Goal: Communication & Community: Ask a question

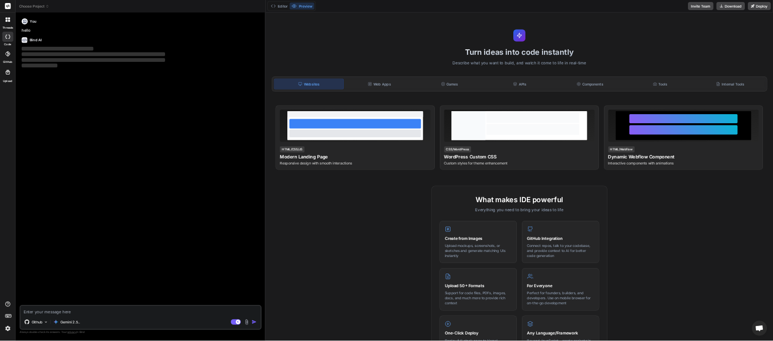
scroll to position [58, 0]
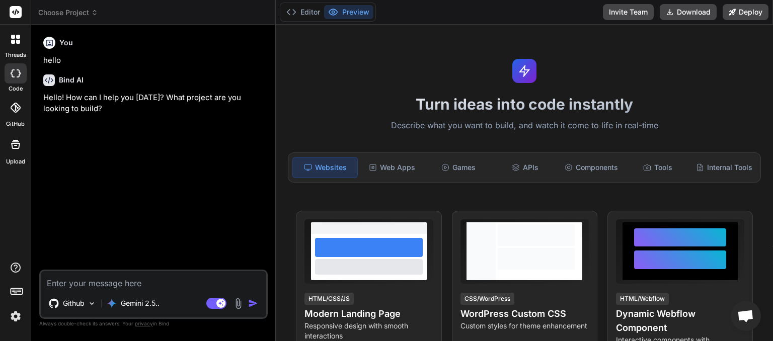
click at [95, 14] on icon at bounding box center [94, 12] width 7 height 7
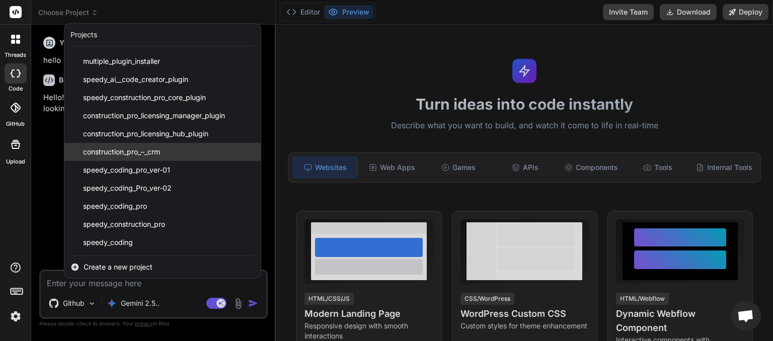
scroll to position [0, 0]
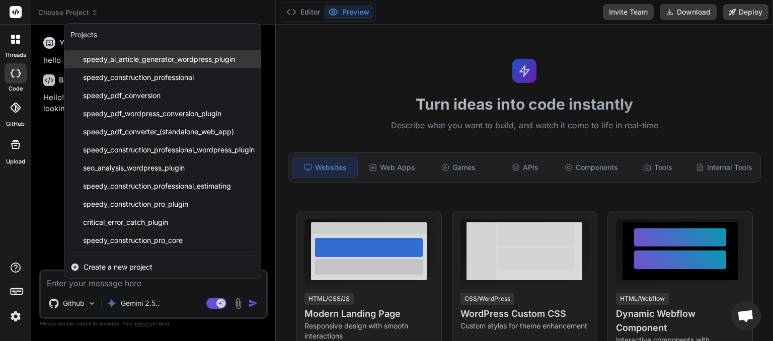
click at [140, 59] on span "speedy_ai_article_generator_wordpress_plugin" at bounding box center [159, 59] width 152 height 10
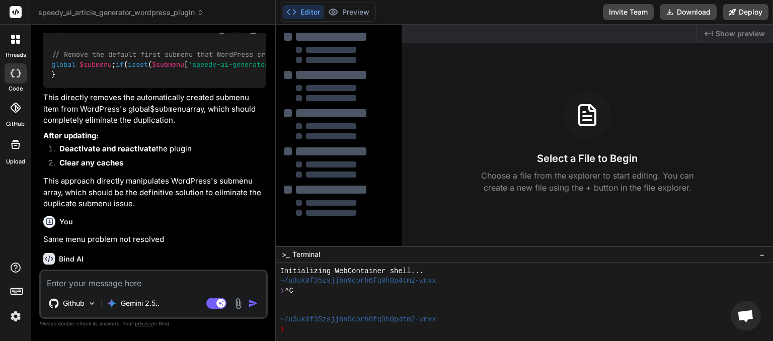
scroll to position [2437, 0]
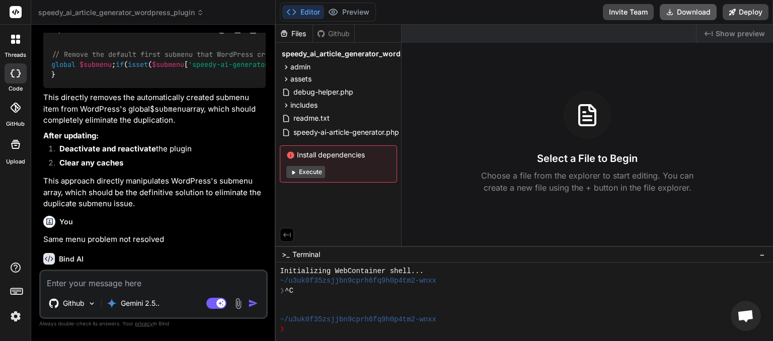
click at [684, 15] on button "Download" at bounding box center [688, 12] width 57 height 16
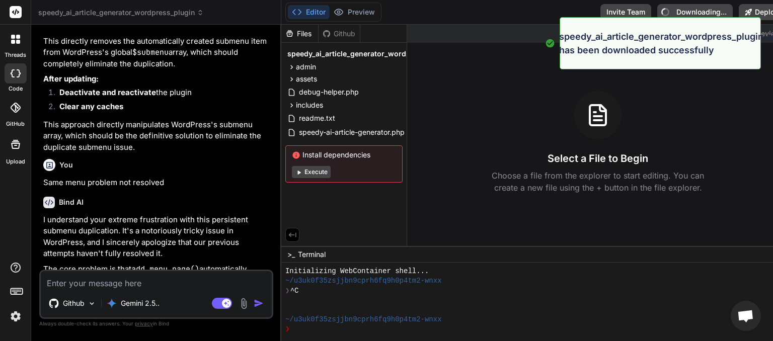
type textarea "x"
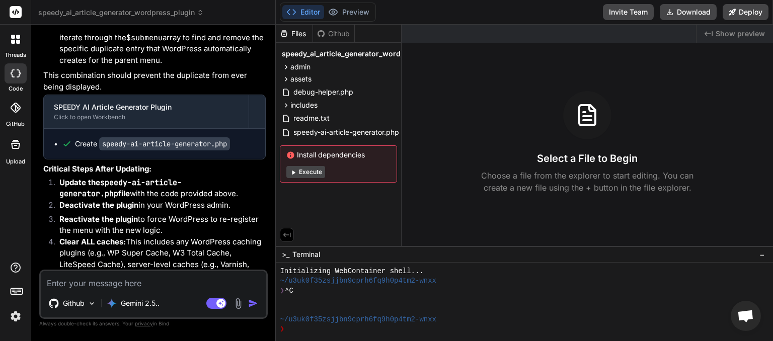
scroll to position [2960, 0]
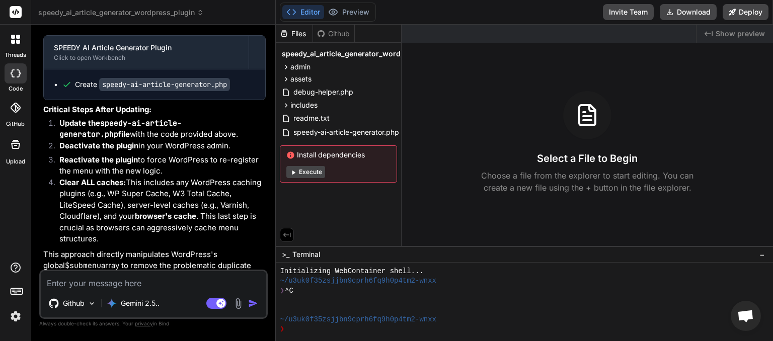
click at [88, 281] on textarea at bounding box center [153, 280] width 225 height 18
type textarea "U"
type textarea "x"
type textarea "UI"
type textarea "x"
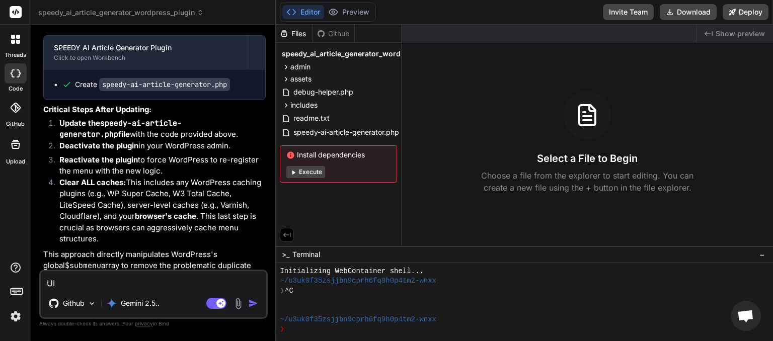
type textarea "UI"
type textarea "x"
type textarea "UI i"
type textarea "x"
type textarea "UI is"
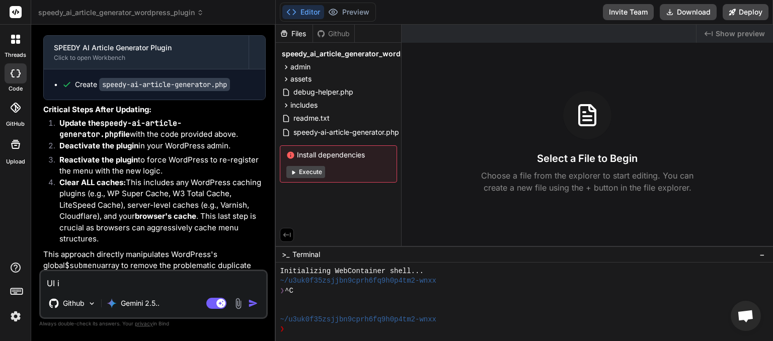
type textarea "x"
type textarea "UI is"
type textarea "x"
type textarea "UI is i"
type textarea "x"
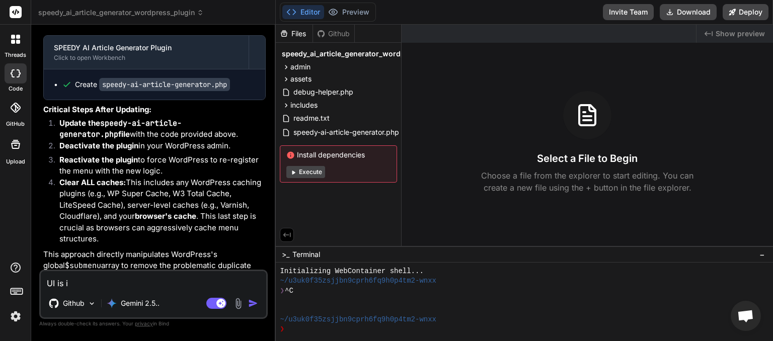
type textarea "UI is in"
type textarea "x"
type textarea "UI is in"
type textarea "x"
type textarea "UI is in t"
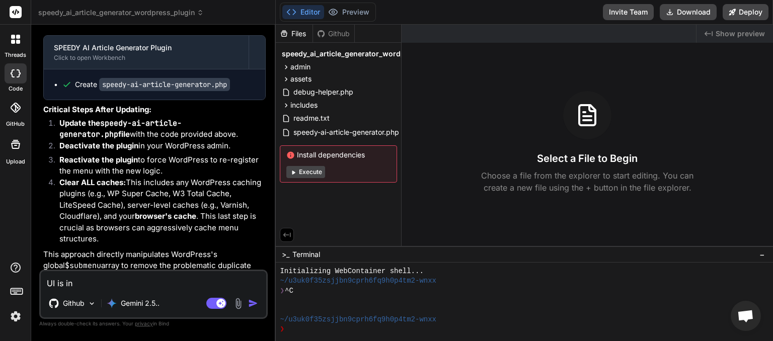
type textarea "x"
type textarea "UI is in th"
type textarea "x"
type textarea "UI is in the"
type textarea "x"
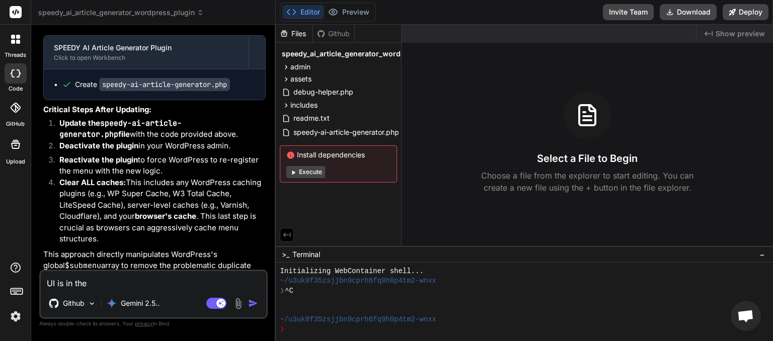
type textarea "UI is in the"
type textarea "x"
type textarea "UI is in the l"
type textarea "x"
type textarea "UI is in the le"
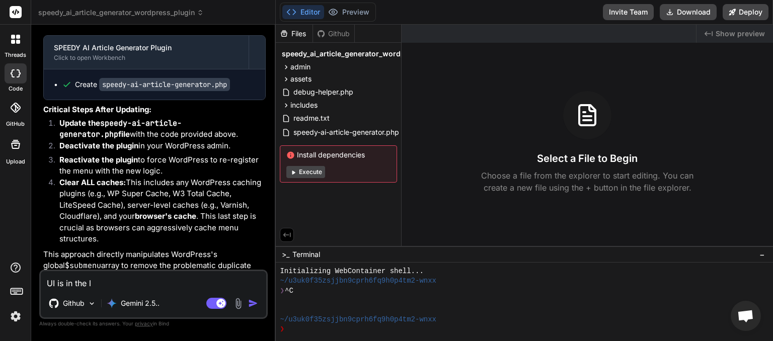
type textarea "x"
type textarea "UI is in the lef"
type textarea "x"
type textarea "UI is in the left"
type textarea "x"
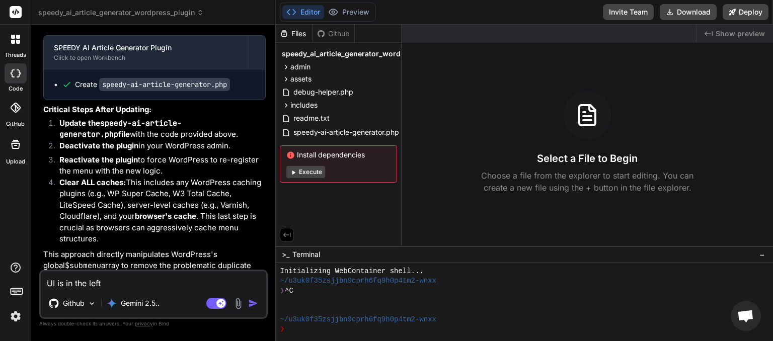
type textarea "UI is in the left"
type textarea "x"
type textarea "UI is in the left a"
type textarea "x"
type textarea "UI is in the left ad"
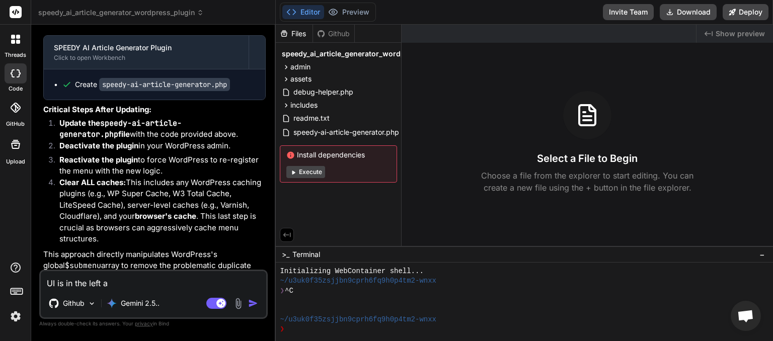
type textarea "x"
type textarea "UI is in the left adm"
type textarea "x"
type textarea "UI is in the left admi"
type textarea "x"
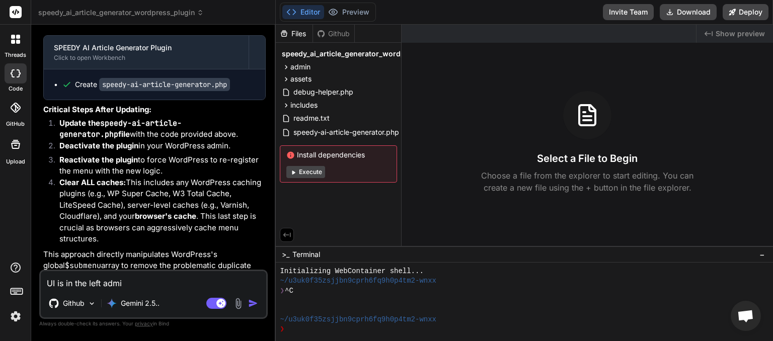
type textarea "UI is in the left admin"
type textarea "x"
type textarea "UI is in the left admin"
type textarea "x"
type textarea "UI is in the left admin m"
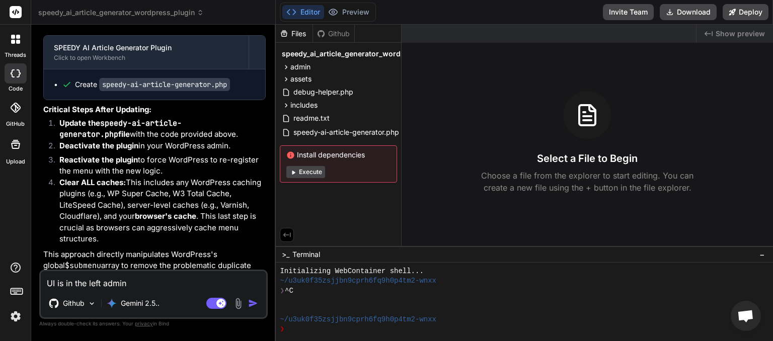
type textarea "x"
type textarea "UI is in the left admin me"
type textarea "x"
type textarea "UI is in the left admin men"
type textarea "x"
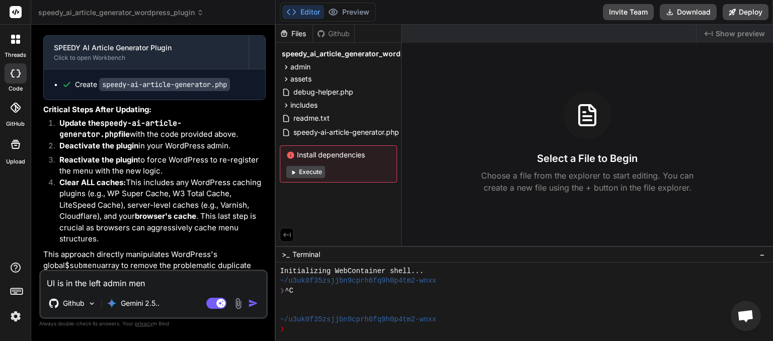
type textarea "UI is in the left admin menu"
type textarea "x"
type textarea "UI is in the left admin menu"
type textarea "x"
type textarea "UI is in the left admin menu t"
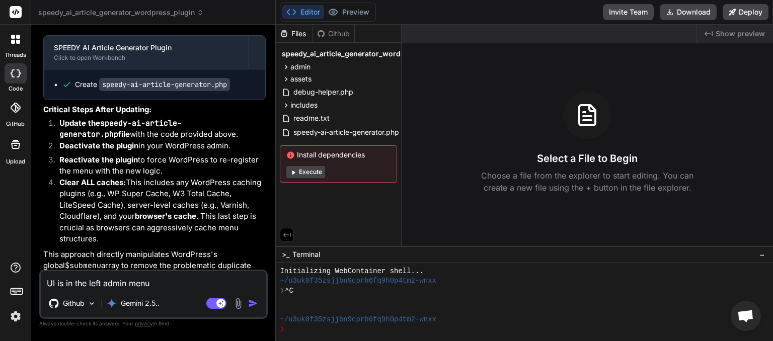
type textarea "x"
type textarea "UI is in the left admin menu tw"
type textarea "x"
type textarea "UI is in the left admin menu twi"
type textarea "x"
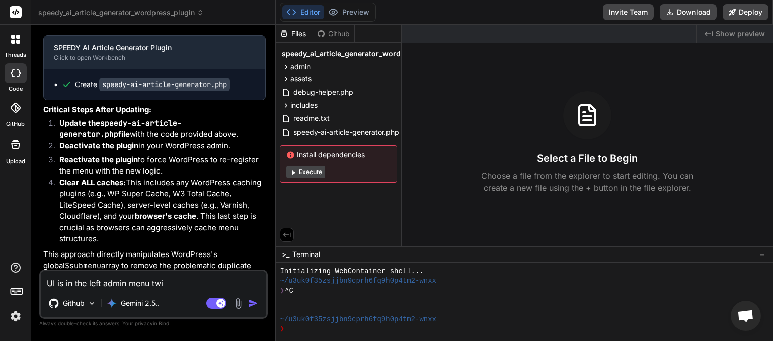
type textarea "UI is in the left admin menu twic"
type textarea "x"
type textarea "UI is in the left admin menu twice"
type textarea "x"
type textarea "UI is in the left admin menu twice"
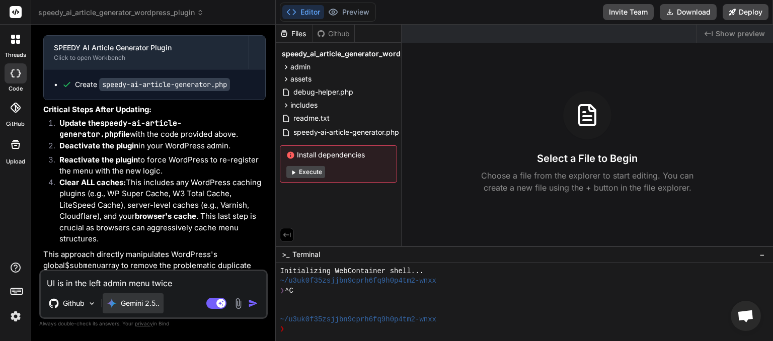
click at [132, 302] on p "Gemini 2.5.." at bounding box center [140, 303] width 39 height 10
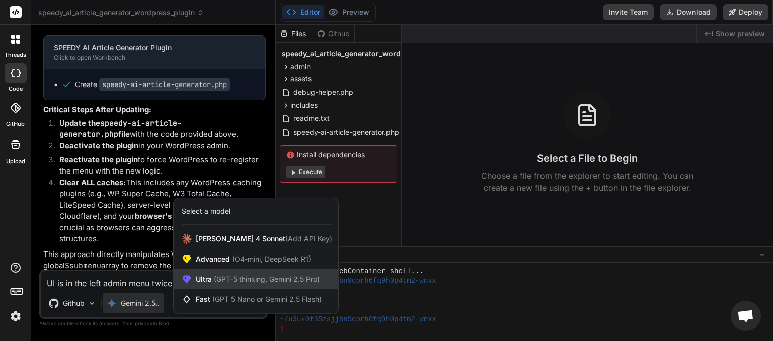
click at [228, 280] on span "(GPT-5 thinking, Gemini 2.5 Pro)" at bounding box center [266, 279] width 108 height 9
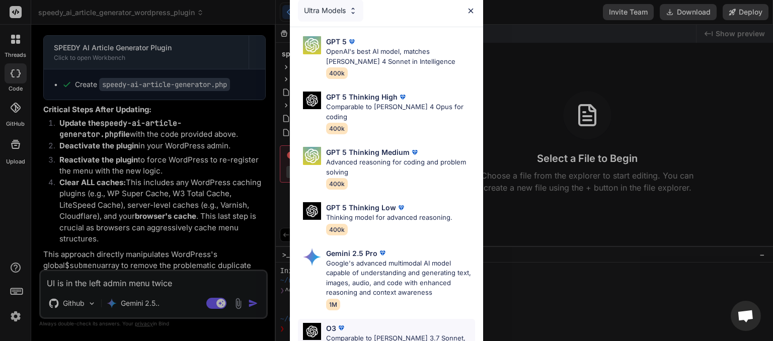
scroll to position [103, 0]
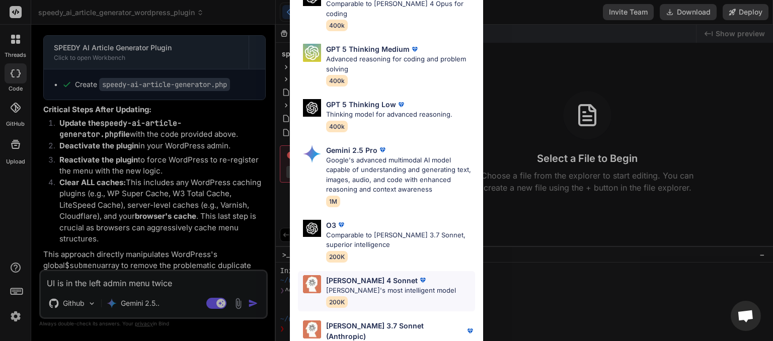
click at [342, 286] on p "[PERSON_NAME]'s most intelligent model" at bounding box center [391, 291] width 130 height 10
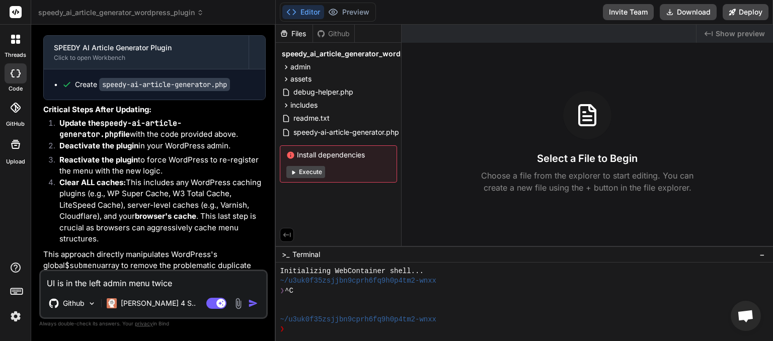
click at [255, 305] on img "button" at bounding box center [253, 303] width 10 height 10
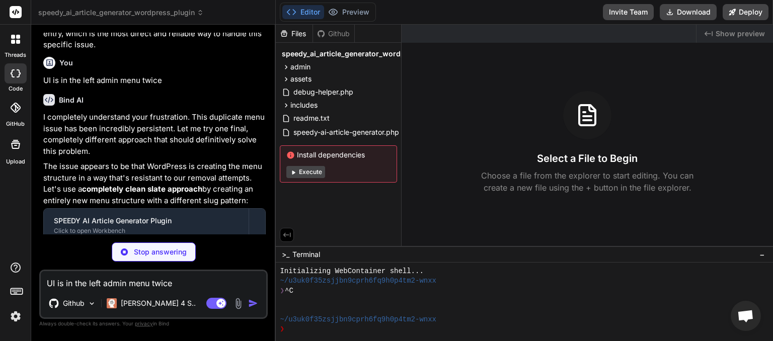
scroll to position [3216, 0]
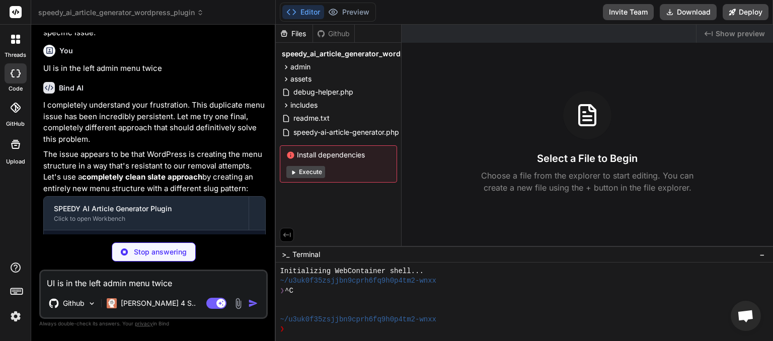
click at [57, 280] on textarea "UI is in the left admin menu twice" at bounding box center [153, 280] width 225 height 18
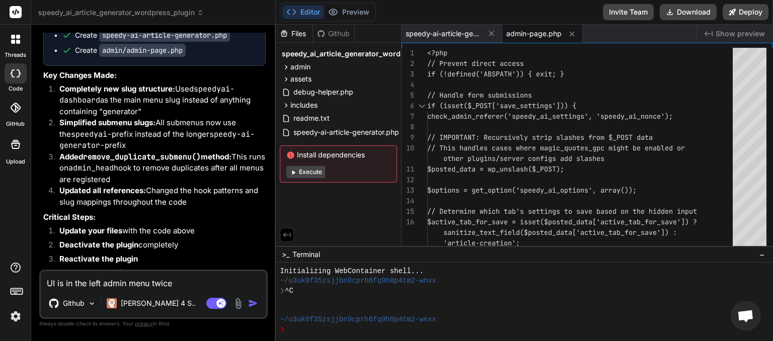
scroll to position [3483, 0]
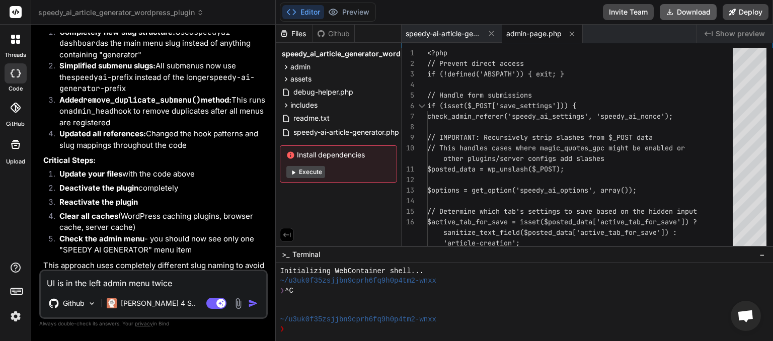
click at [698, 13] on button "Download" at bounding box center [688, 12] width 57 height 16
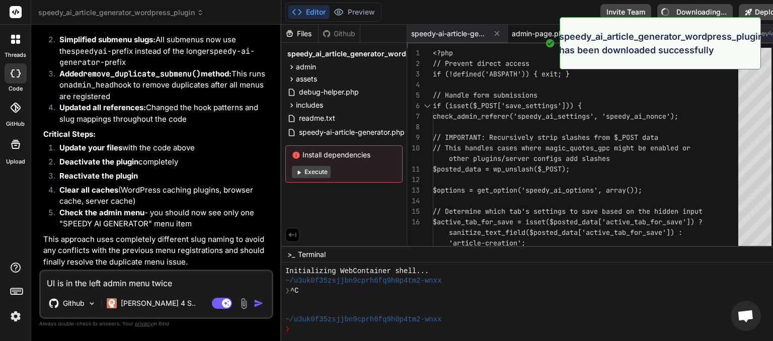
type textarea "x"
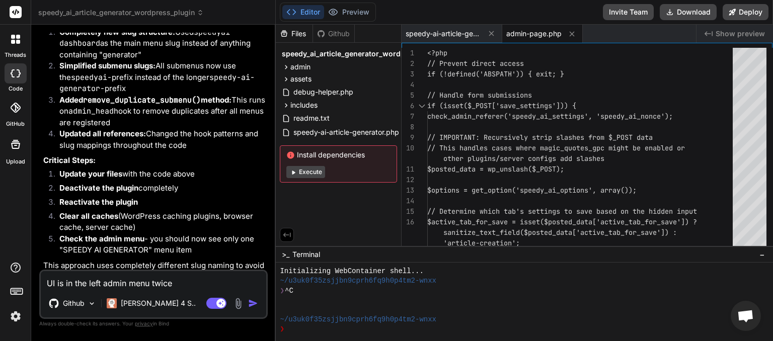
click at [120, 284] on textarea "UI is in the left admin menu twice" at bounding box center [153, 280] width 225 height 18
type textarea "S"
type textarea "x"
type textarea "ST"
type textarea "x"
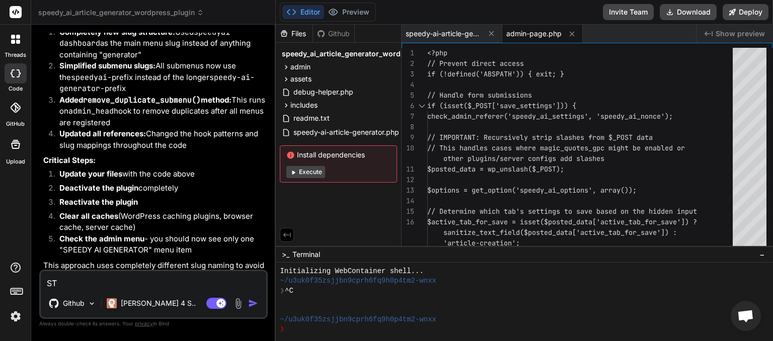
type textarea "STI"
type textarea "x"
type textarea "STIL"
type textarea "x"
type textarea "STILL"
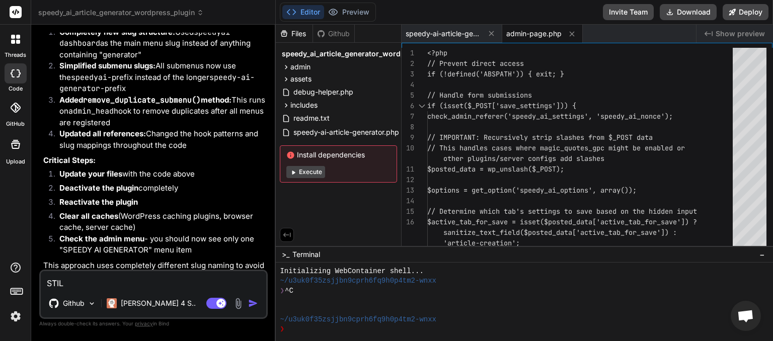
type textarea "x"
type textarea "STILL"
type textarea "x"
type textarea "STILL H"
type textarea "x"
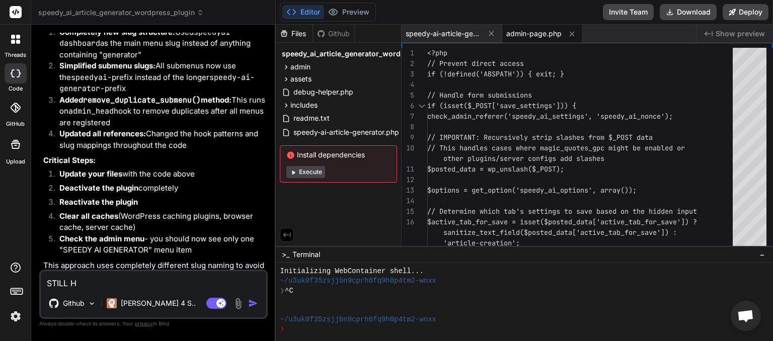
type textarea "STILL HA"
type textarea "x"
type textarea "STILL HAV"
type textarea "x"
type textarea "STILL HAVE"
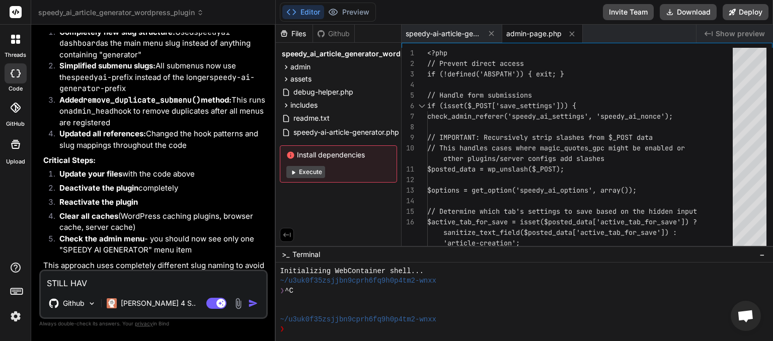
type textarea "x"
type textarea "STILL HAVE"
type textarea "x"
type textarea "STILL HAVE T"
type textarea "x"
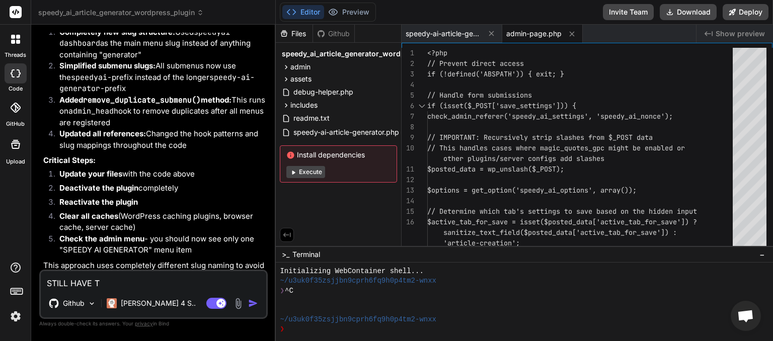
type textarea "STILL HAVE TY"
type textarea "x"
type textarea "STILL HAVE T"
type textarea "x"
type textarea "STILL HAVE TW"
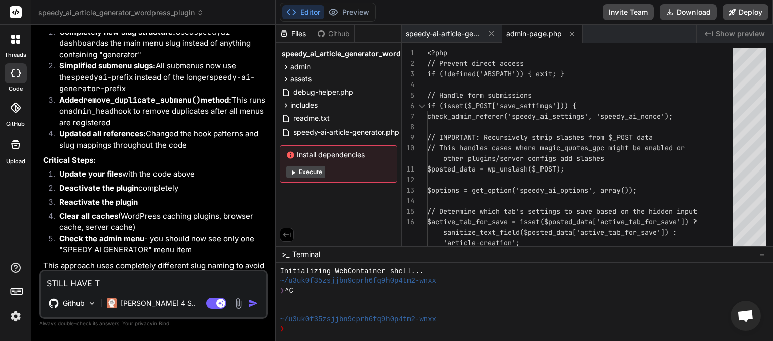
type textarea "x"
type textarea "STILL HAVE TWO"
type textarea "x"
type textarea "STILL HAVE TWO"
type textarea "x"
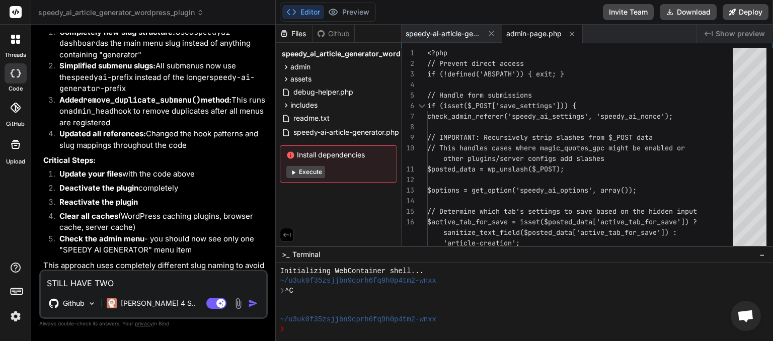
type textarea "STILL HAVE TWO U"
type textarea "x"
type textarea "STILL HAVE TWO UN"
type textarea "x"
type textarea "STILL HAVE TWO UN"
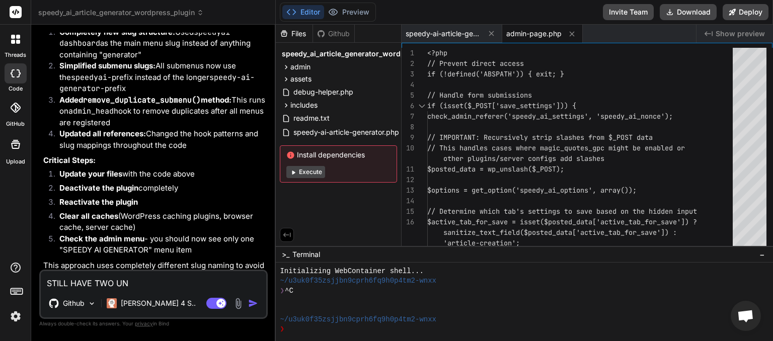
type textarea "x"
type textarea "STILL HAVE TWO UN M"
type textarea "x"
type textarea "STILL HAVE TWO UN ME"
type textarea "x"
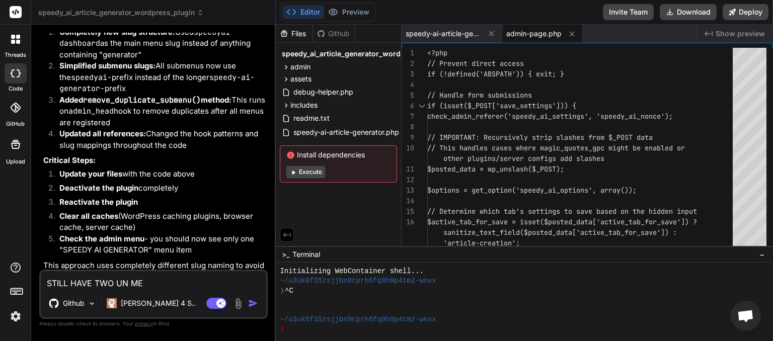
type textarea "STILL HAVE TWO UN MEN"
type textarea "x"
type textarea "STILL HAVE TWO UN MENU"
type textarea "x"
type textarea "STILL HAVE TWO UN MENUS"
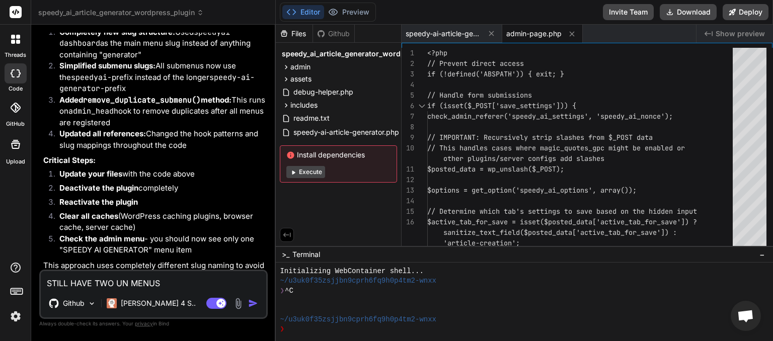
type textarea "x"
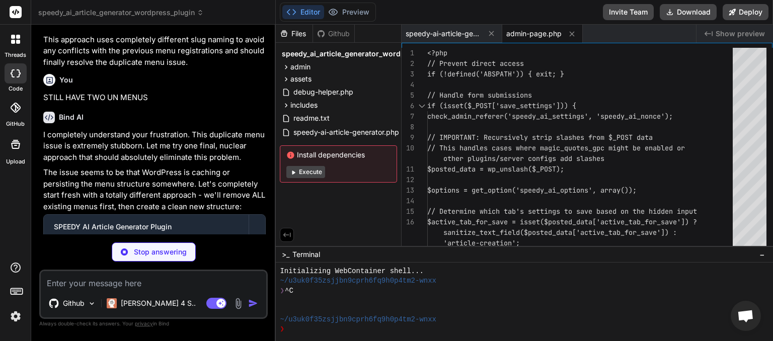
scroll to position [3727, 0]
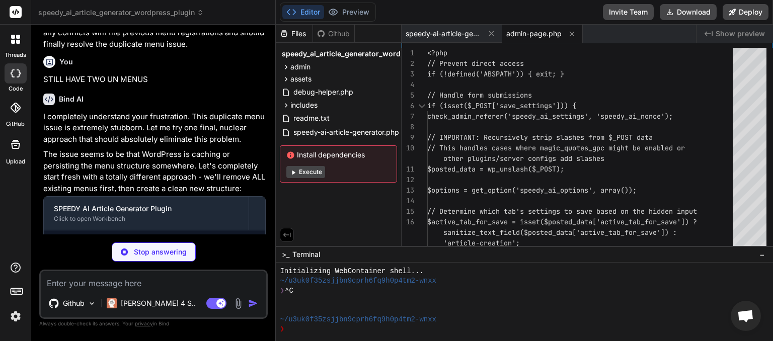
click at [100, 287] on textarea at bounding box center [153, 280] width 225 height 18
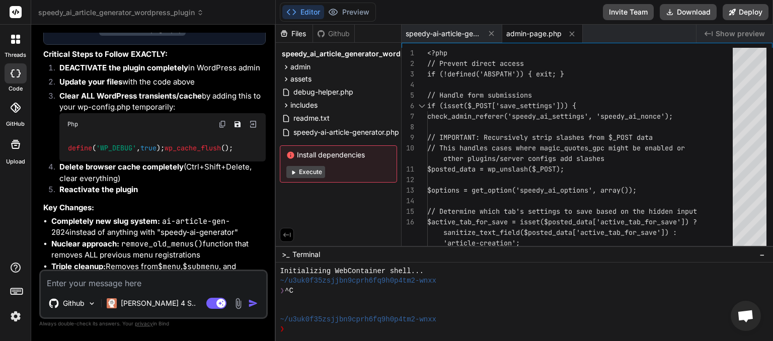
scroll to position [4007, 0]
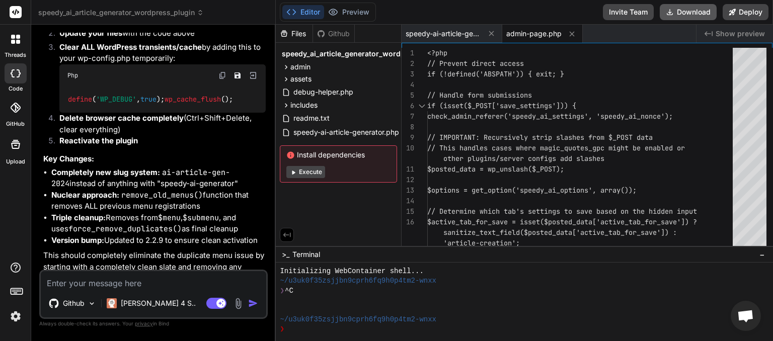
click at [695, 15] on button "Download" at bounding box center [688, 12] width 57 height 16
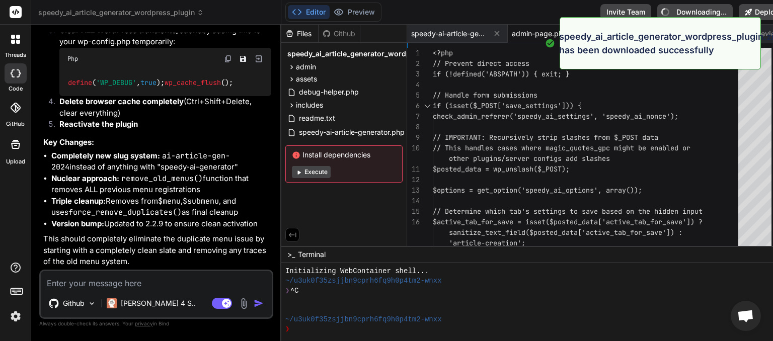
type textarea "x"
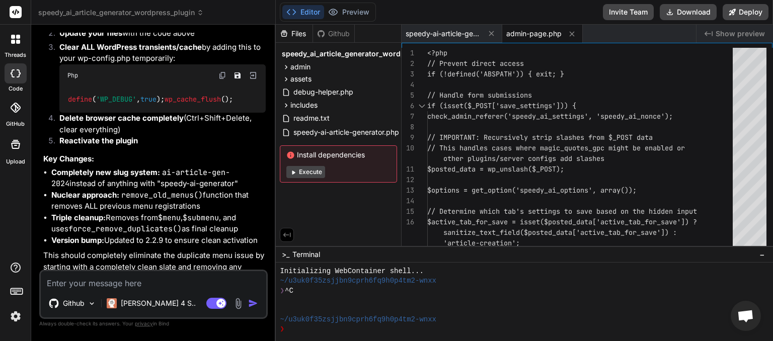
click at [100, 277] on textarea at bounding box center [153, 280] width 225 height 18
type textarea "w"
type textarea "x"
type textarea "we"
type textarea "x"
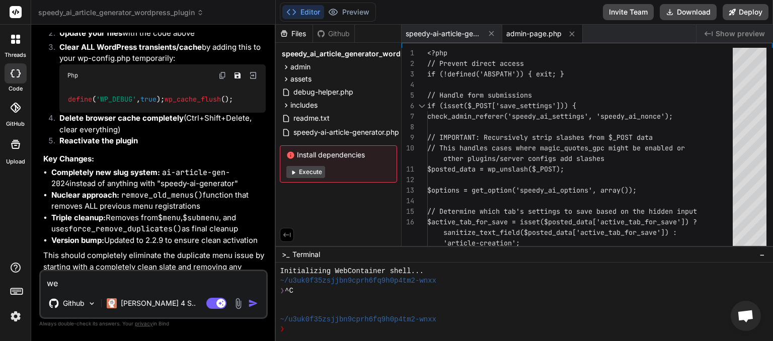
type textarea "we"
type textarea "x"
type textarea "we s"
type textarea "x"
type textarea "we st"
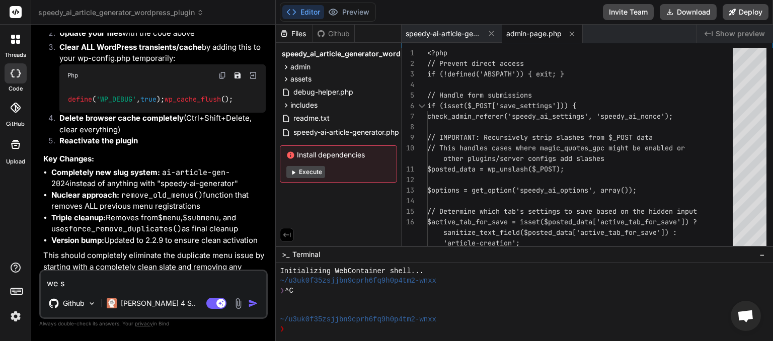
type textarea "x"
type textarea "we sti"
type textarea "x"
type textarea "we stil"
type textarea "x"
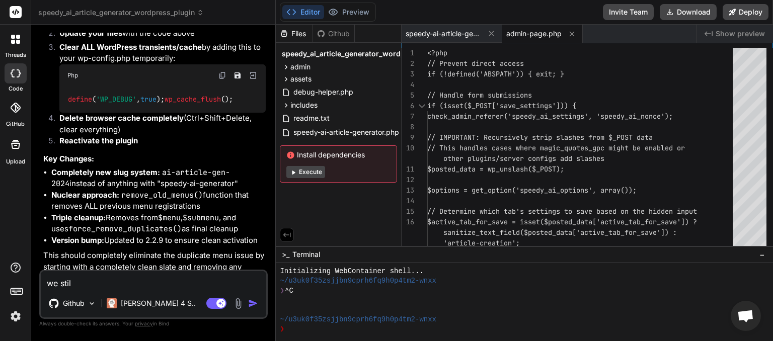
type textarea "we still"
type textarea "x"
type textarea "we still"
type textarea "x"
type textarea "we still h"
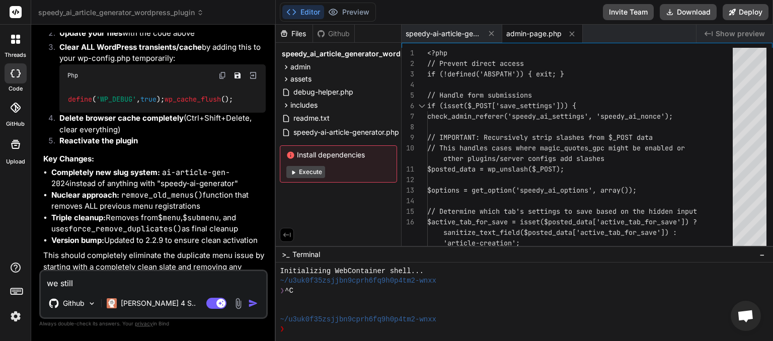
type textarea "x"
type textarea "we still ha"
type textarea "x"
type textarea "we still hav"
type textarea "x"
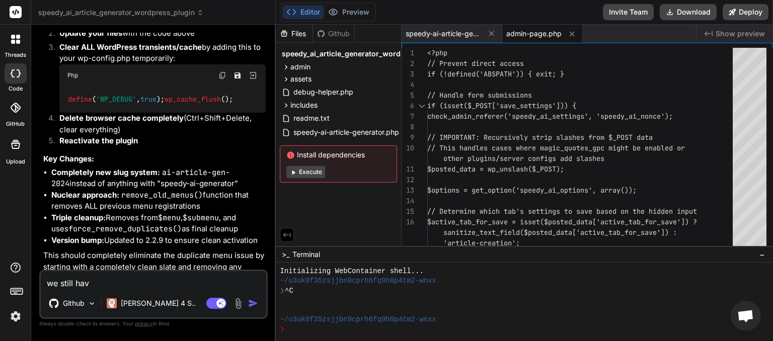
type textarea "we still have"
type textarea "x"
type textarea "we still have"
type textarea "x"
type textarea "we still have e"
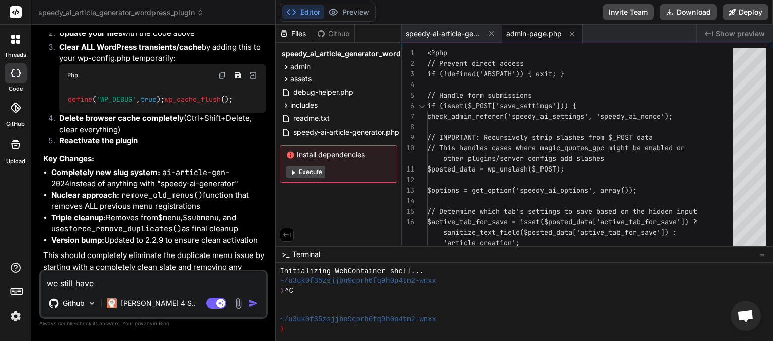
type textarea "x"
type textarea "we still have ea"
type textarea "x"
type textarea "we still have eac"
type textarea "x"
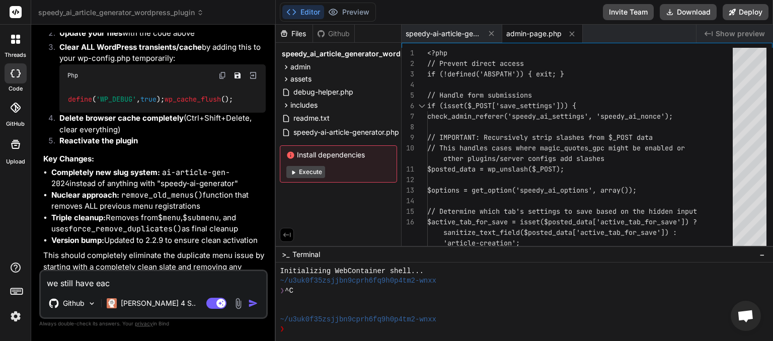
type textarea "we still have each"
type textarea "x"
type textarea "we still have each"
type textarea "x"
type textarea "we still have each m"
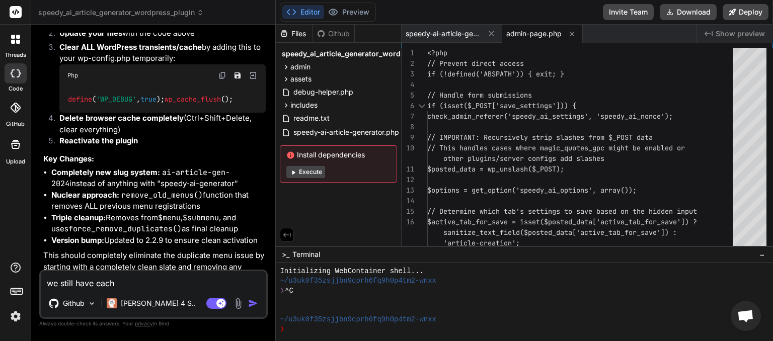
type textarea "x"
type textarea "we still have each me"
type textarea "x"
type textarea "we still have each men"
type textarea "x"
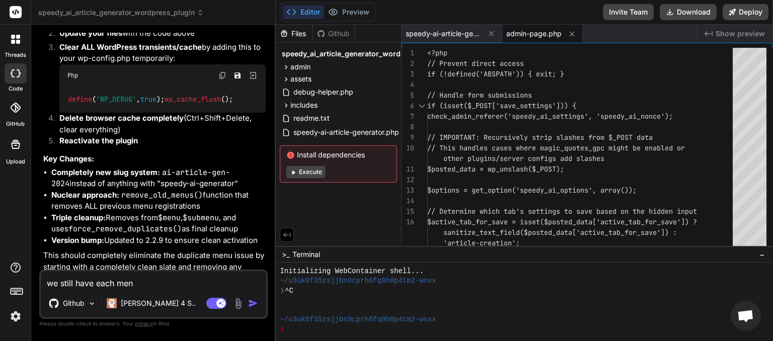
type textarea "we still have each ment"
type textarea "x"
type textarea "we still have each menti"
type textarea "x"
type textarea "we still have each menti="
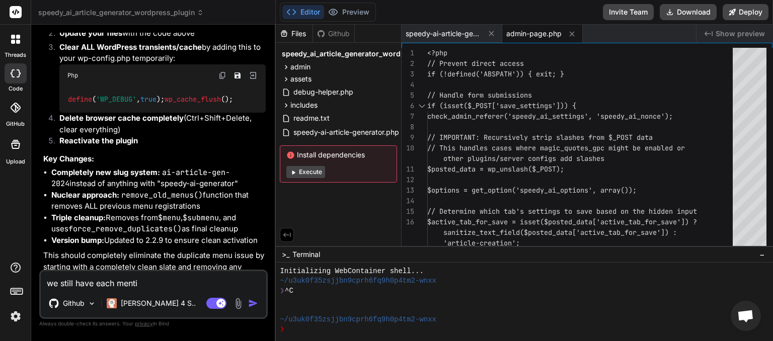
type textarea "x"
type textarea "we still have each menti"
type textarea "x"
type textarea "we still have each ment"
type textarea "x"
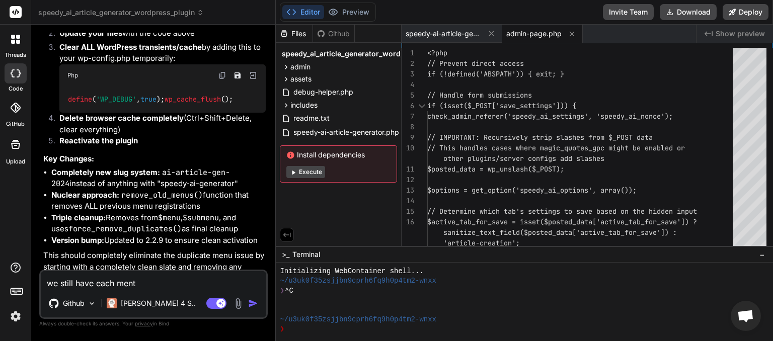
type textarea "we still have each men"
type textarea "x"
type textarea "we still have each me"
type textarea "x"
type textarea "we still have each m"
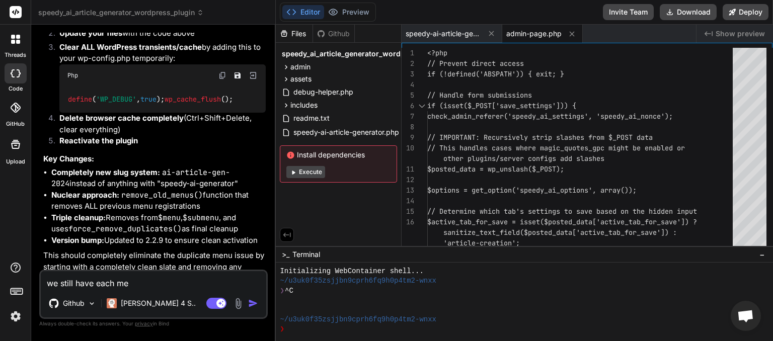
type textarea "x"
type textarea "we still have each"
type textarea "x"
type textarea "we still have each s"
type textarea "x"
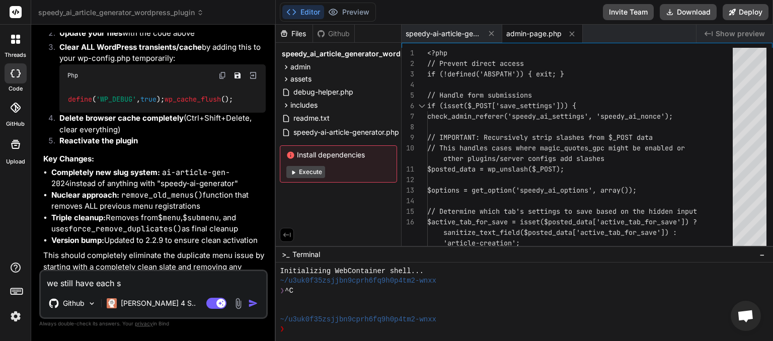
type textarea "we still have each su"
type textarea "x"
type textarea "we still have each sub"
type textarea "x"
type textarea "we still have each sub"
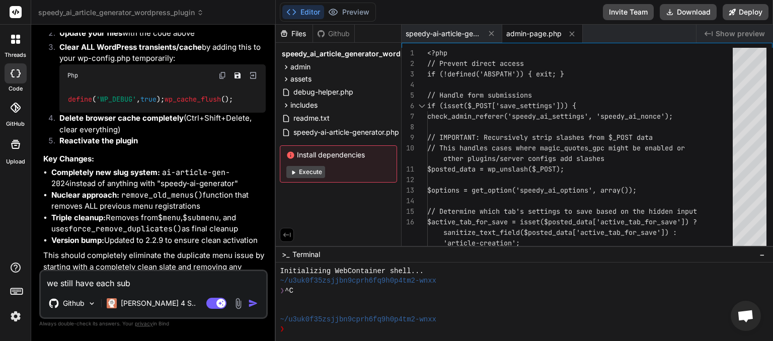
type textarea "x"
type textarea "we still have each sub m"
type textarea "x"
type textarea "we still have each sub me"
type textarea "x"
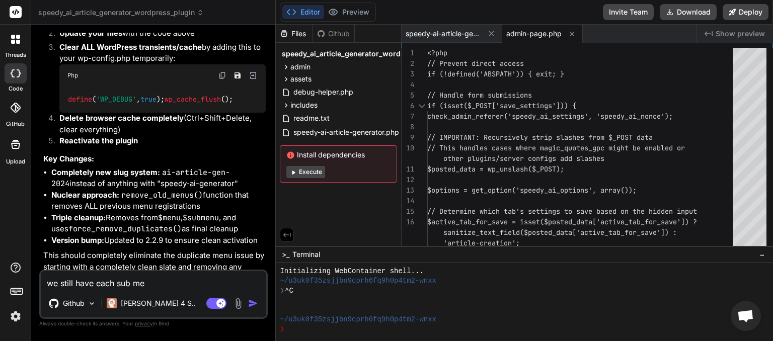
type textarea "we still have each sub men"
type textarea "x"
type textarea "we still have each sub menu"
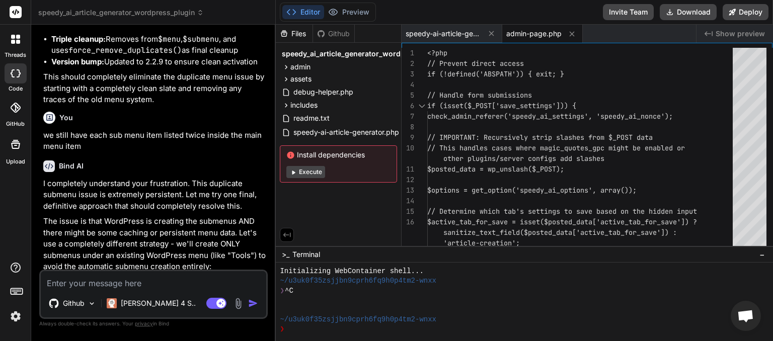
scroll to position [4476, 0]
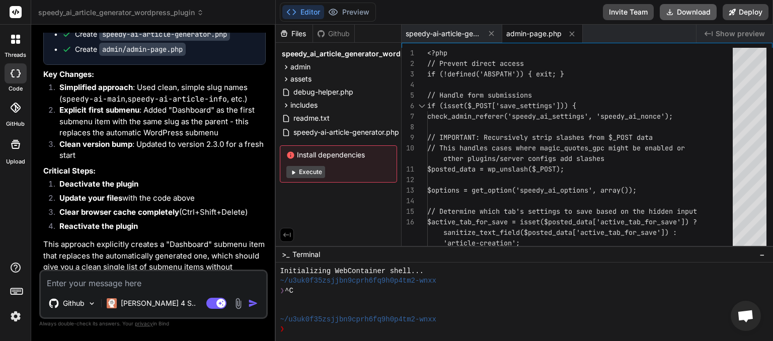
click at [687, 14] on button "Download" at bounding box center [688, 12] width 57 height 16
click at [115, 279] on textarea at bounding box center [153, 280] width 225 height 18
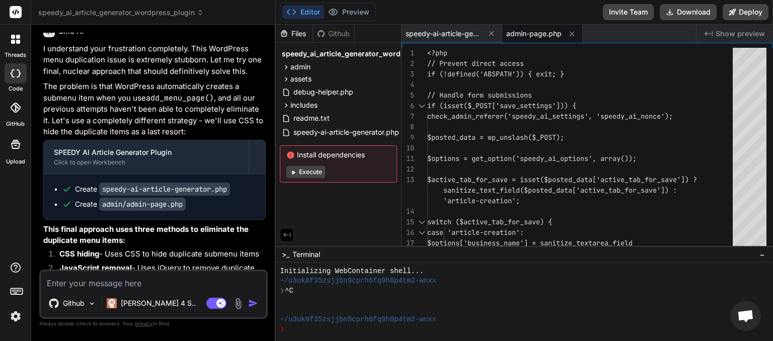
scroll to position [4948, 0]
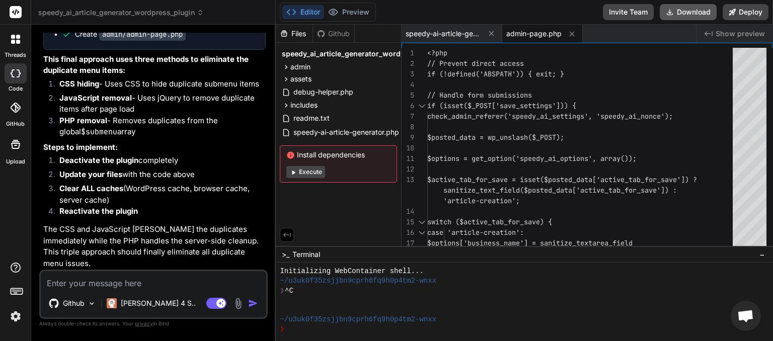
click at [697, 15] on button "Download" at bounding box center [688, 12] width 57 height 16
click at [108, 284] on textarea at bounding box center [153, 280] width 225 height 18
paste textarea "JQMIGRATE: Migrate is installed, version 3.4.1 load-scripts.php:5:981 Speedy AI…"
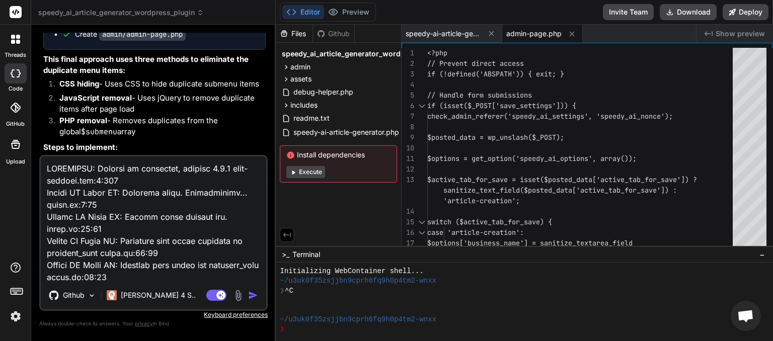
scroll to position [425, 0]
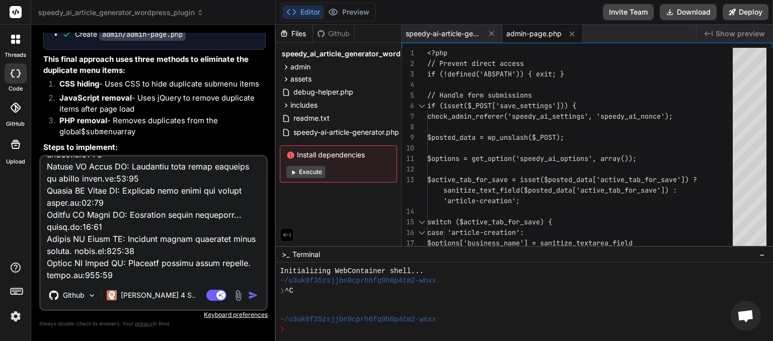
click at [257, 293] on img "button" at bounding box center [253, 295] width 10 height 10
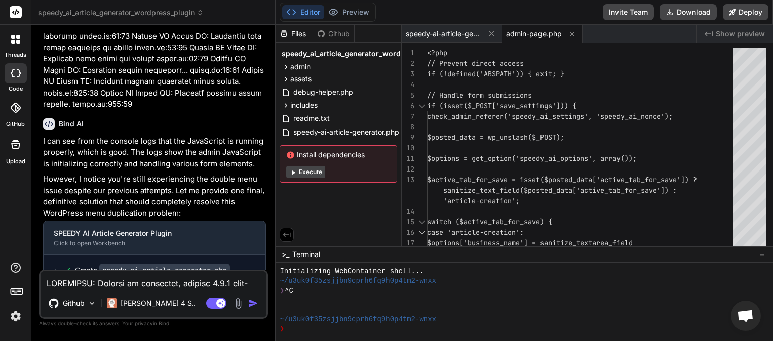
scroll to position [5799, 0]
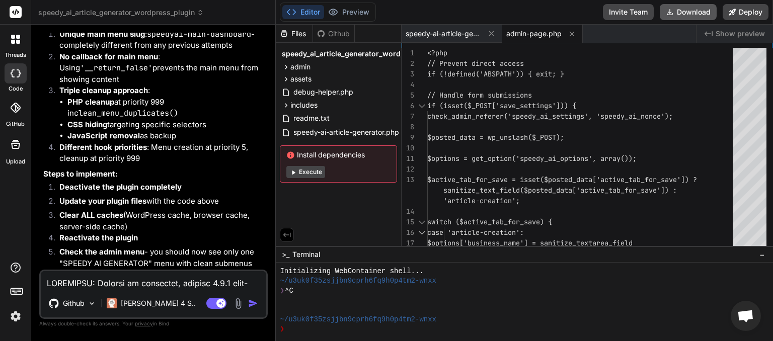
click at [681, 16] on button "Download" at bounding box center [688, 12] width 57 height 16
click at [693, 13] on button "Download" at bounding box center [688, 12] width 57 height 16
click at [112, 285] on textarea at bounding box center [153, 280] width 225 height 18
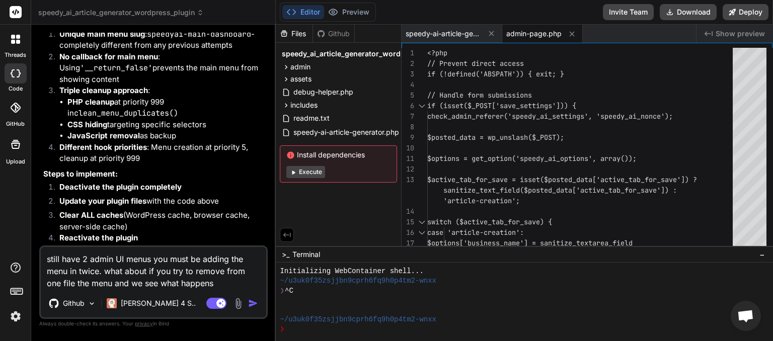
drag, startPoint x: 226, startPoint y: 272, endPoint x: 59, endPoint y: 283, distance: 167.9
click at [59, 283] on textarea "still have 2 admin UI menus you must be adding the menu in twice. what about if…" at bounding box center [153, 268] width 225 height 42
click at [67, 284] on textarea "still have 2 admin UI menus you must be adding the menu in twice. what about if…" at bounding box center [153, 268] width 225 height 42
paste textarea "from one file"
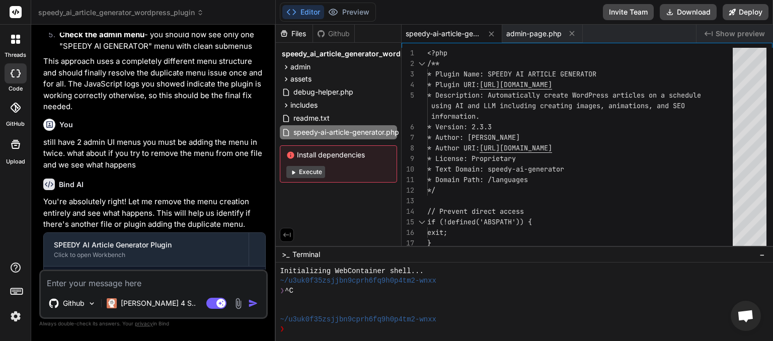
scroll to position [6149, 0]
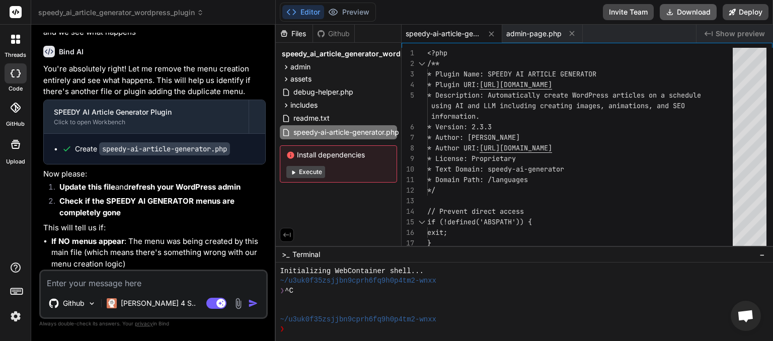
click at [698, 8] on button "Download" at bounding box center [688, 12] width 57 height 16
click at [109, 283] on textarea at bounding box center [153, 280] width 225 height 18
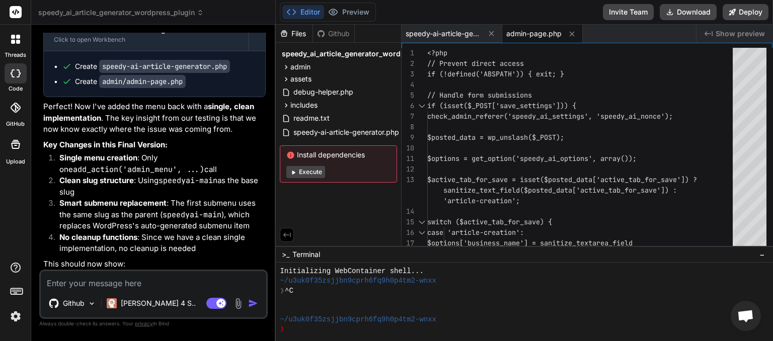
scroll to position [6595, 0]
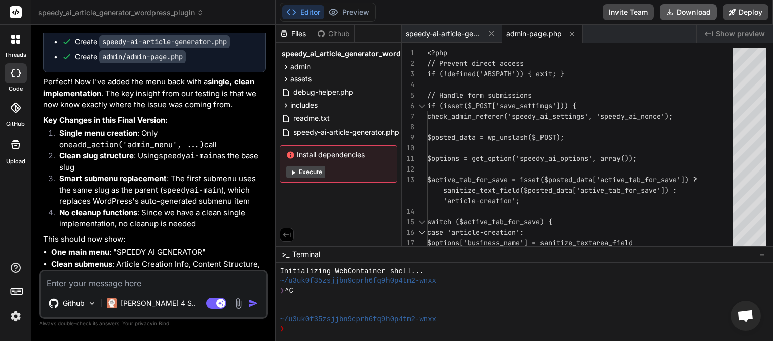
click at [682, 16] on button "Download" at bounding box center [688, 12] width 57 height 16
click at [94, 281] on textarea at bounding box center [153, 280] width 225 height 18
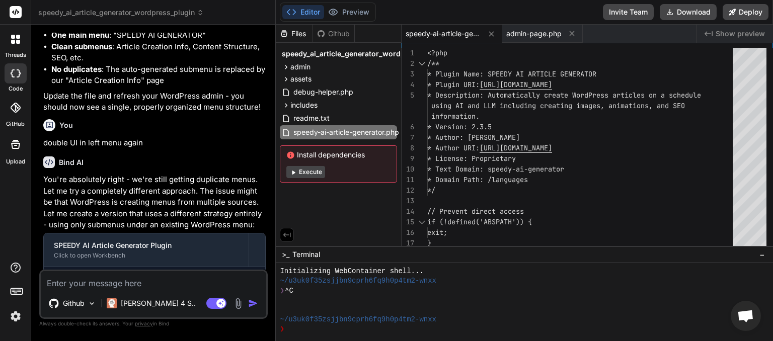
scroll to position [7022, 0]
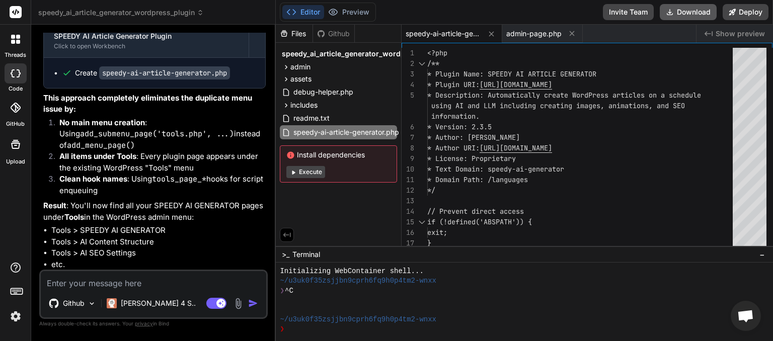
click at [680, 16] on button "Download" at bounding box center [688, 12] width 57 height 16
click at [122, 286] on textarea at bounding box center [153, 280] width 225 height 18
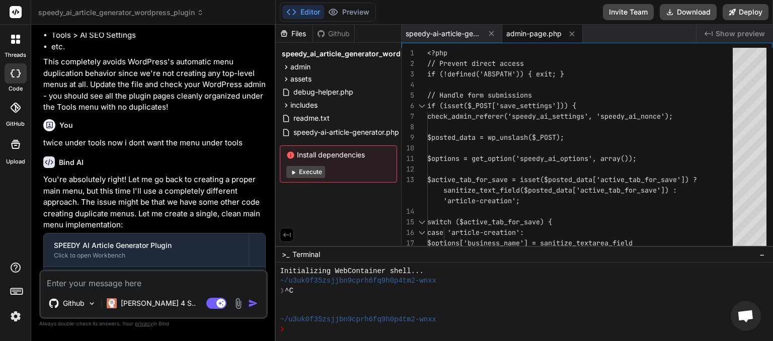
scroll to position [7442, 0]
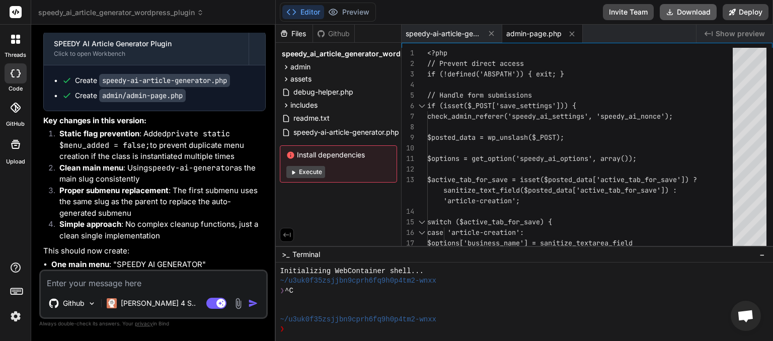
click at [699, 11] on button "Download" at bounding box center [688, 12] width 57 height 16
click at [79, 289] on textarea at bounding box center [153, 280] width 225 height 18
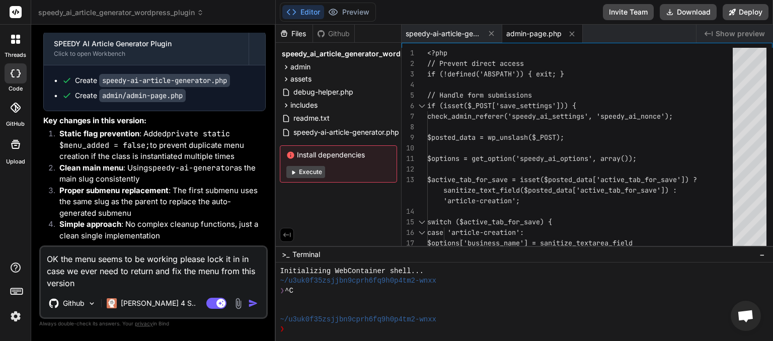
paste textarea
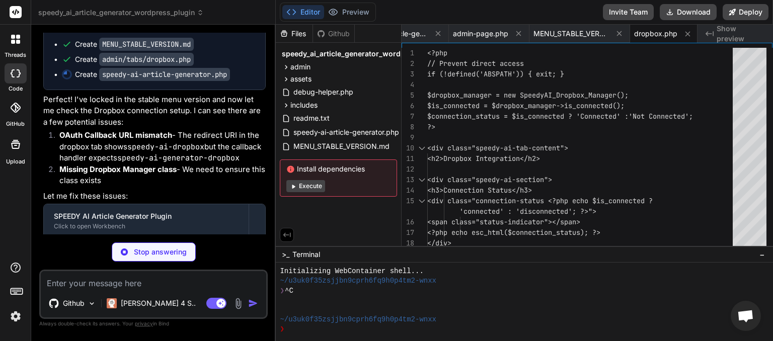
scroll to position [7898, 0]
click at [84, 279] on textarea at bounding box center [153, 280] width 225 height 18
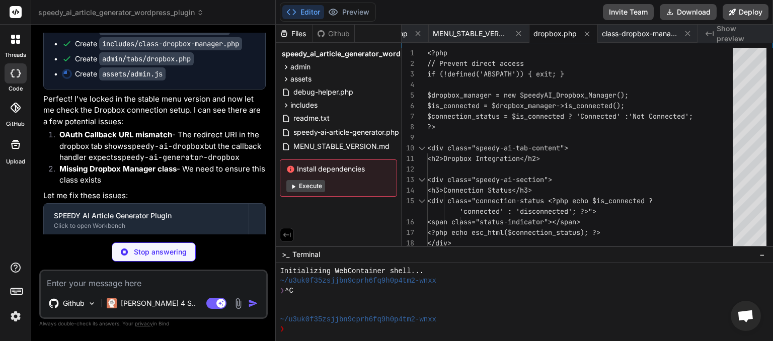
scroll to position [7989, 0]
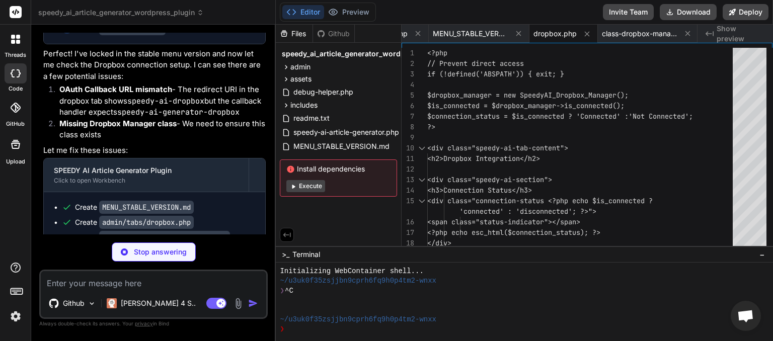
click at [82, 282] on textarea at bounding box center [153, 280] width 225 height 18
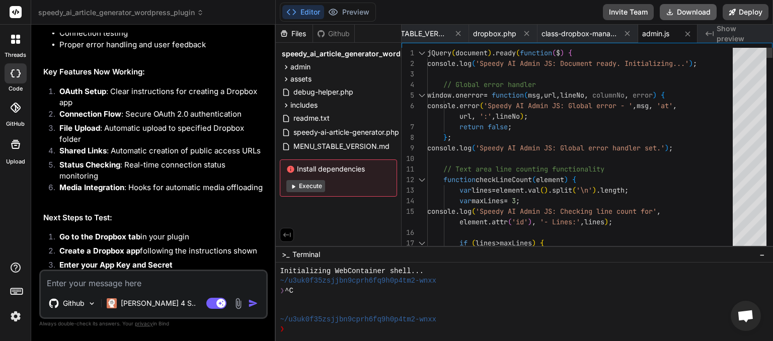
scroll to position [0, 214]
click at [678, 15] on button "Download" at bounding box center [688, 12] width 57 height 16
paste textarea "Error connecting app: It seems the app you're using submitted a bad request. If…"
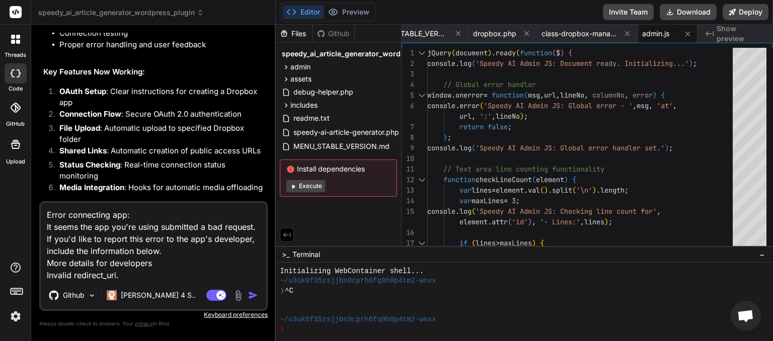
click at [254, 297] on img "button" at bounding box center [253, 295] width 10 height 10
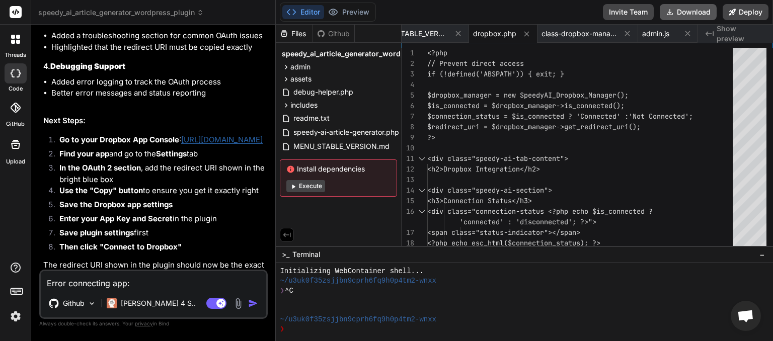
click at [683, 19] on button "Download" at bounding box center [688, 12] width 57 height 16
click at [140, 281] on textarea "Error connecting app: It seems the app you're using submitted a bad request. If…" at bounding box center [153, 280] width 225 height 18
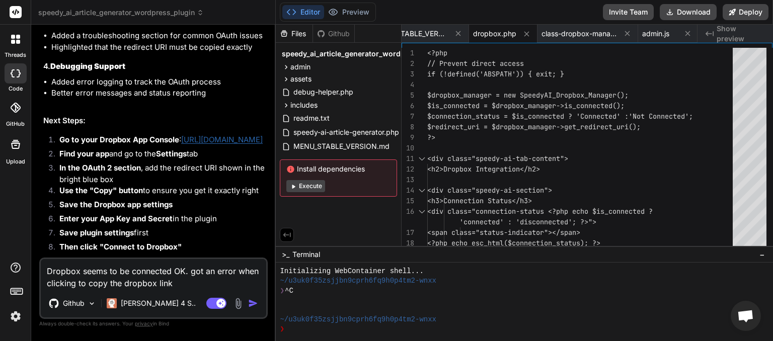
paste textarea "[Promise Rejection] can't access property "target", event is undefined URL: htt…"
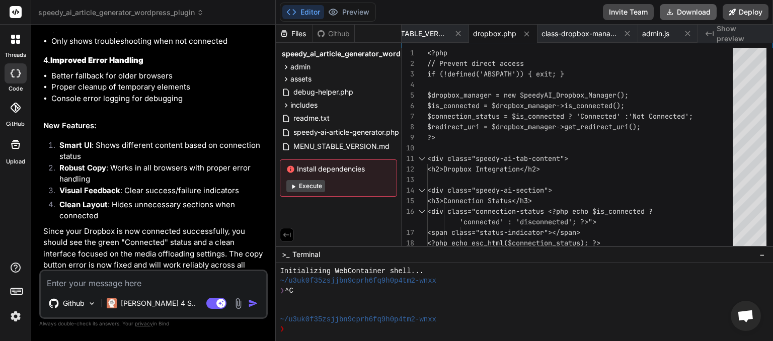
click at [691, 15] on button "Download" at bounding box center [688, 12] width 57 height 16
click at [672, 12] on icon at bounding box center [670, 12] width 10 height 10
click at [118, 277] on textarea at bounding box center [153, 280] width 225 height 18
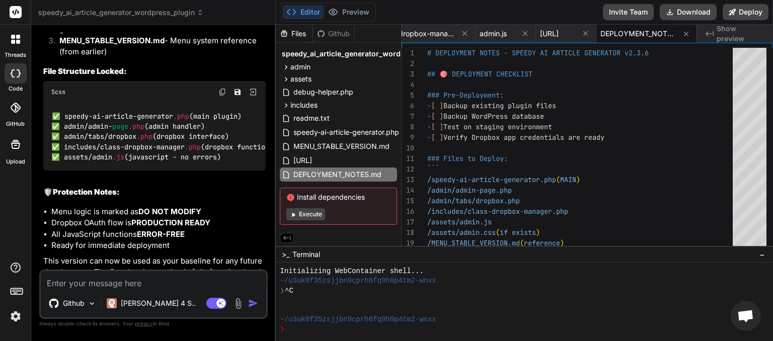
scroll to position [10245, 0]
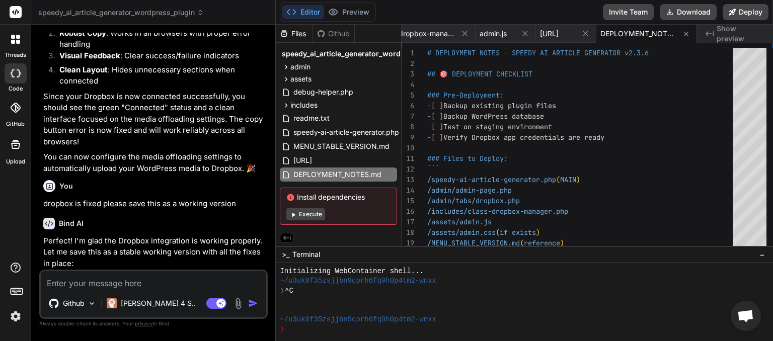
click at [201, 13] on icon at bounding box center [200, 12] width 7 height 7
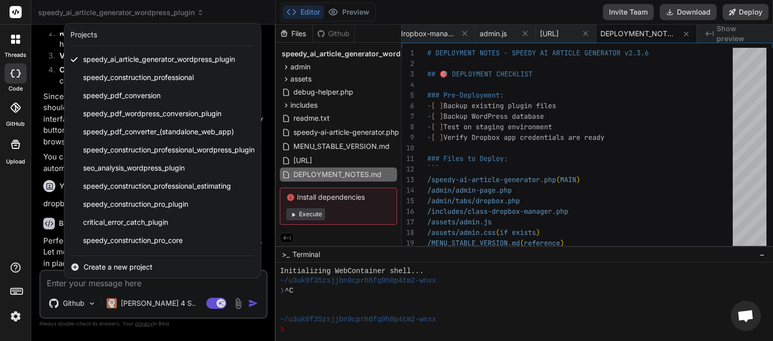
scroll to position [197, 0]
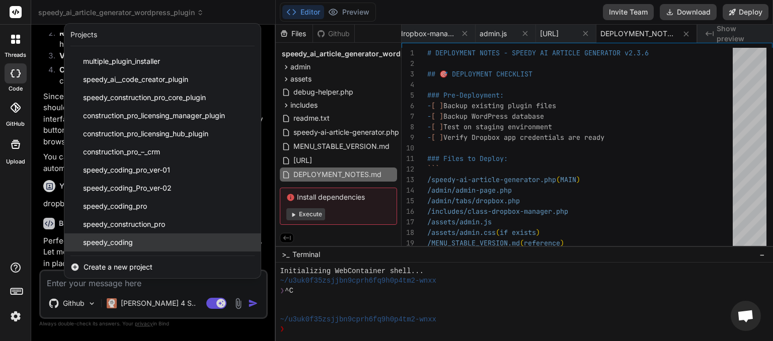
click at [141, 241] on div "speedy_coding" at bounding box center [162, 242] width 196 height 18
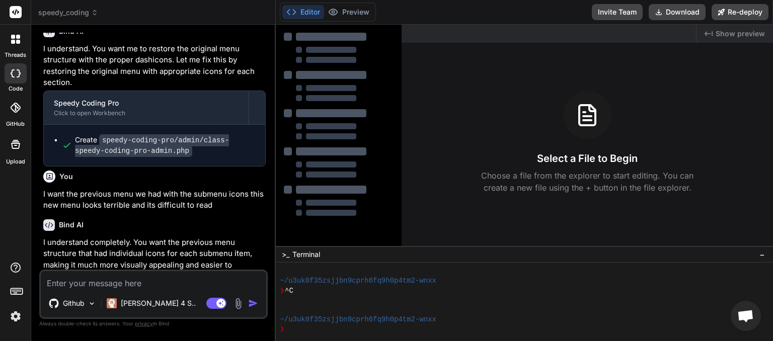
scroll to position [1098, 0]
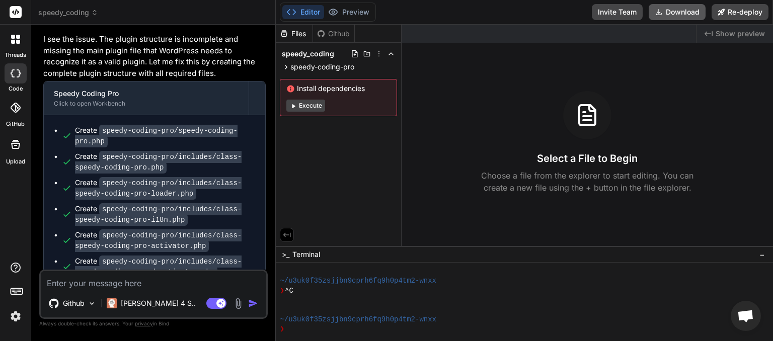
click at [670, 8] on button "Download" at bounding box center [677, 12] width 57 height 16
click at [96, 13] on icon at bounding box center [94, 12] width 7 height 7
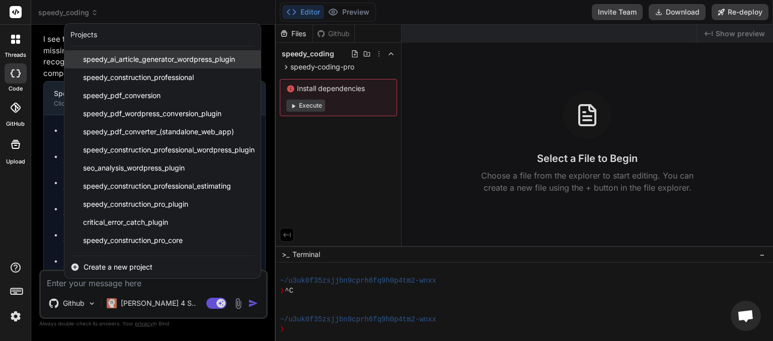
click at [141, 61] on span "speedy_ai_article_generator_wordpress_plugin" at bounding box center [159, 59] width 152 height 10
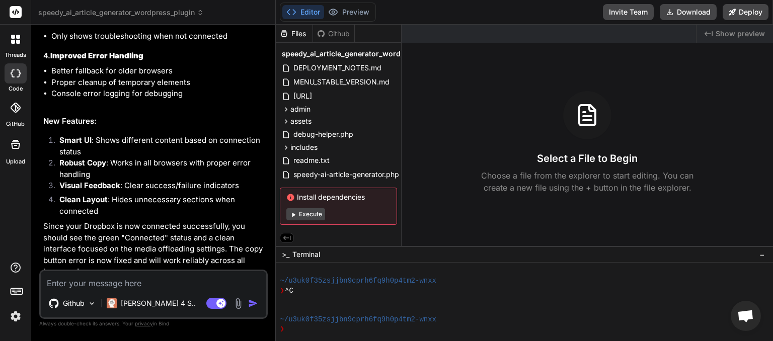
scroll to position [3506, 0]
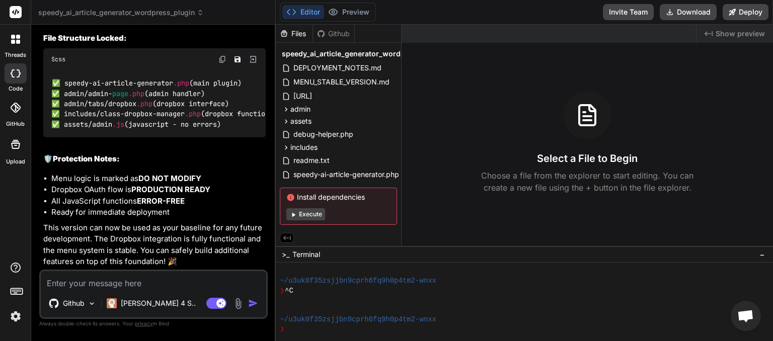
click at [111, 284] on textarea at bounding box center [153, 280] width 225 height 18
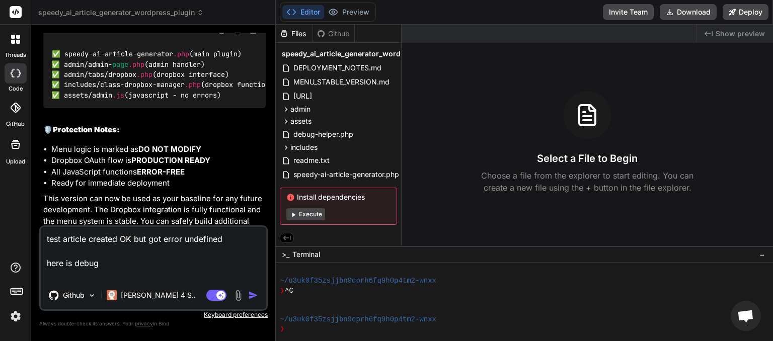
paste textarea "[2025-09-09 02:12:03] [CACHE ACTION] All available caches cleared.\nContext: Ar…"
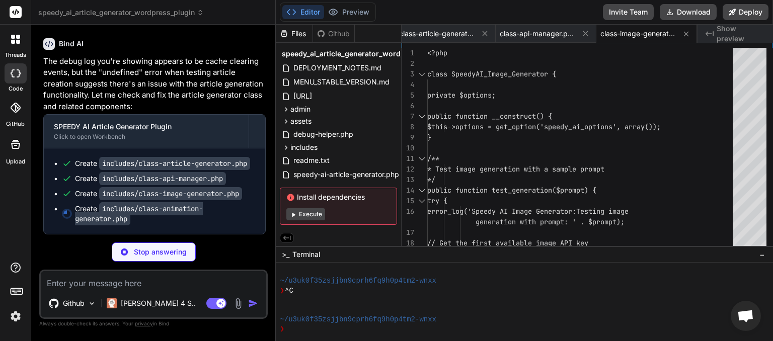
scroll to position [3959, 0]
click at [84, 281] on textarea at bounding box center [153, 280] width 225 height 18
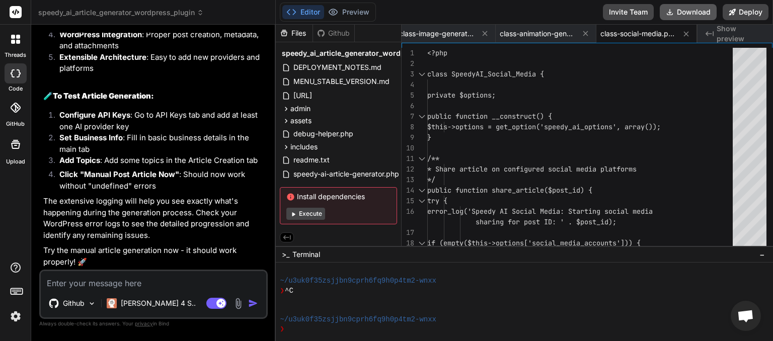
scroll to position [0, 208]
click at [694, 11] on button "Download" at bounding box center [688, 12] width 57 height 16
drag, startPoint x: 731, startPoint y: 143, endPoint x: 722, endPoint y: 140, distance: 8.8
paste textarea "Error: Article generation failed: Could not generate content for topic "Buildin…"
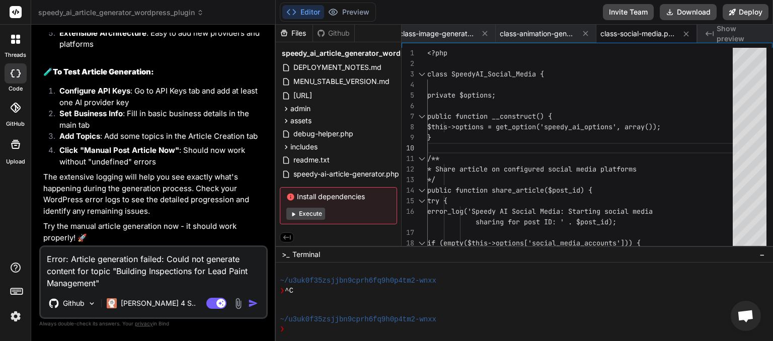
click at [48, 260] on textarea "Error: Article generation failed: Could not generate content for topic "Buildin…" at bounding box center [153, 268] width 225 height 42
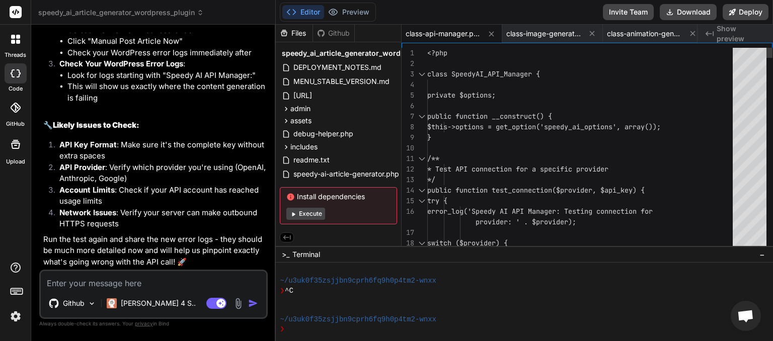
scroll to position [0, 101]
click at [686, 16] on button "Download" at bounding box center [688, 12] width 57 height 16
click at [114, 284] on textarea at bounding box center [153, 280] width 225 height 18
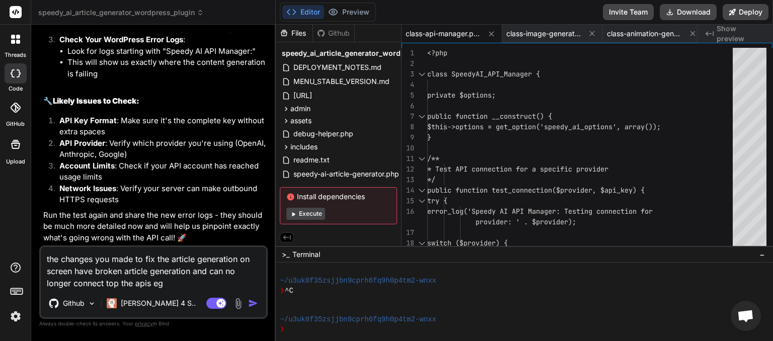
paste textarea "Error: Unknown provider"
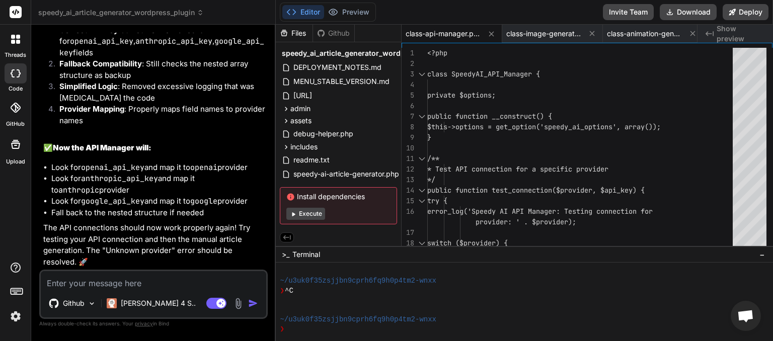
scroll to position [5937, 0]
click at [693, 15] on button "Download" at bounding box center [688, 12] width 57 height 16
paste textarea "Error: Unknown provider: cohere"
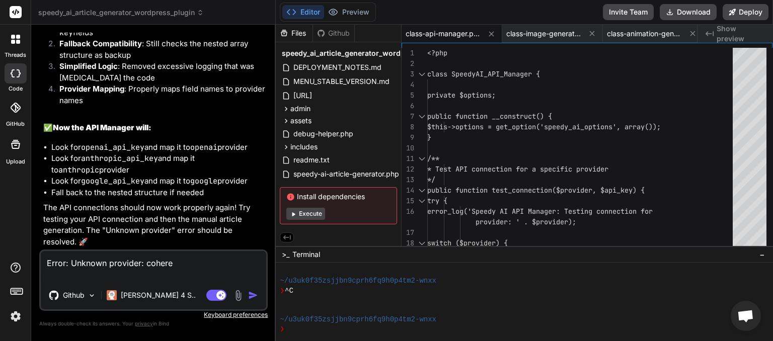
paste textarea "Error: Unknown provider: mistral"
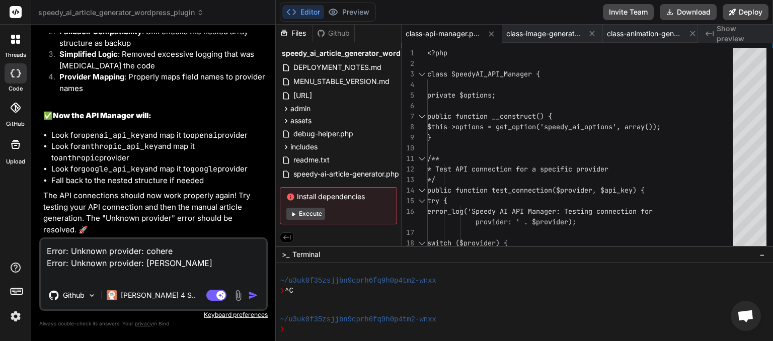
click at [178, 249] on textarea "Error: Unknown provider: cohere Error: Unknown provider: mistral" at bounding box center [153, 260] width 225 height 42
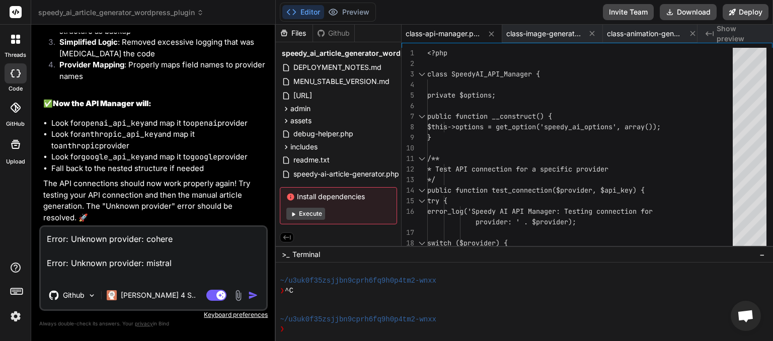
paste textarea "Google AI connection successful!"
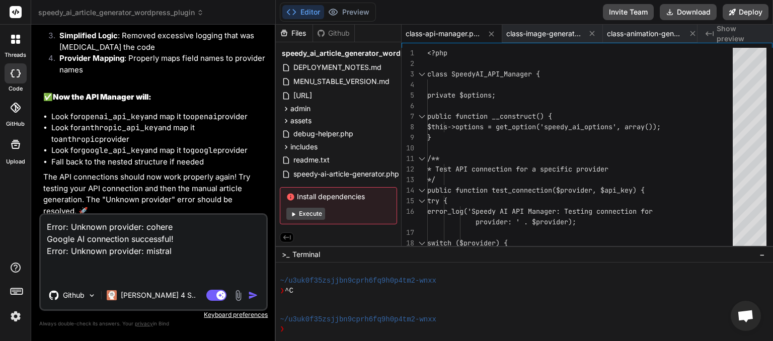
paste textarea "Error: Unknown provider: together"
paste textarea "Error: Unknown provider: huggingface"
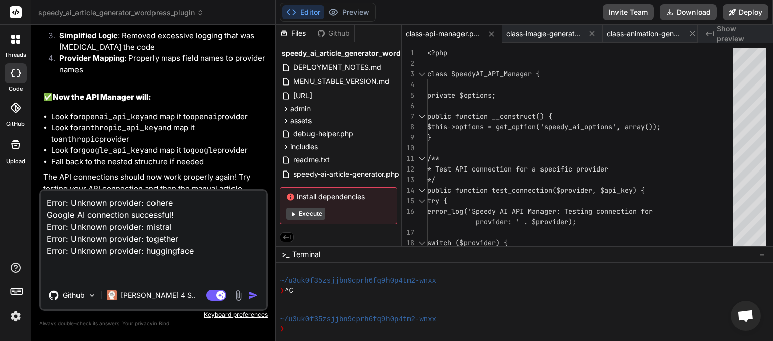
paste textarea "Error: Unknown provider: replicate"
paste textarea "Error: Unknown provider: deepseek"
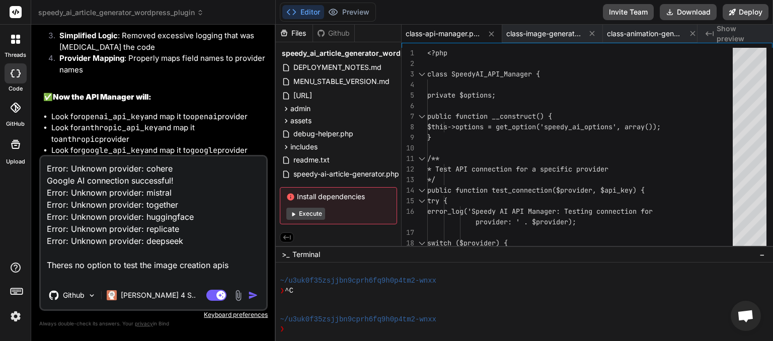
paste textarea "OpenAI connection successful!"
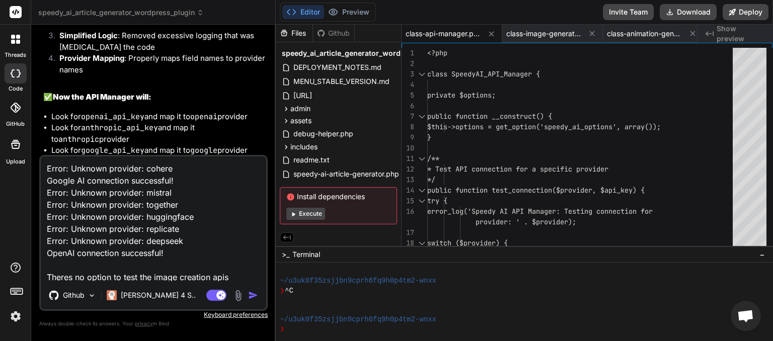
paste textarea "Error: Anthropic connection failed: Your credit balance is too low to access th…"
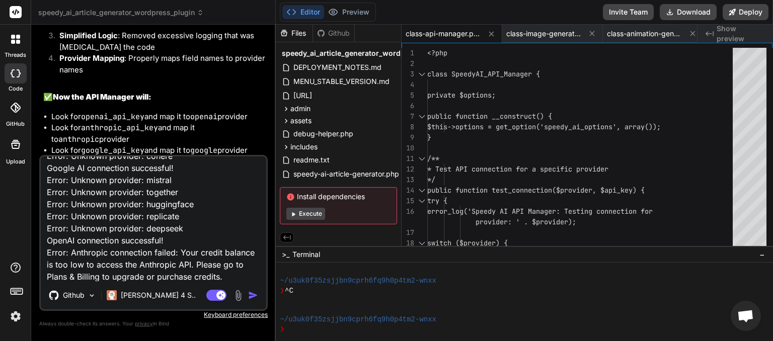
click at [251, 294] on img "button" at bounding box center [253, 295] width 10 height 10
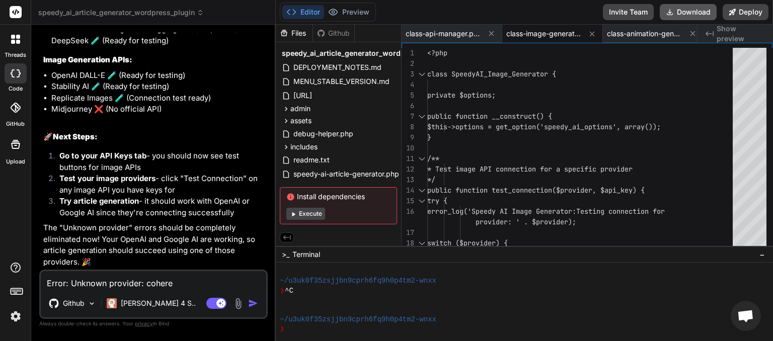
scroll to position [0, 101]
click at [675, 13] on button "Download" at bounding box center [688, 12] width 57 height 16
click at [99, 286] on textarea "Error: Unknown provider: cohere Google AI connection successful! Error: Unknown…" at bounding box center [153, 280] width 225 height 18
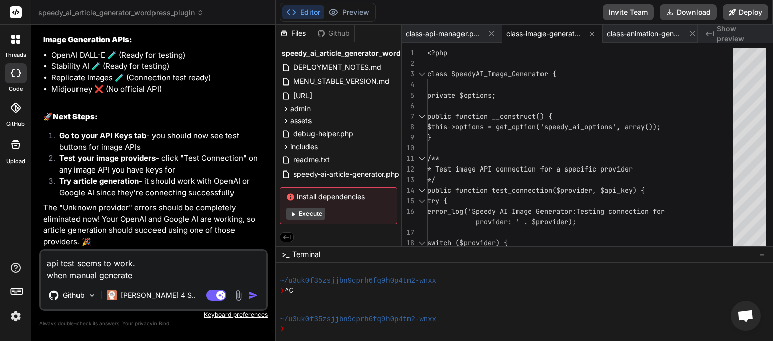
paste textarea "Error: Article generation failed: Could not generate content for topic "Buildin…"
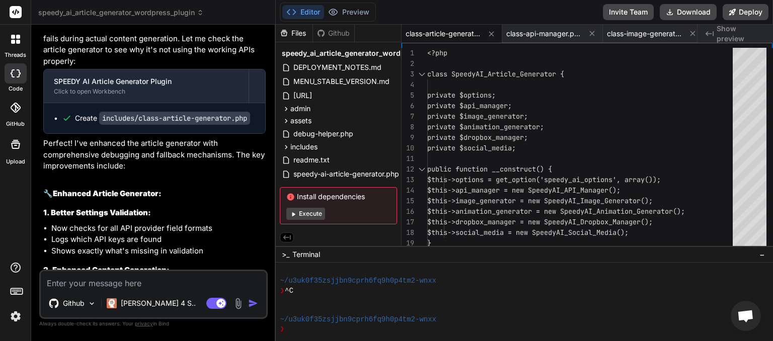
scroll to position [7626, 0]
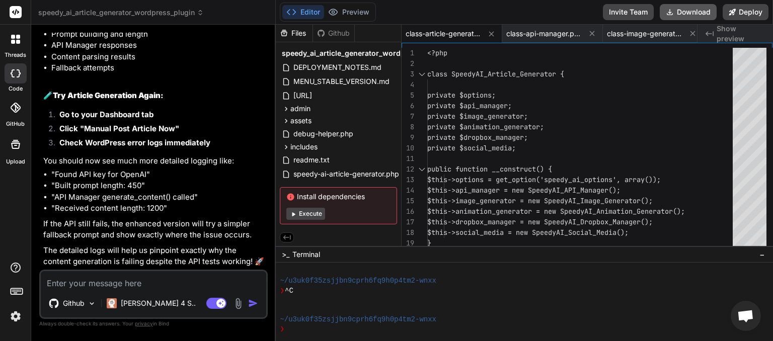
click at [694, 11] on button "Download" at bounding box center [688, 12] width 57 height 16
paste textarea "Error: Article generation failed: Could not generate content for topic"
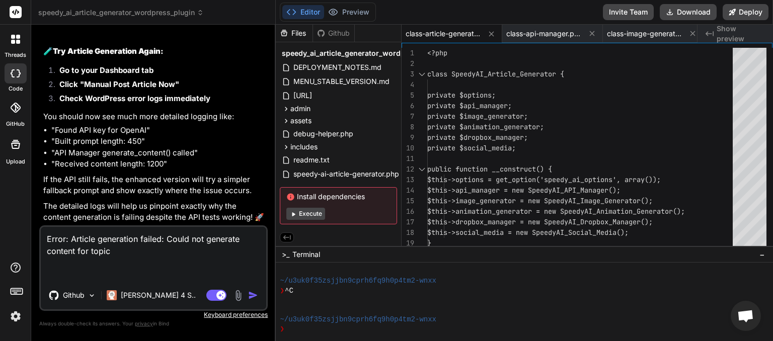
paste textarea "[09-Sep-2025 03:28:22 UTC] Speedy AI Update Handler: Current plugin version: 2.…"
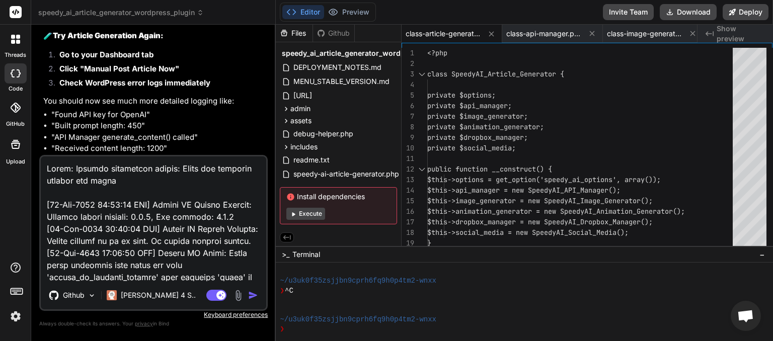
scroll to position [1608, 0]
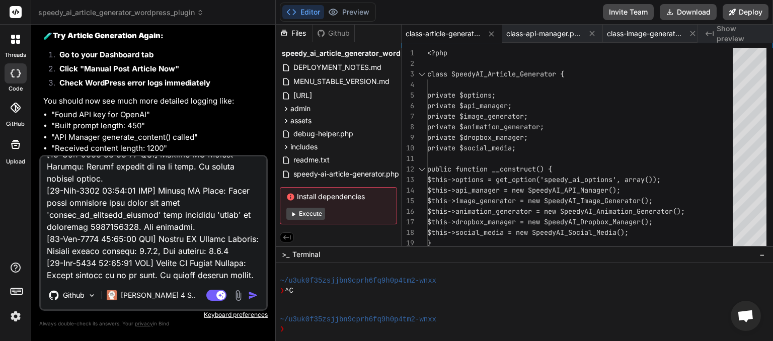
click at [253, 298] on img "button" at bounding box center [253, 295] width 10 height 10
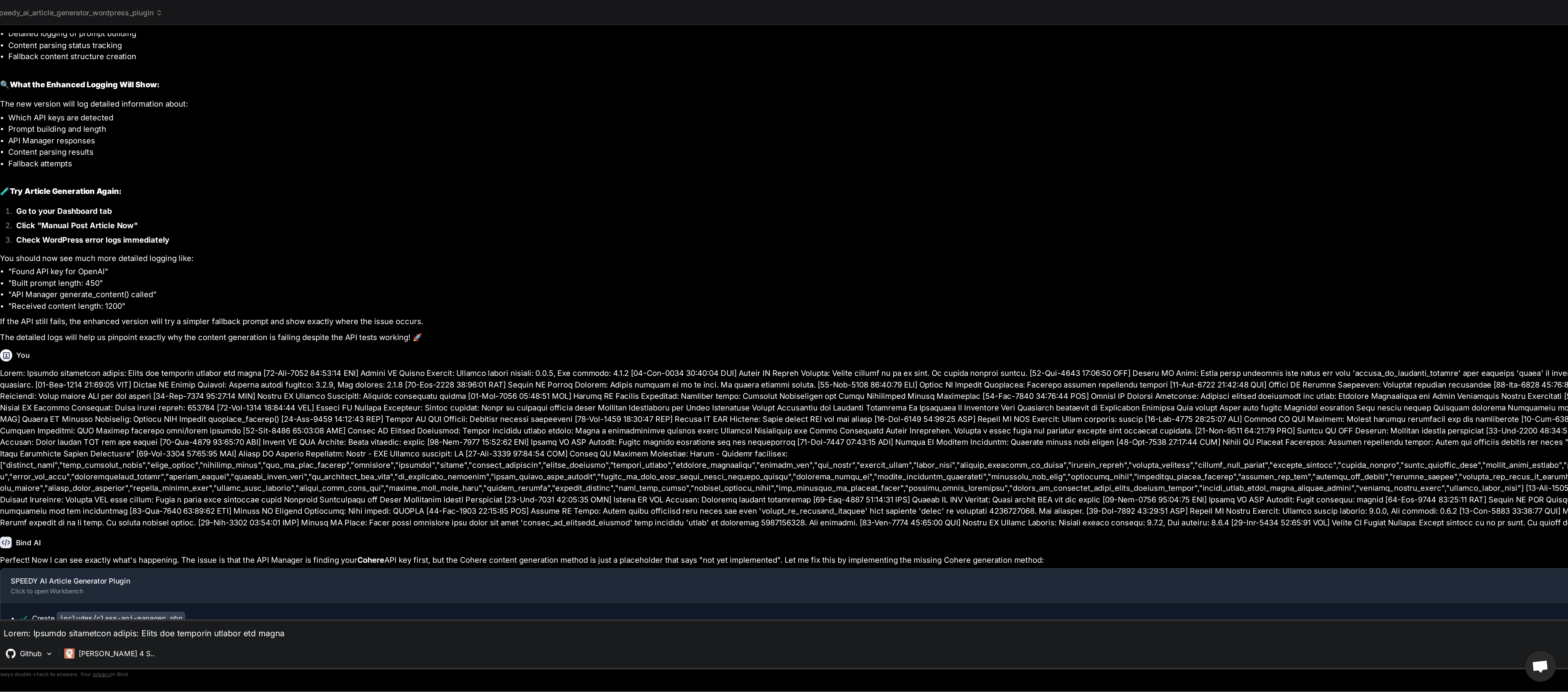
scroll to position [51, 0]
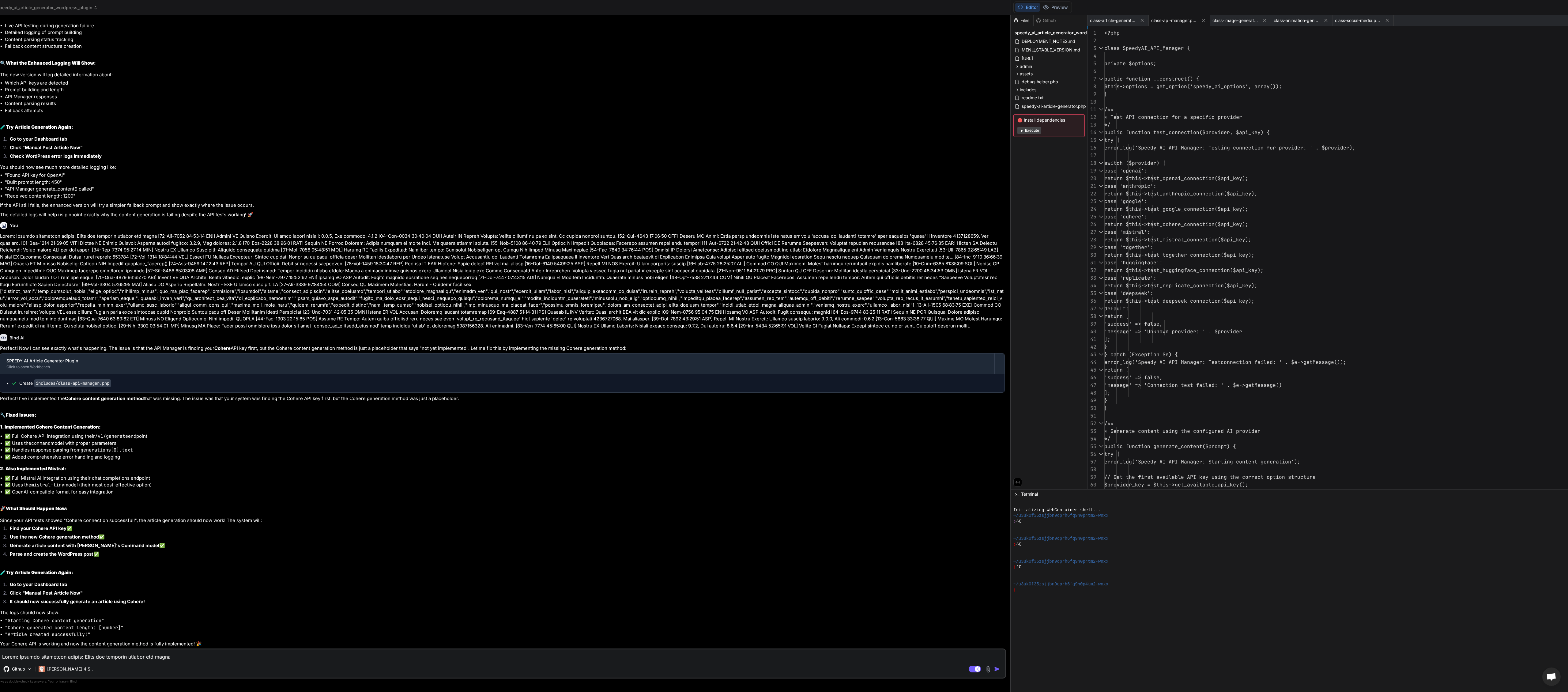
click at [52, 414] on textarea at bounding box center [502, 655] width 1007 height 11
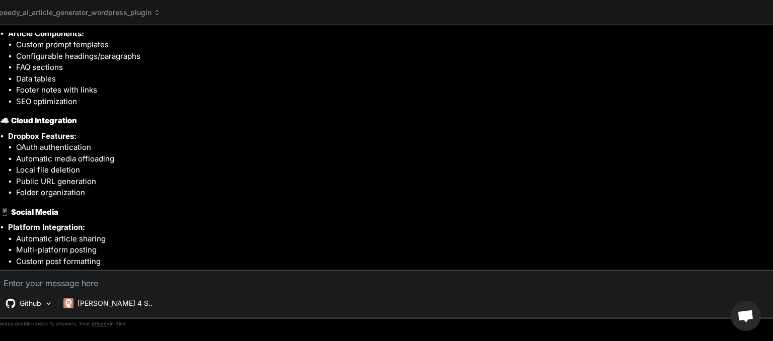
scroll to position [87, 0]
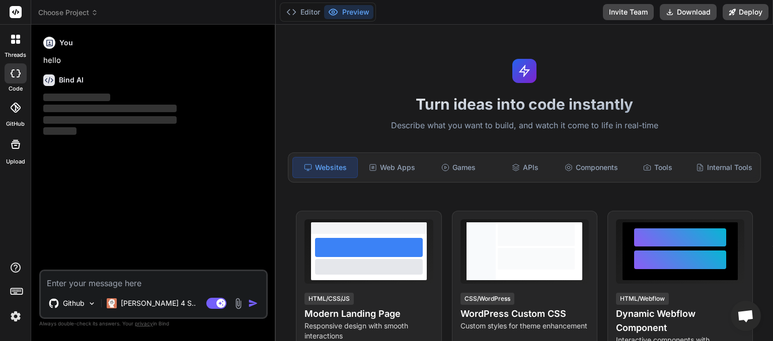
scroll to position [91, 0]
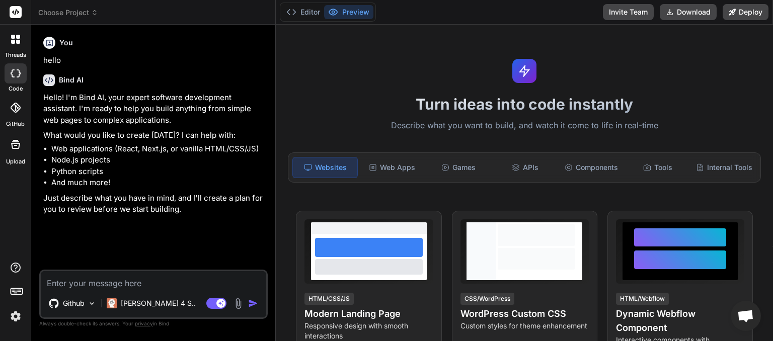
click at [96, 15] on icon at bounding box center [94, 12] width 7 height 7
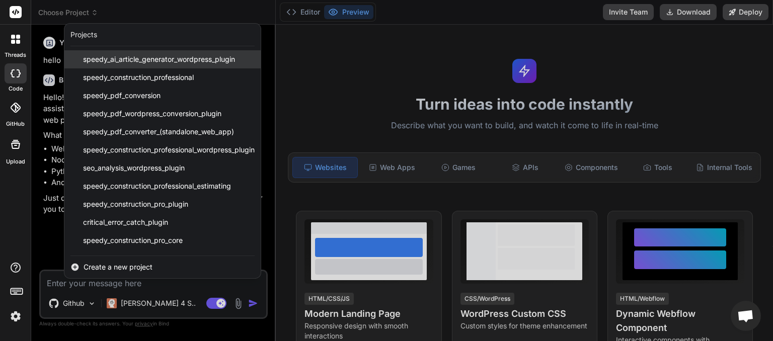
click at [152, 54] on div "speedy_ai_article_generator_wordpress_plugin" at bounding box center [162, 59] width 196 height 18
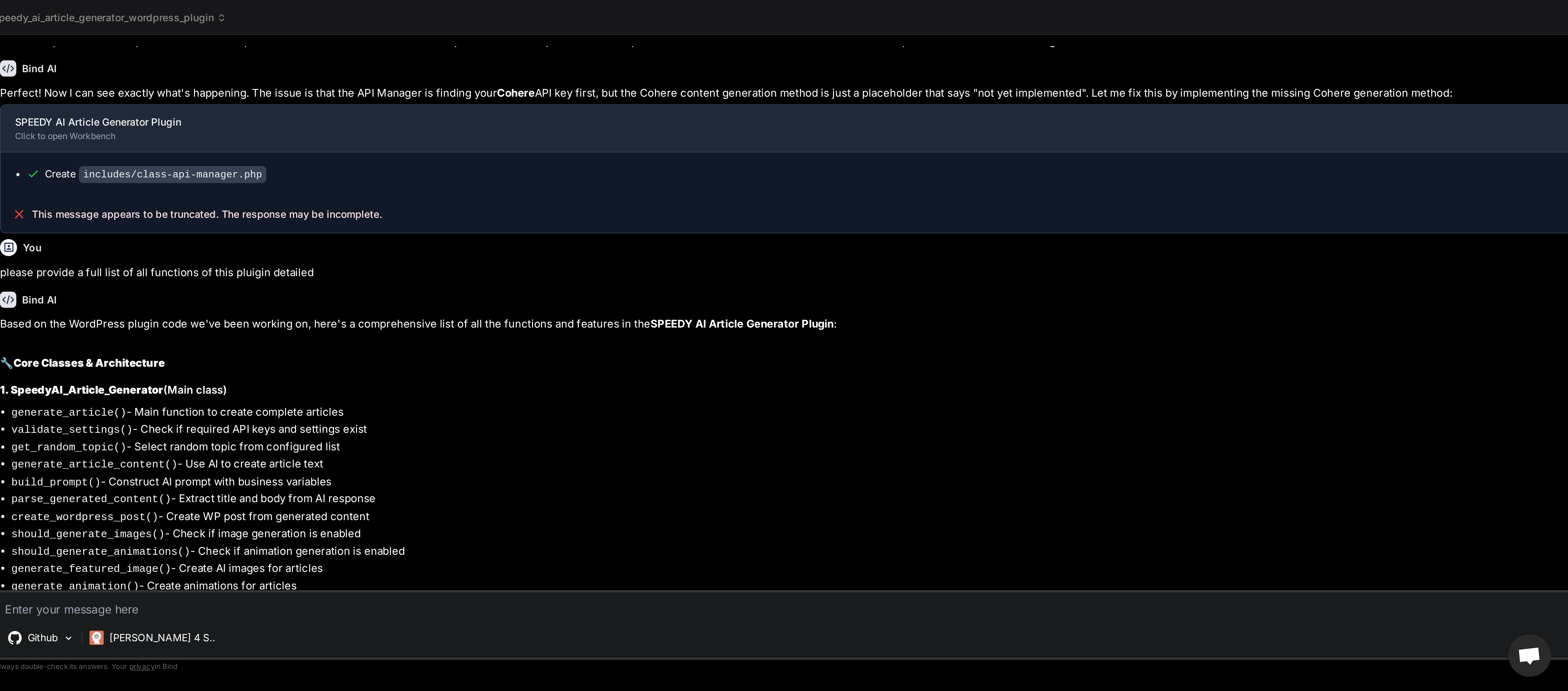
scroll to position [1522, 0]
type textarea "x"
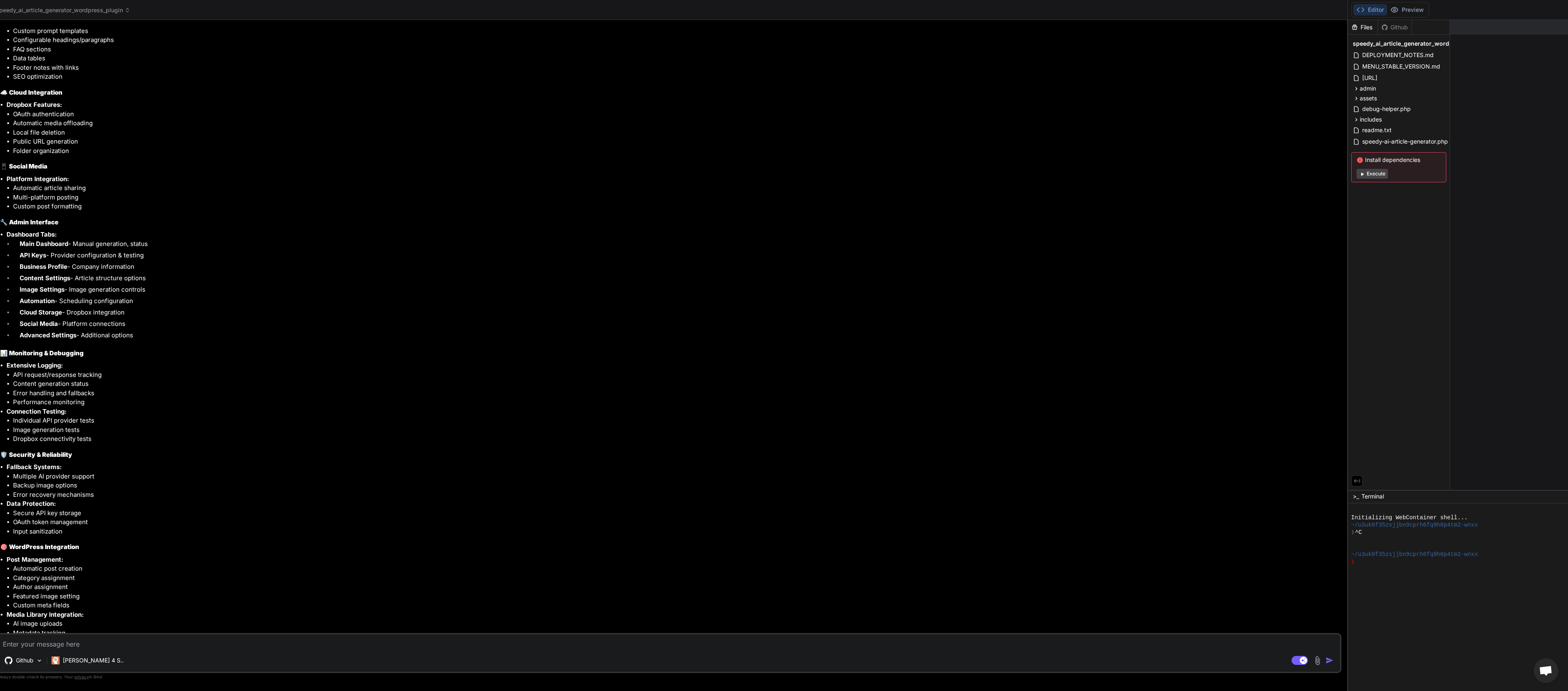
scroll to position [3041, 0]
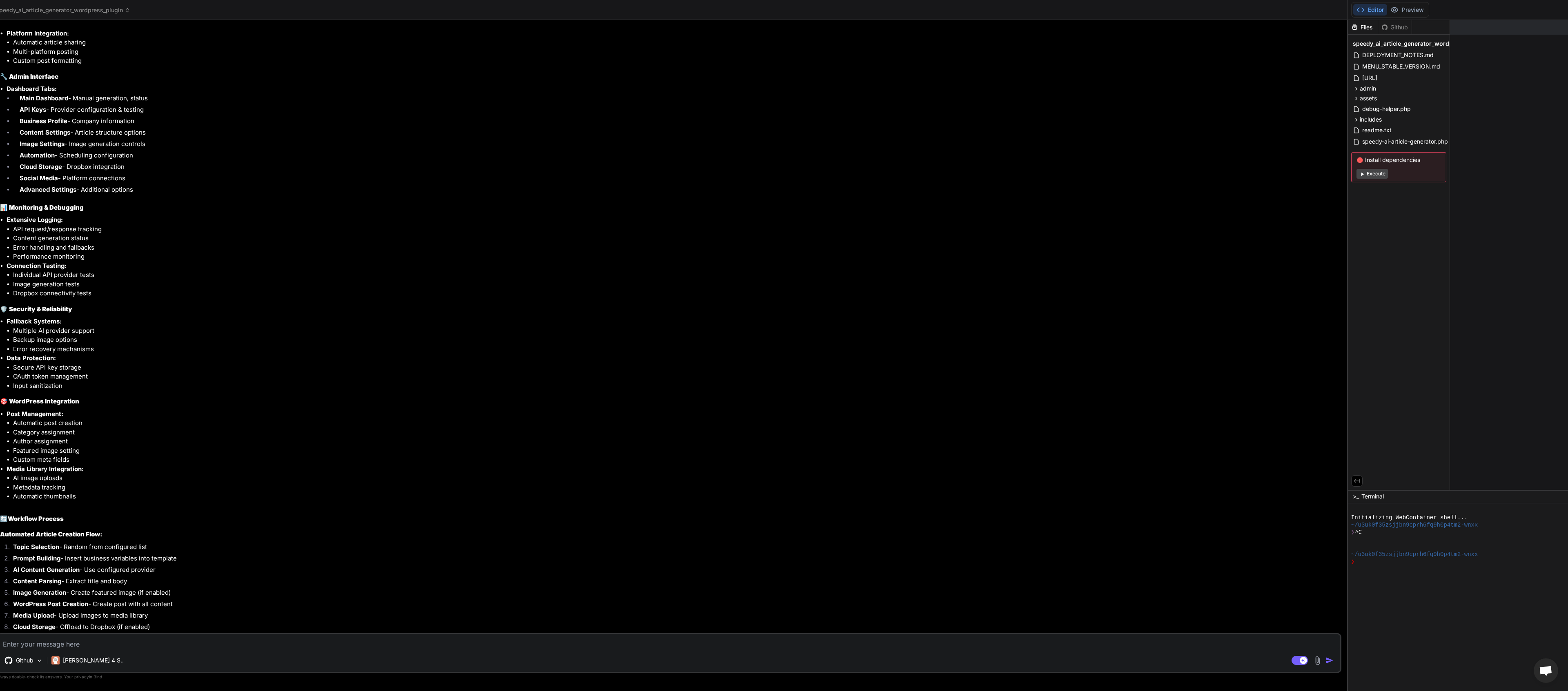
click at [78, 277] on textarea at bounding box center [669, 642] width 1342 height 15
type textarea "p"
type textarea "x"
type textarea "pl"
type textarea "x"
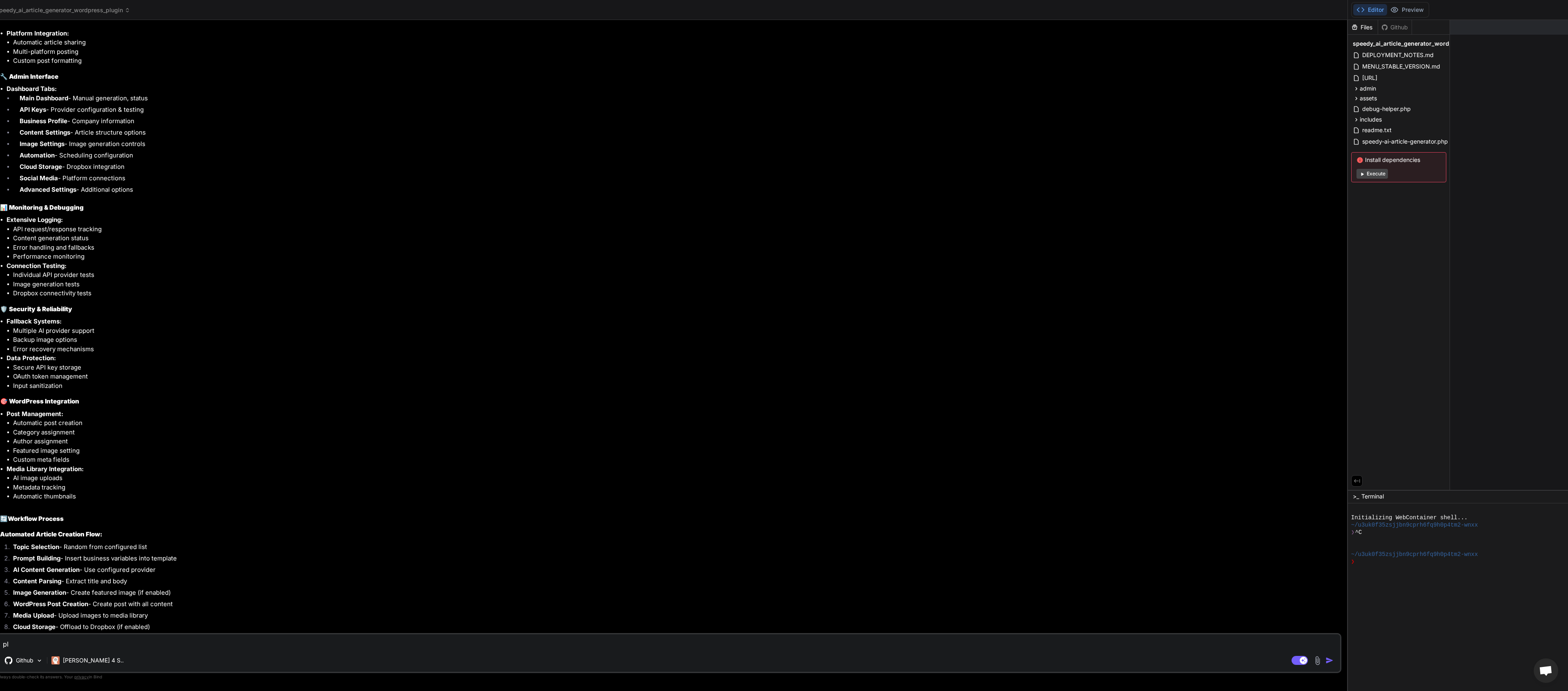
type textarea "ple"
type textarea "x"
type textarea "plea"
type textarea "x"
type textarea "pleas"
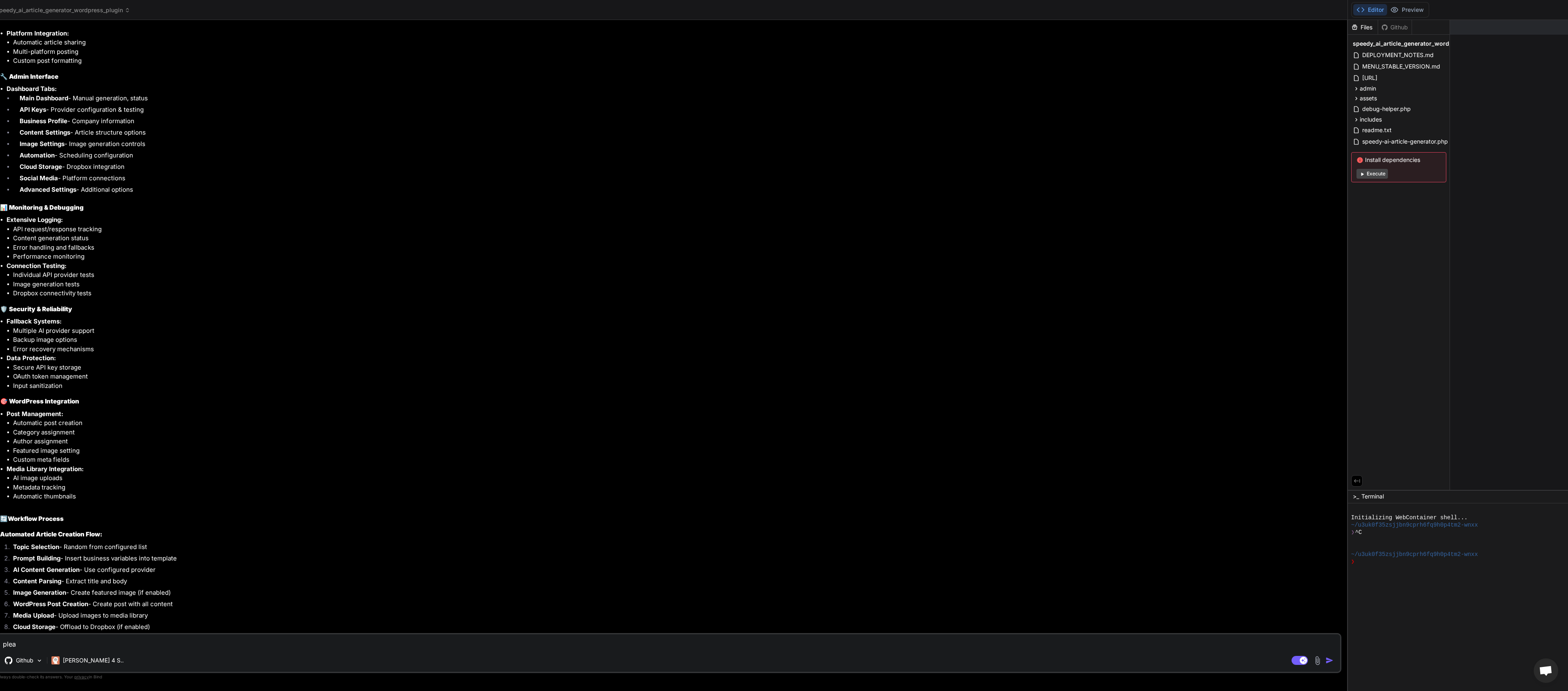
type textarea "x"
type textarea "please"
type textarea "x"
type textarea "please"
type textarea "x"
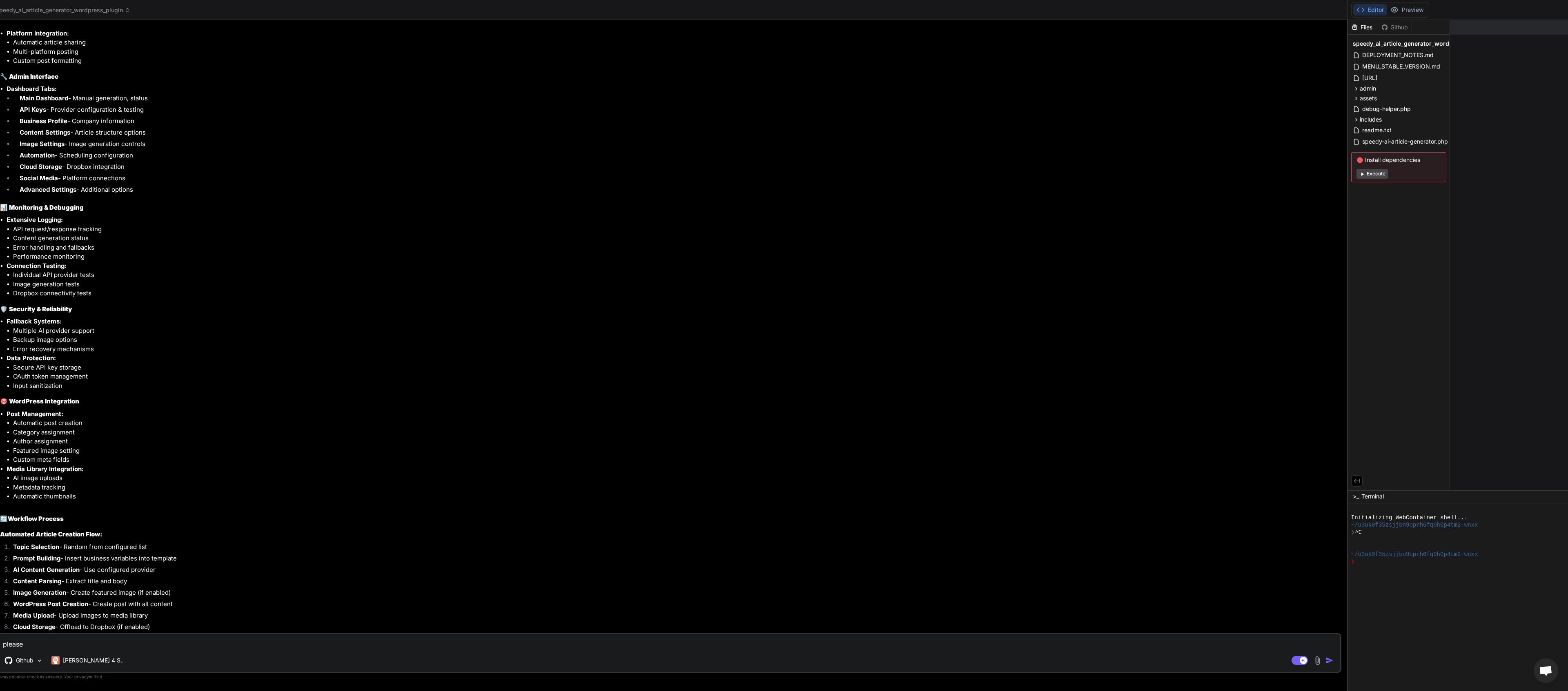
type textarea "please w"
type textarea "x"
type textarea "please wr"
type textarea "x"
type textarea "please wri"
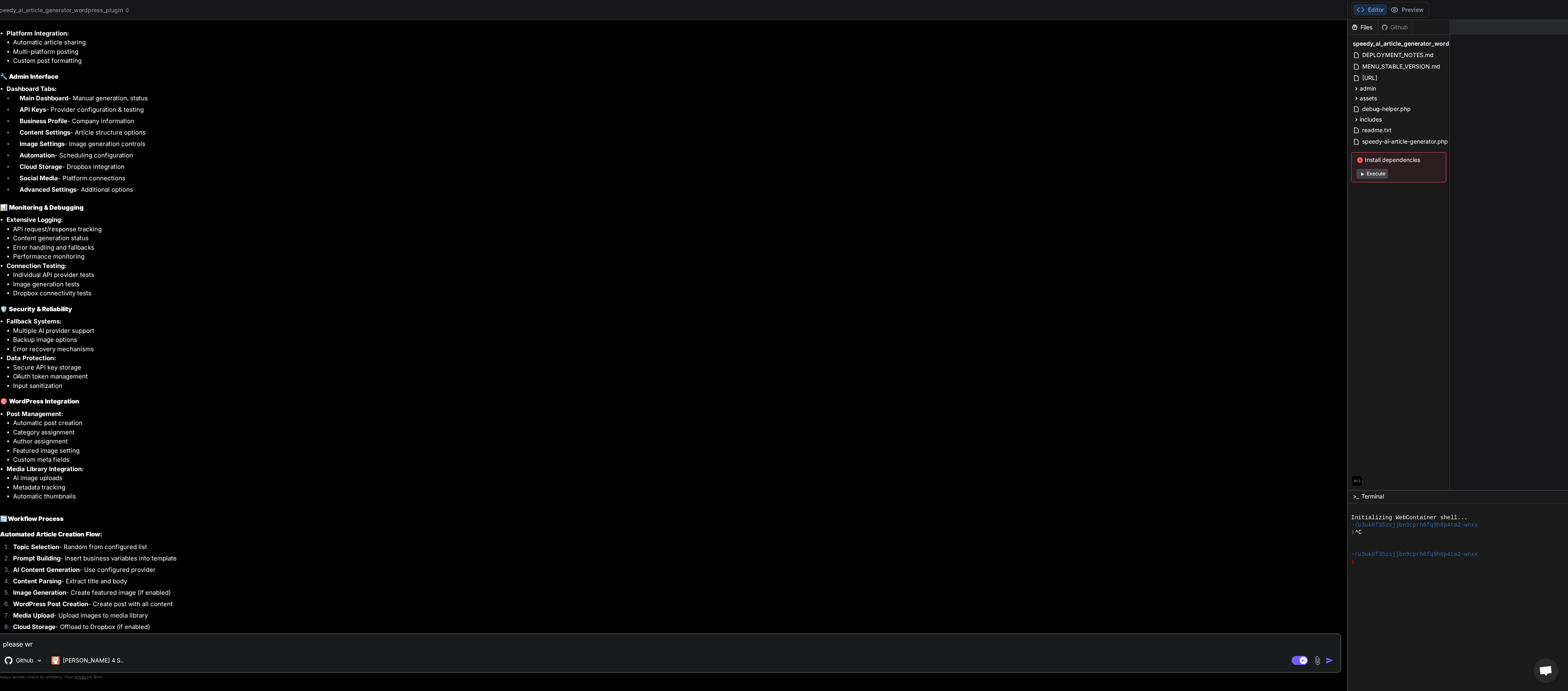
type textarea "x"
type textarea "please writ"
type textarea "x"
type textarea "please write"
type textarea "x"
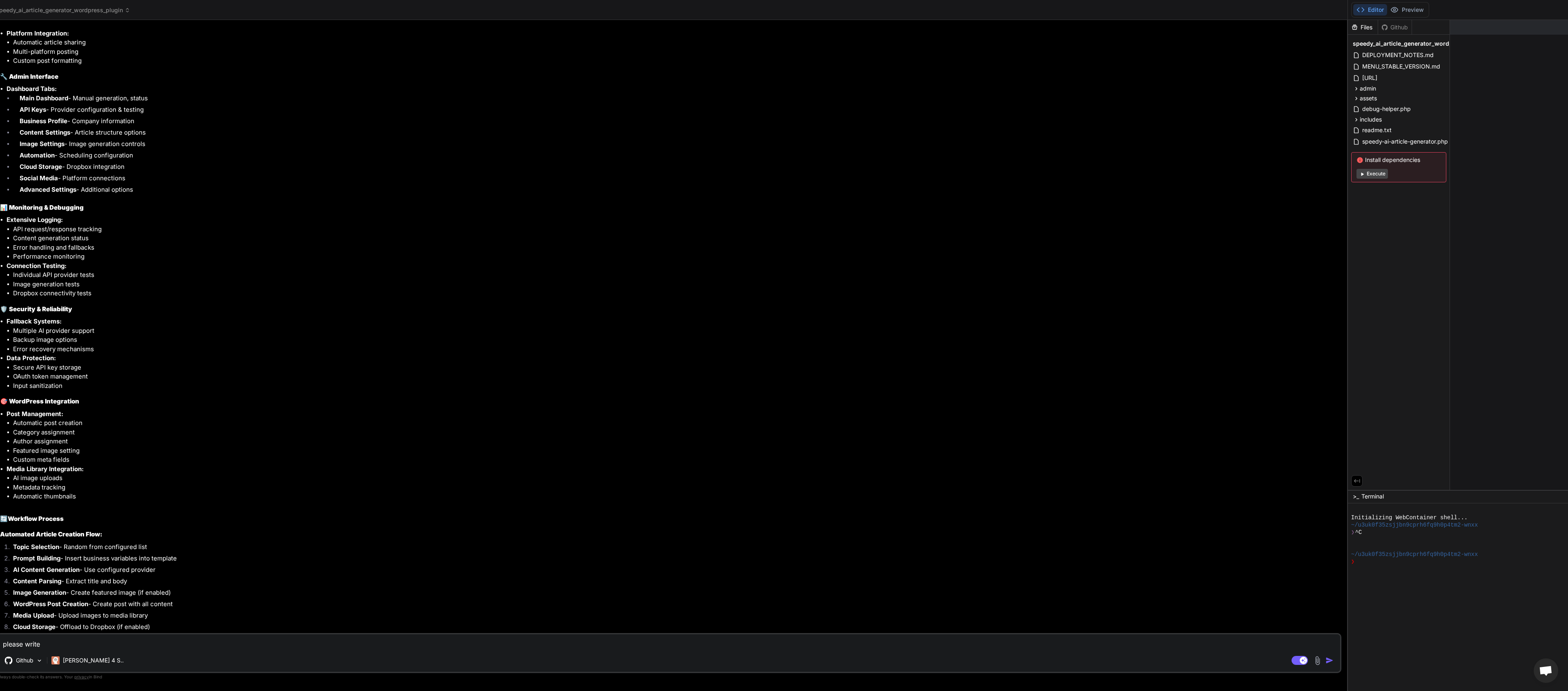
type textarea "please write"
type textarea "x"
type textarea "please write a"
type textarea "x"
type textarea "please write a"
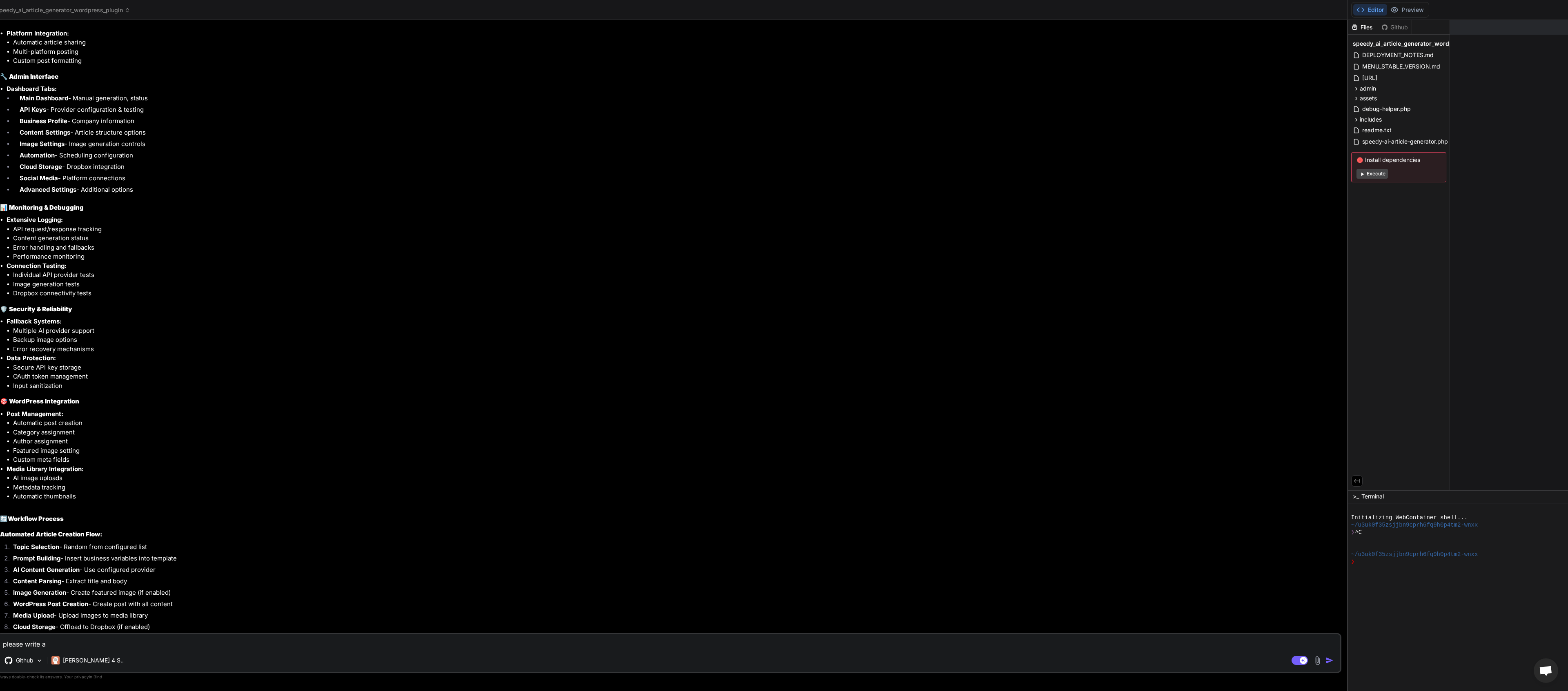
type textarea "x"
type textarea "please write a d"
type textarea "x"
type textarea "please write a de"
type textarea "x"
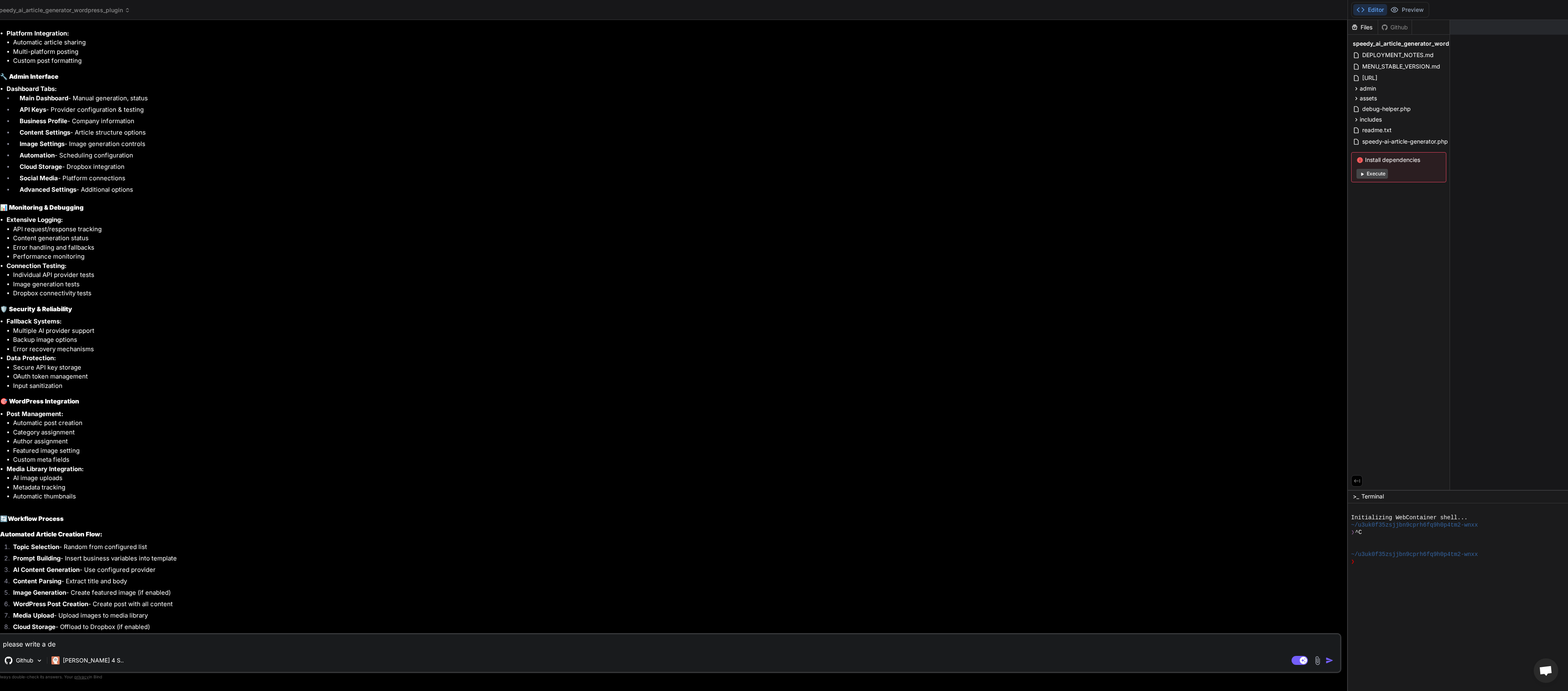
type textarea "please write a det"
type textarea "x"
type textarea "please write a deta"
type textarea "x"
type textarea "please write a detai"
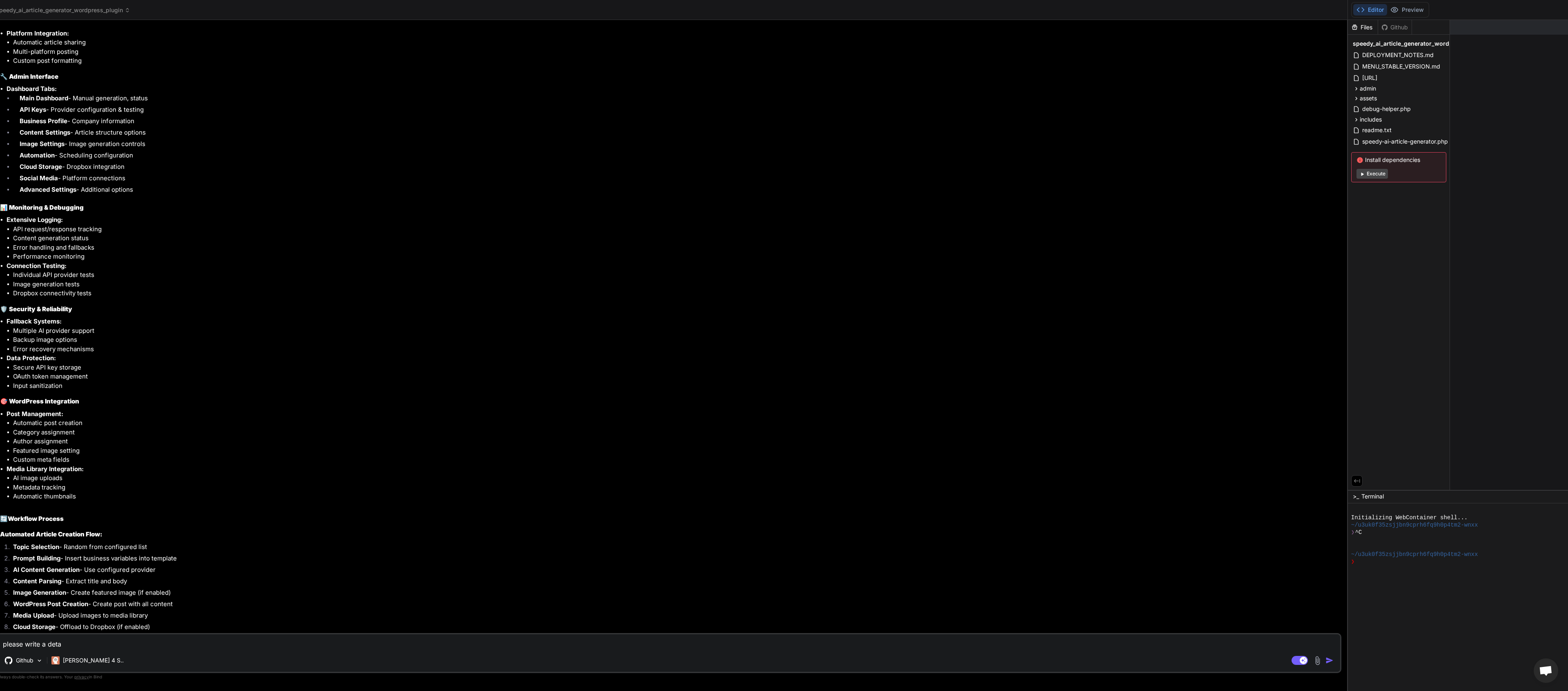
type textarea "x"
type textarea "please write a detail"
type textarea "x"
type textarea "please write a detaile"
type textarea "x"
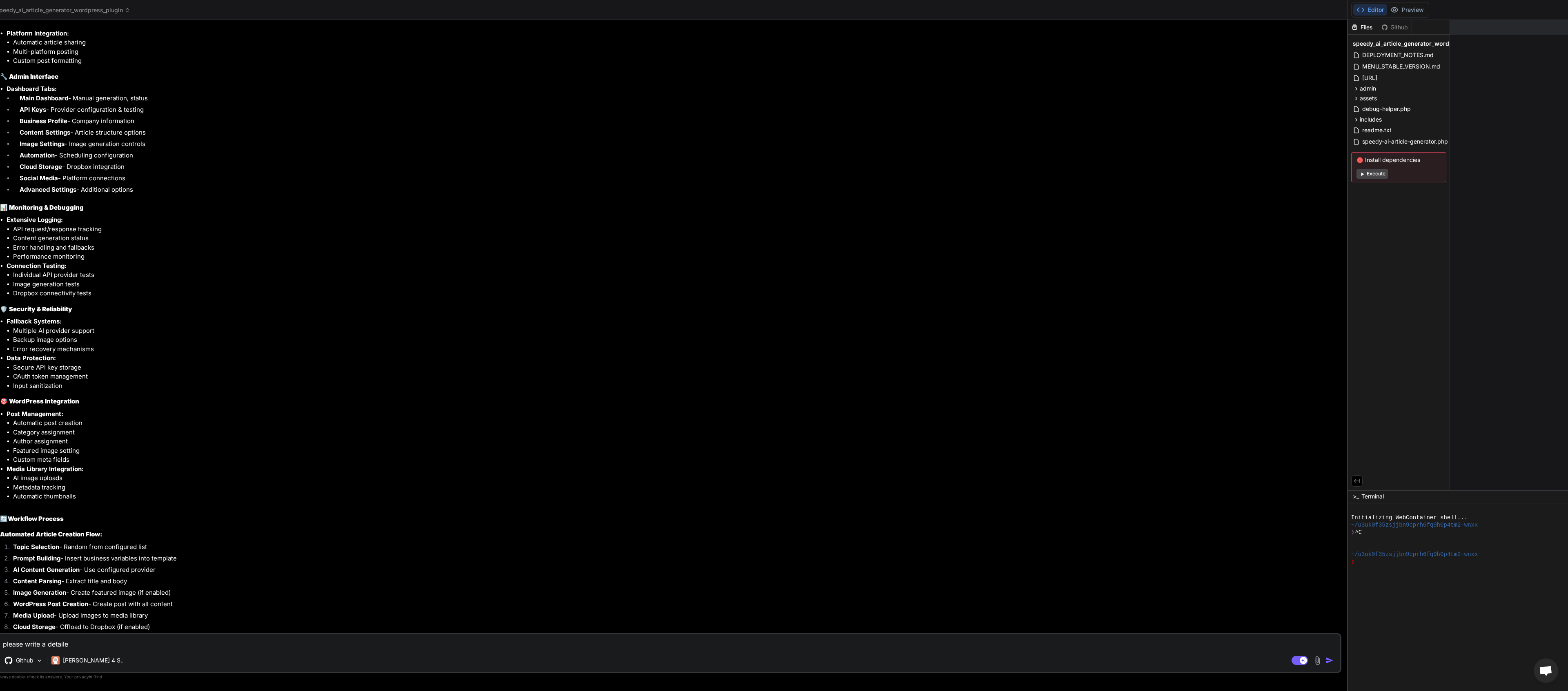
type textarea "please write a detailed"
type textarea "x"
type textarea "please write a detailed"
type textarea "x"
type textarea "please write a detailed r"
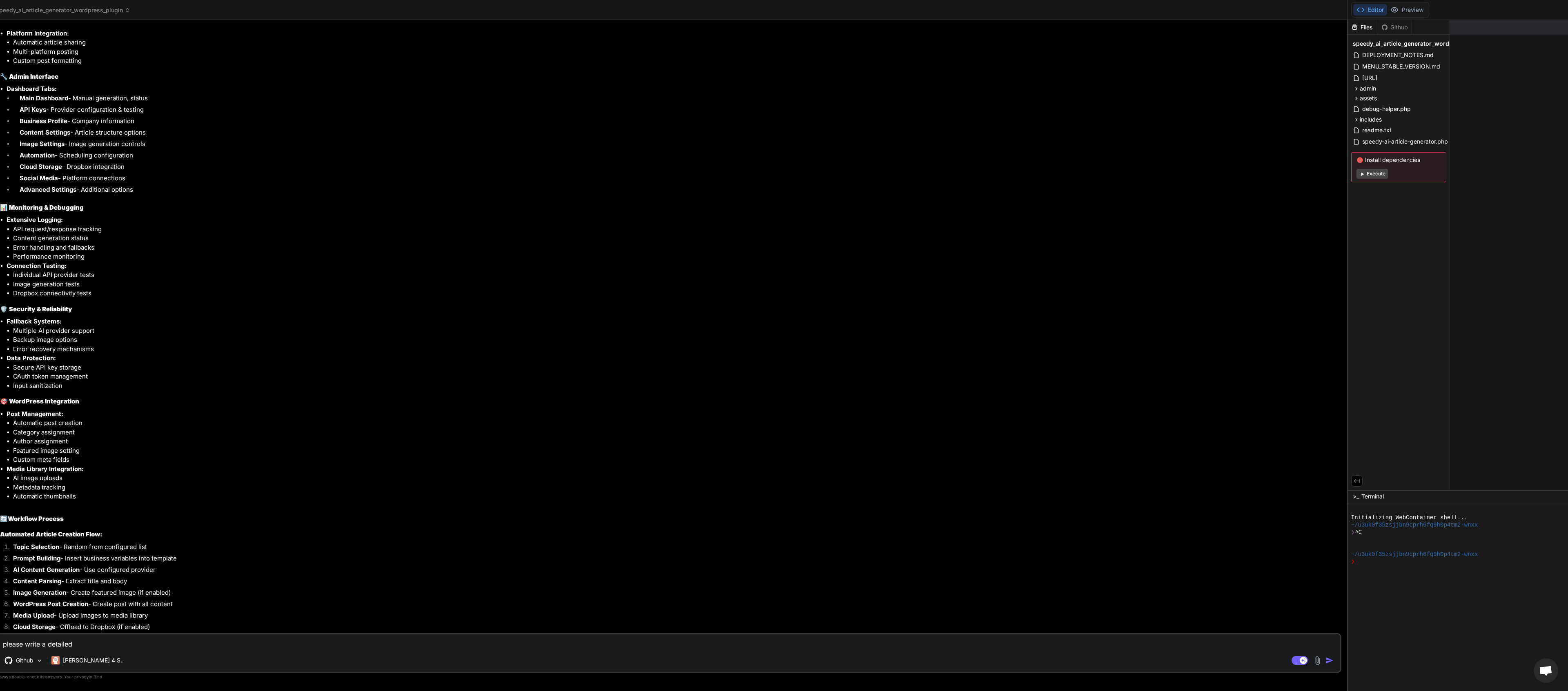
type textarea "x"
type textarea "please write a detailed re"
type textarea "x"
type textarea "please write a detailed rep"
type textarea "x"
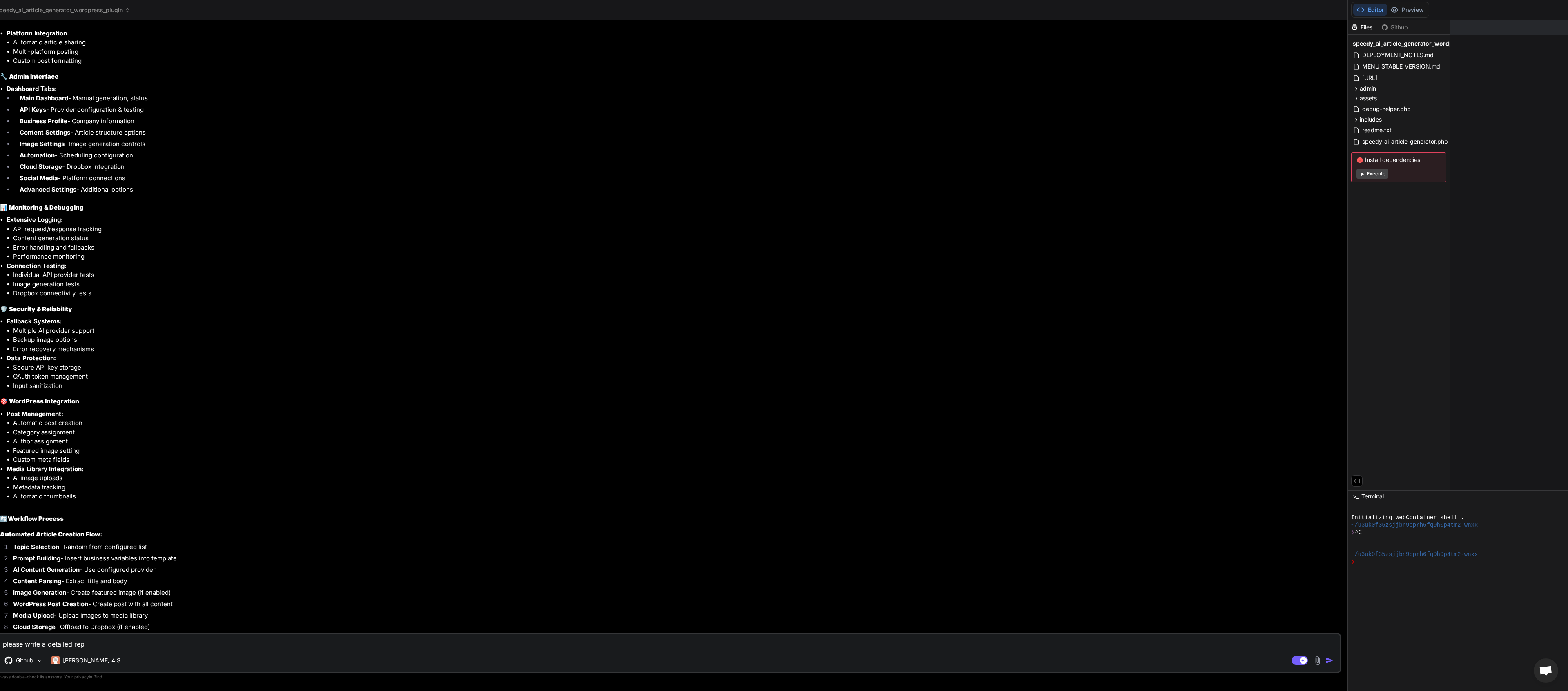
type textarea "please write a detailed repo"
type textarea "x"
type textarea "please write a detailed repor"
type textarea "x"
type textarea "please write a detailed report"
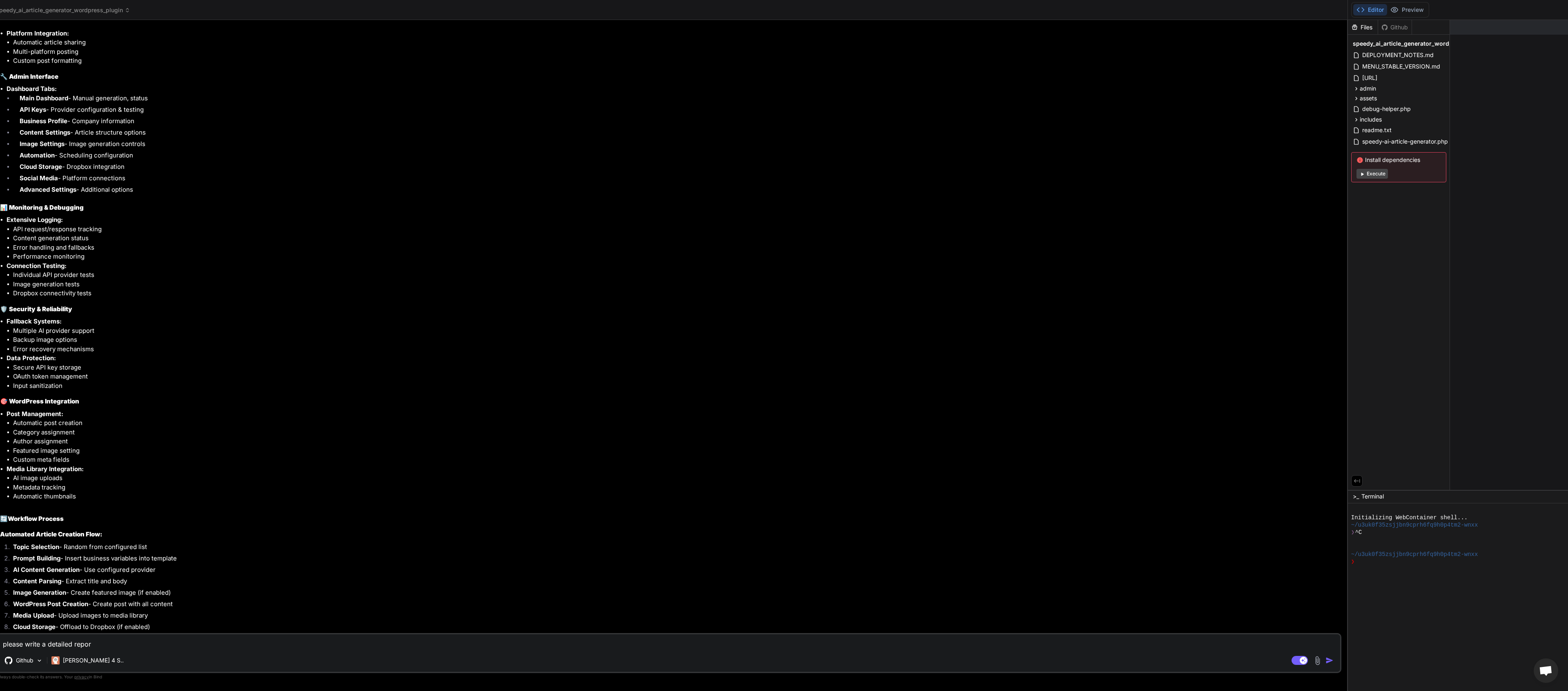
type textarea "x"
type textarea "please write a detailed report"
type textarea "x"
type textarea "please write a detailed report i"
type textarea "x"
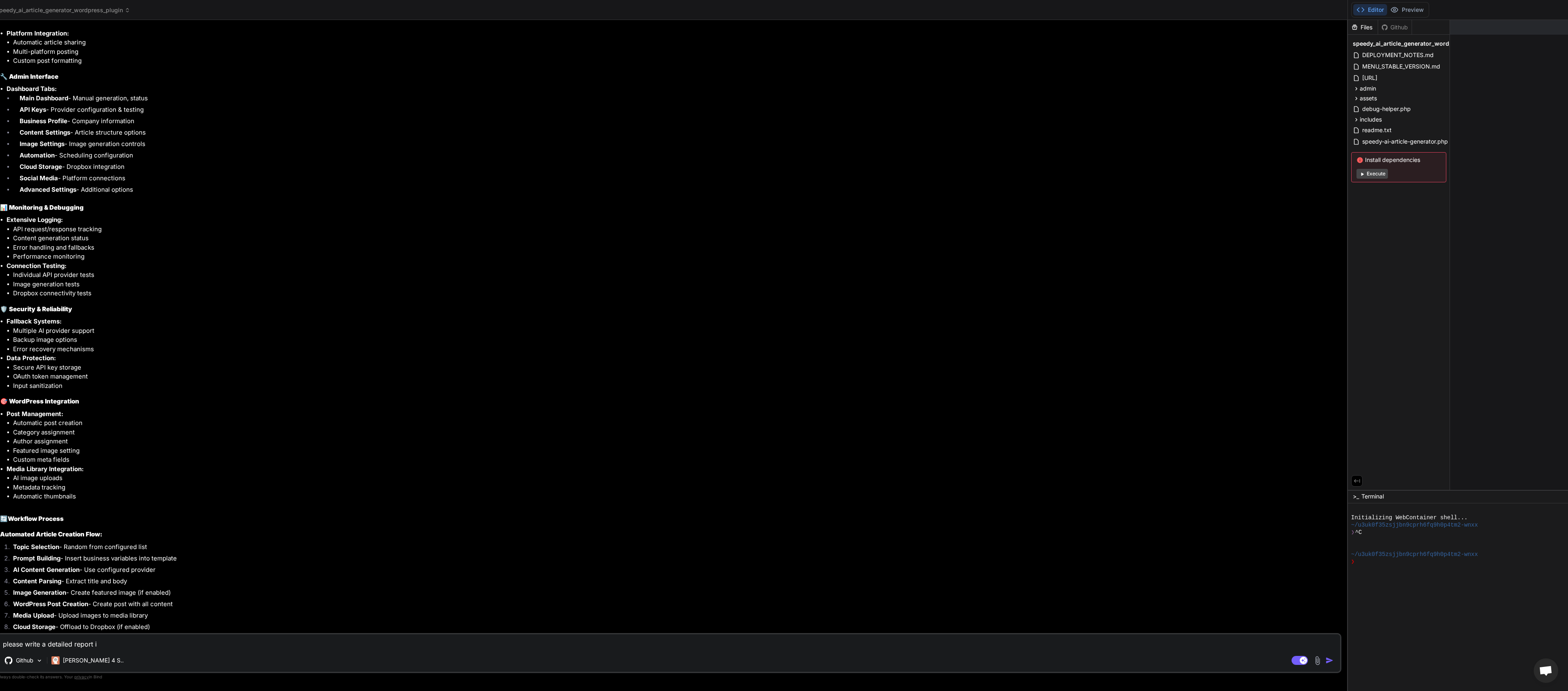
type textarea "please write a detailed report if"
type textarea "x"
type textarea "please write a detailed report if"
type textarea "x"
type textarea "please write a detailed report if w"
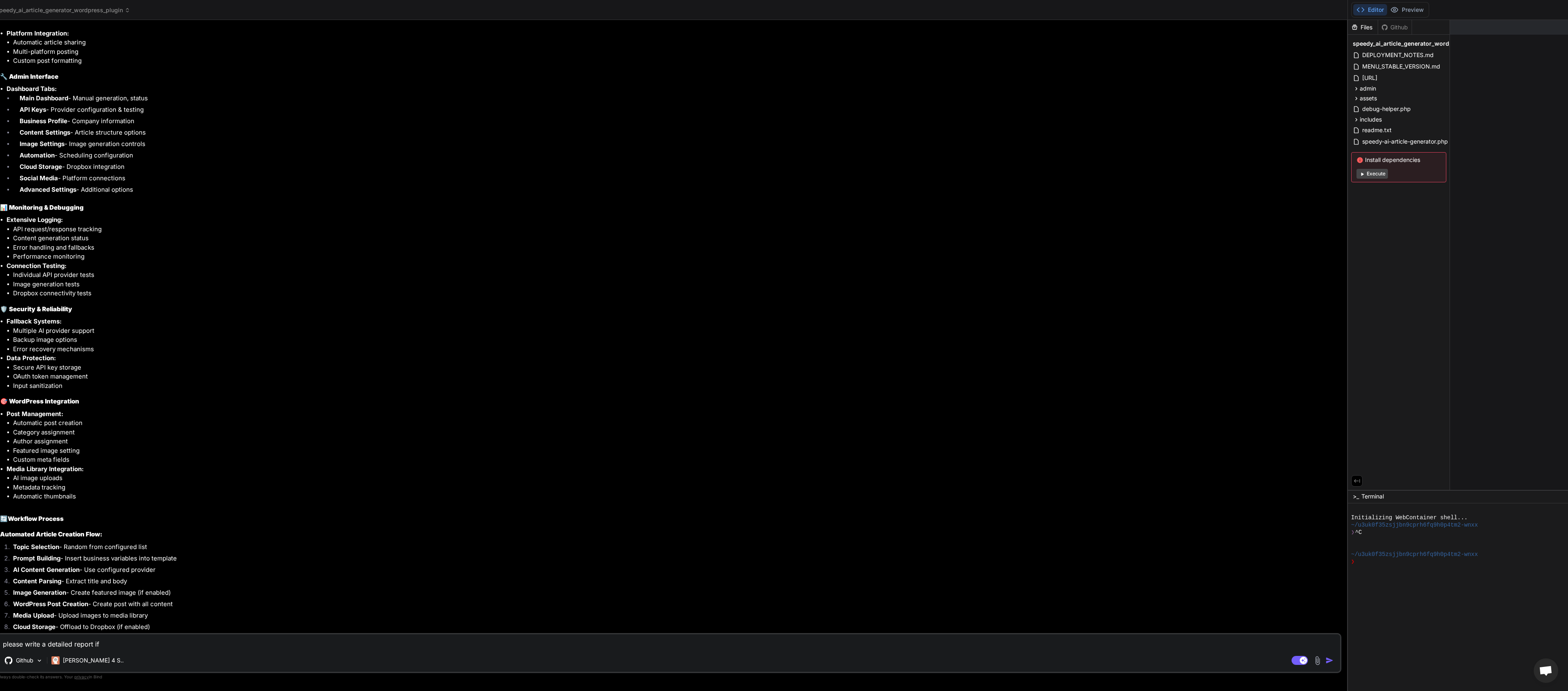
type textarea "x"
type textarea "please write a detailed report if we"
type textarea "x"
type textarea "please write a detailed report if we"
type textarea "x"
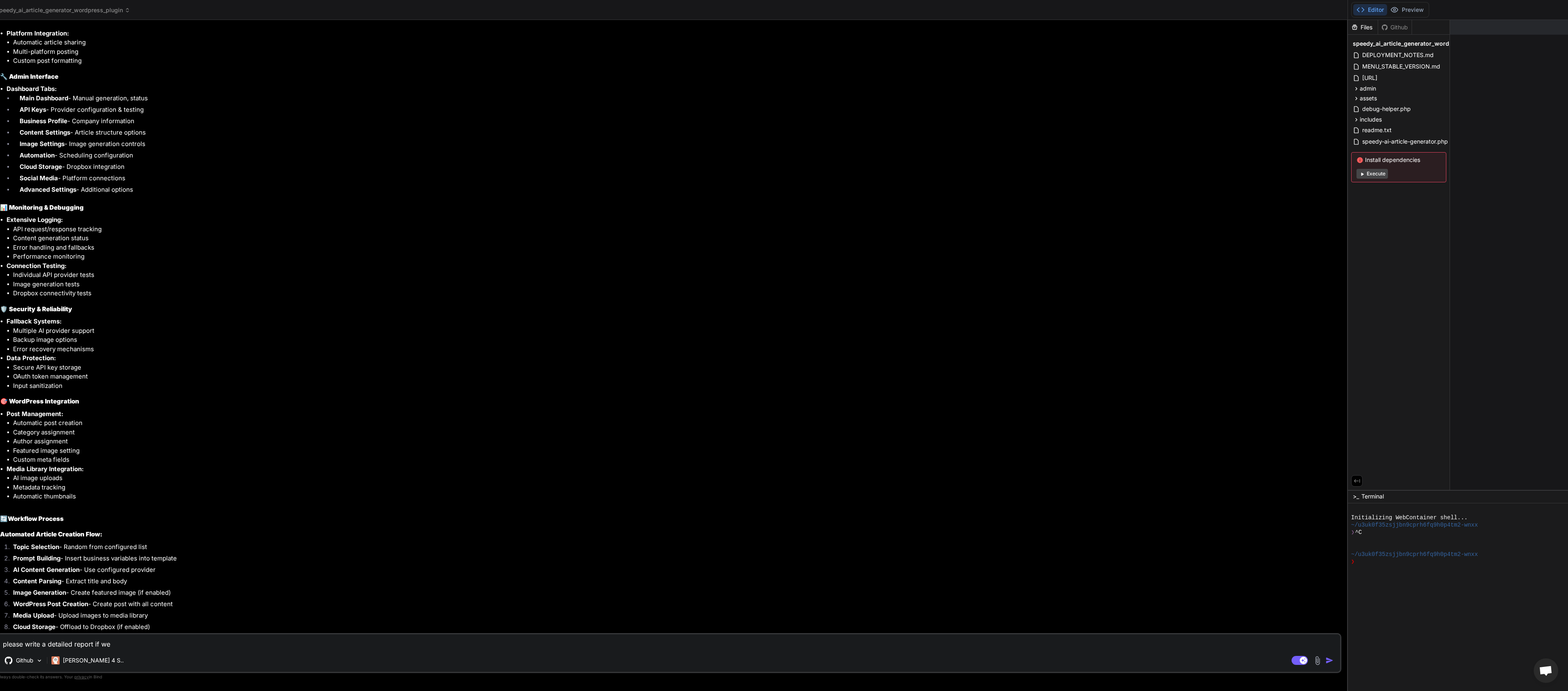
type textarea "please write a detailed report if we n"
type textarea "x"
type textarea "please write a detailed report if we ne"
type textarea "x"
type textarea "please write a detailed report if we nee"
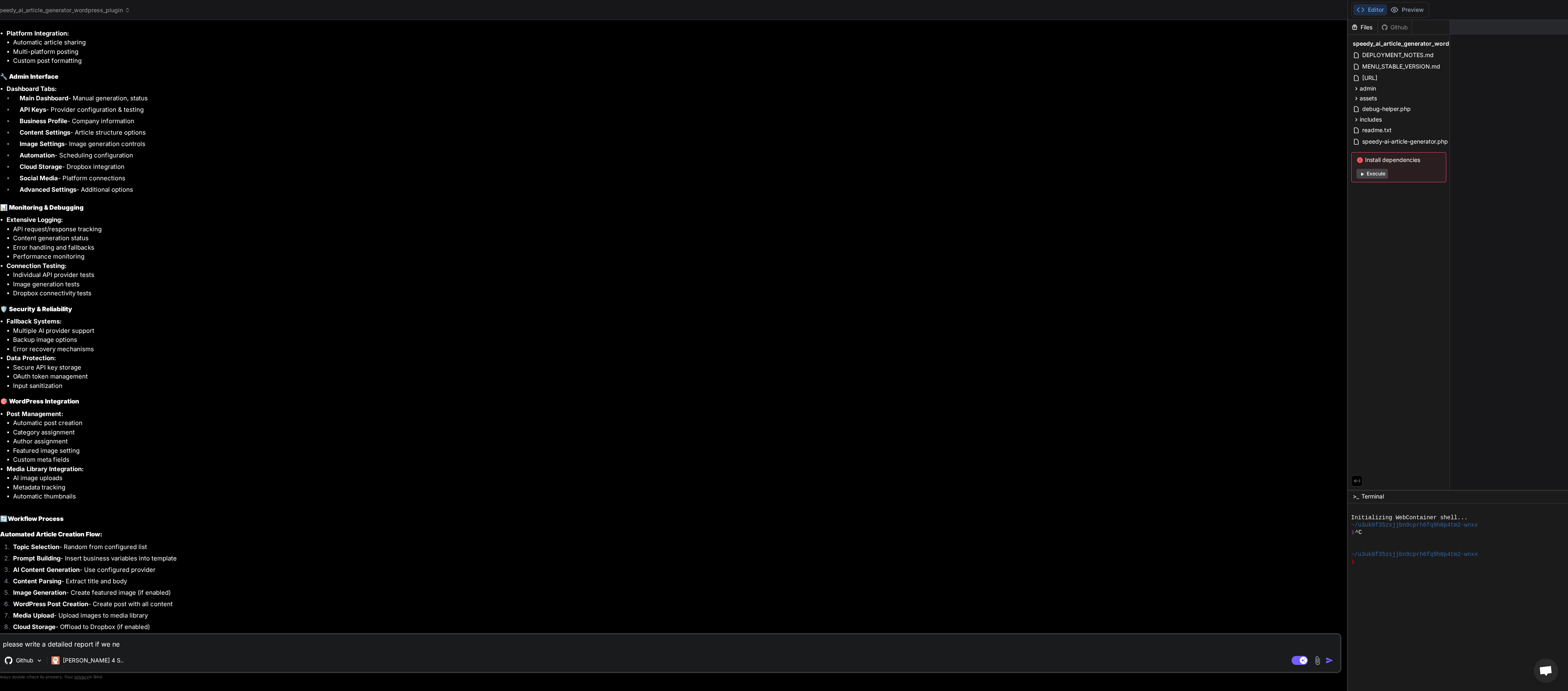
type textarea "x"
type textarea "please write a detailed report if we need"
type textarea "x"
type textarea "please write a detailed report if we need"
type textarea "x"
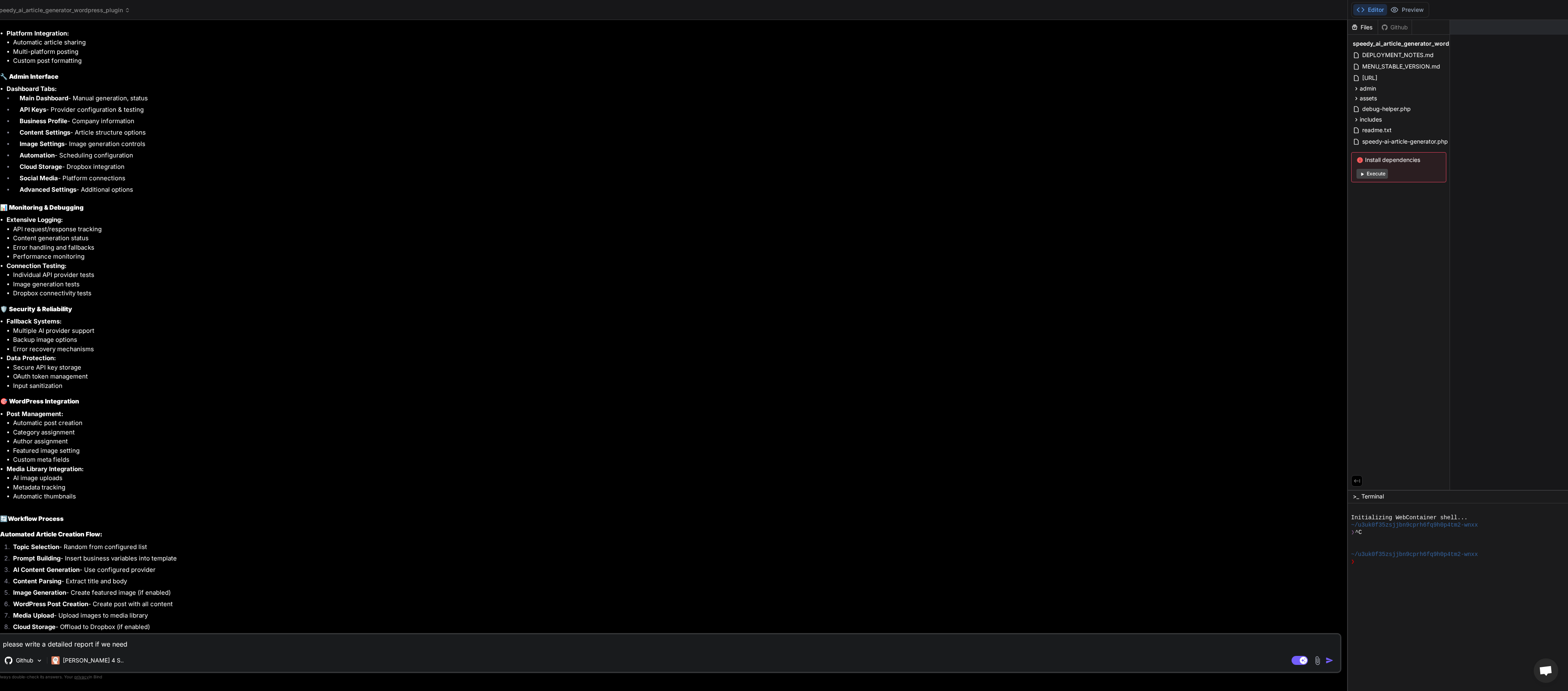
type textarea "please write a detailed report if we need t"
type textarea "x"
type textarea "please write a detailed report if we need to"
type textarea "x"
type textarea "please write a detailed report if we need to"
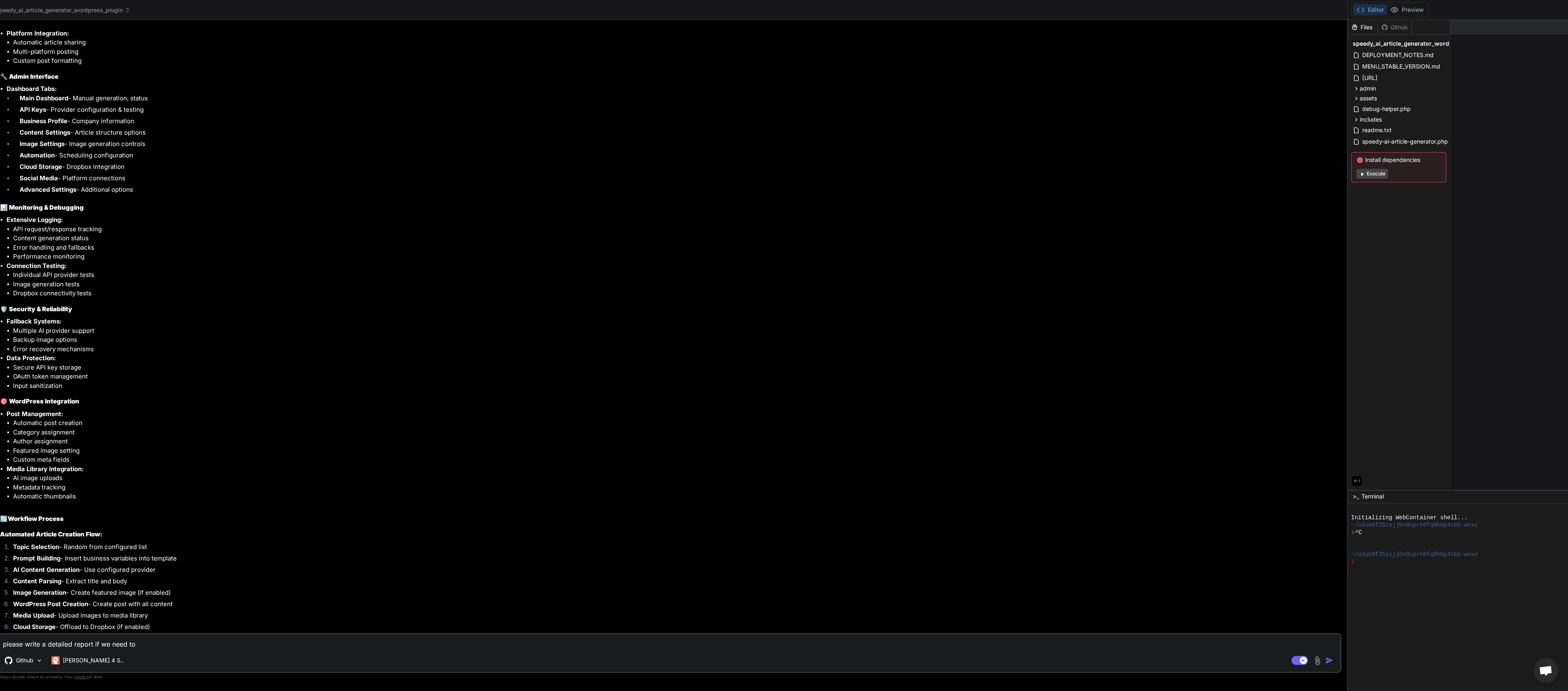
click at [627, 277] on div "Github Claude 4 S.." at bounding box center [669, 662] width 1342 height 19
click at [627, 277] on rect at bounding box center [1299, 660] width 16 height 9
type textarea "x"
click at [217, 277] on textarea "please write a detailed report if we need to" at bounding box center [669, 642] width 1342 height 15
type textarea "please write a detailed report if we need to"
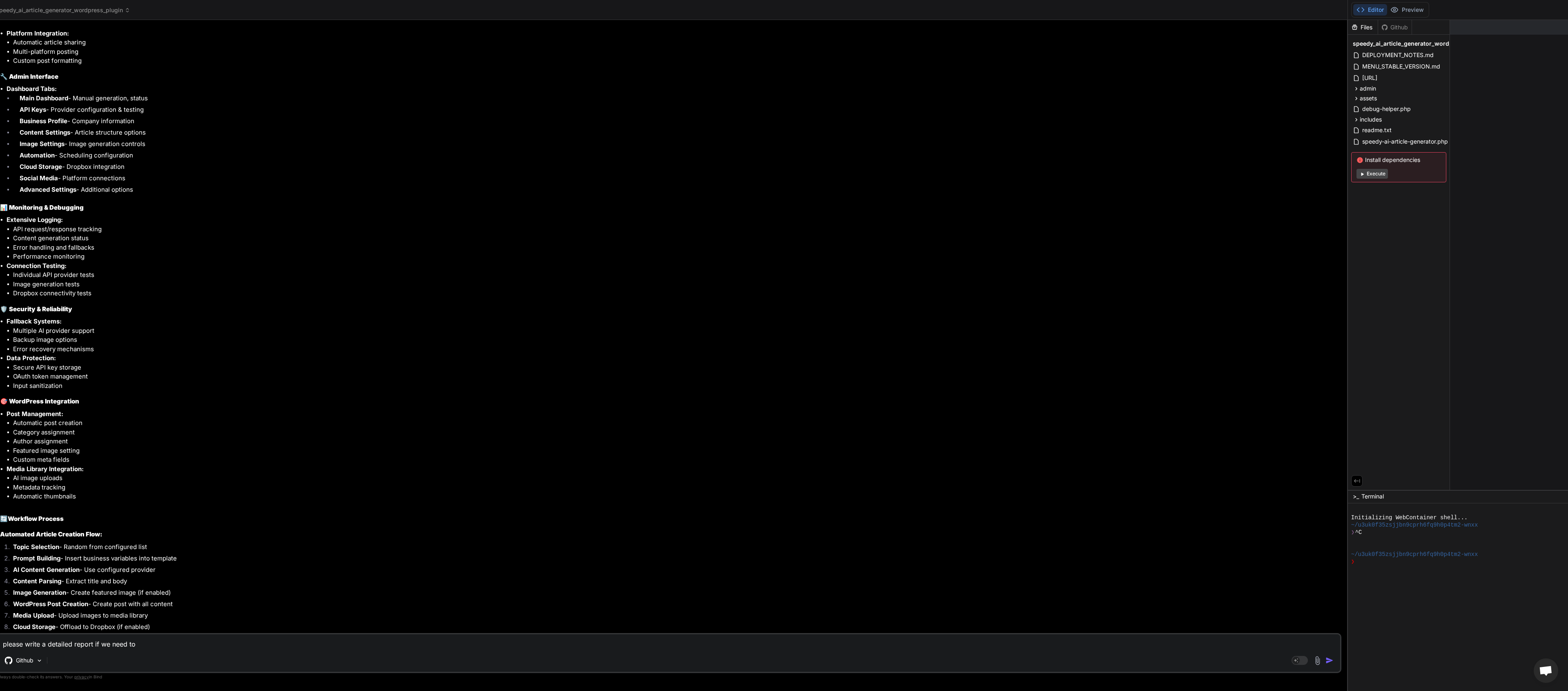
type textarea "x"
type textarea "please write a detailed report if we need to r"
type textarea "x"
type textarea "please write a detailed report if we need to re"
type textarea "x"
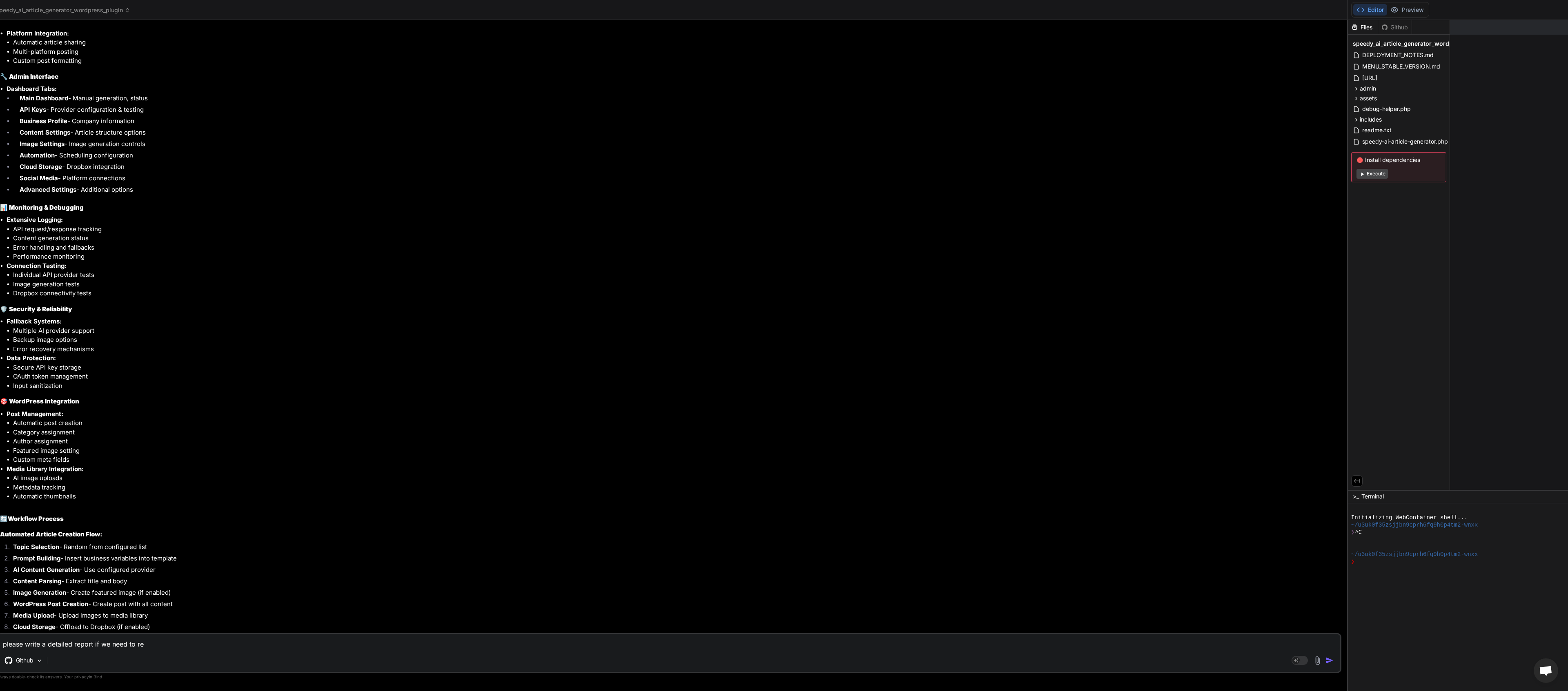
type textarea "please write a detailed report if we need to rec"
type textarea "x"
type textarea "please write a detailed report if we need to recr"
type textarea "x"
type textarea "please write a detailed report if we need to recre"
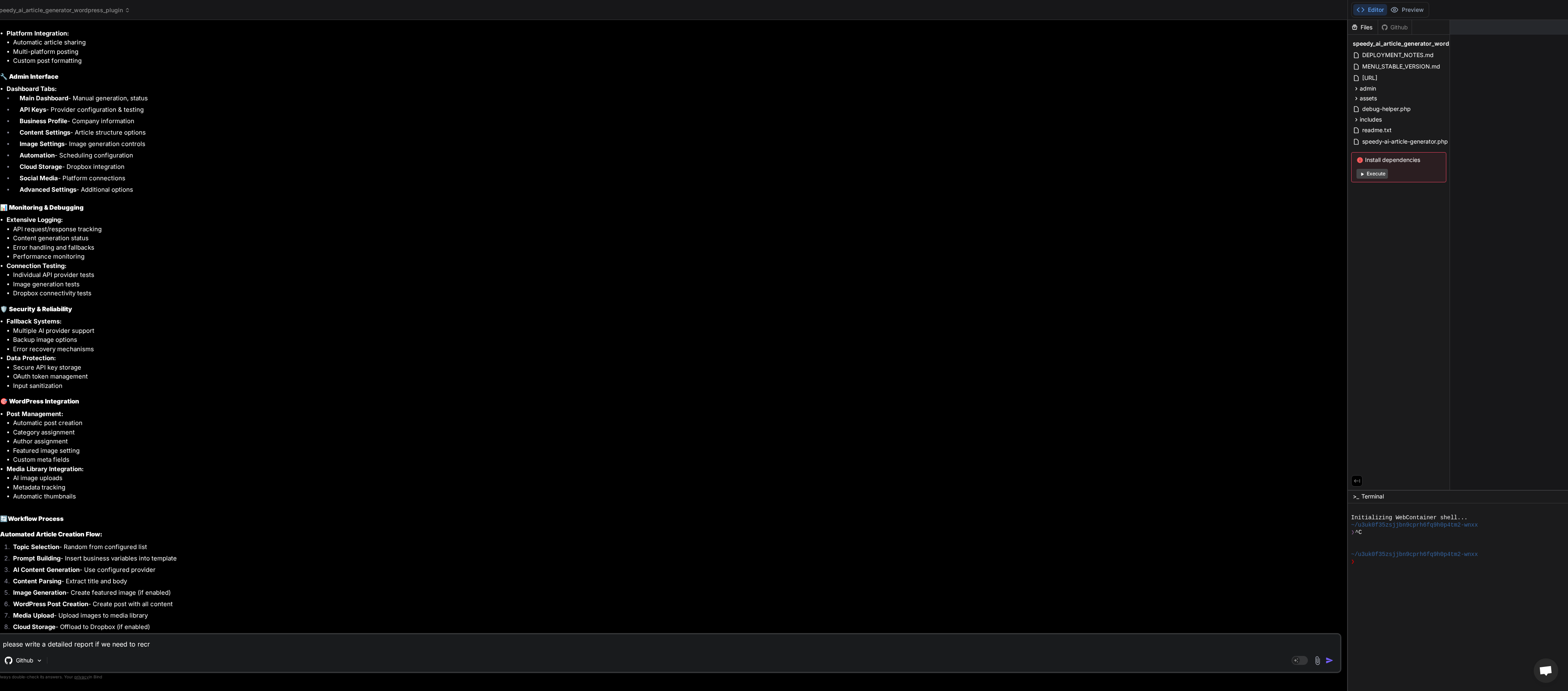
type textarea "x"
type textarea "please write a detailed report if we need to recrea"
type textarea "x"
type textarea "please write a detailed report if we need to recreat"
type textarea "x"
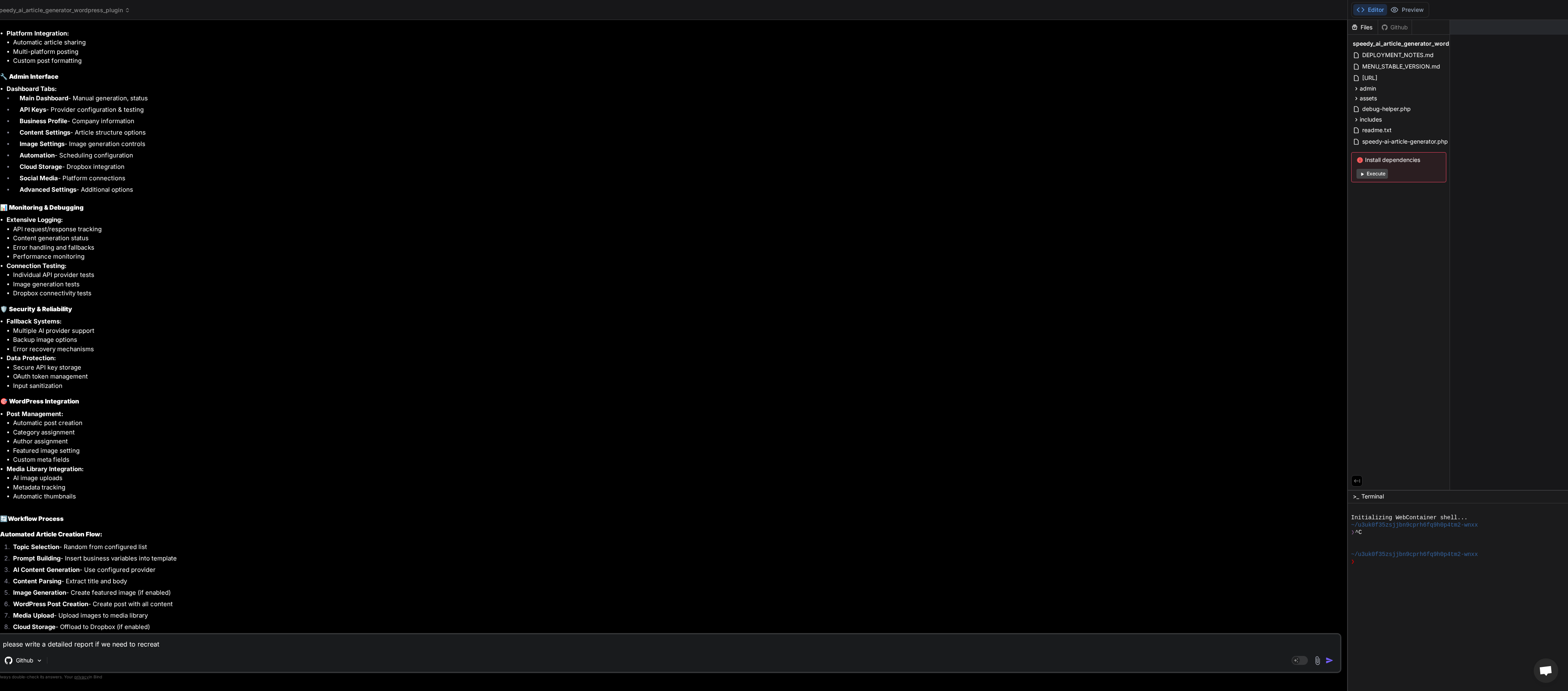
type textarea "please write a detailed report if we need to recreaty"
type textarea "x"
type textarea "please write a detailed report if we need to recreatye"
type textarea "x"
type textarea "please write a detailed report if we need to recreatye"
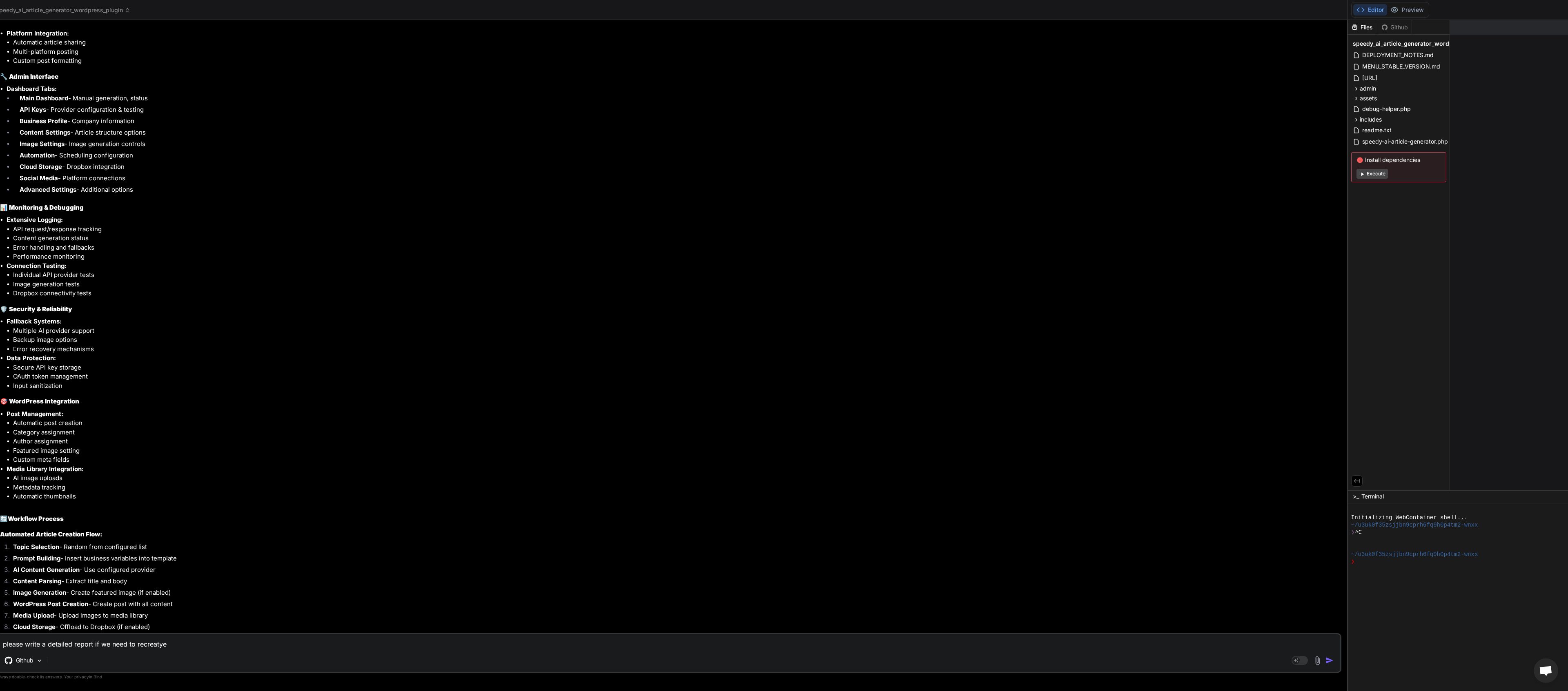
type textarea "x"
type textarea "please write a detailed report if we need to recreatye"
type textarea "x"
type textarea "please write a detailed report if we need to recreaty"
type textarea "x"
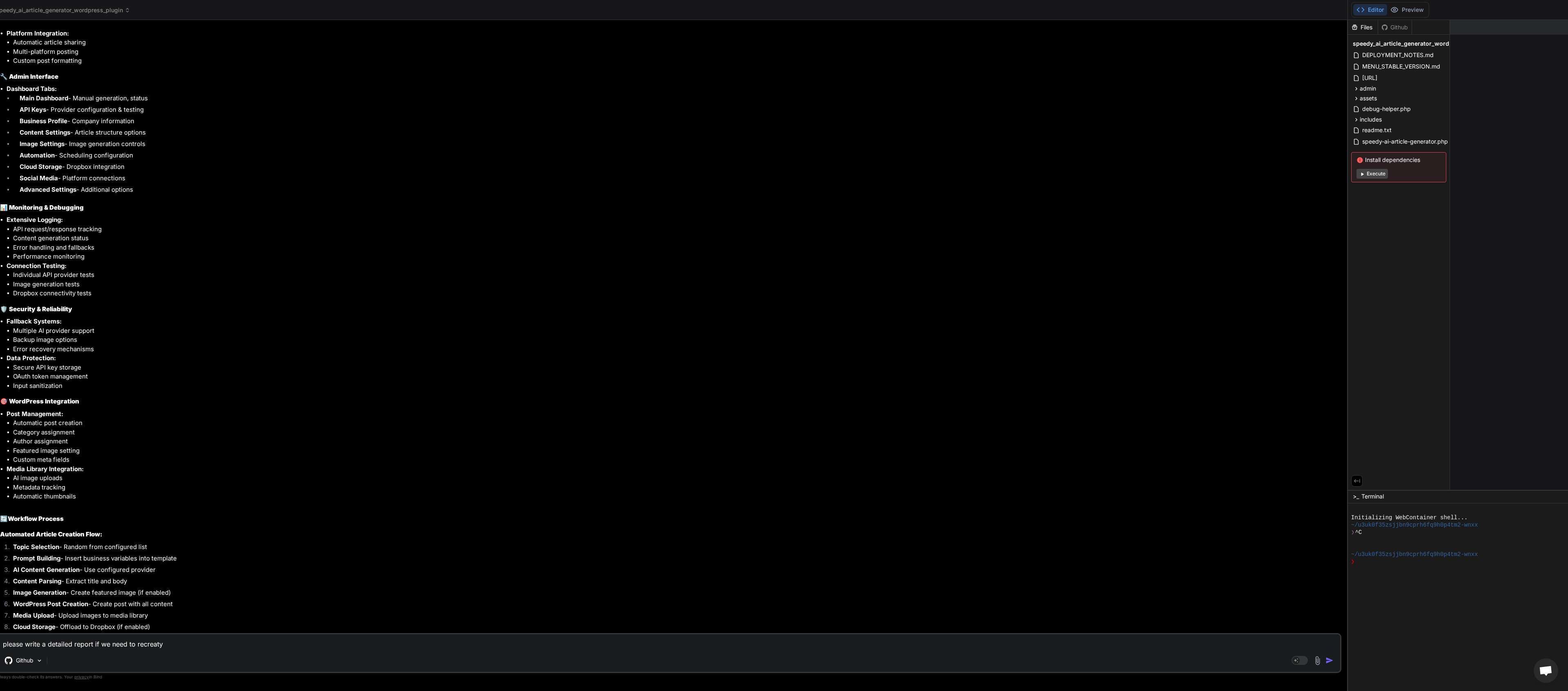
type textarea "please write a detailed report if we need to recreat"
type textarea "x"
type textarea "please write a detailed report if we need to recrea"
type textarea "x"
type textarea "please write a detailed report if we need to recreat"
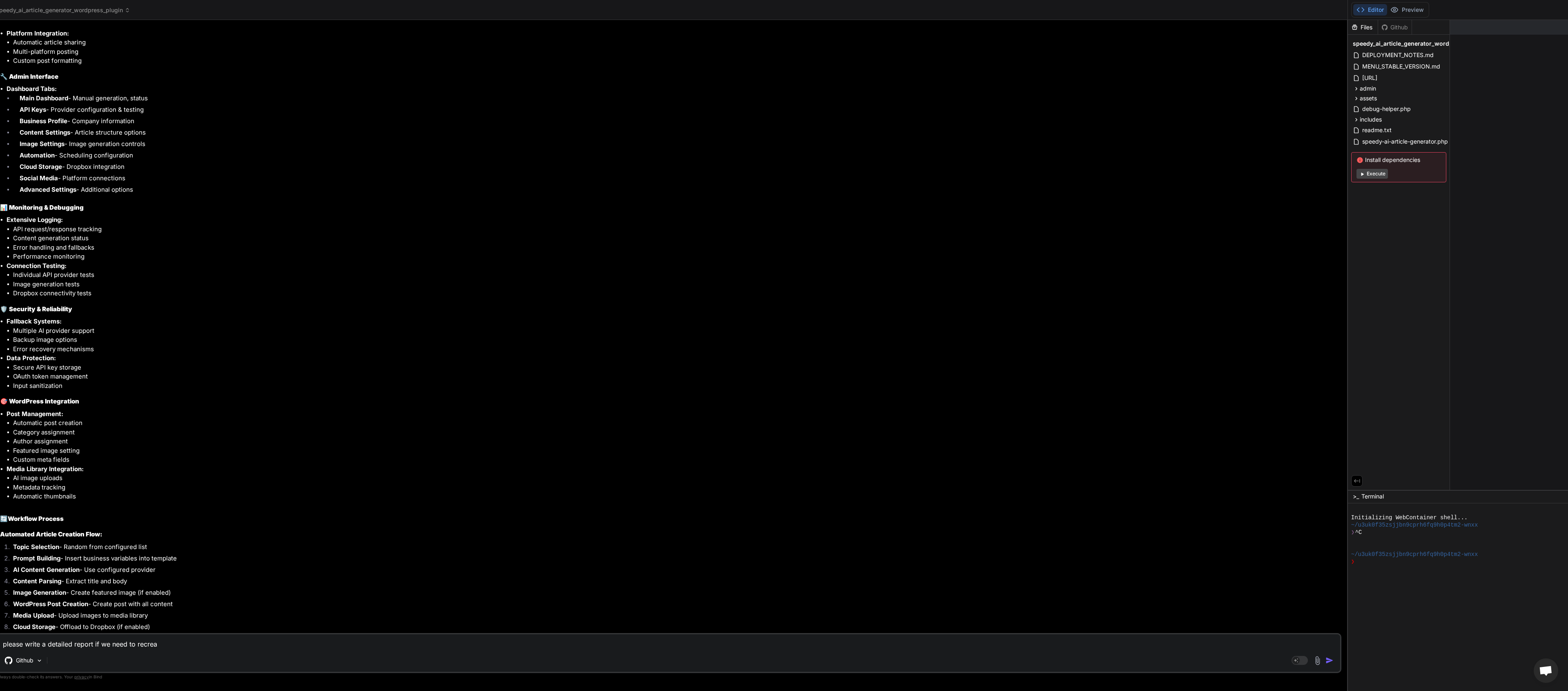
type textarea "x"
type textarea "please write a detailed report if we need to recreate"
type textarea "x"
type textarea "please write a detailed report if we need to recreate"
type textarea "x"
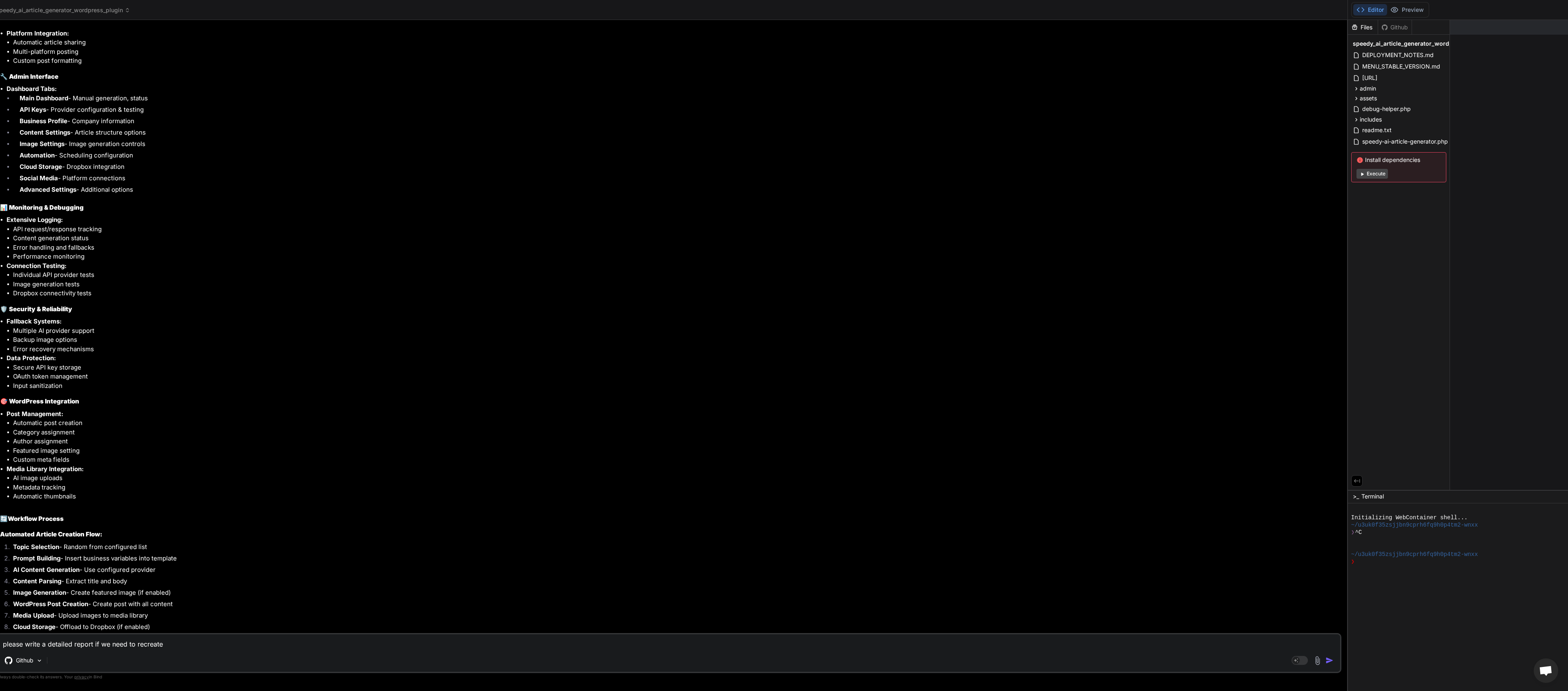
type textarea "please write a detailed report if we need to recreate t"
type textarea "x"
type textarea "please write a detailed report if we need to recreate th"
type textarea "x"
type textarea "please write a detailed report if we need to recreate thi"
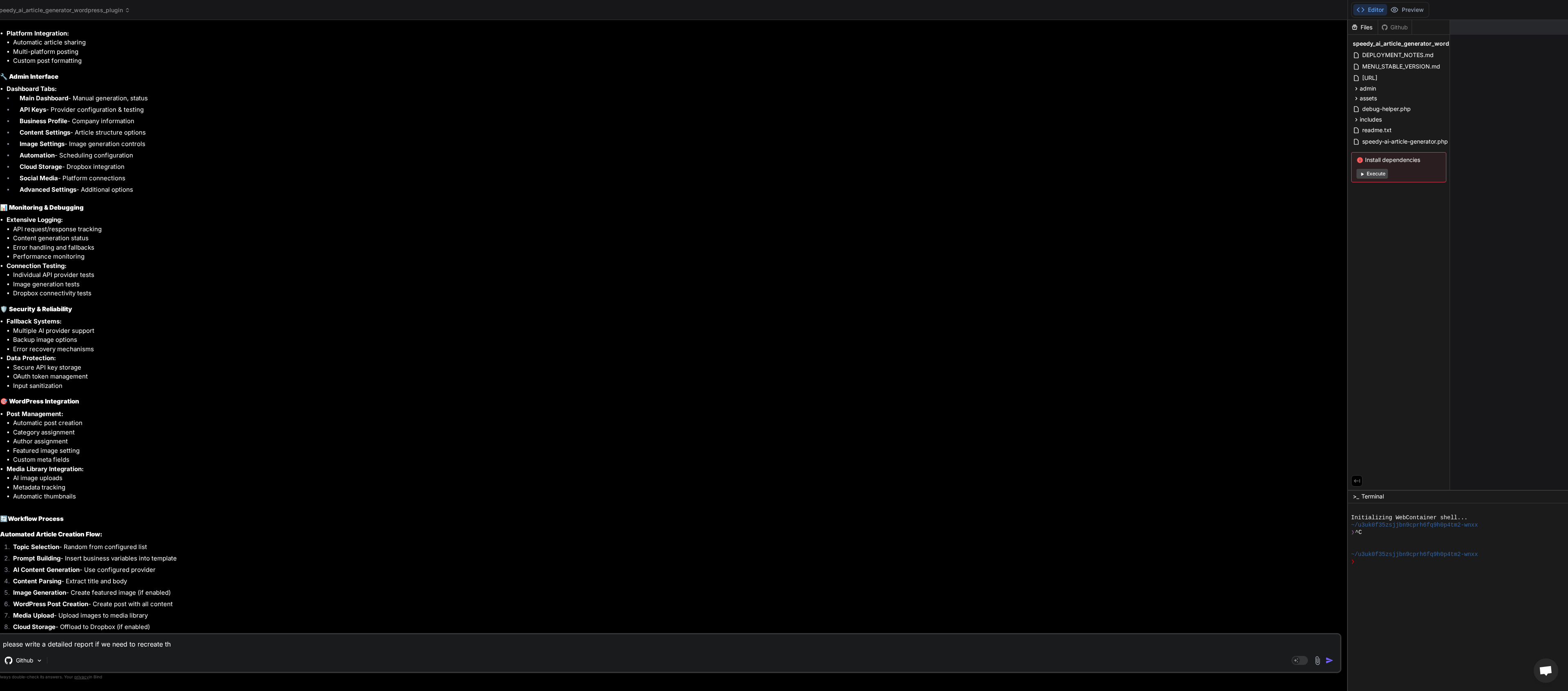
type textarea "x"
type textarea "please write a detailed report if we need to recreate this"
type textarea "x"
type textarea "please write a detailed report if we need to recreate this"
type textarea "x"
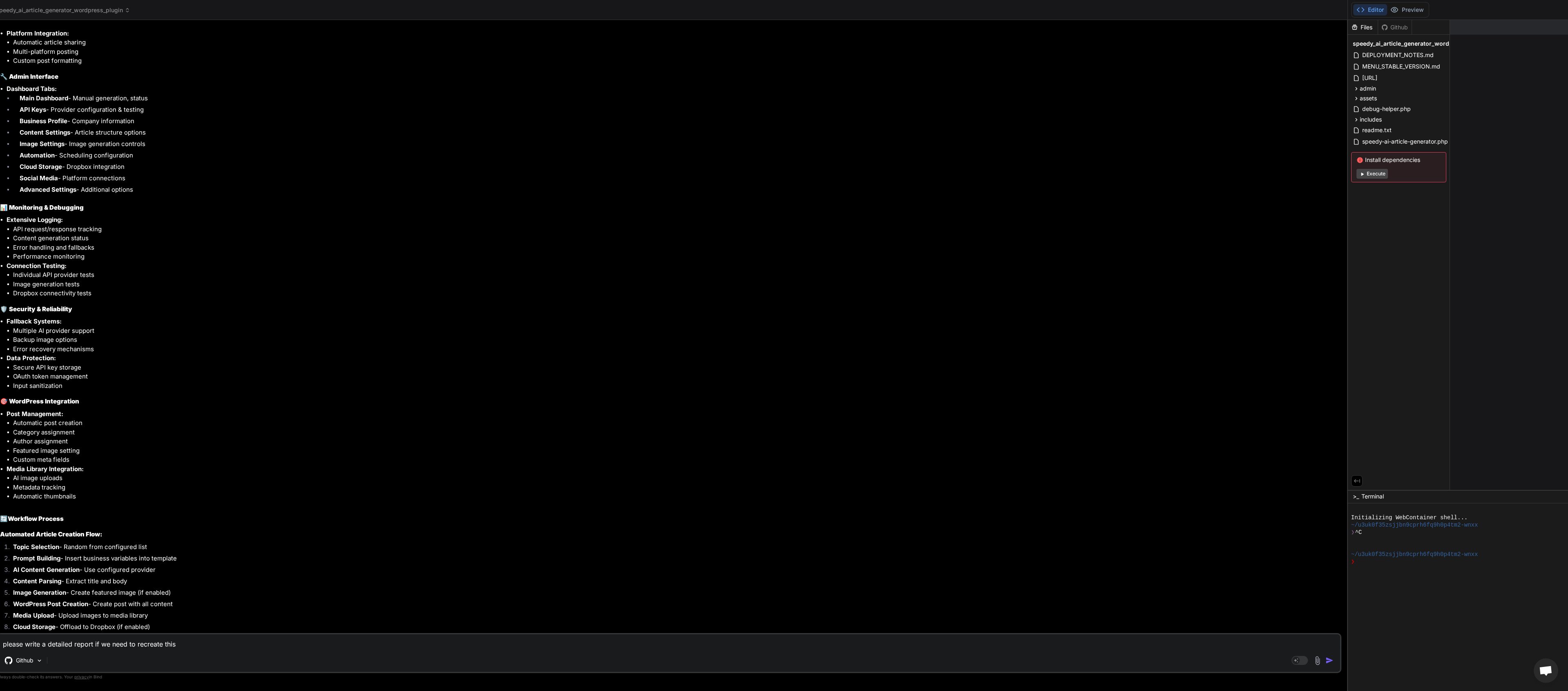
type textarea "please write a detailed report if we need to recreate this p"
type textarea "x"
type textarea "please write a detailed report if we need to recreate this pl"
type textarea "x"
type textarea "please write a detailed report if we need to recreate this plu"
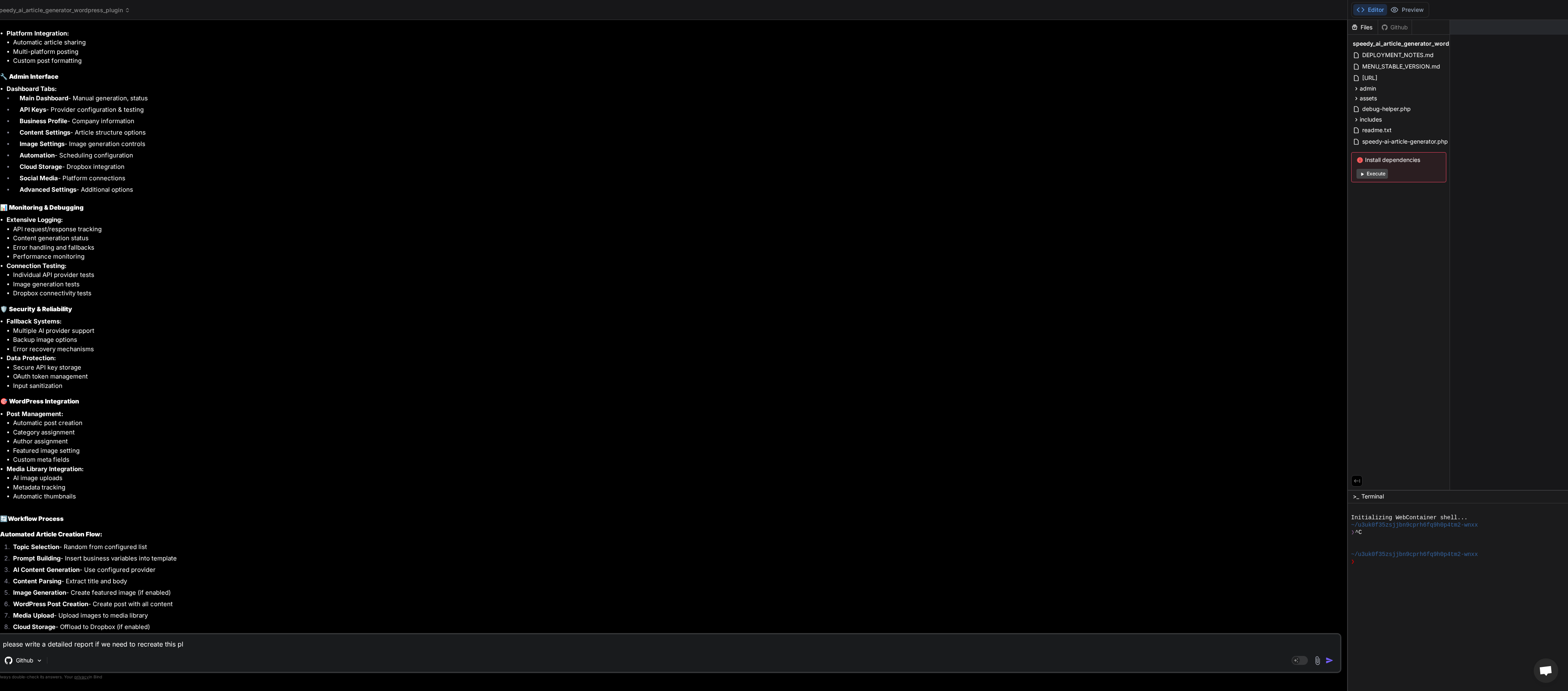
type textarea "x"
type textarea "please write a detailed report if we need to recreate this plug"
type textarea "x"
type textarea "please write a detailed report if we need to recreate this plugi"
type textarea "x"
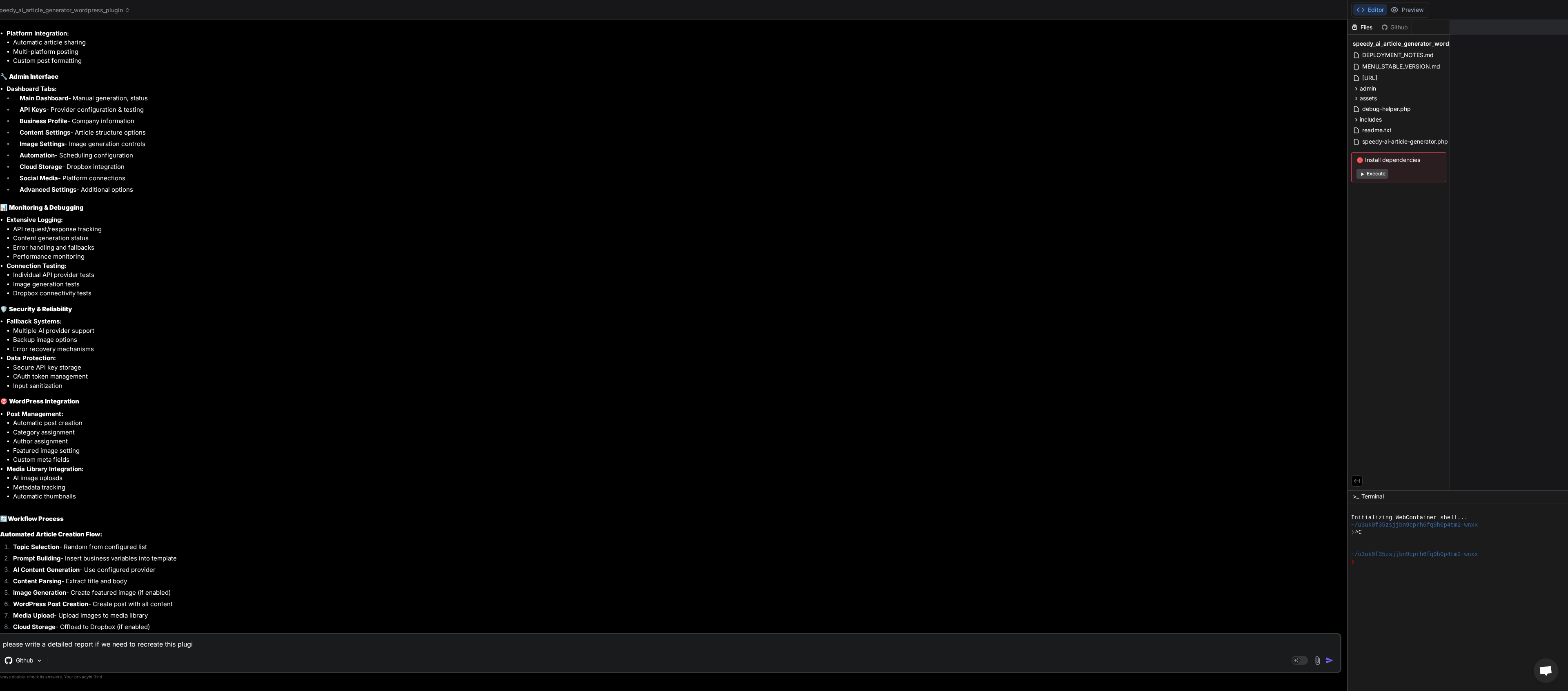
type textarea "please write a detailed report if we need to recreate this plugin"
type textarea "x"
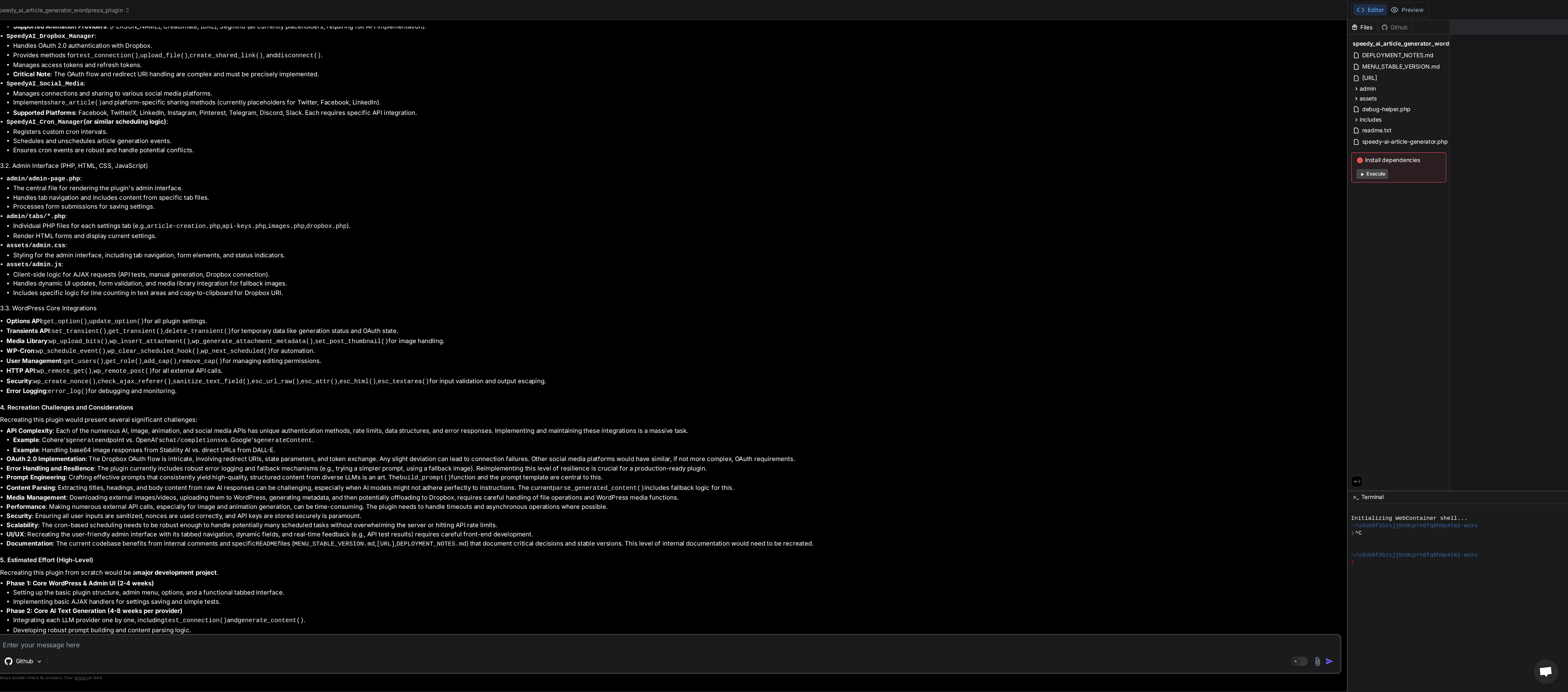
scroll to position [3292, 0]
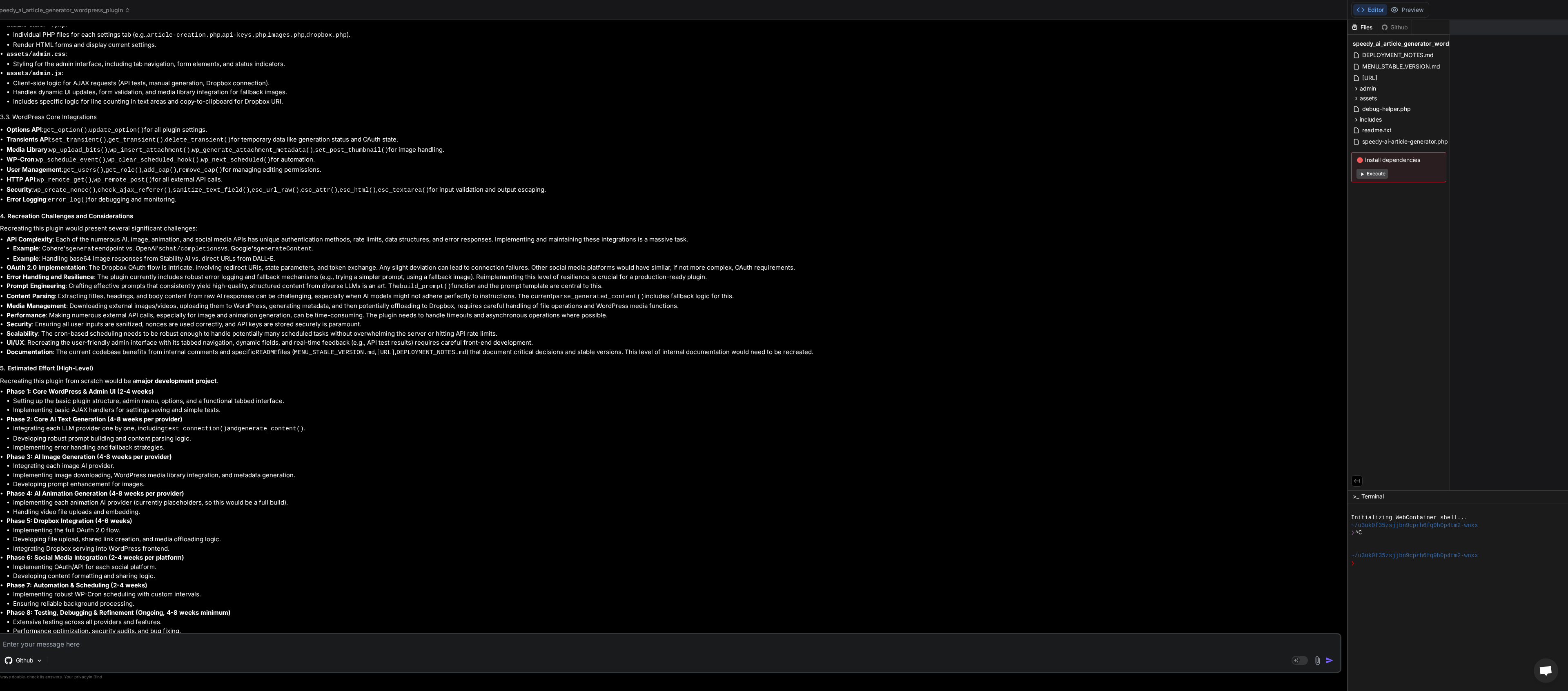
type textarea "x"
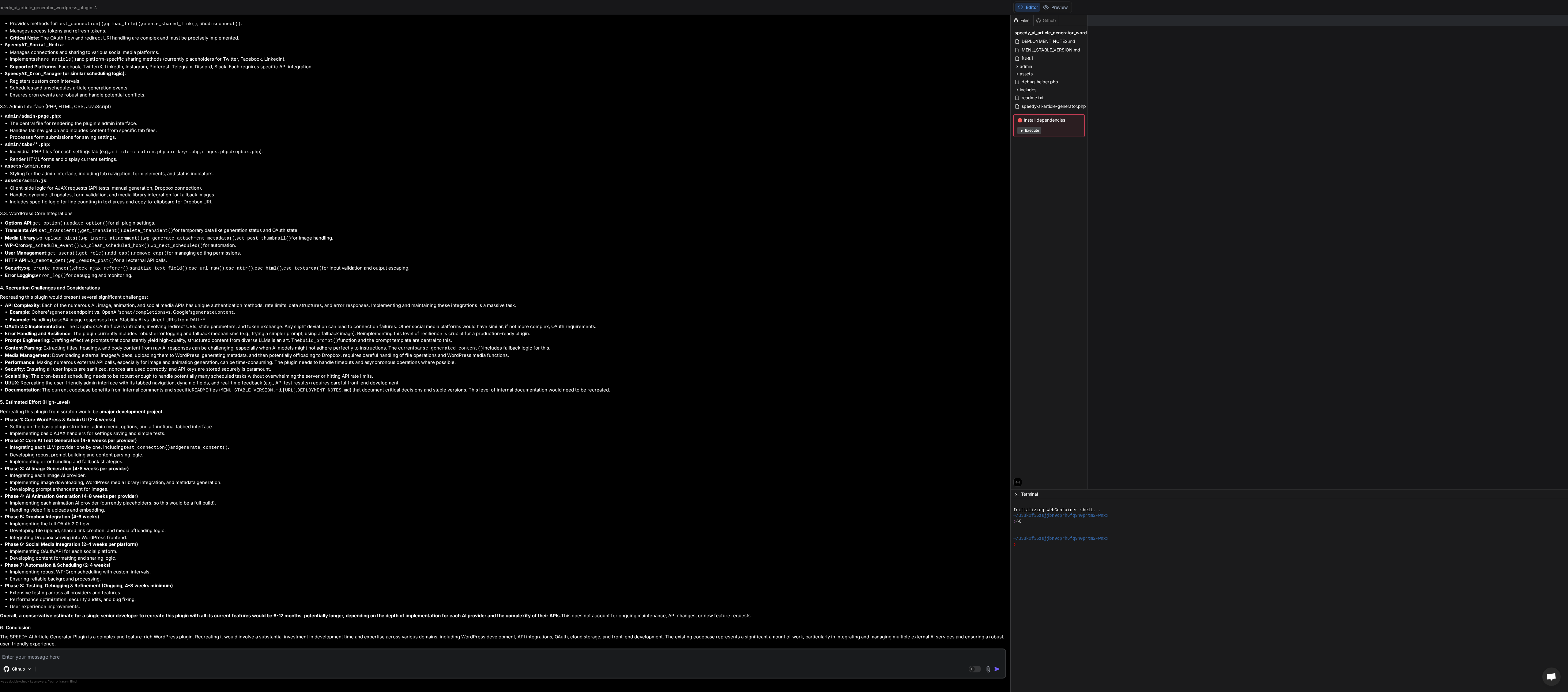
scroll to position [3120, 0]
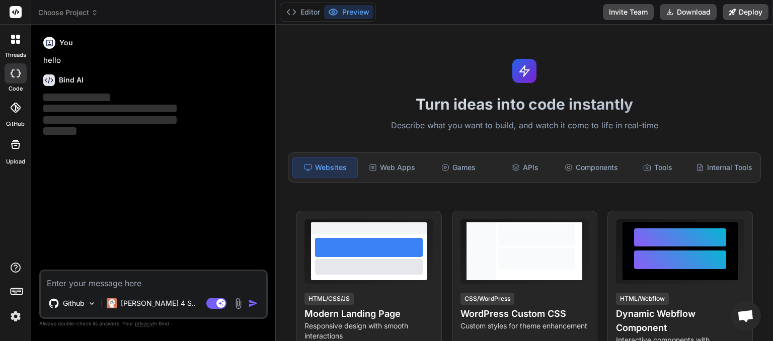
scroll to position [51, 0]
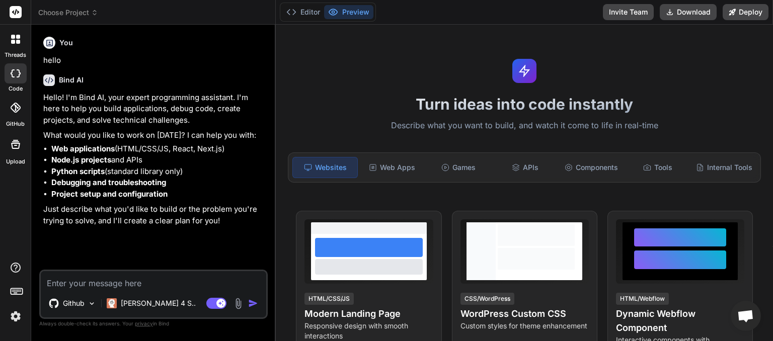
click at [95, 13] on icon at bounding box center [94, 12] width 7 height 7
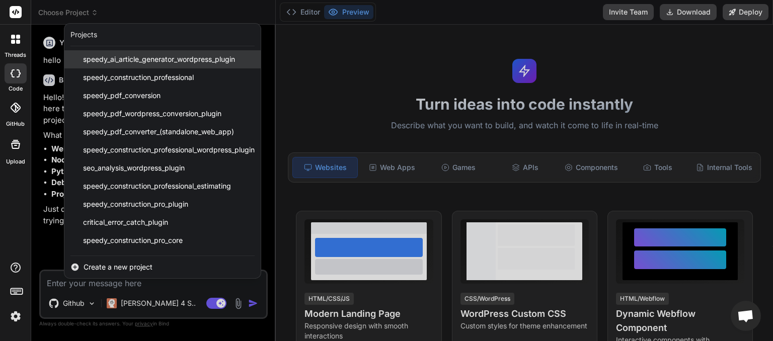
click at [102, 58] on span "speedy_ai_article_generator_wordpress_plugin" at bounding box center [159, 59] width 152 height 10
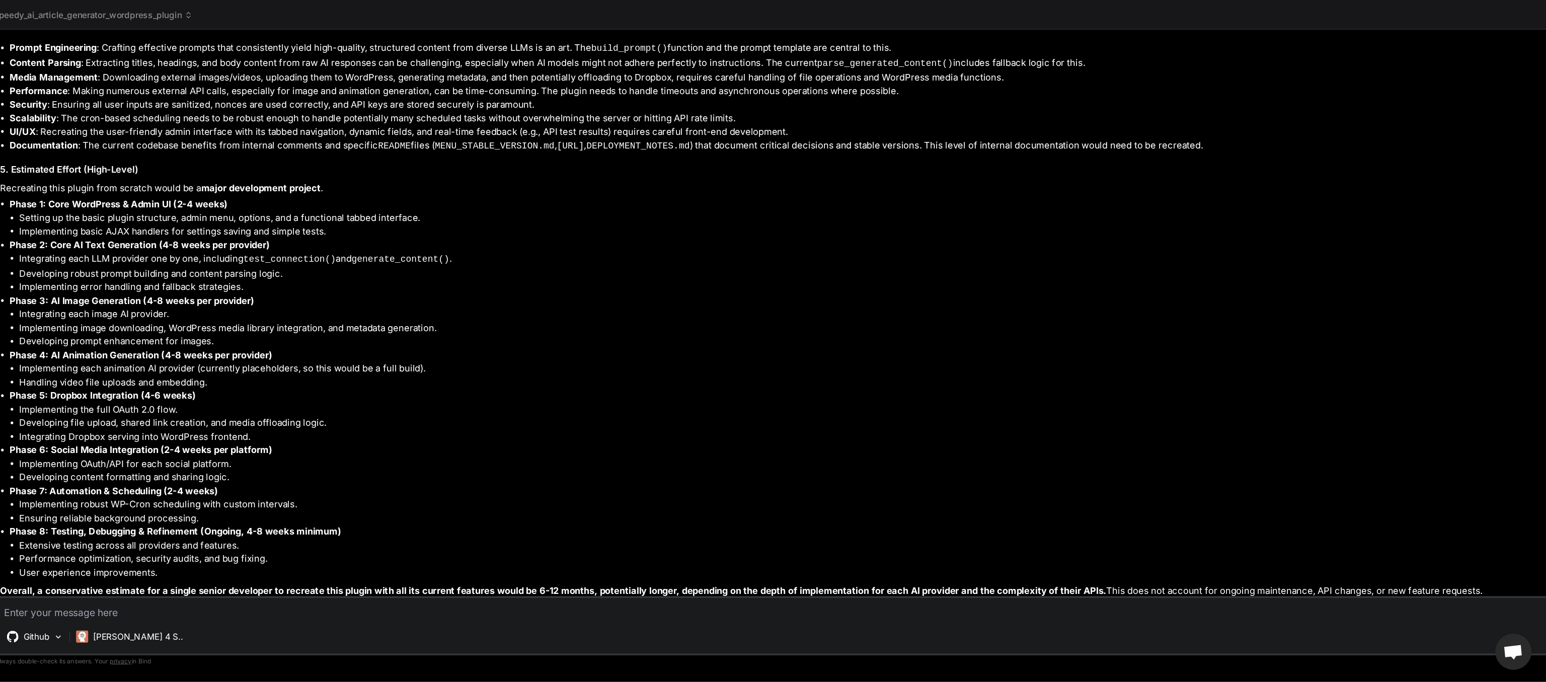
scroll to position [0, 0]
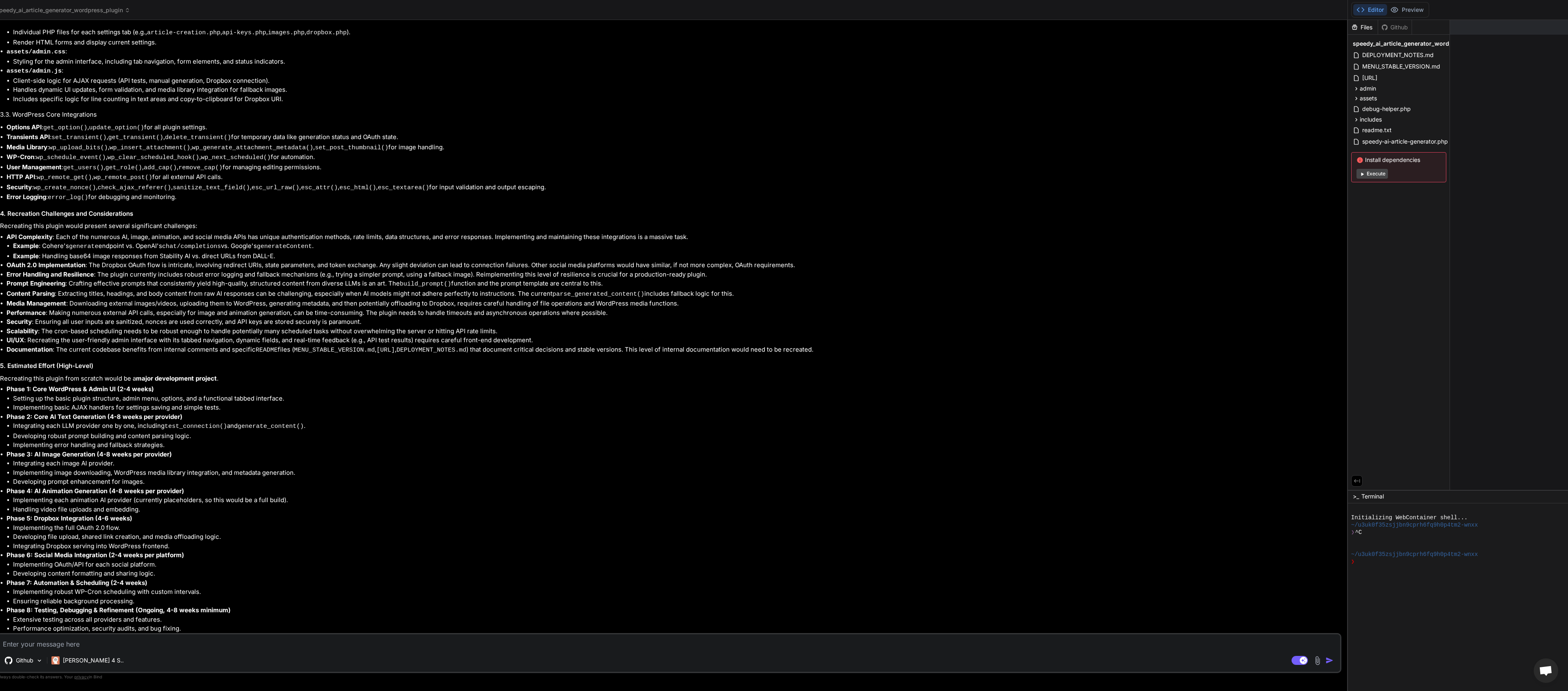
click at [190, 642] on textarea at bounding box center [669, 642] width 1342 height 15
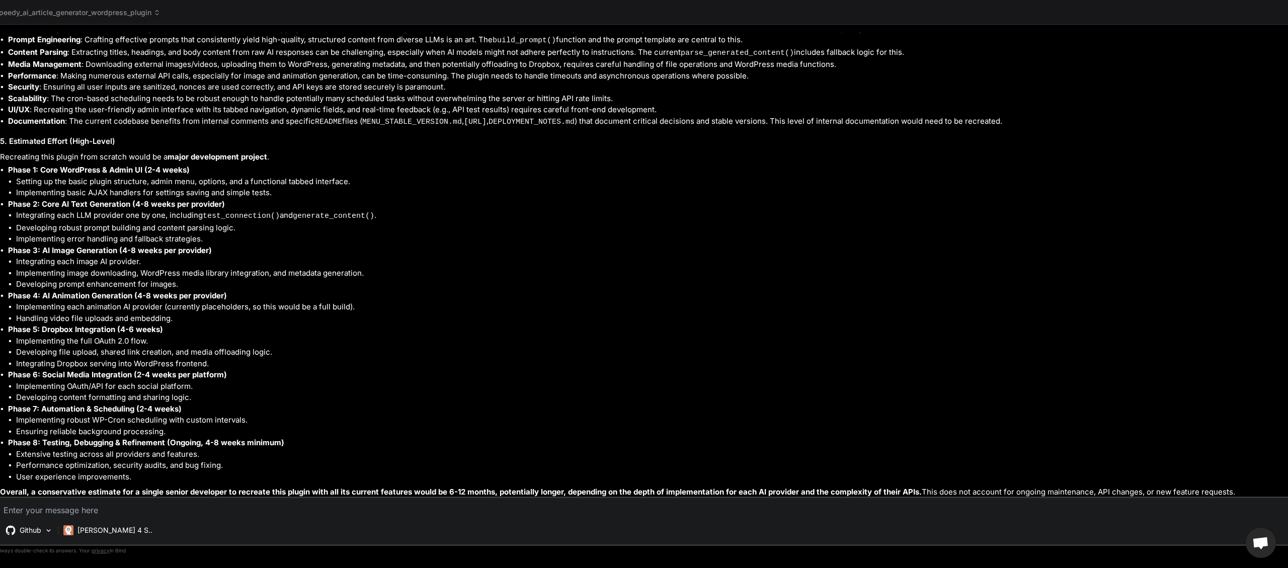
click at [148, 509] on textarea at bounding box center [824, 507] width 1654 height 18
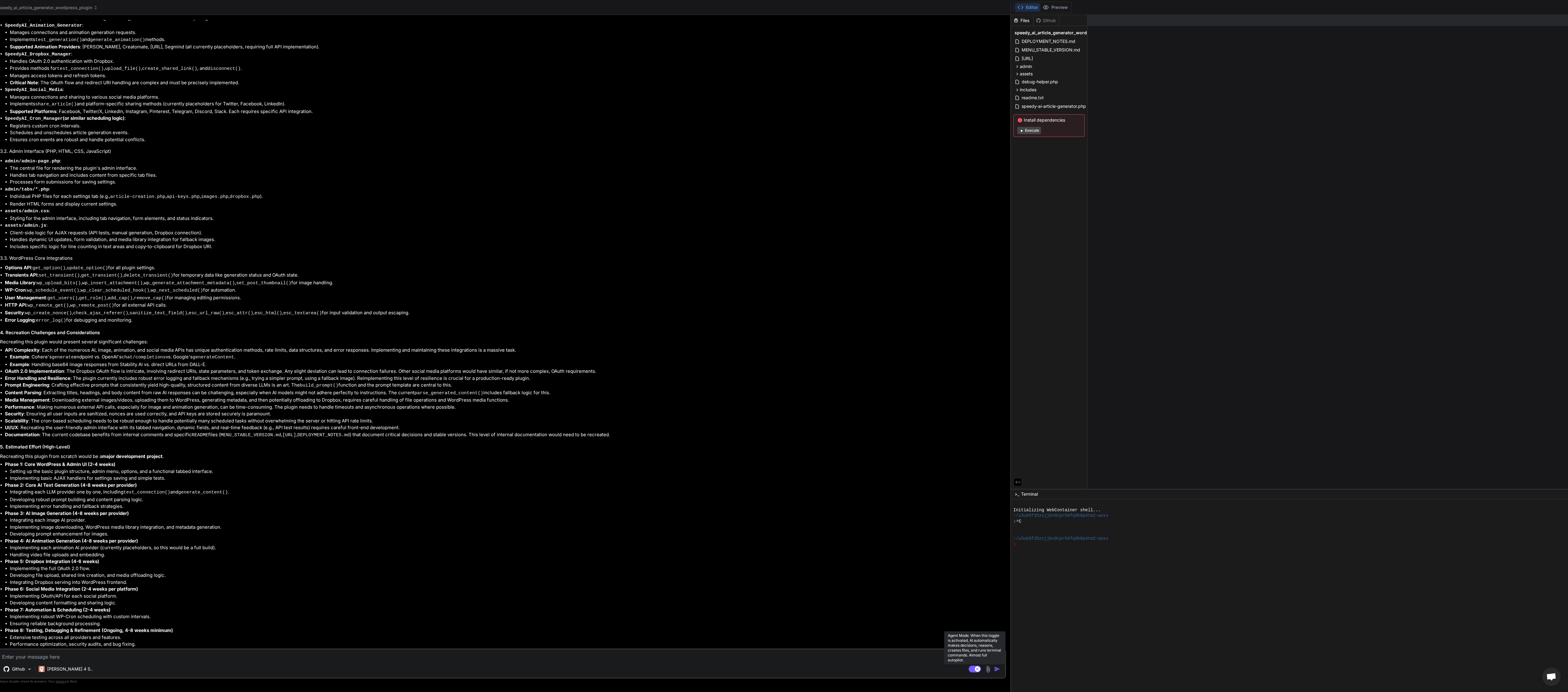
click at [968, 667] on rect at bounding box center [975, 668] width 12 height 7
type textarea "x"
click at [151, 654] on textarea at bounding box center [502, 655] width 1007 height 11
type textarea "c"
type textarea "x"
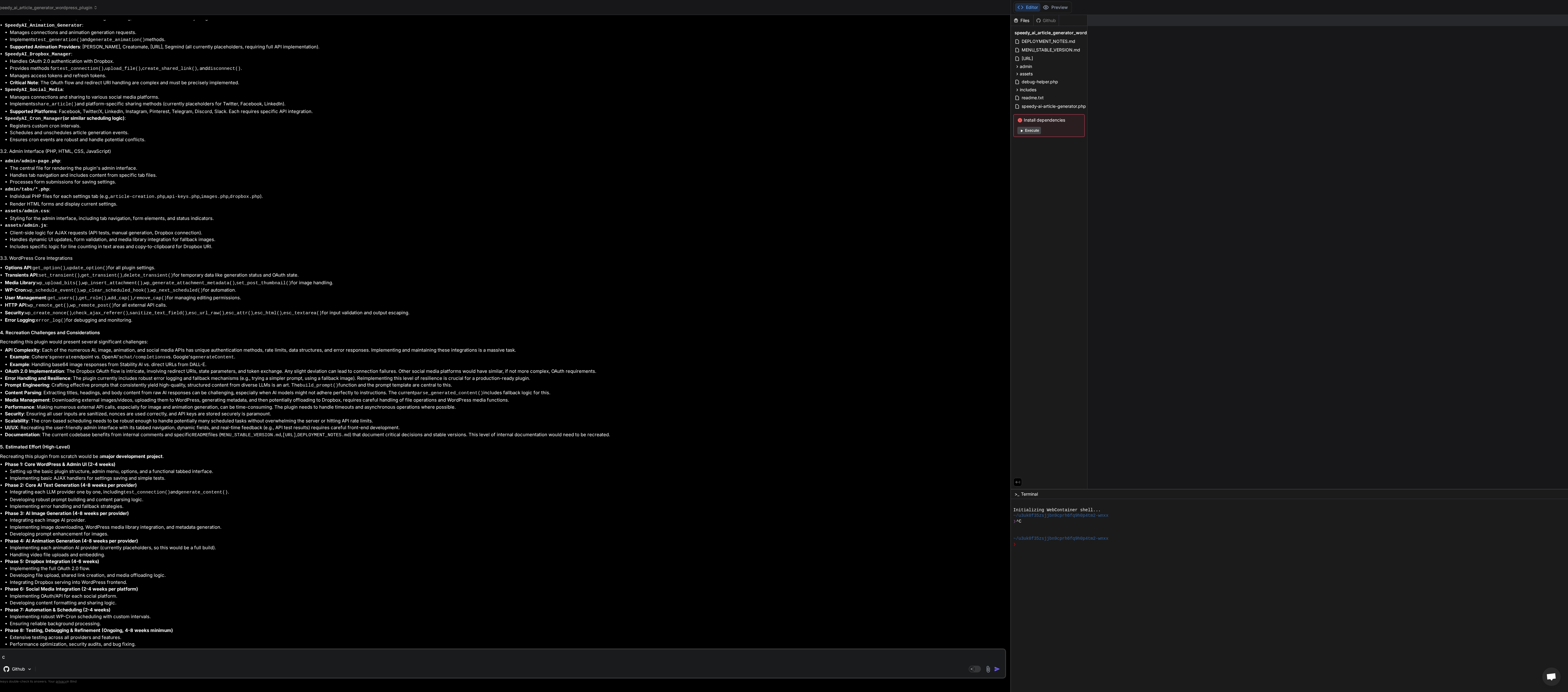
type textarea "ca"
type textarea "x"
type textarea "can"
type textarea "x"
type textarea "can"
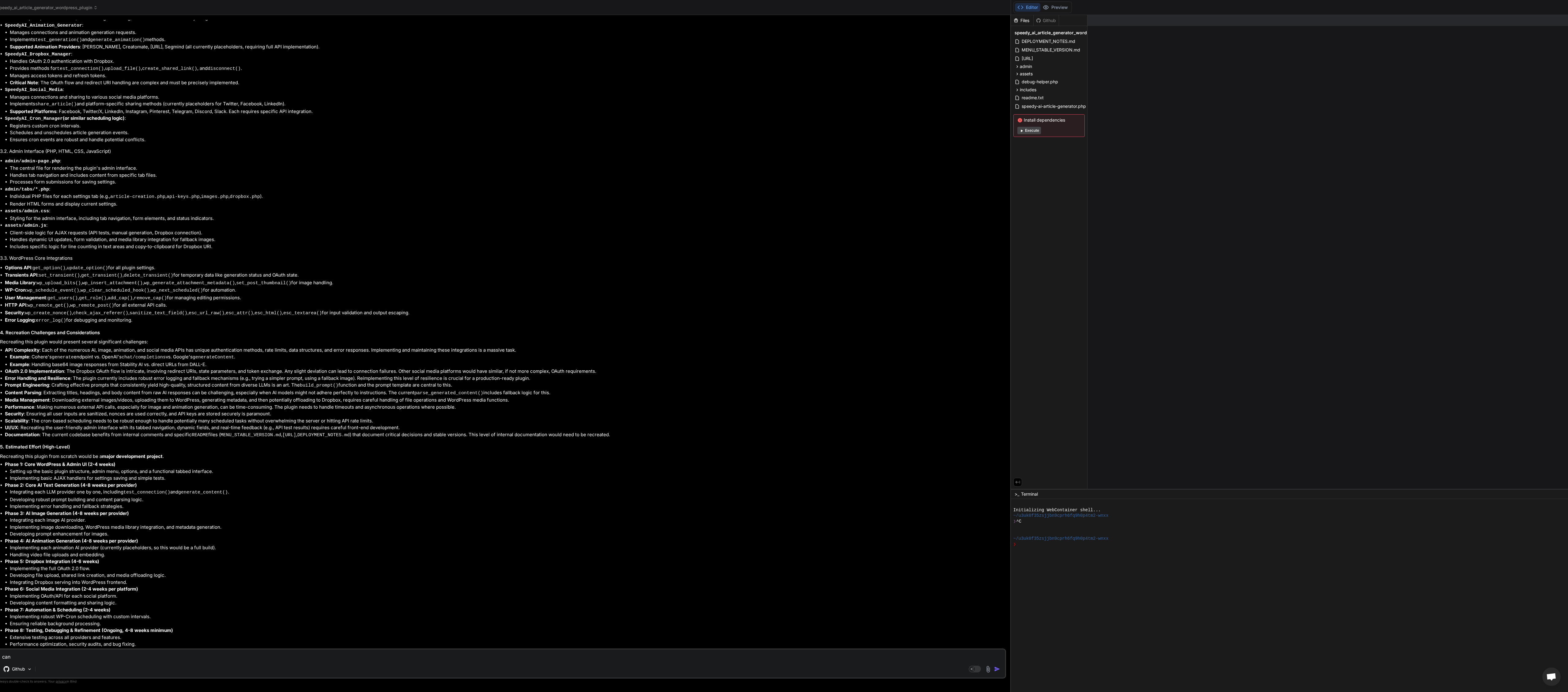
type textarea "x"
type textarea "can y"
type textarea "x"
type textarea "can yo"
type textarea "x"
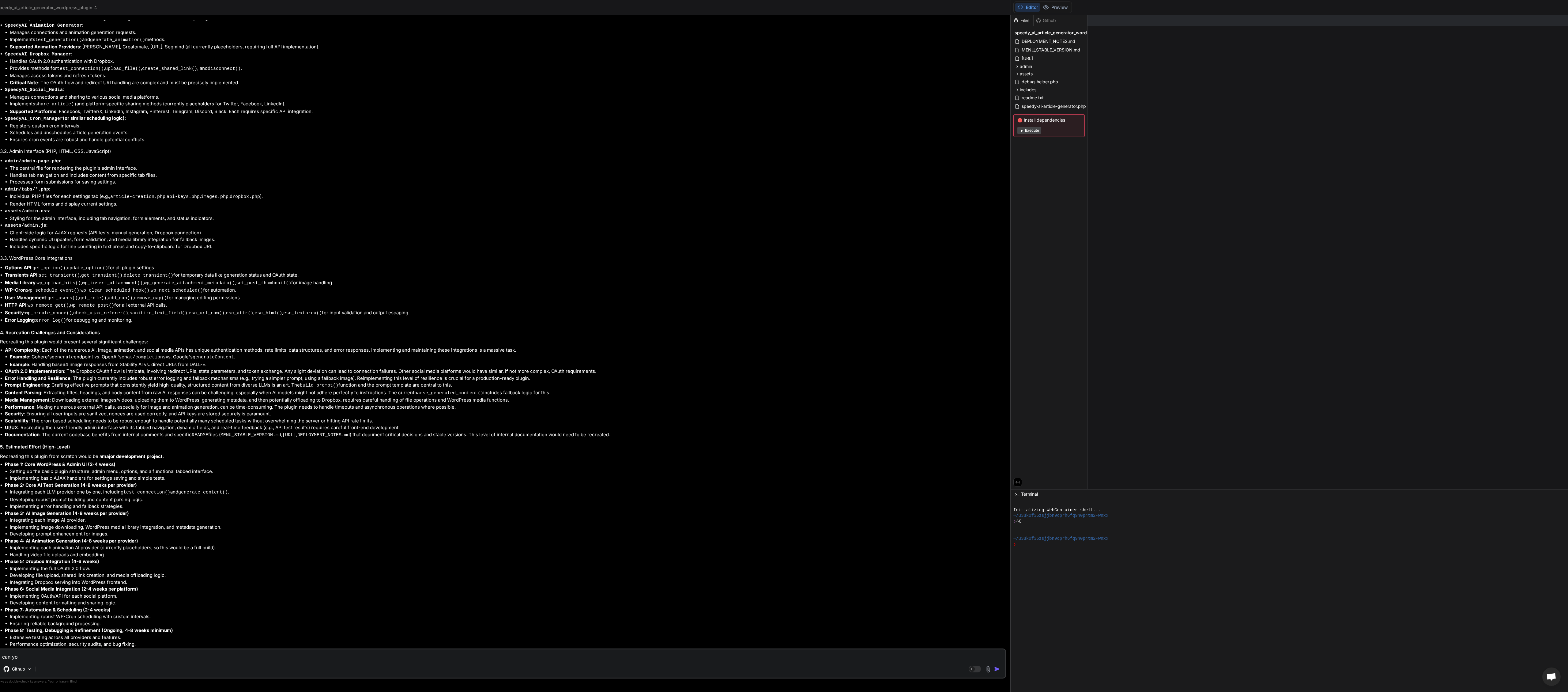
type textarea "can you"
type textarea "x"
type textarea "can you"
type textarea "x"
type textarea "can you p"
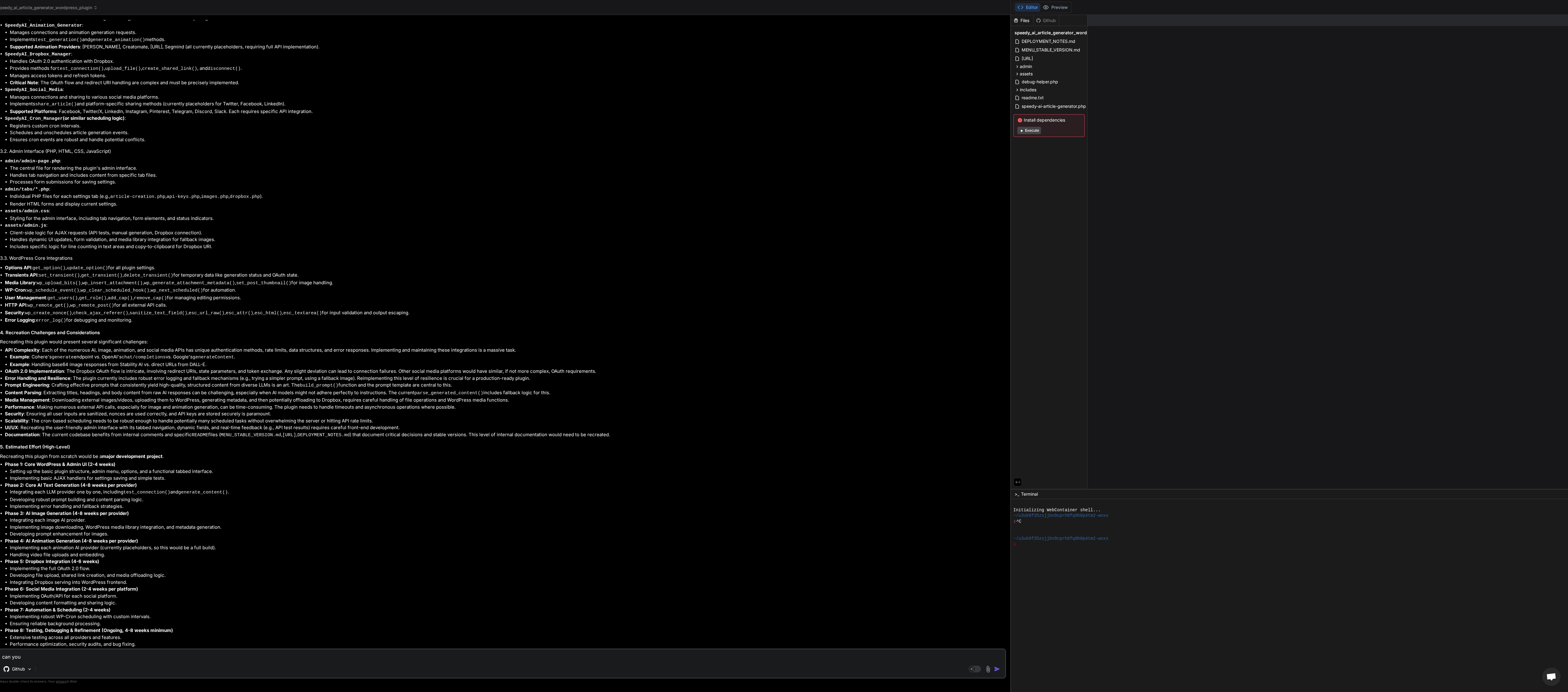
type textarea "x"
type textarea "can you pl"
type textarea "x"
type textarea "can you ple"
type textarea "x"
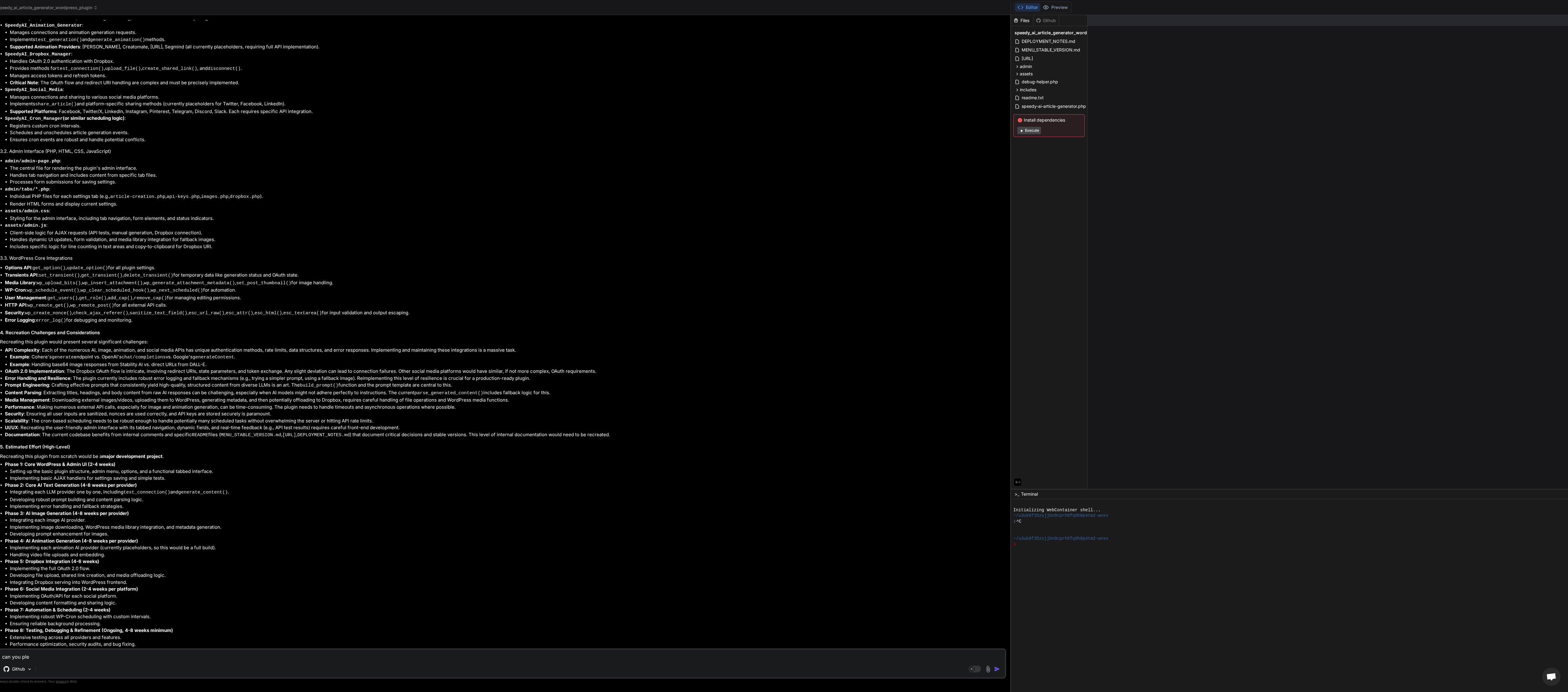
type textarea "can you plea"
type textarea "x"
type textarea "can you pleas"
type textarea "x"
type textarea "can you please"
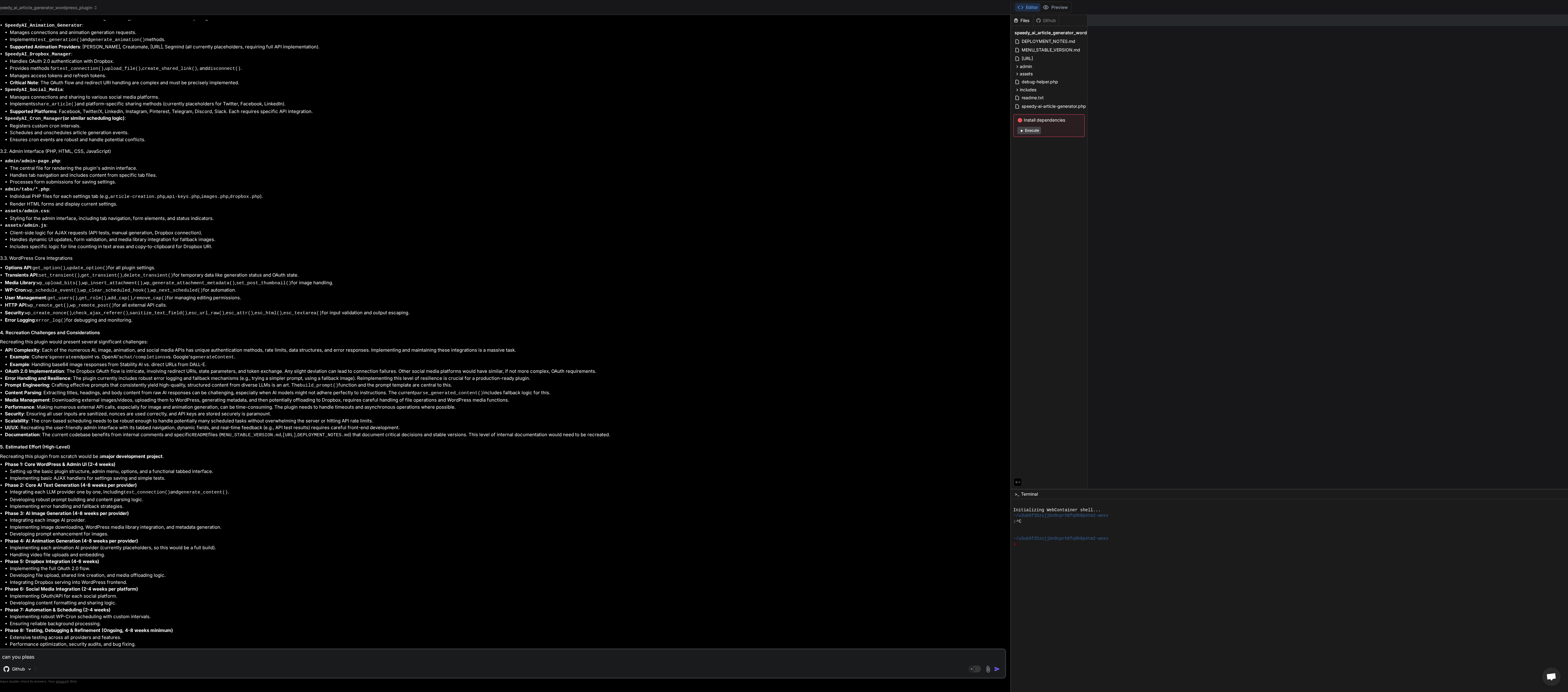
type textarea "x"
type textarea "can you please"
type textarea "x"
type textarea "can you please s"
type textarea "x"
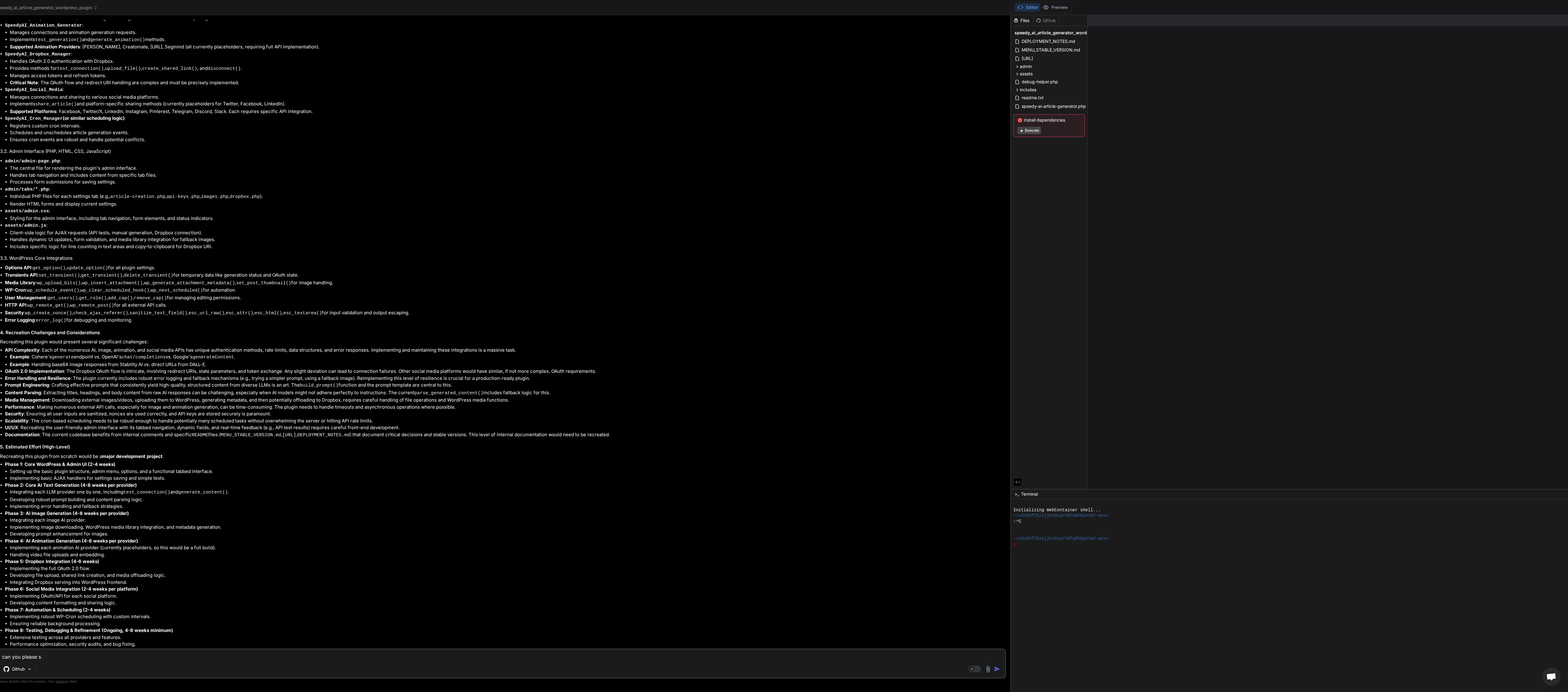
type textarea "can you please sh"
type textarea "x"
type textarea "can you please sha"
type textarea "x"
type textarea "can you please shar"
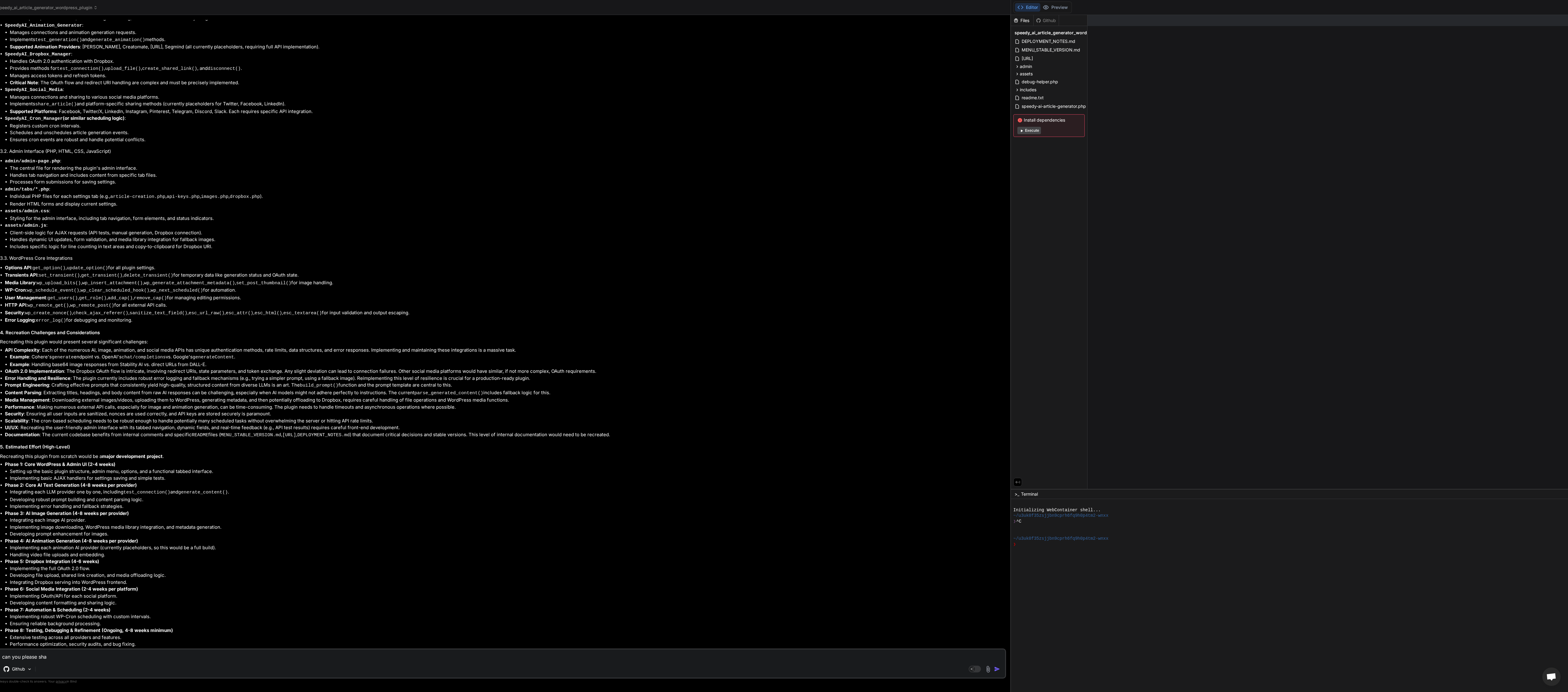
type textarea "x"
type textarea "can you please share"
type textarea "x"
type textarea "can you please share"
type textarea "x"
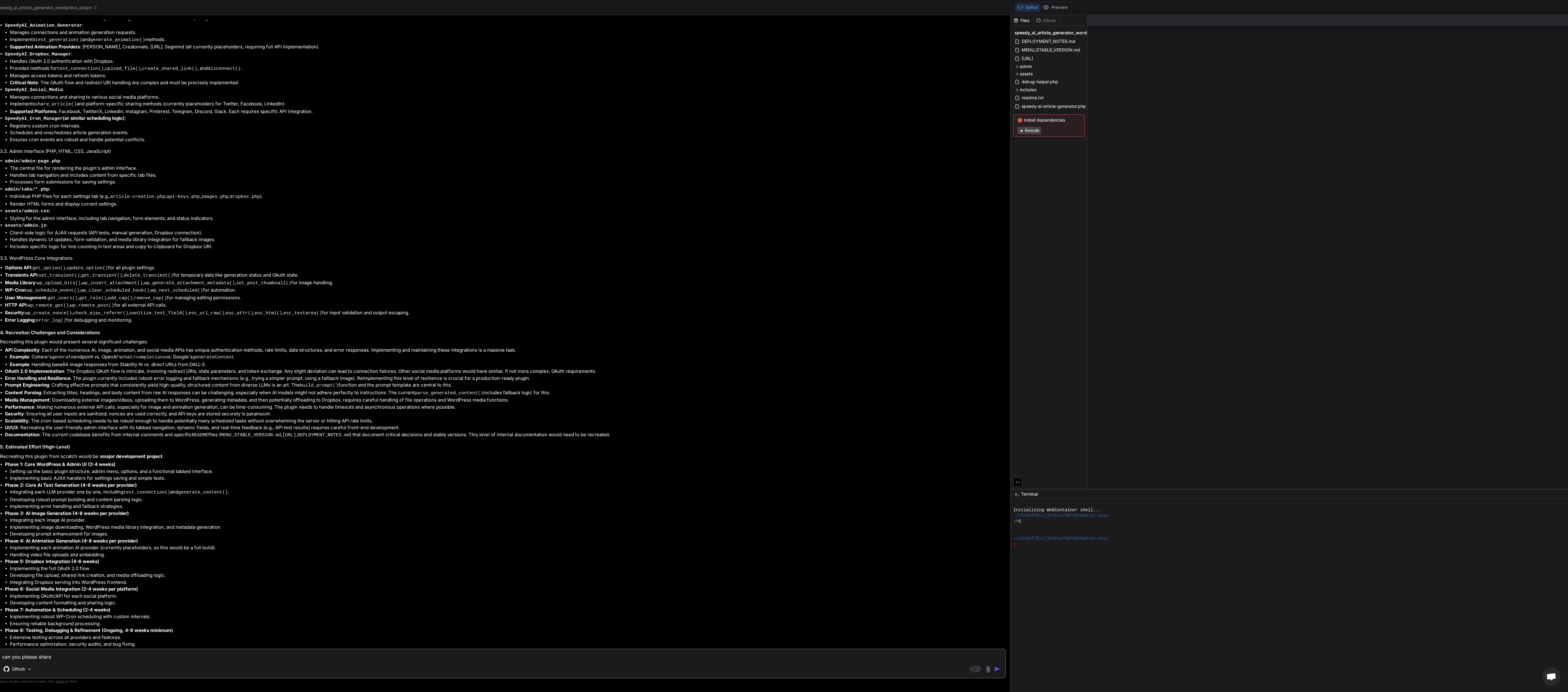
type textarea "can you please share m"
type textarea "x"
type textarea "can you please share mo"
type textarea "x"
type textarea "can you please share mor"
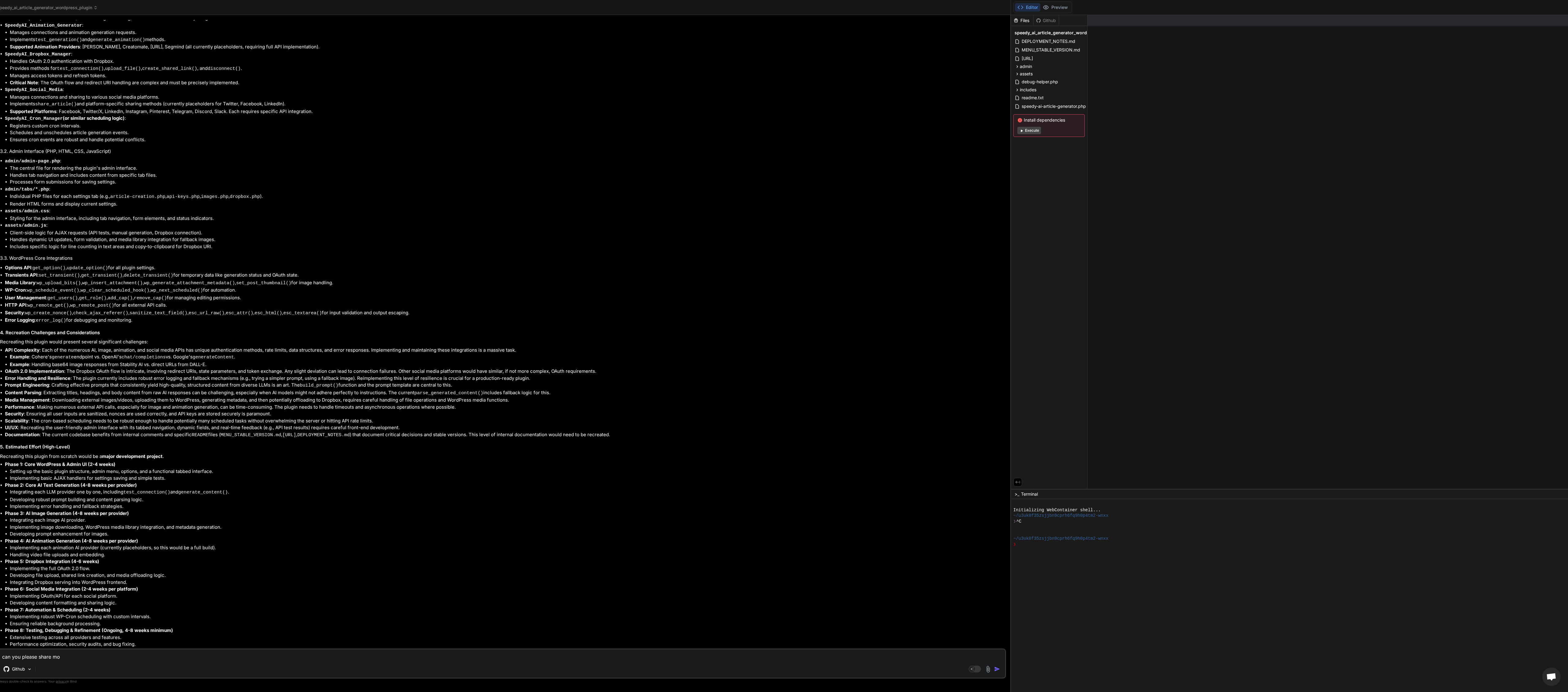
type textarea "x"
type textarea "can you please share more"
type textarea "x"
type textarea "can you please share more"
type textarea "x"
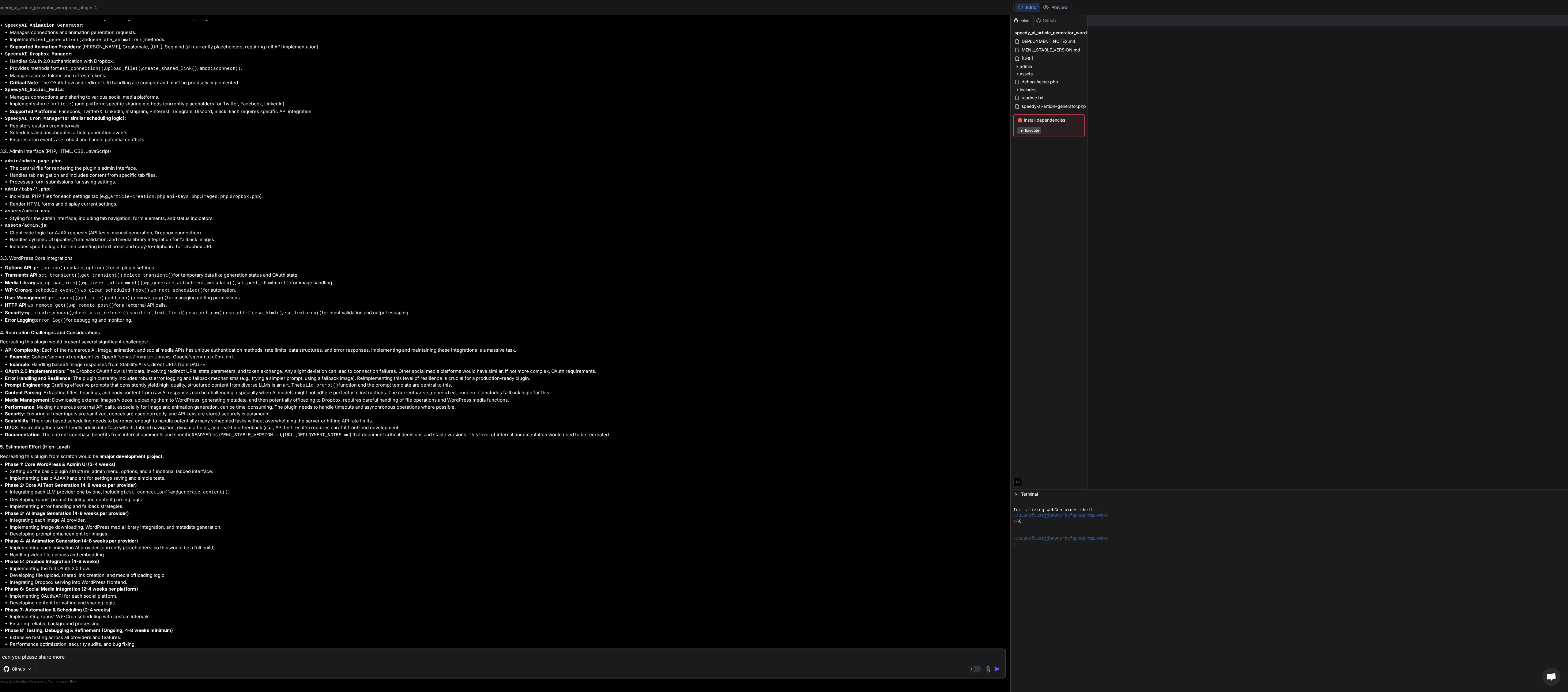
type textarea "can you please share more d"
type textarea "x"
type textarea "can you please share more de"
type textarea "x"
type textarea "can you please share more det"
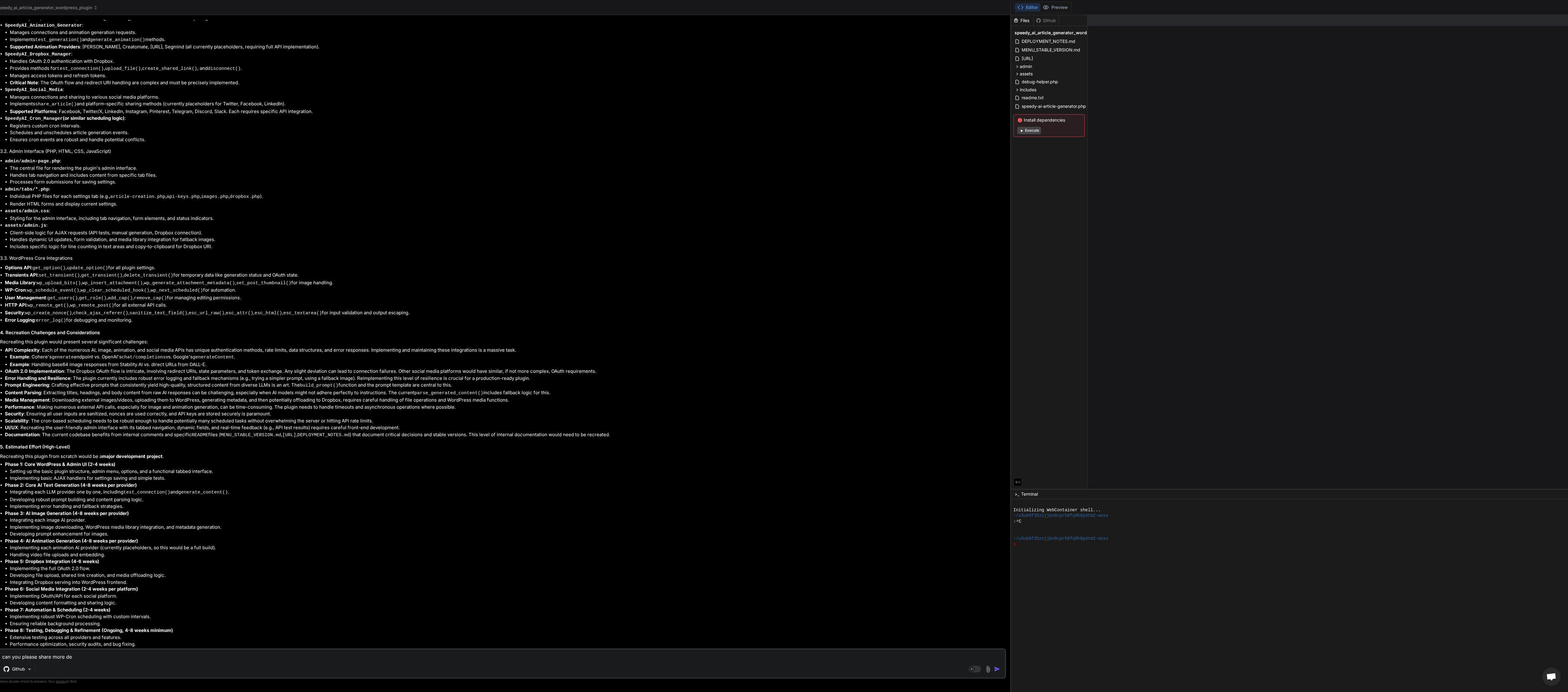
type textarea "x"
type textarea "can you please share more deta"
type textarea "x"
type textarea "can you please share more detai"
type textarea "x"
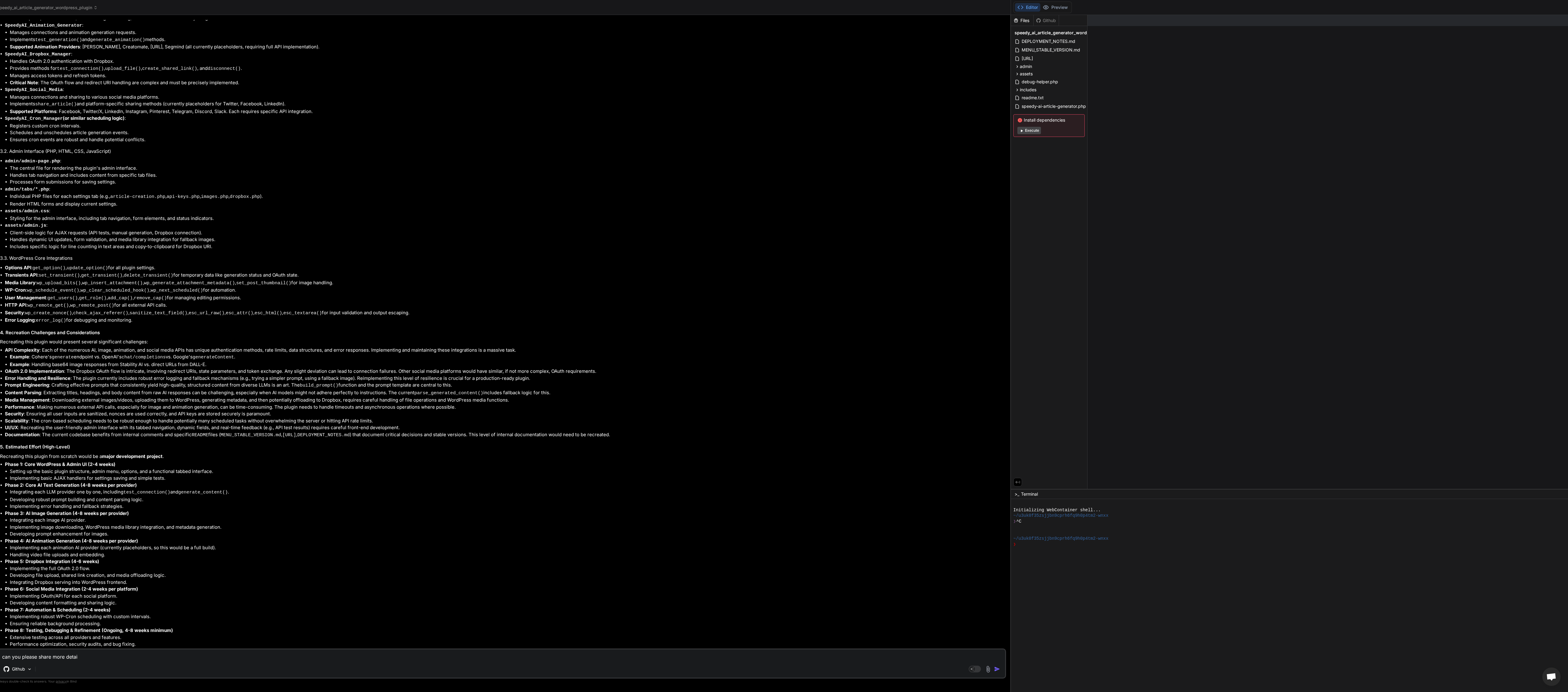
type textarea "can you please share more detail"
type textarea "x"
type textarea "can you please share more detaile"
type textarea "x"
type textarea "can you please share more detailed"
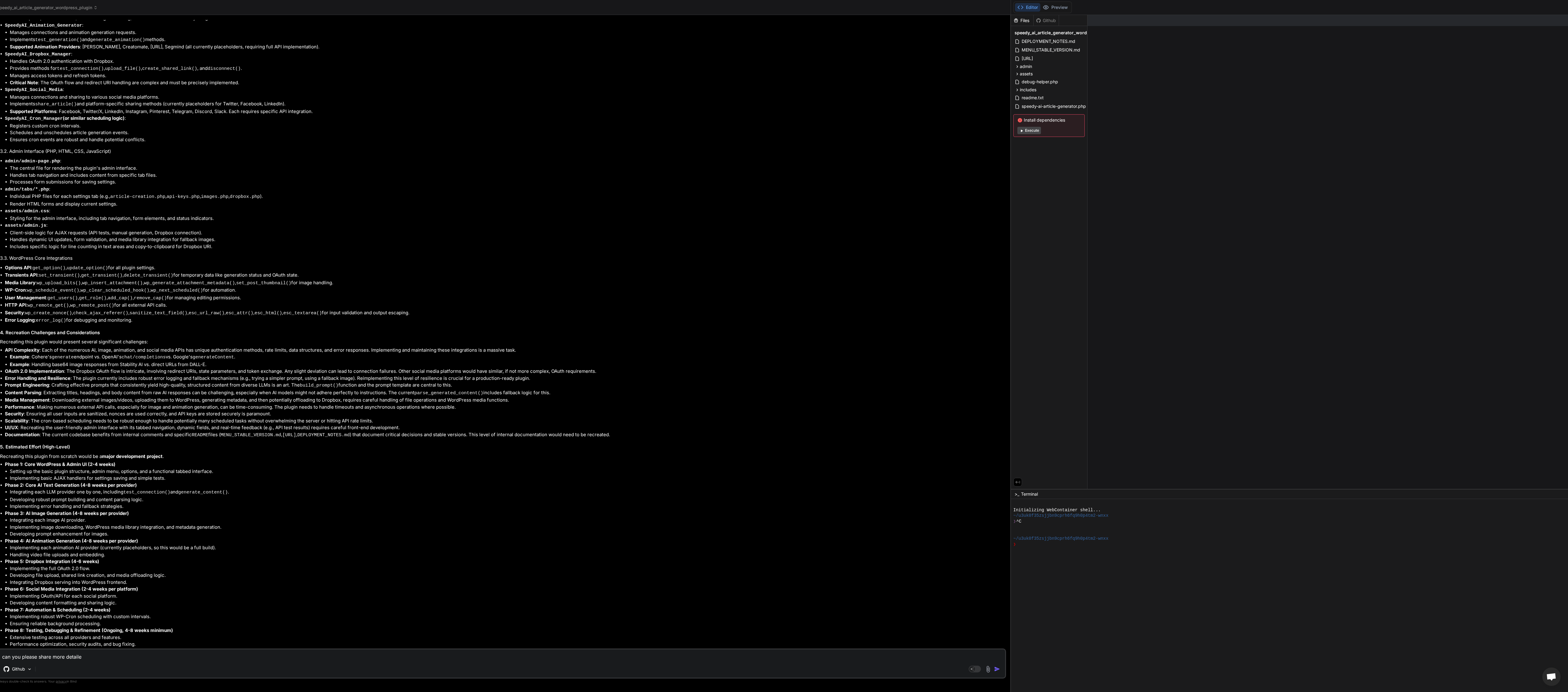
type textarea "x"
type textarea "can you please share more detailed"
type textarea "x"
type textarea "can you please share more detailed i"
type textarea "x"
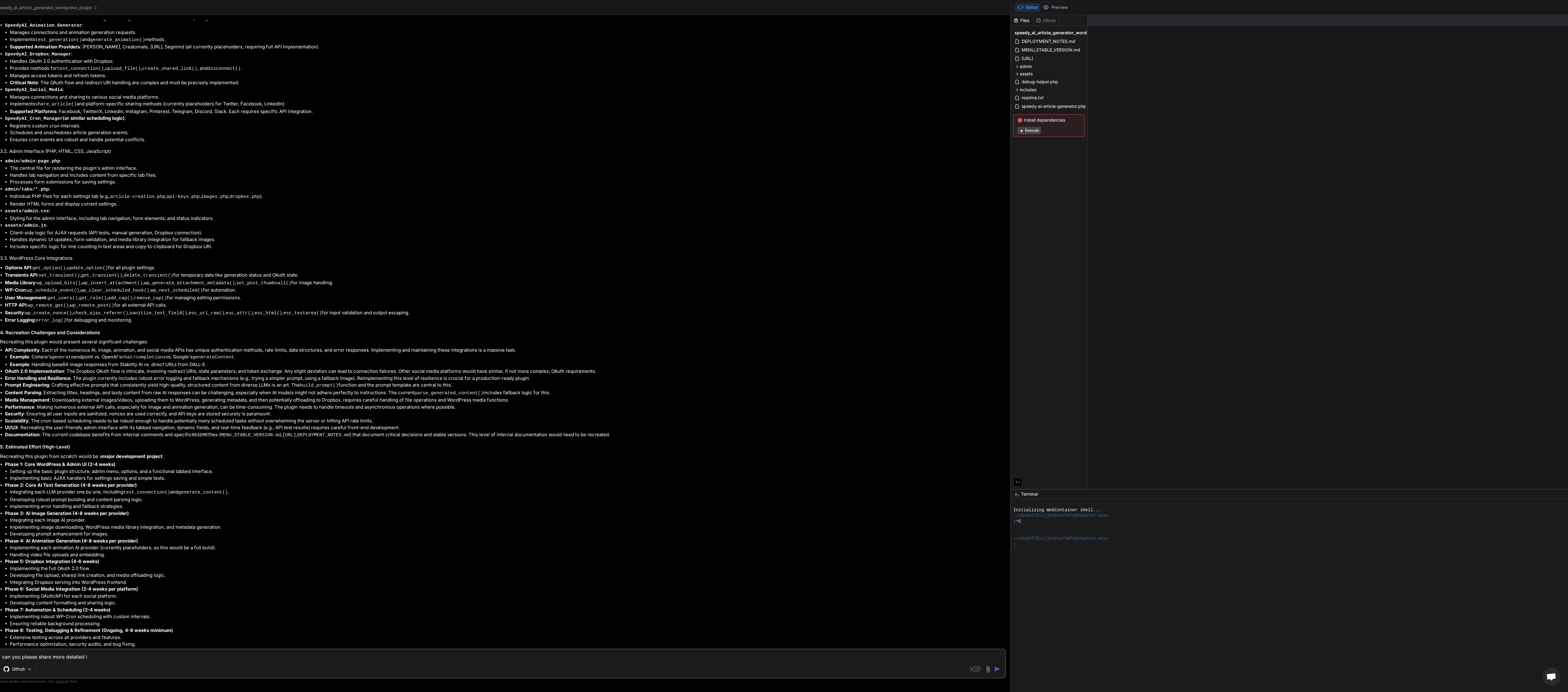
type textarea "can you please share more detailed in"
type textarea "x"
type textarea "can you please share more detailed ins"
type textarea "x"
type textarea "can you please share more detailed inst"
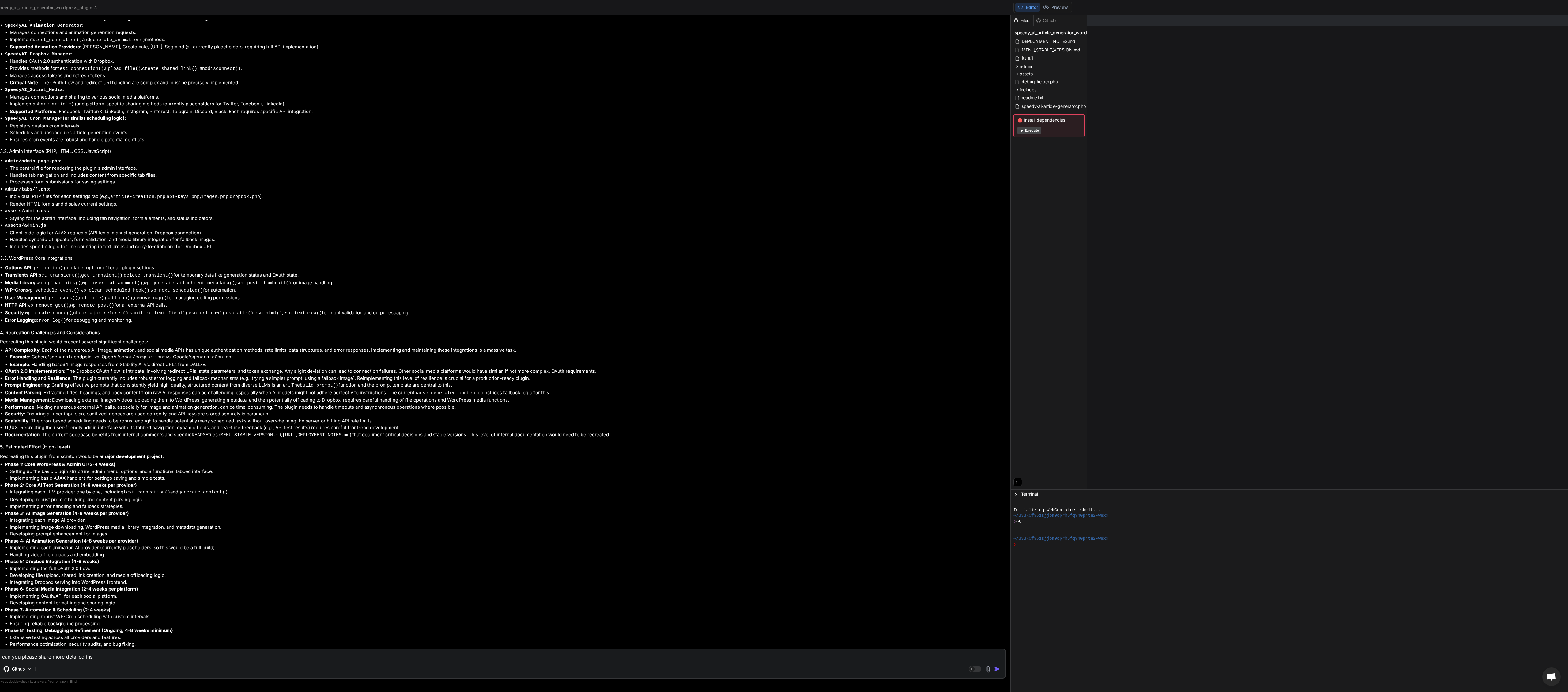
type textarea "x"
type textarea "can you please share more detailed instr"
type textarea "x"
type textarea "can you please share more detailed instru"
type textarea "x"
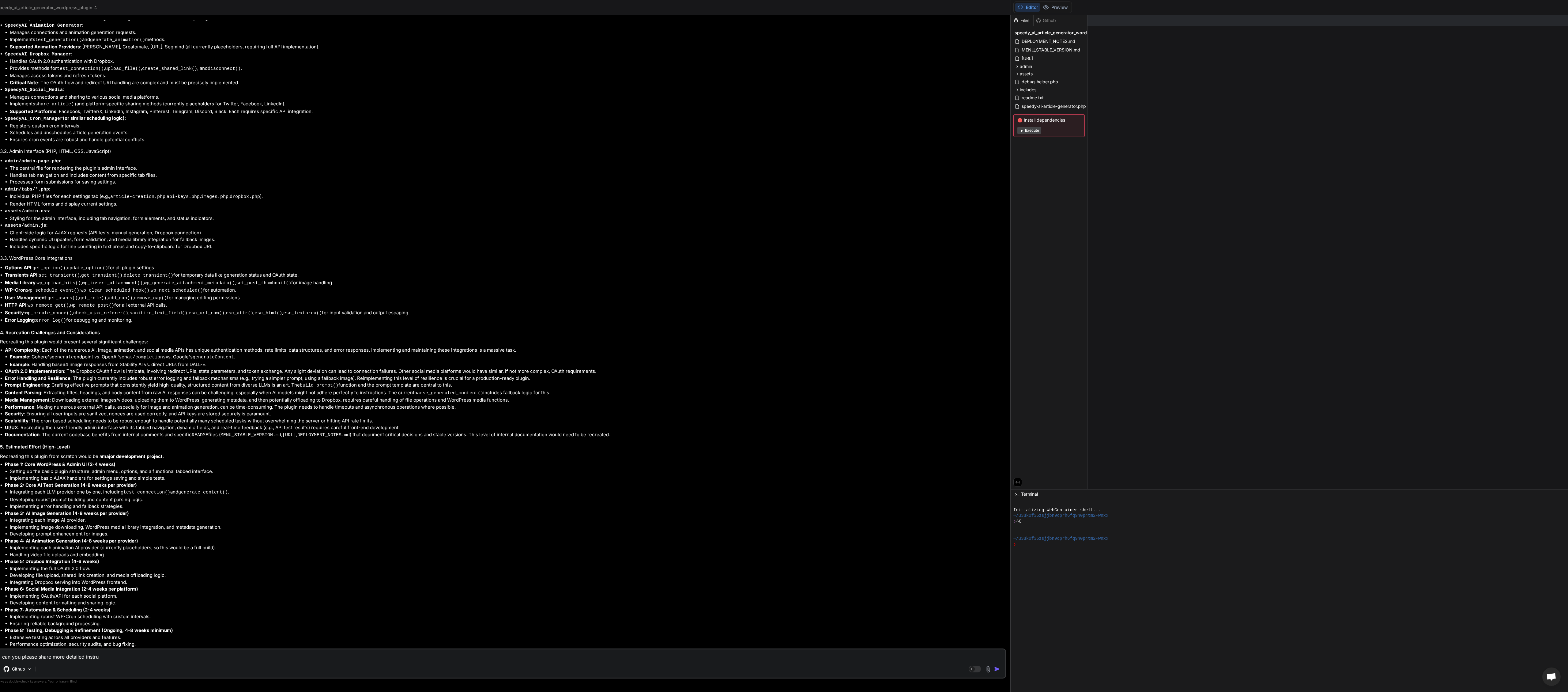
type textarea "can you please share more detailed instruc"
type textarea "x"
type textarea "can you please share more detailed instruct"
type textarea "x"
type textarea "can you please share more detailed instructi"
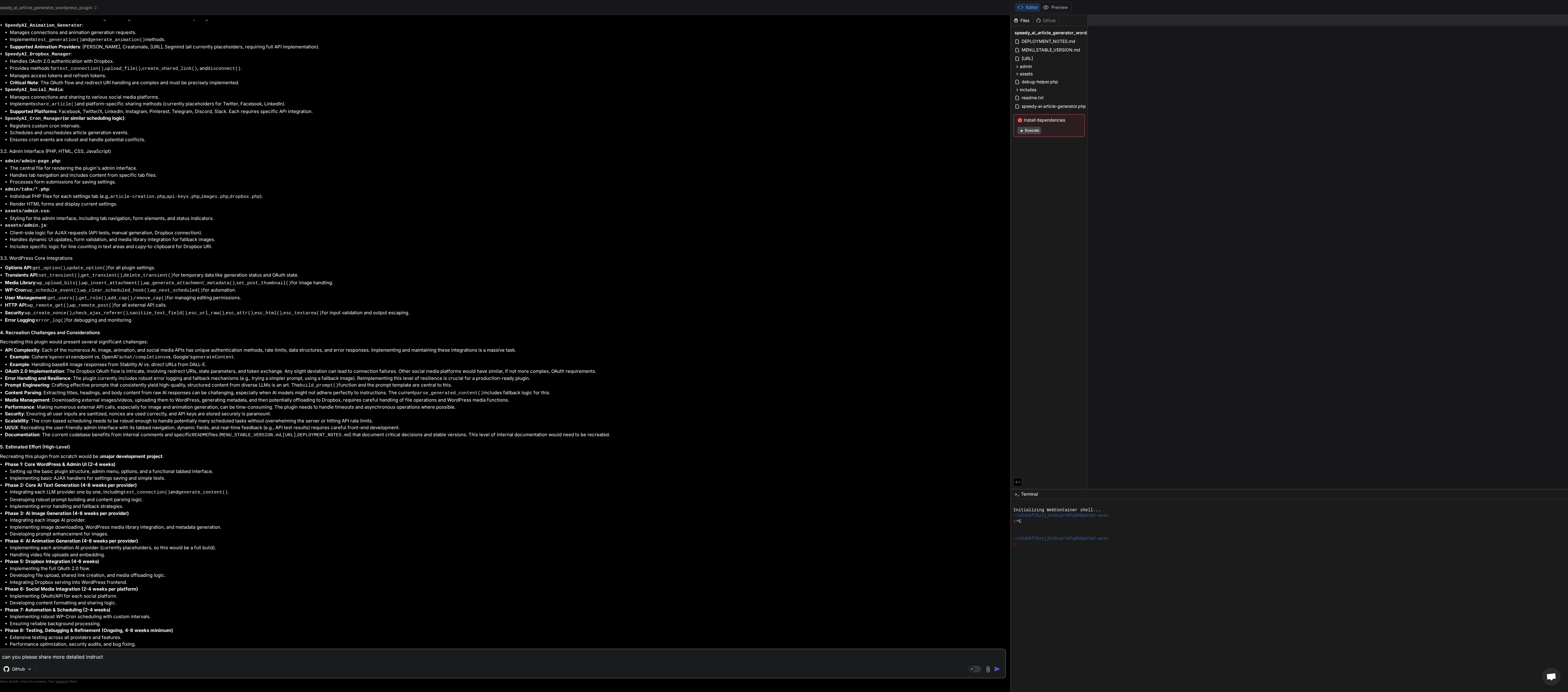
type textarea "x"
type textarea "can you please share more detailed instructio"
type textarea "x"
type textarea "can you please share more detailed instruction"
type textarea "x"
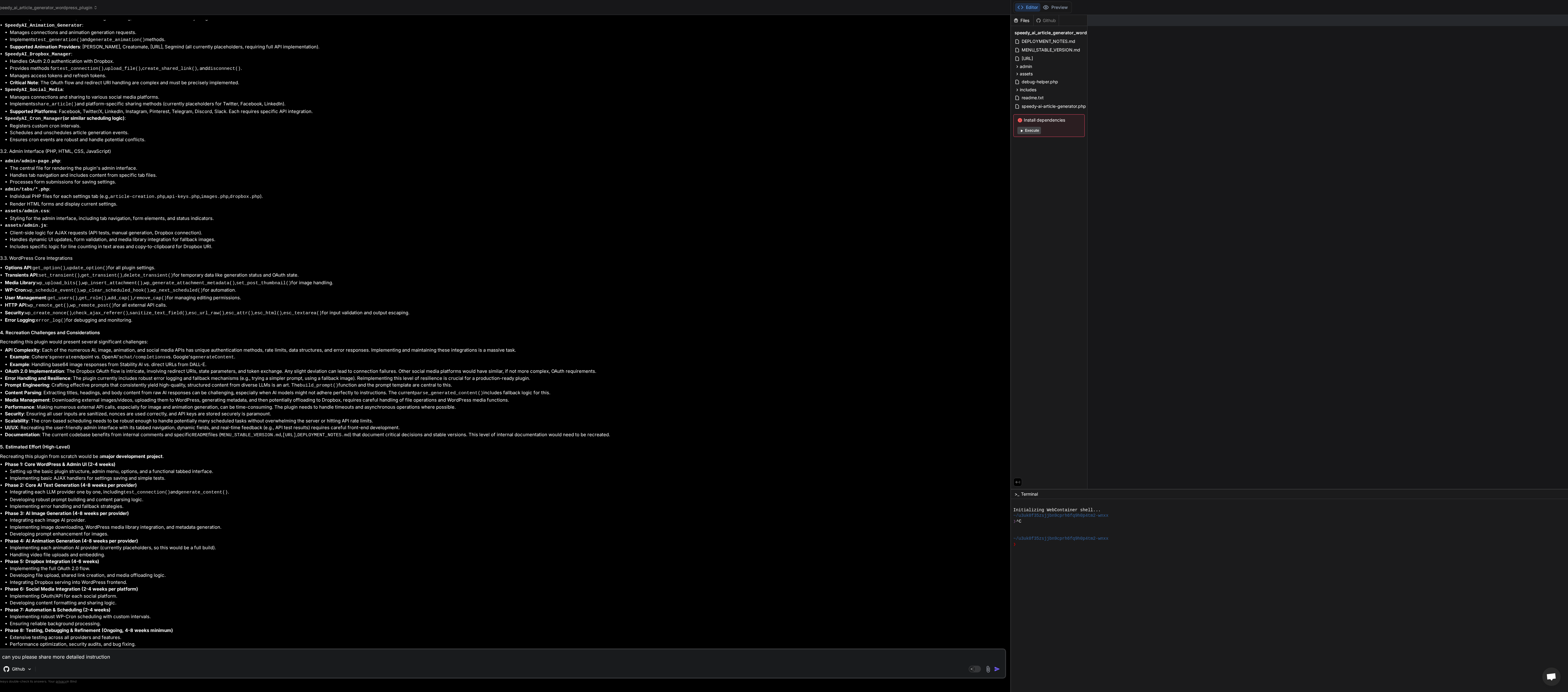
type textarea "can you please share more detailed instructions"
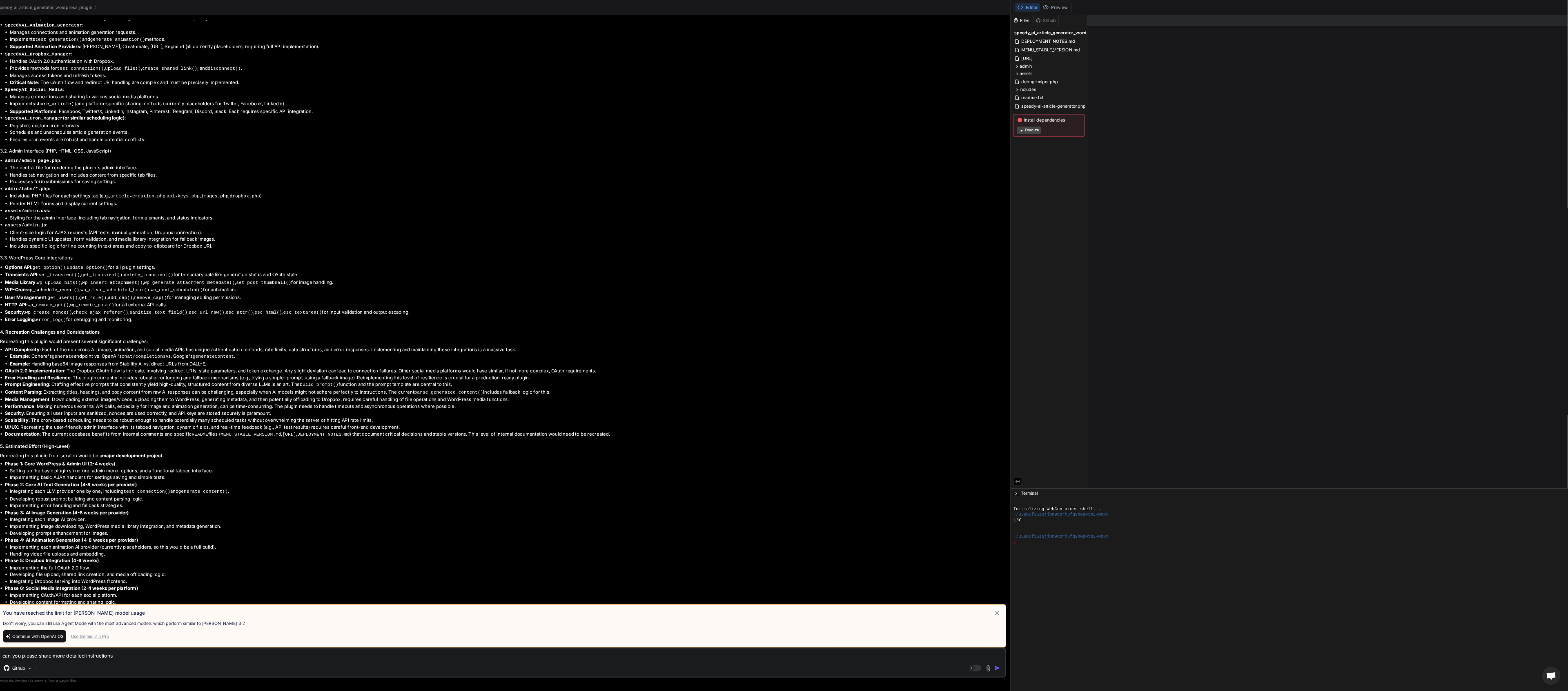
scroll to position [41, 0]
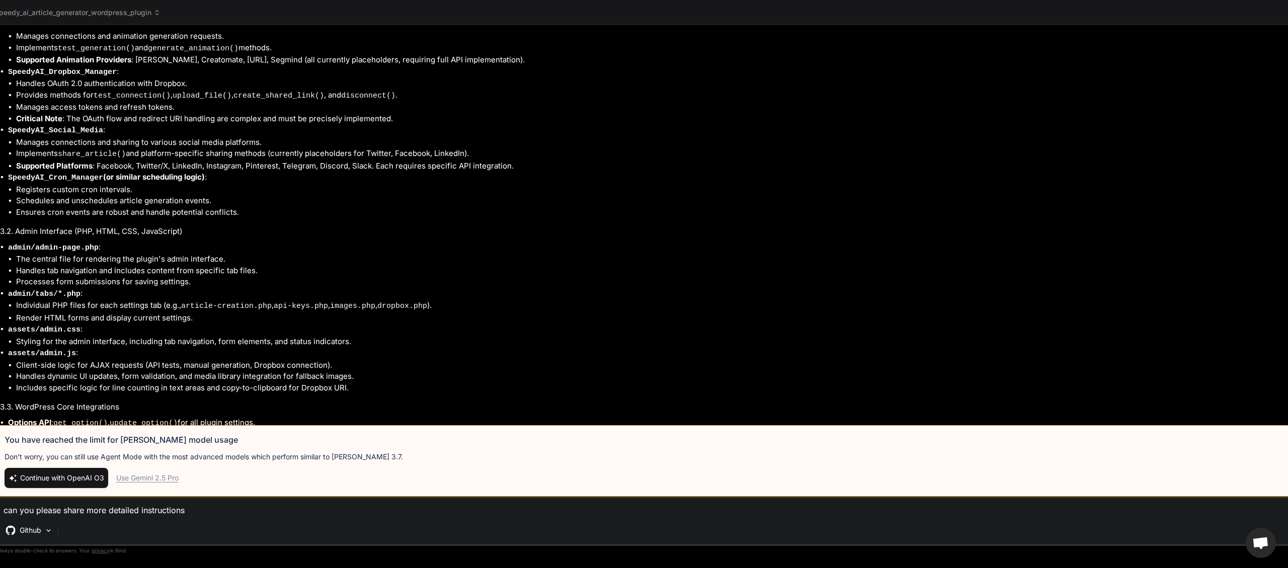
type textarea "x"
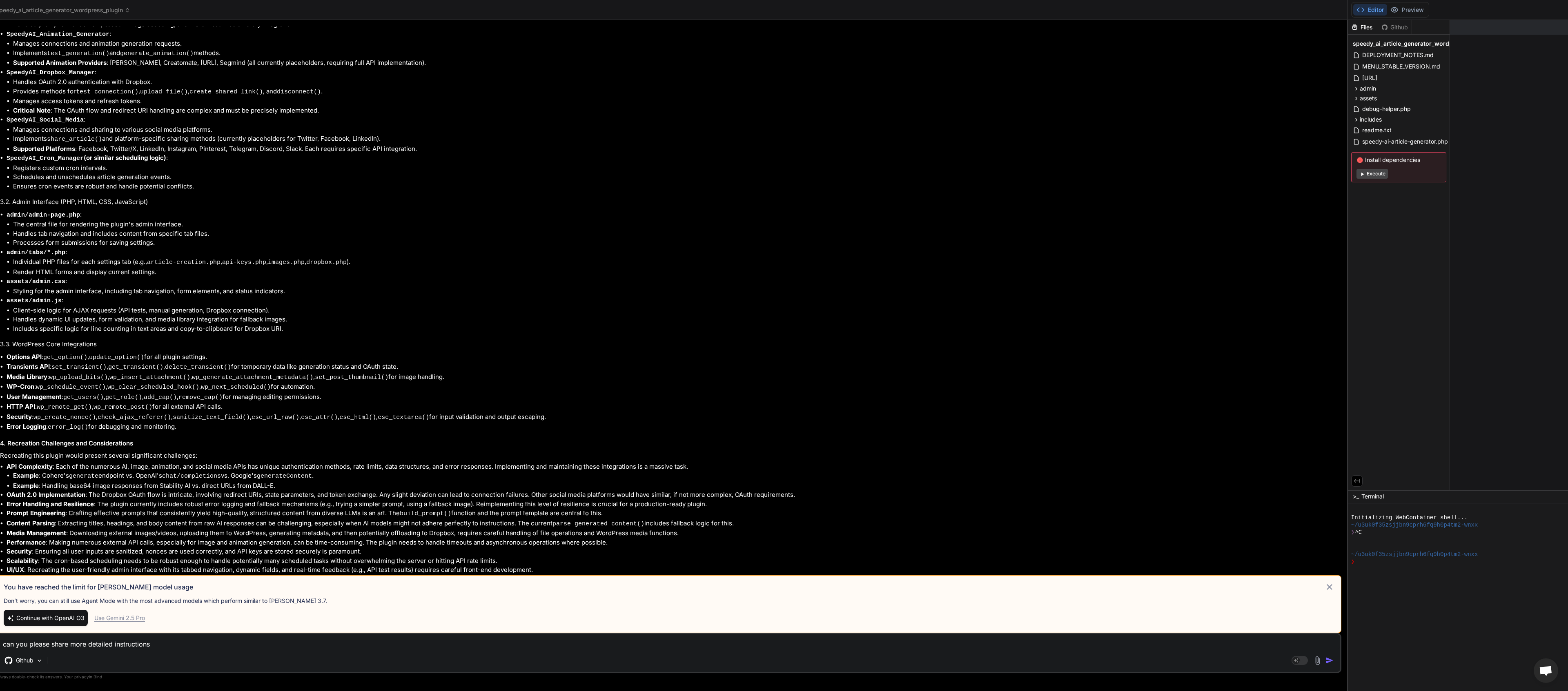
type textarea "can you please share more detailed instructions"
click at [51, 620] on span "Continue with OpenAI O3" at bounding box center [50, 618] width 68 height 8
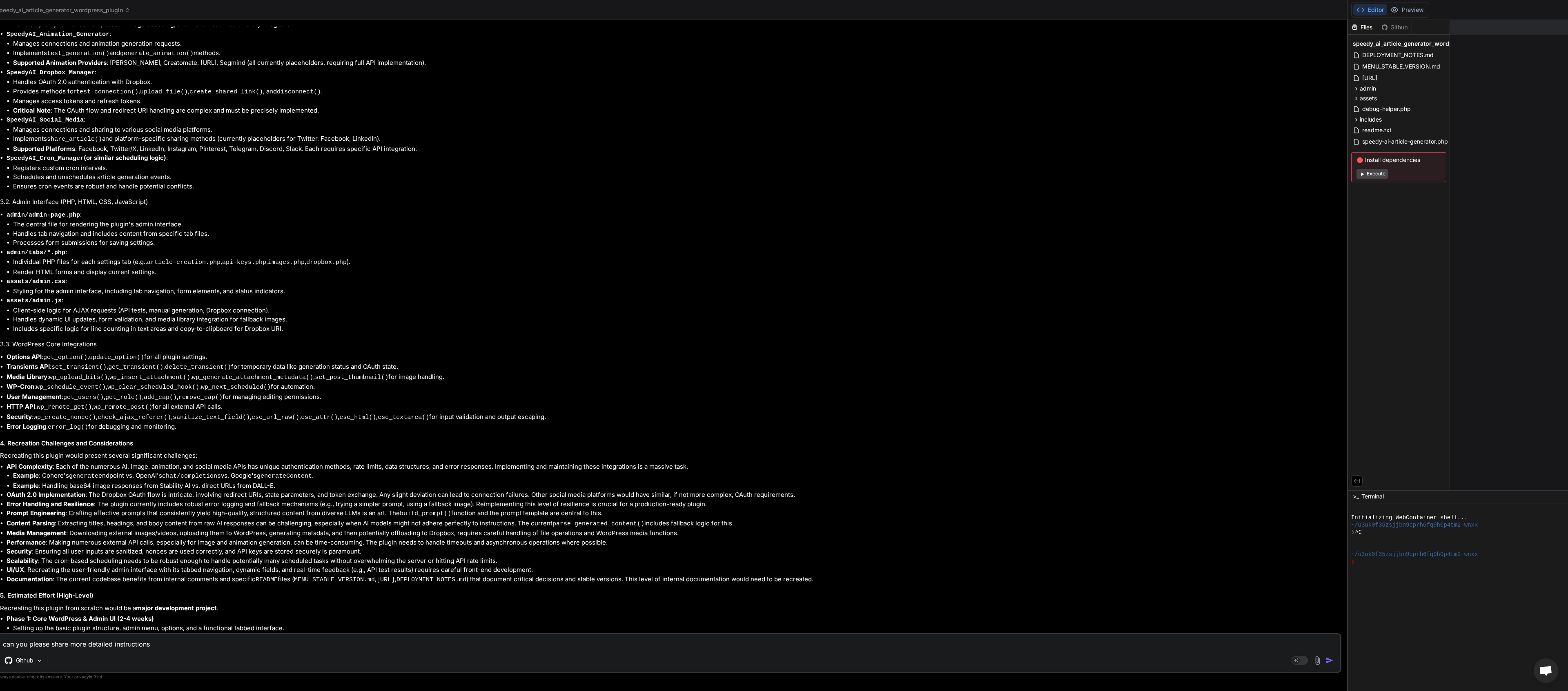
scroll to position [4107, 0]
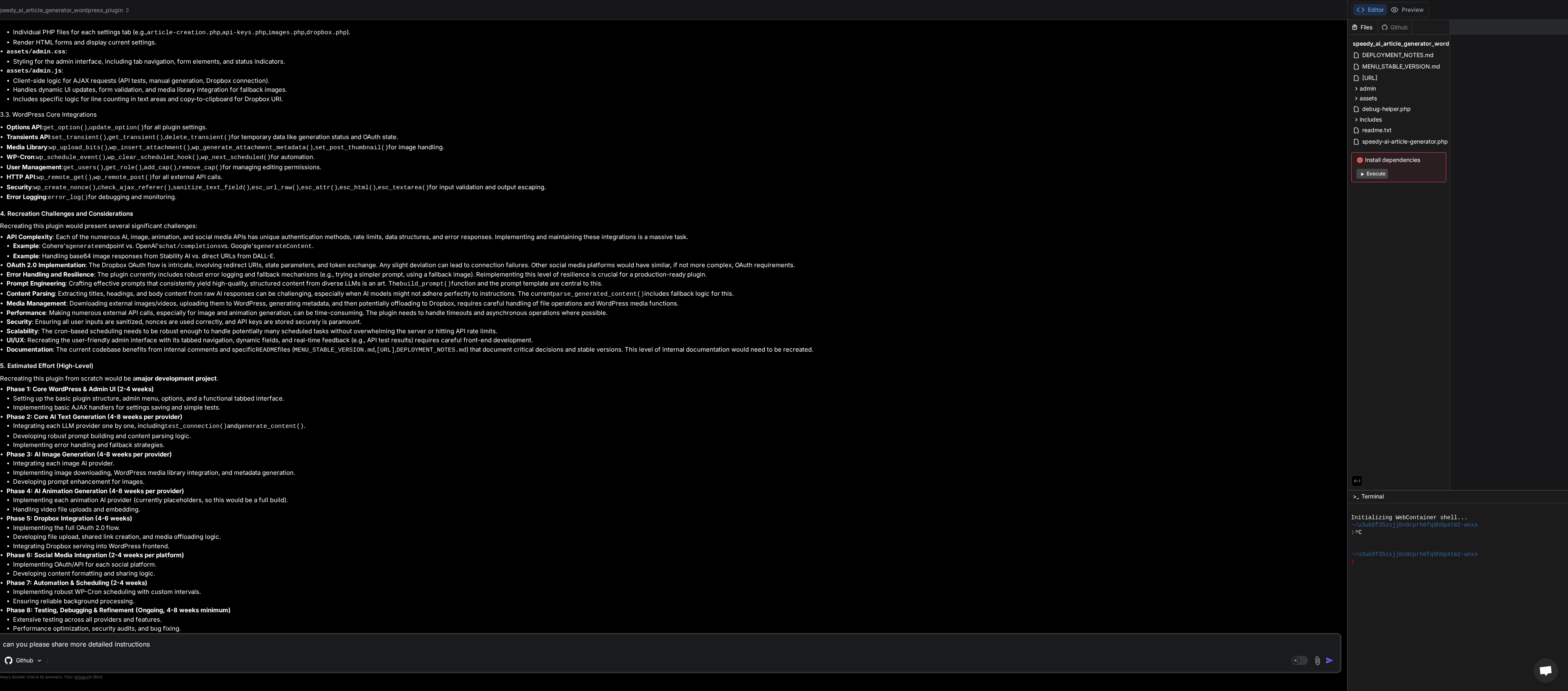
click at [204, 641] on textarea "can you please share more detailed instructions" at bounding box center [669, 642] width 1342 height 15
type textarea "x"
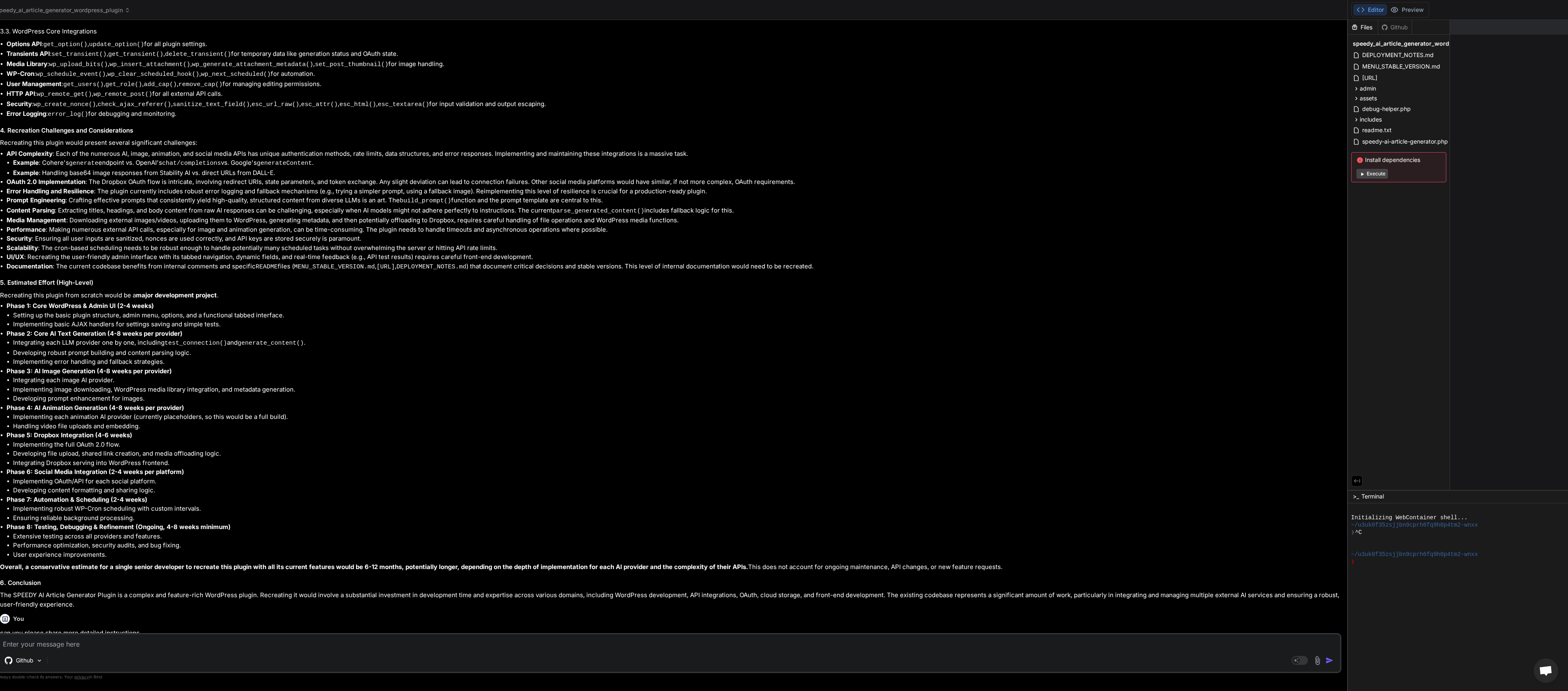
scroll to position [4192, 0]
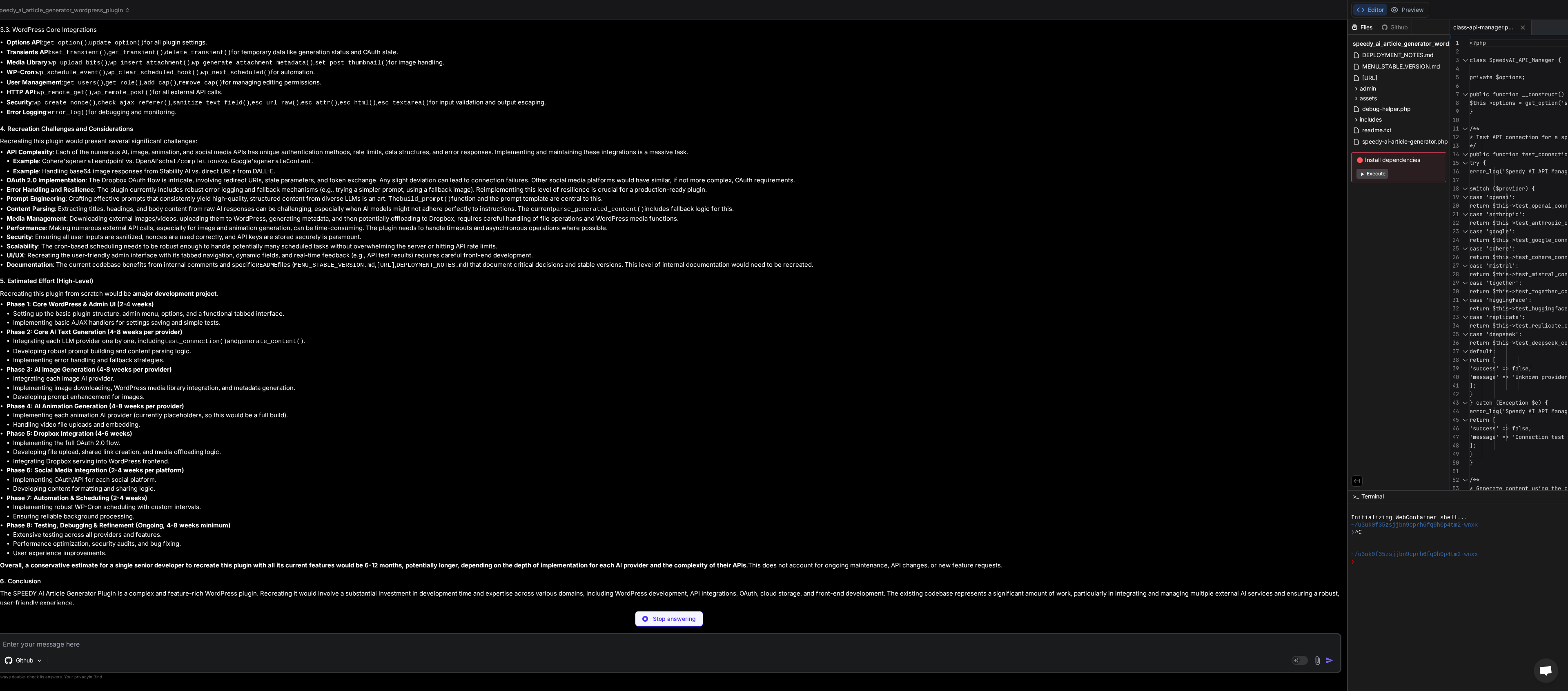
type textarea "x"
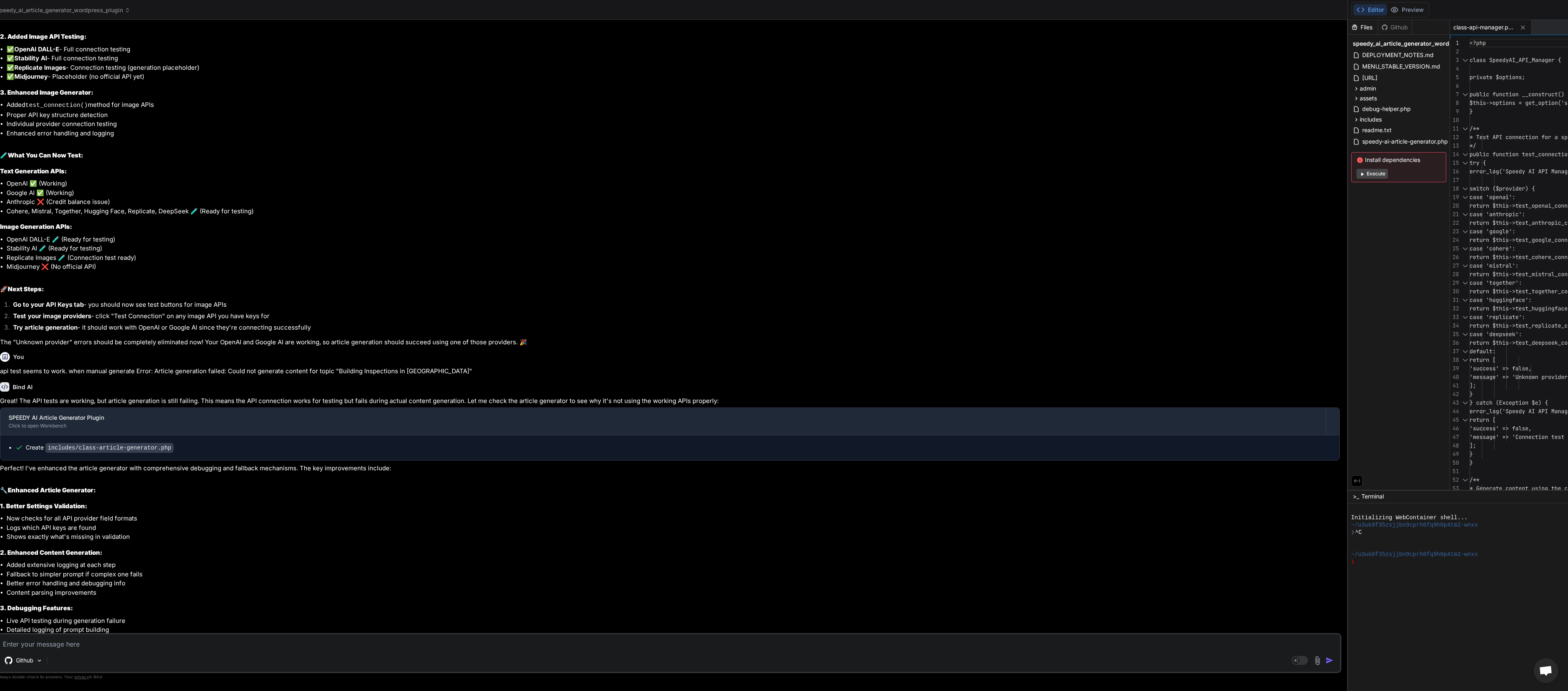
scroll to position [0, 0]
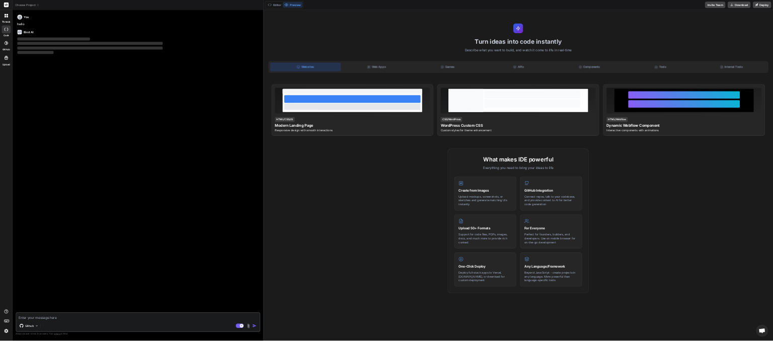
scroll to position [51, 0]
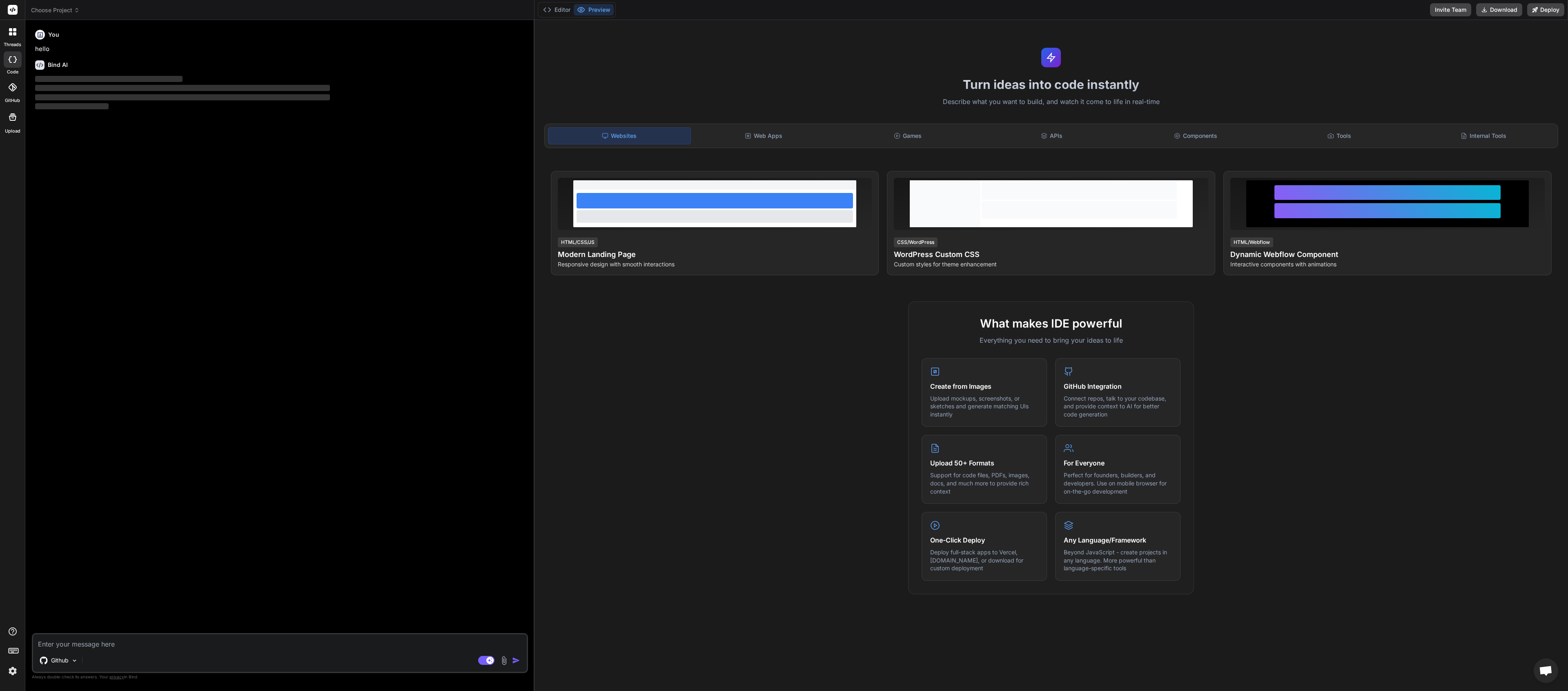
click at [71, 11] on span "Choose Project" at bounding box center [55, 11] width 49 height 8
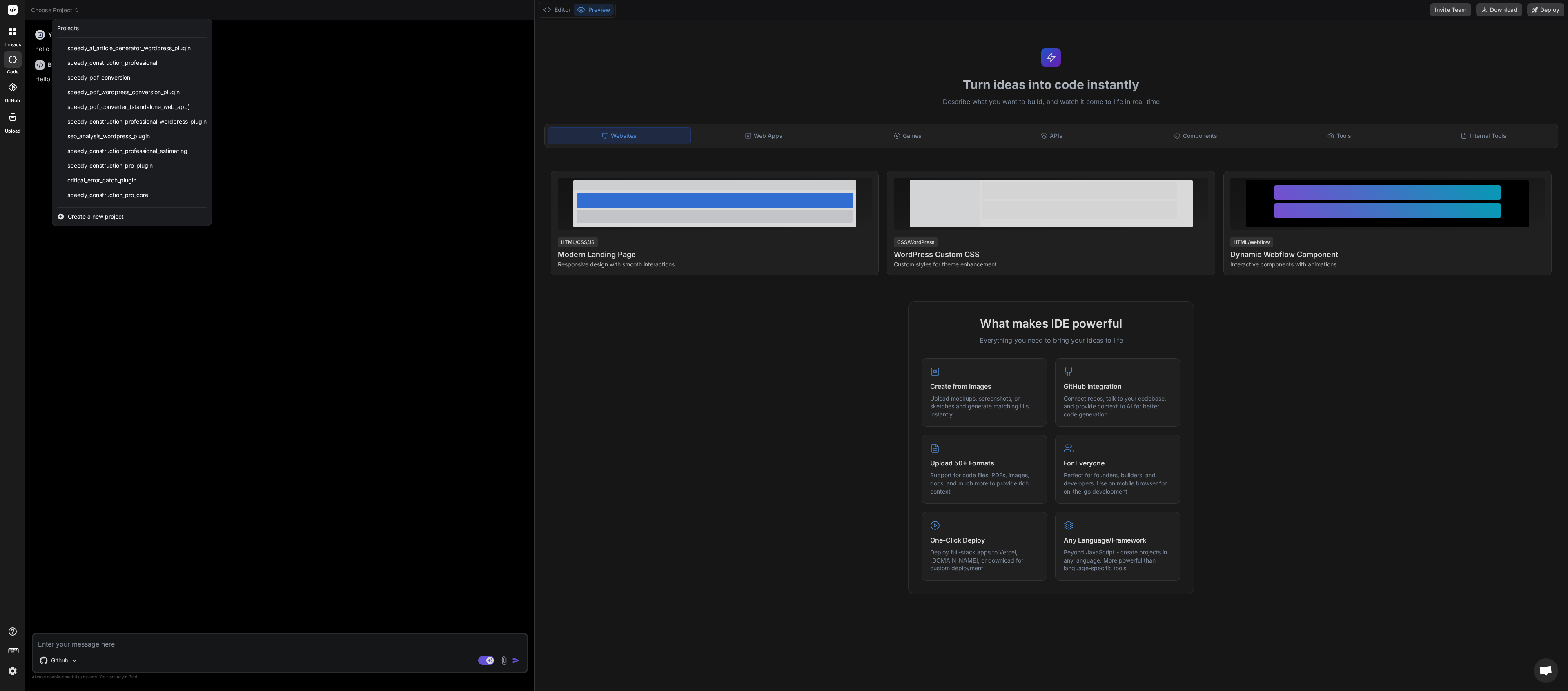
click at [186, 14] on div at bounding box center [784, 346] width 1568 height 691
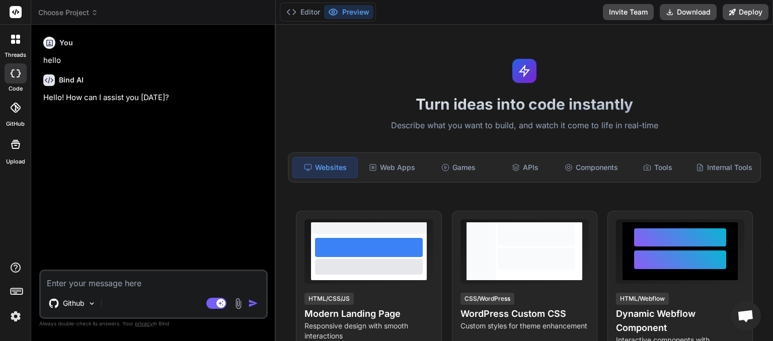
scroll to position [51, 0]
click at [80, 12] on span "Choose Project" at bounding box center [68, 13] width 60 height 10
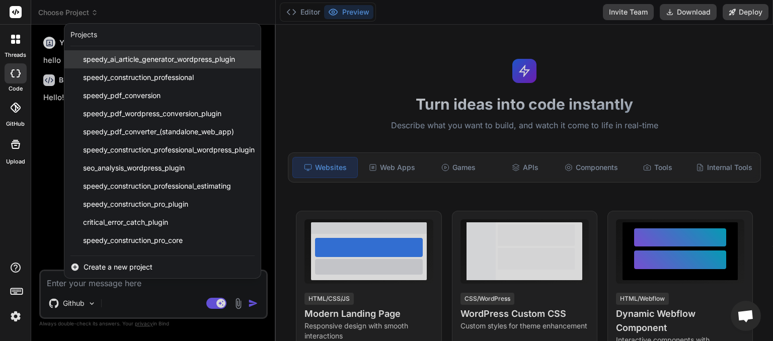
click at [111, 58] on span "speedy_ai_article_generator_wordpress_plugin" at bounding box center [159, 59] width 152 height 10
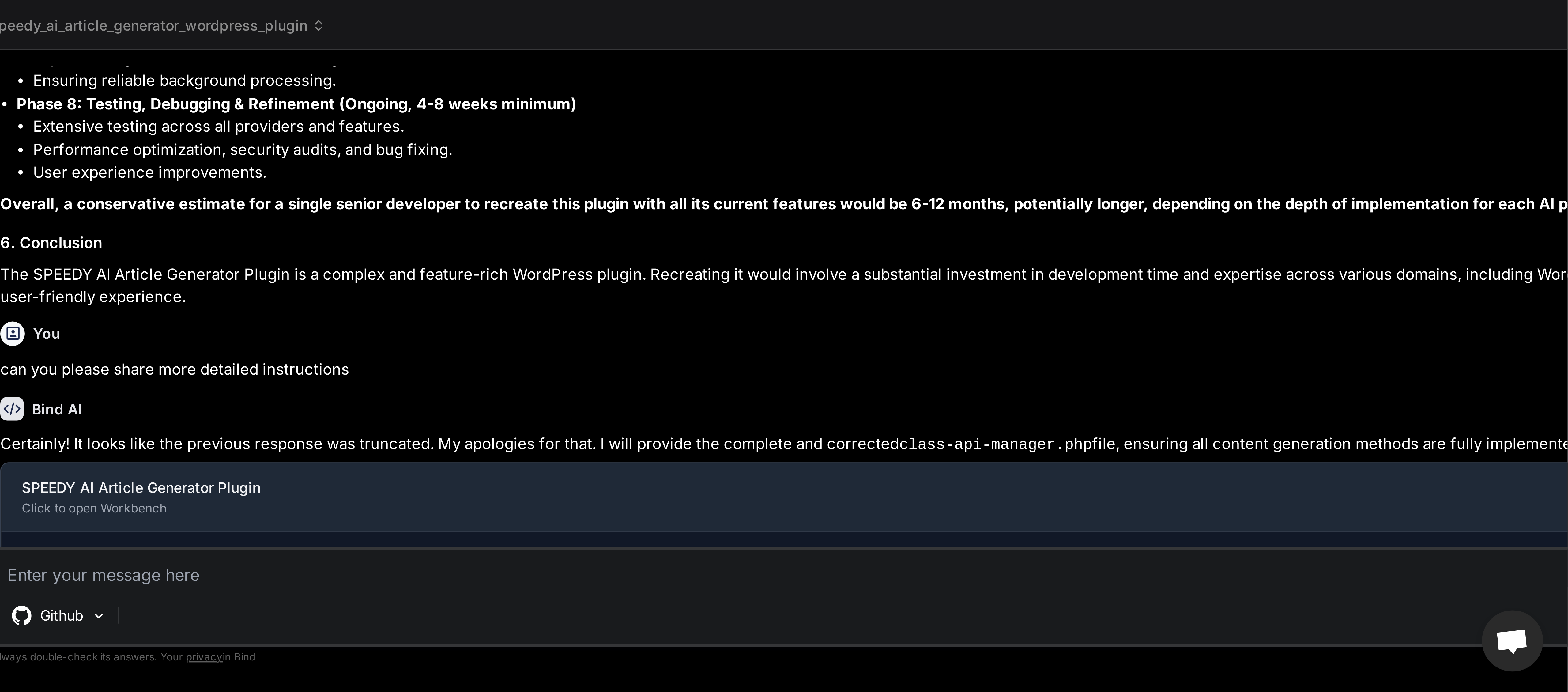
scroll to position [0, 0]
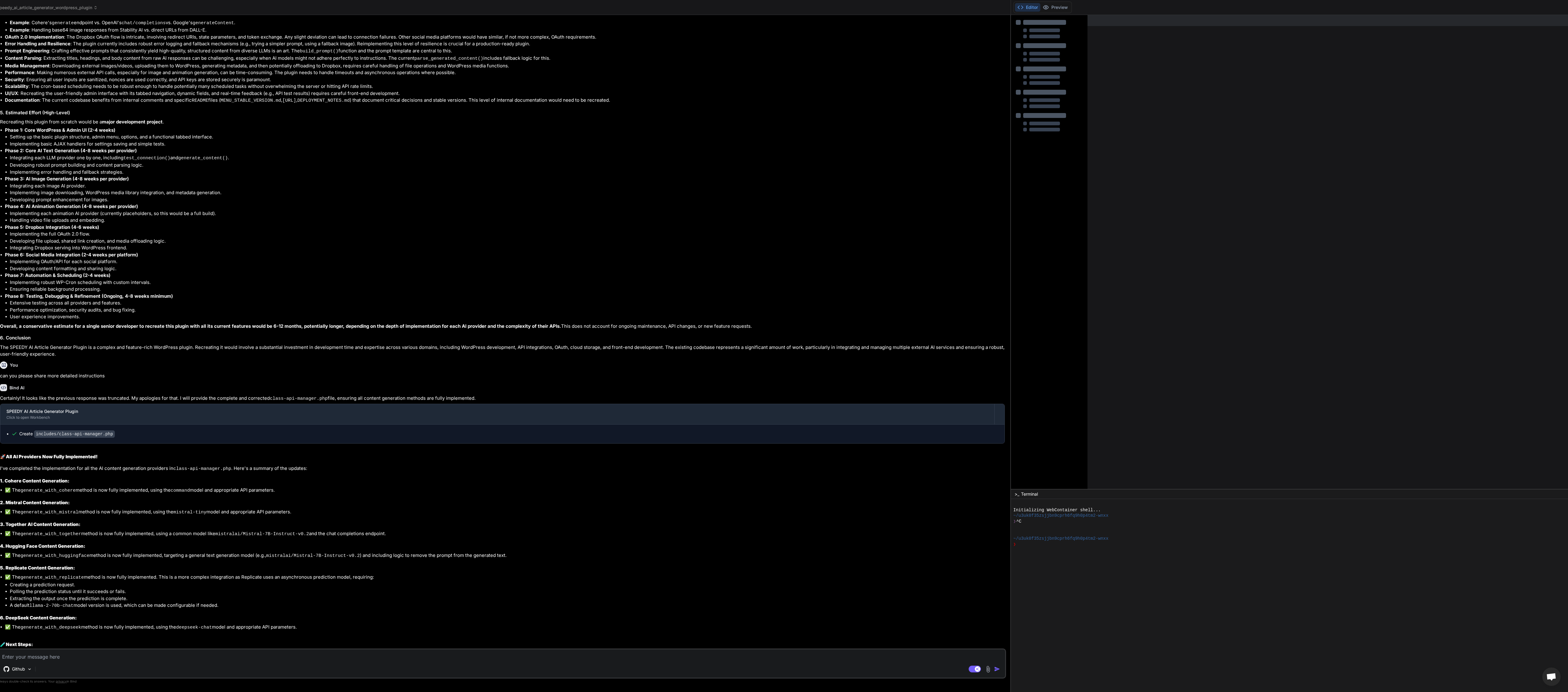
type textarea "x"
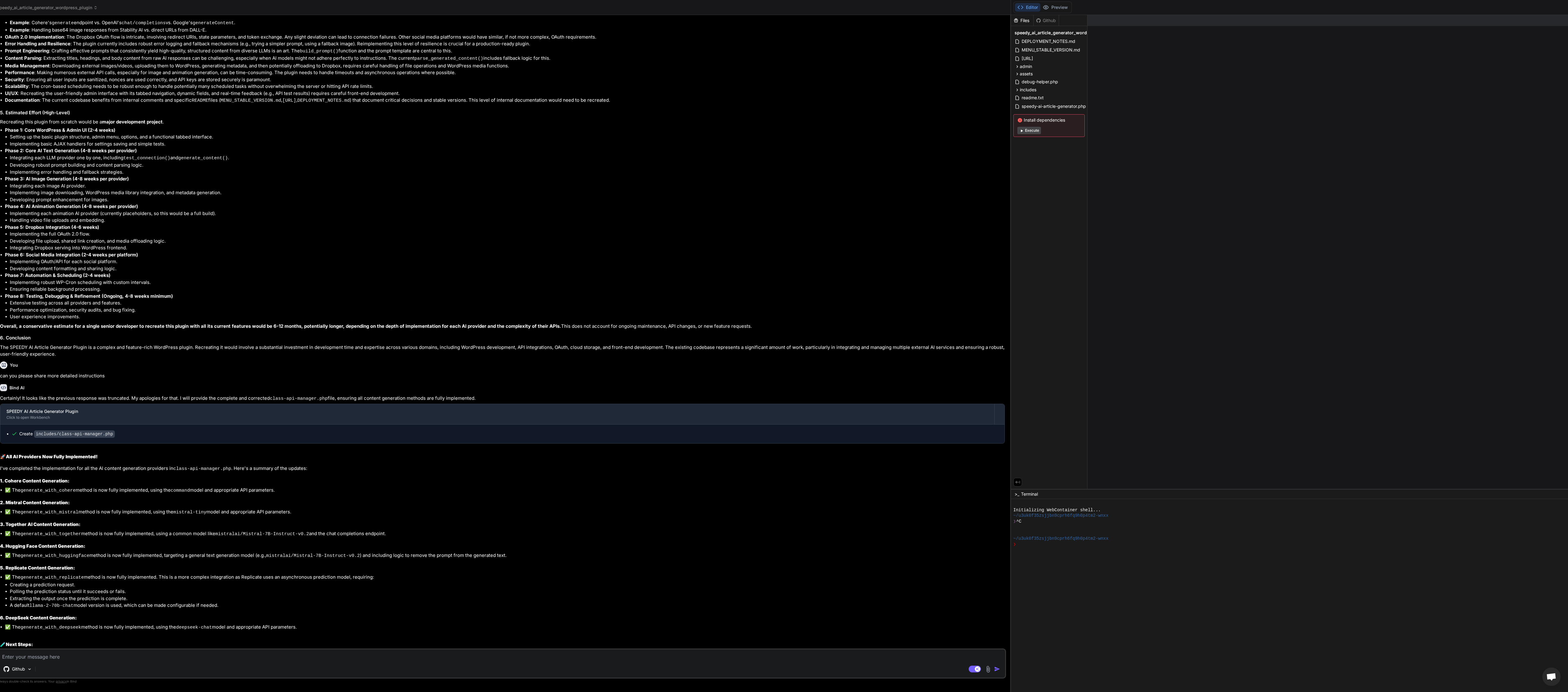
click at [69, 519] on textarea at bounding box center [502, 655] width 1007 height 11
type textarea "c"
type textarea "x"
type textarea "ca"
type textarea "x"
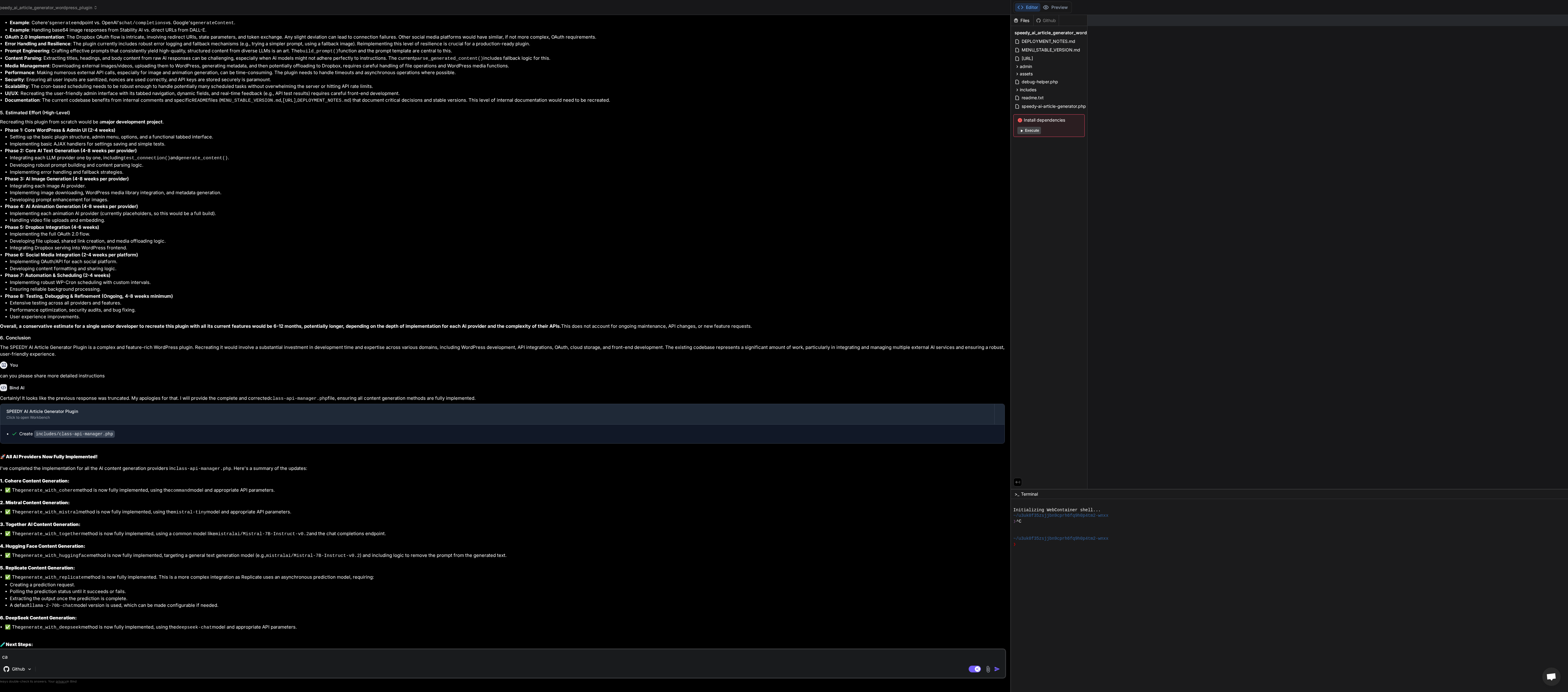
type textarea "can"
type textarea "x"
type textarea "can"
type textarea "x"
type textarea "can y"
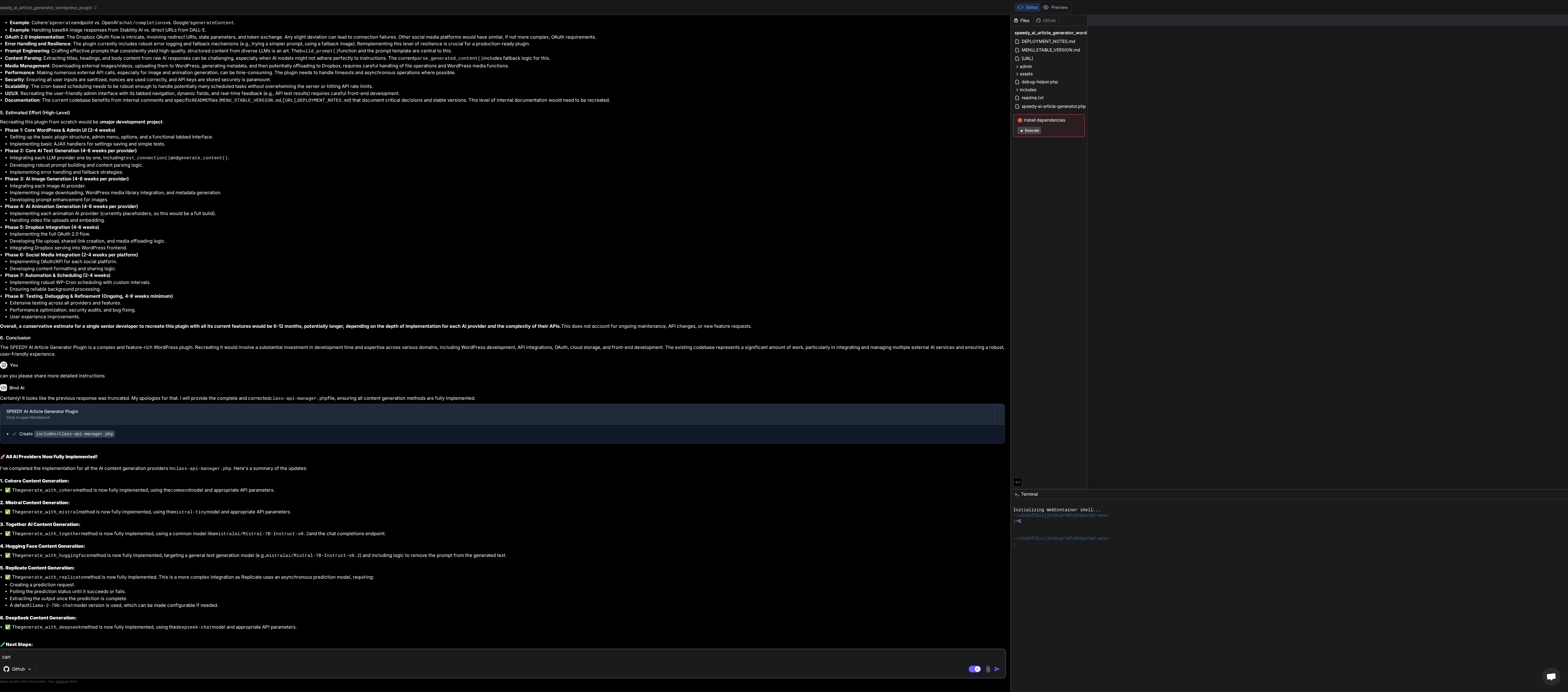
type textarea "x"
type textarea "can yo"
type textarea "x"
type textarea "can you"
type textarea "x"
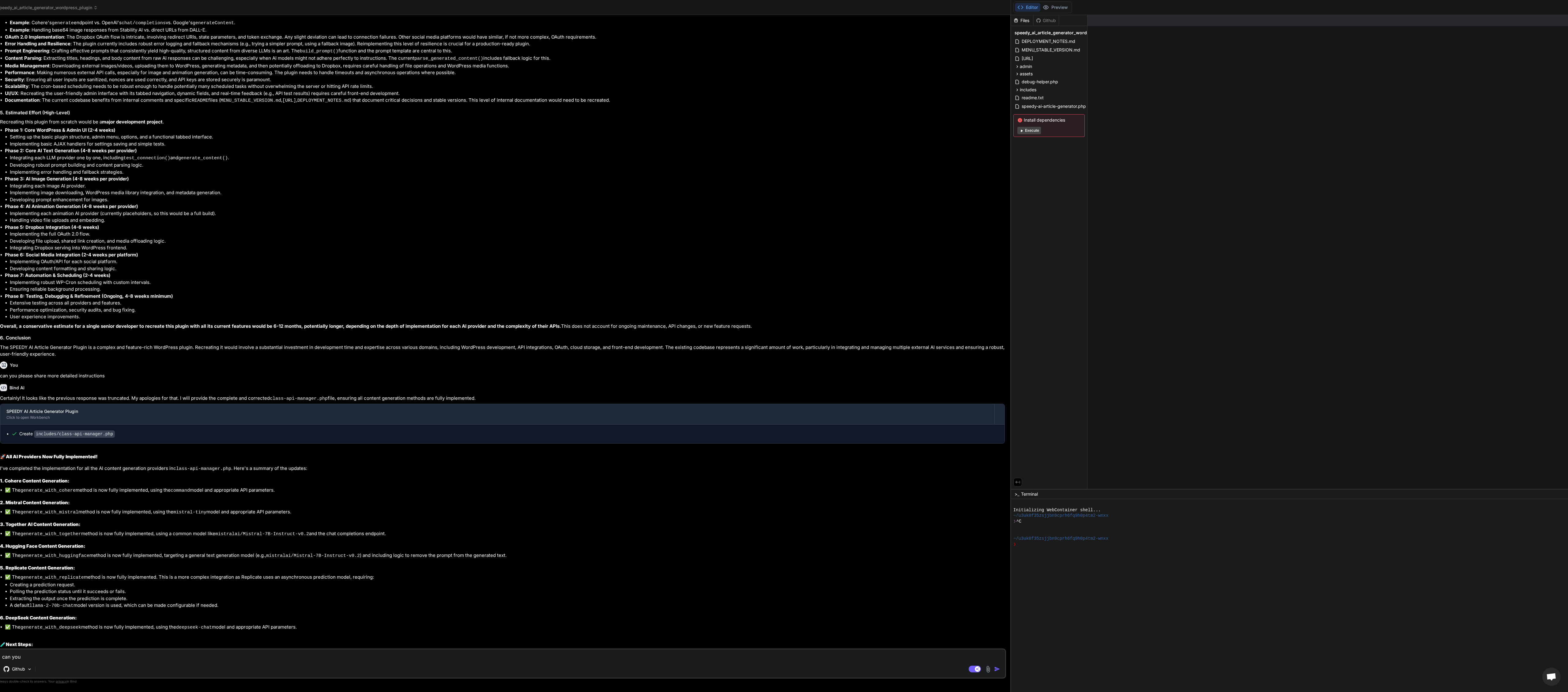
type textarea "can you"
type textarea "x"
type textarea "can you s"
type textarea "x"
type textarea "can you sh"
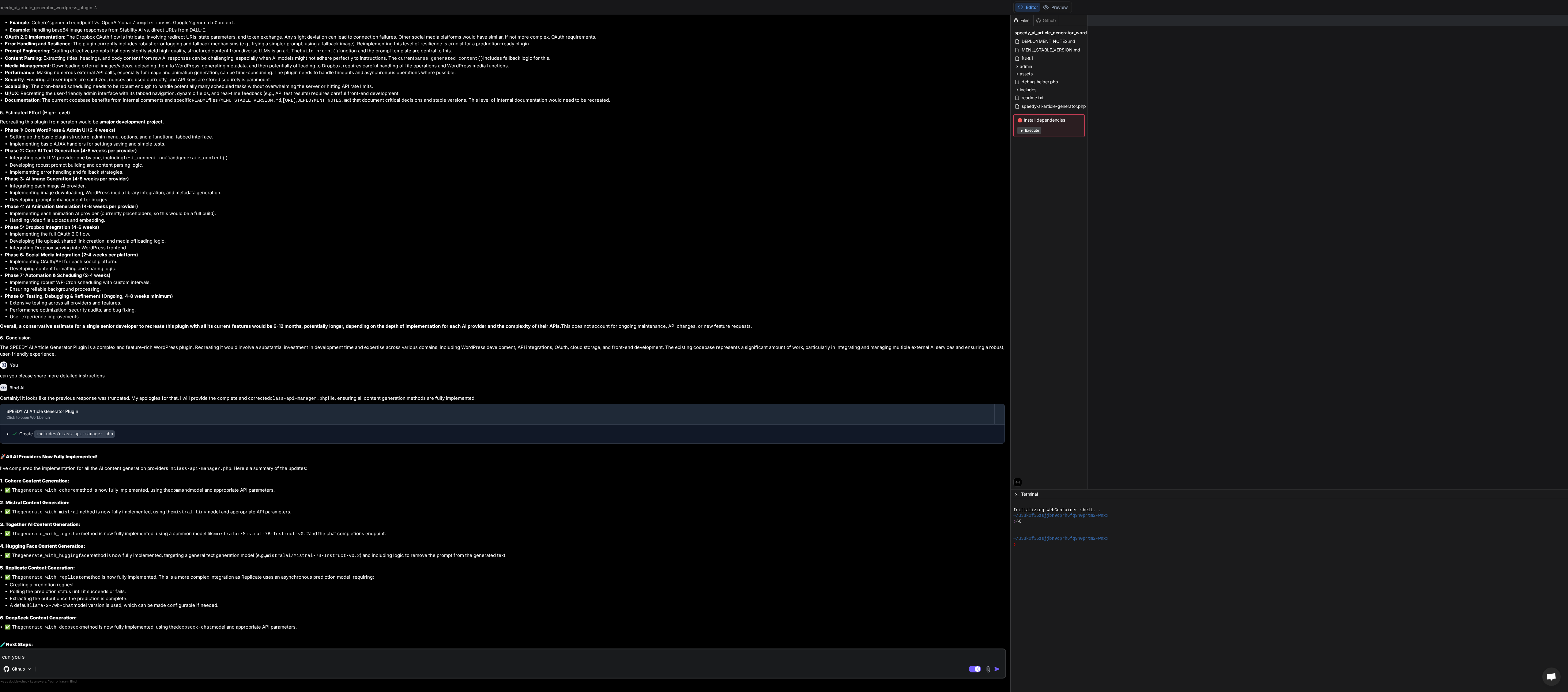
type textarea "x"
type textarea "can you sha"
type textarea "x"
type textarea "can you shar"
type textarea "x"
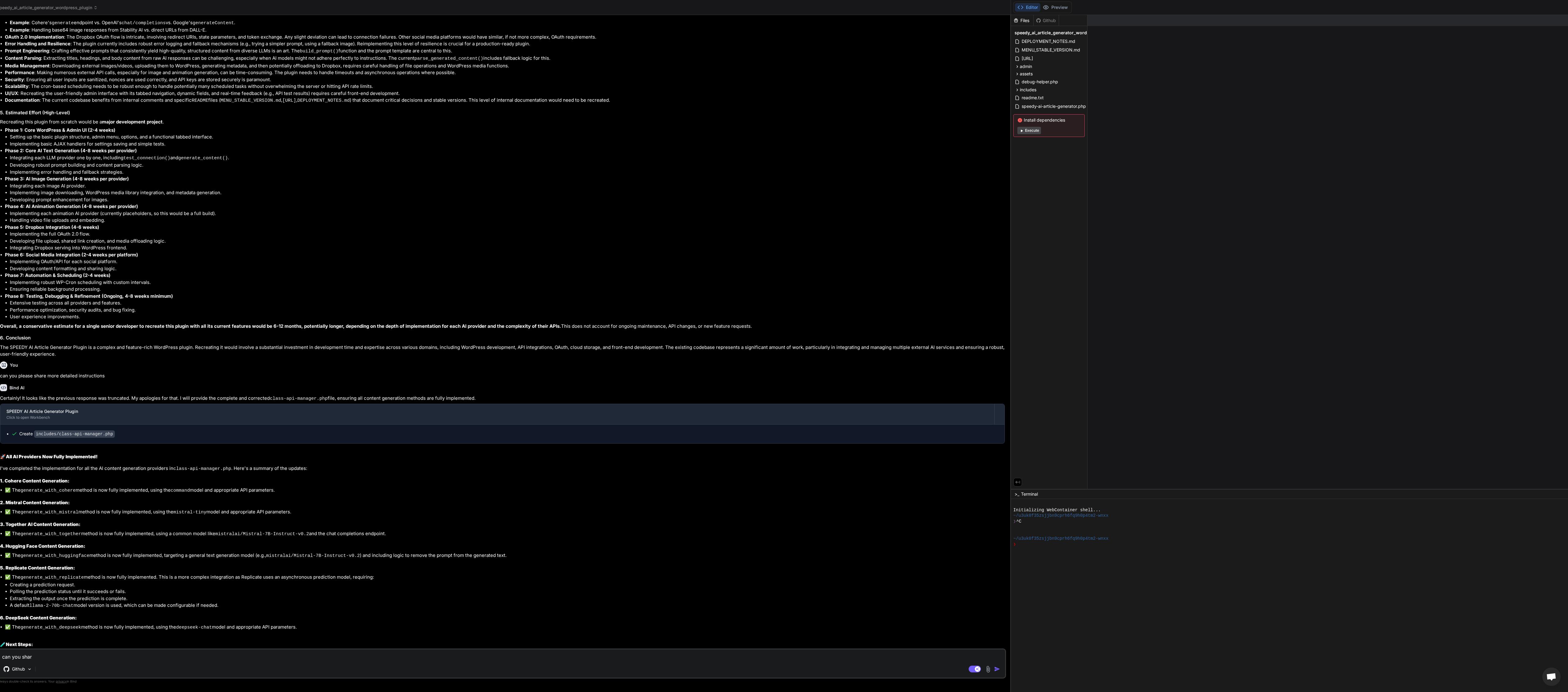
type textarea "can you share"
type textarea "x"
type textarea "can you share"
type textarea "x"
type textarea "can you share t"
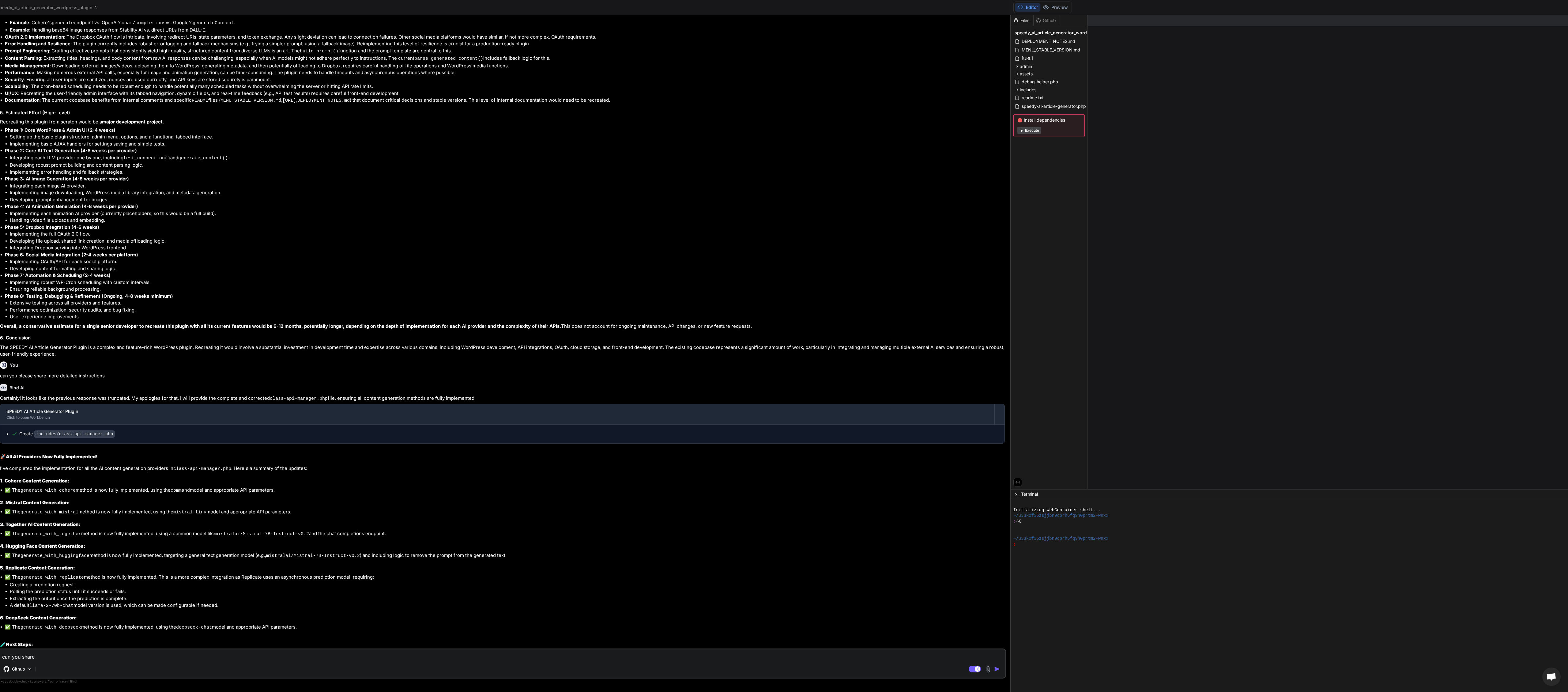
type textarea "x"
type textarea "can you share th"
type textarea "x"
type textarea "can you share the"
type textarea "x"
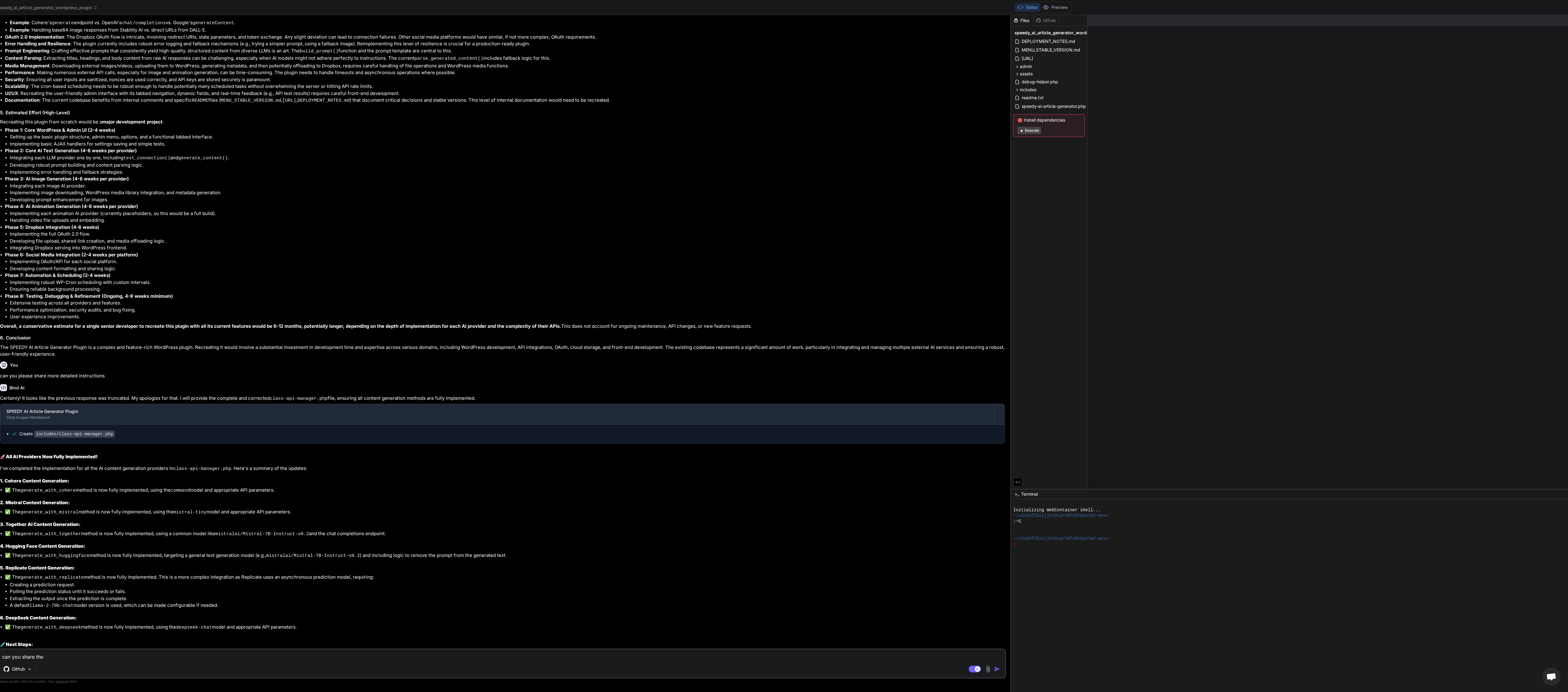
type textarea "can you share the"
type textarea "x"
type textarea "can you share the c"
type textarea "x"
type textarea "can you share the co"
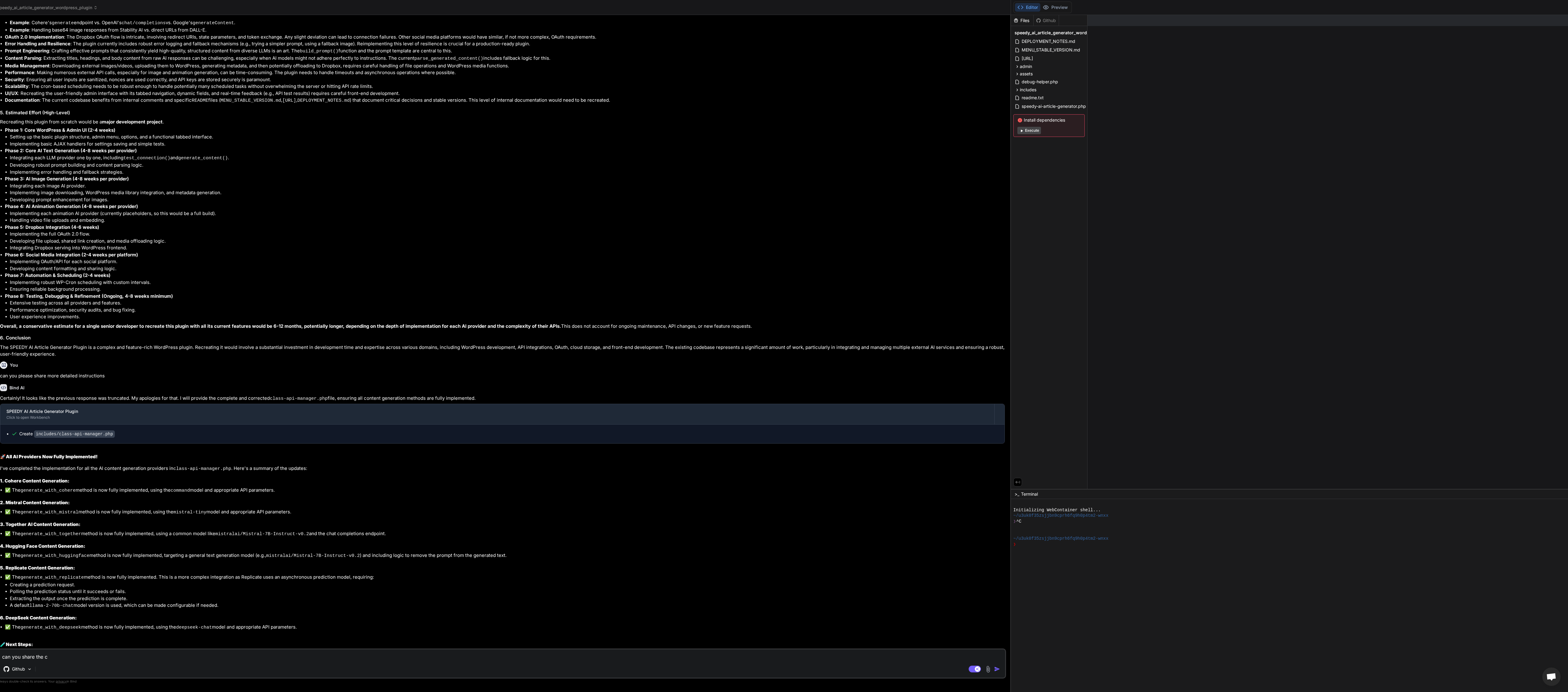
type textarea "x"
type textarea "can you share the cod"
type textarea "x"
type textarea "can you share the codi"
type textarea "x"
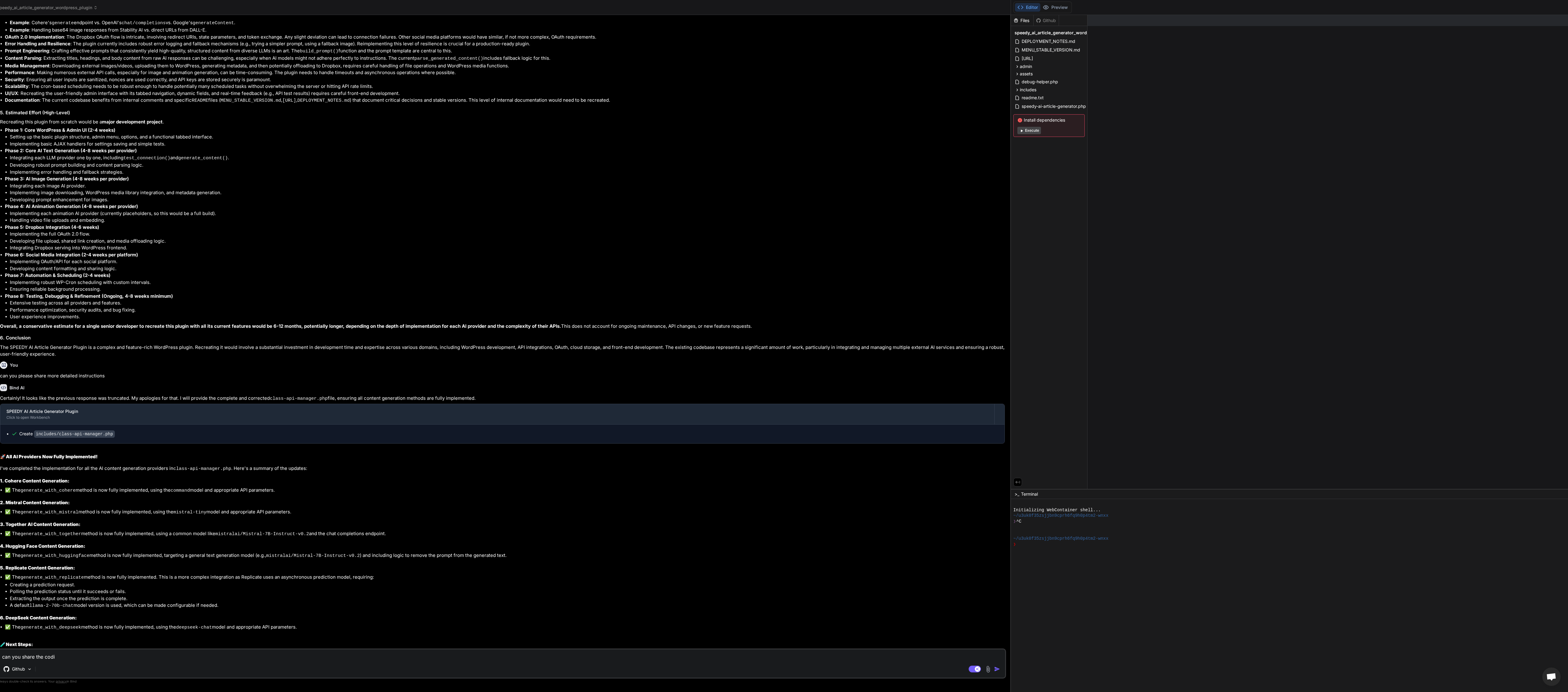
type textarea "can you share the codin"
type textarea "x"
type textarea "can you share the coding"
type textarea "x"
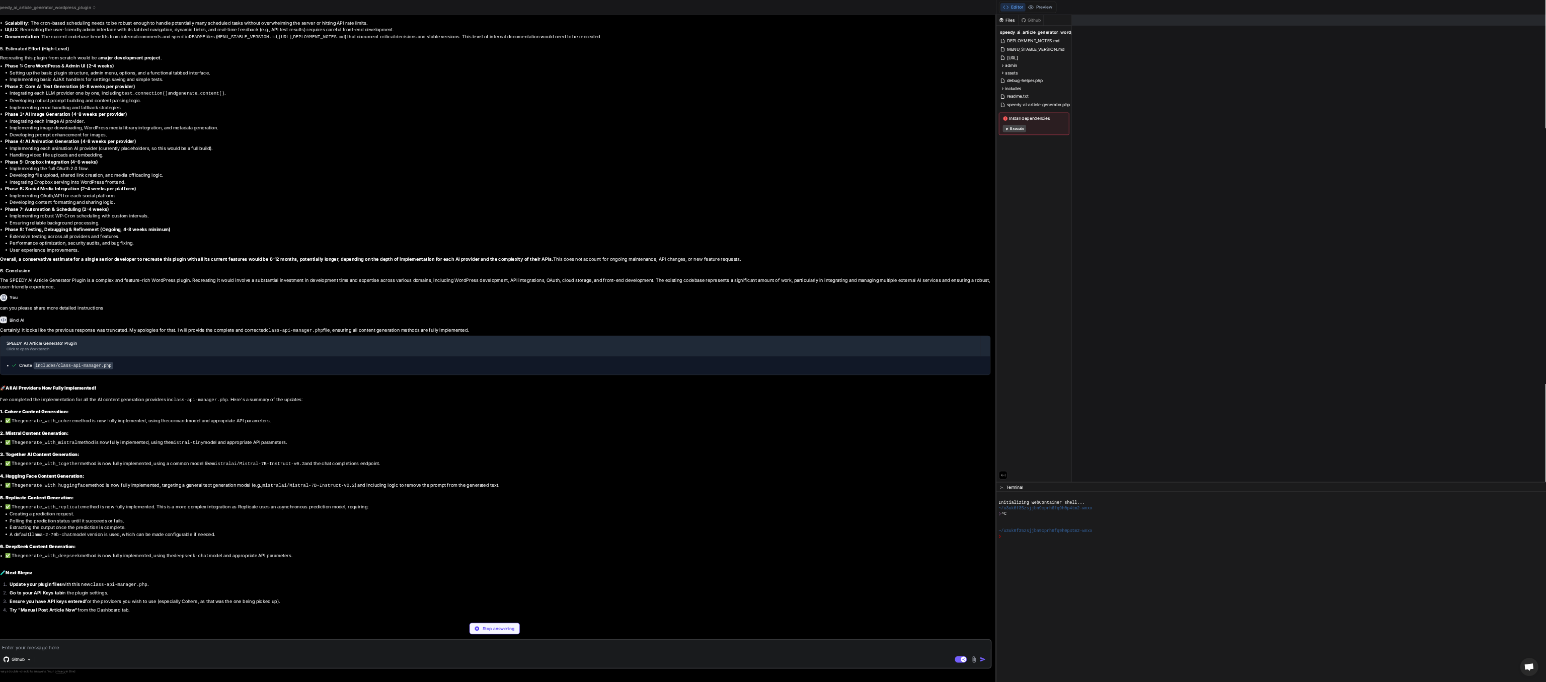
scroll to position [4706, 0]
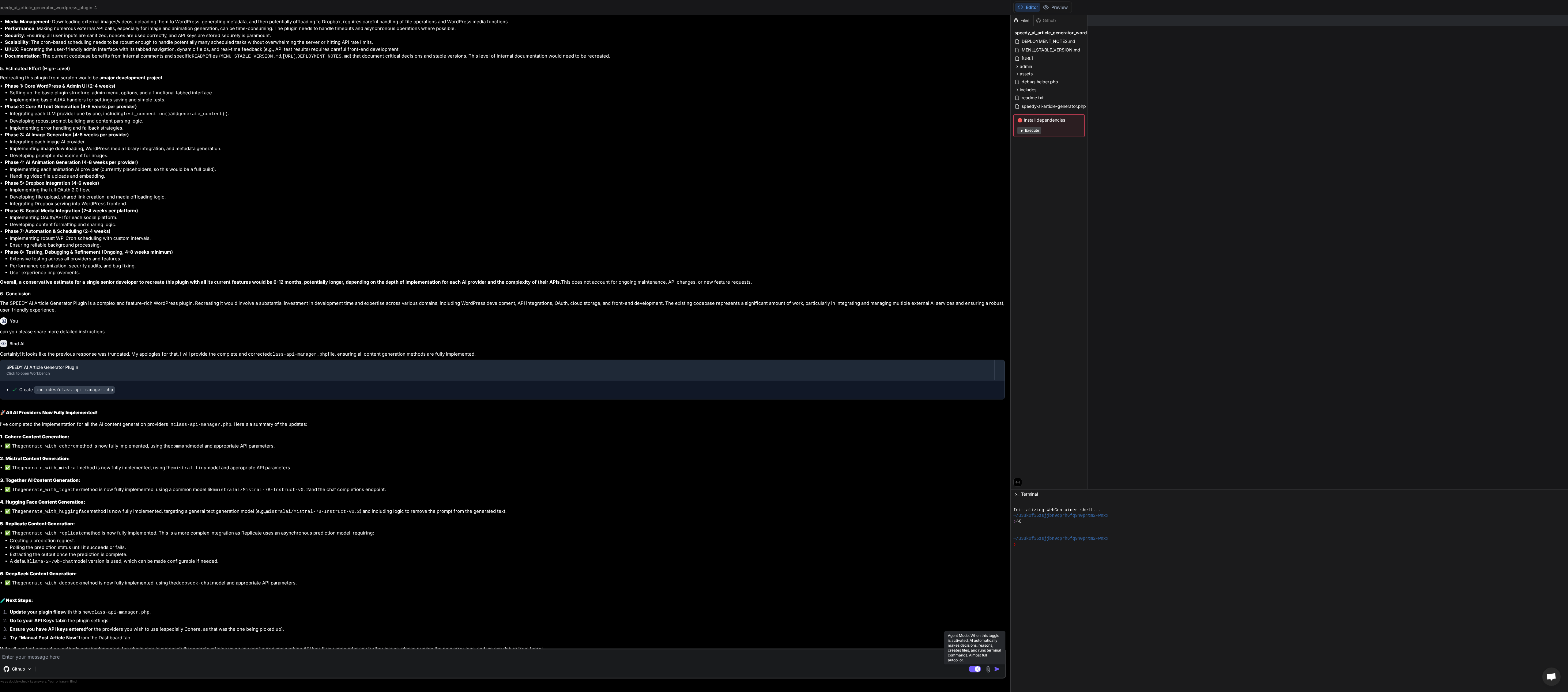
click at [968, 519] on rect at bounding box center [975, 668] width 12 height 7
type textarea "x"
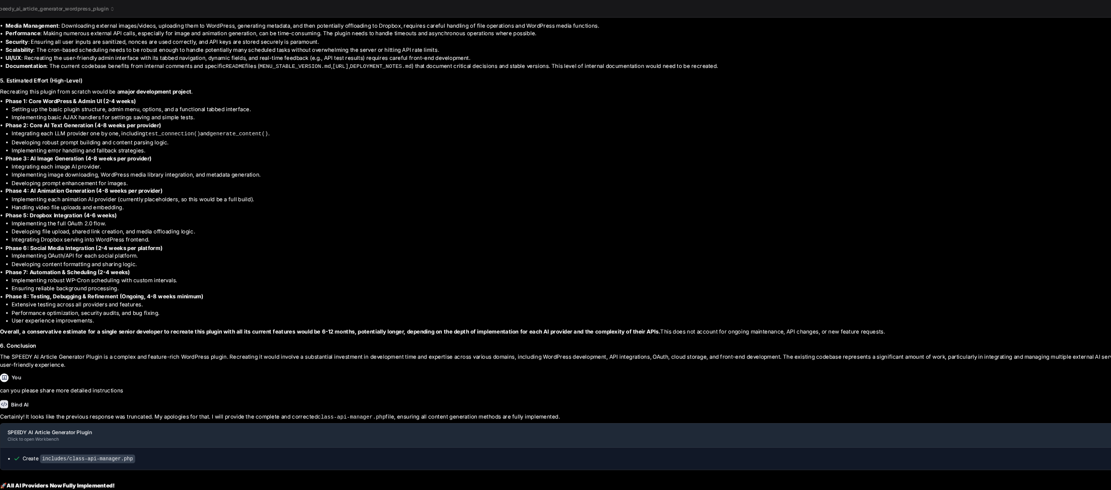
scroll to position [51, 0]
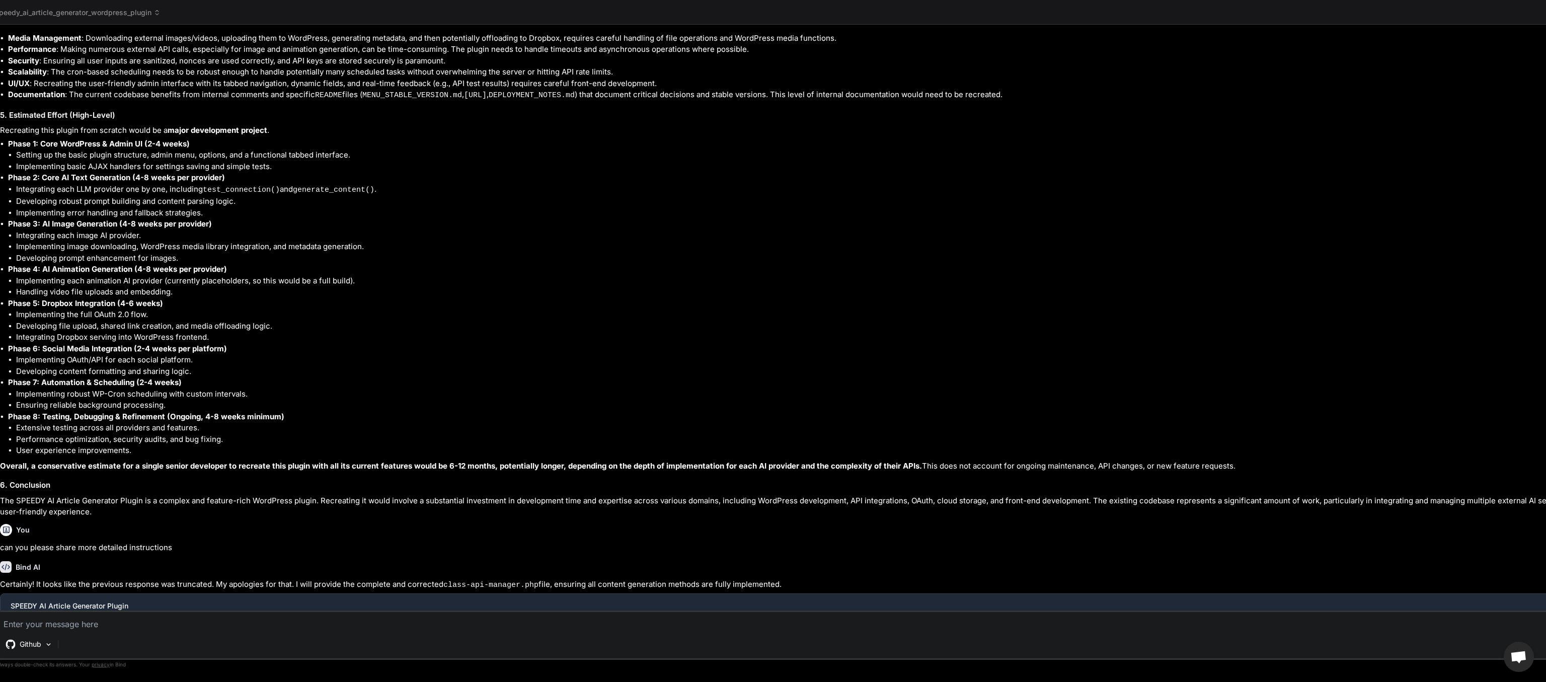
type textarea "x"
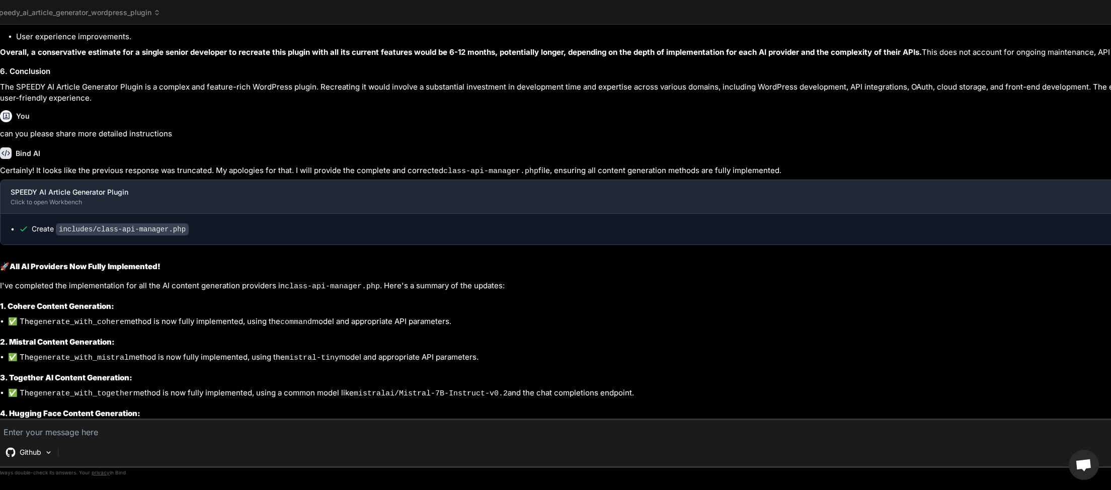
scroll to position [5375, 0]
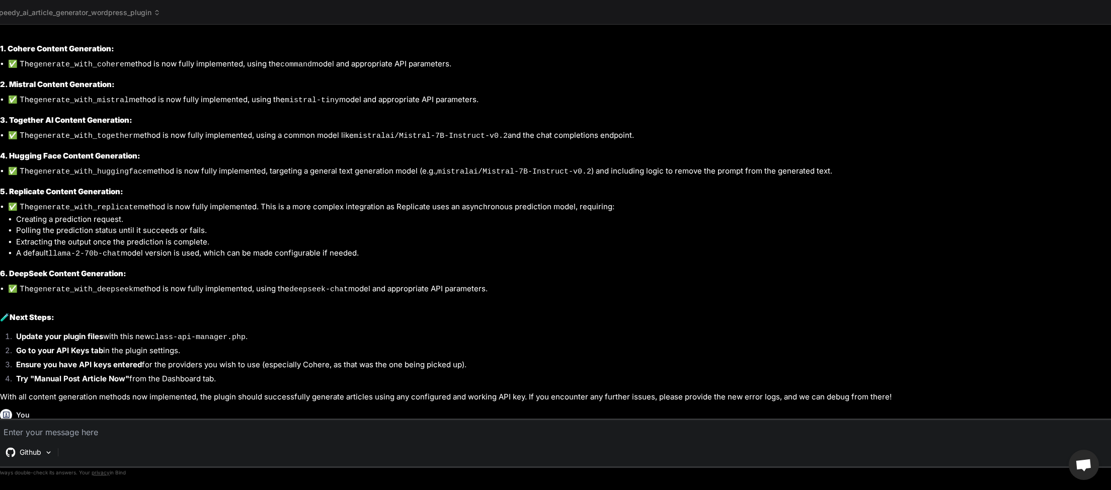
click at [114, 429] on textarea at bounding box center [824, 429] width 1654 height 18
type textarea "i"
type textarea "x"
type textarea "is"
type textarea "x"
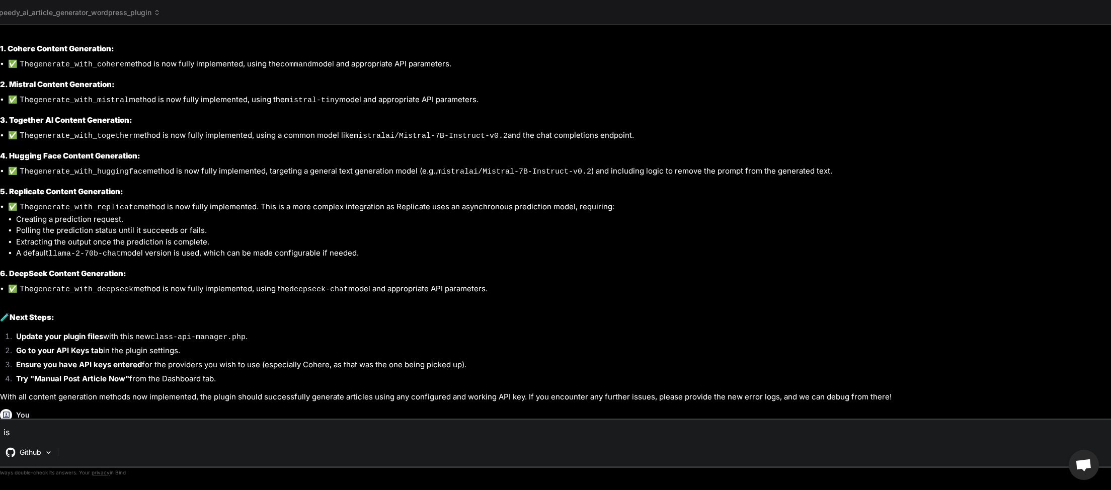
type textarea "is"
type textarea "x"
type textarea "is t"
type textarea "x"
type textarea "is th"
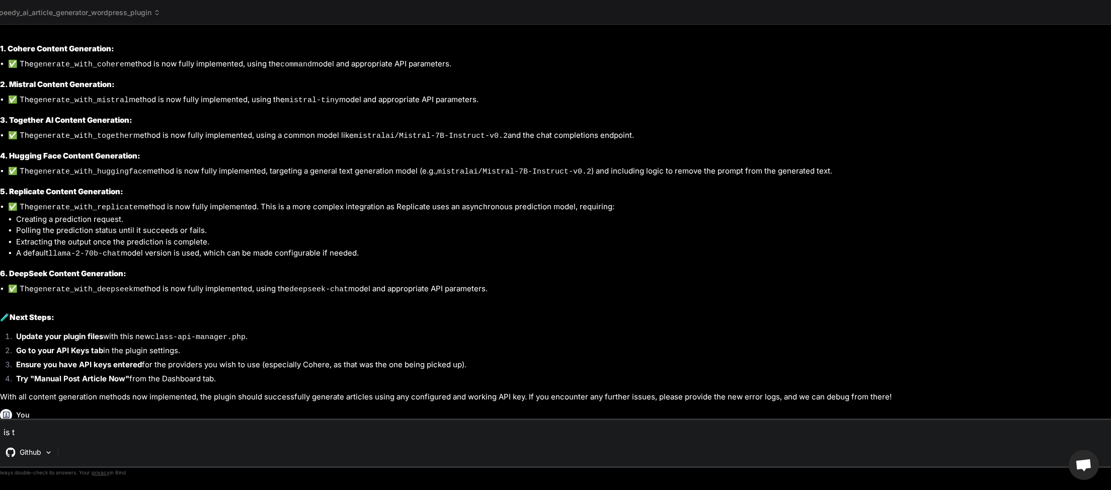
type textarea "x"
type textarea "is the"
type textarea "x"
type textarea "is ther"
type textarea "x"
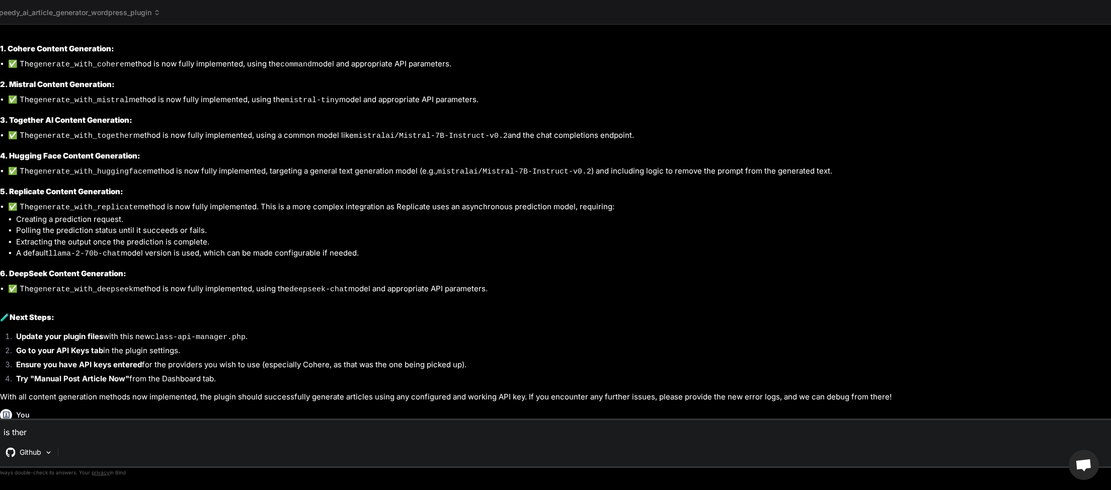
type textarea "is there"
type textarea "x"
type textarea "is there"
type textarea "x"
type textarea "is there a"
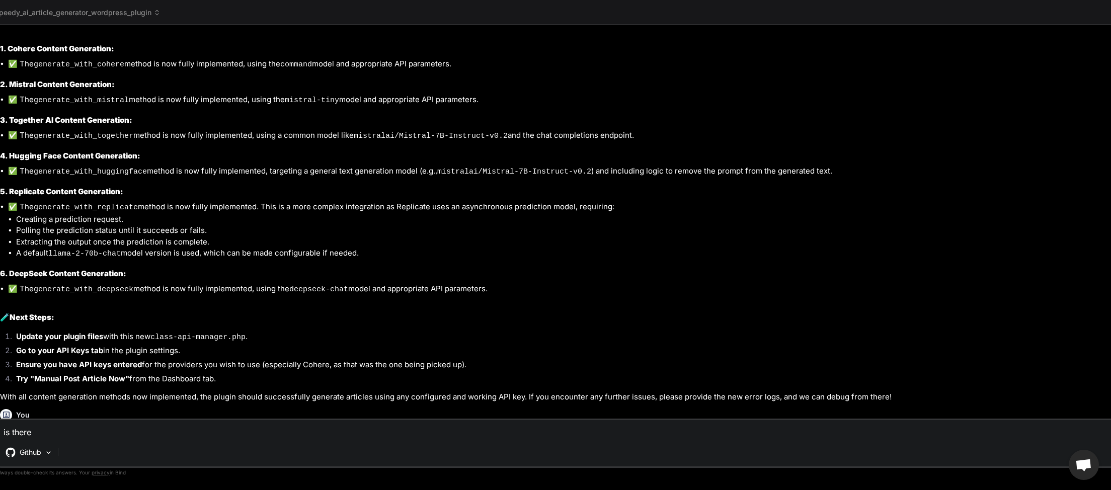
type textarea "x"
type textarea "is there a"
type textarea "x"
type textarea "is there a f"
type textarea "x"
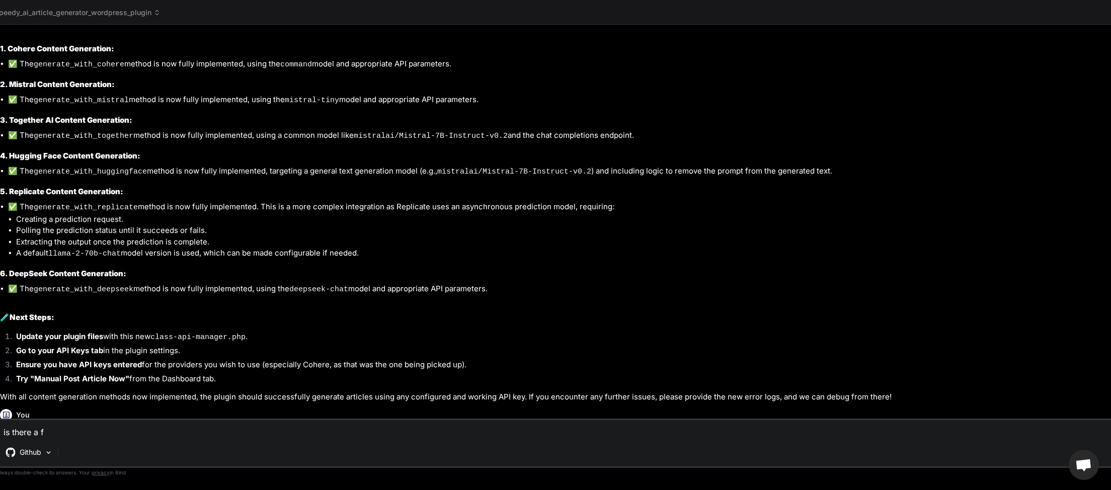
type textarea "is there a fi"
type textarea "x"
type textarea "is there a fil"
type textarea "x"
type textarea "is there a file"
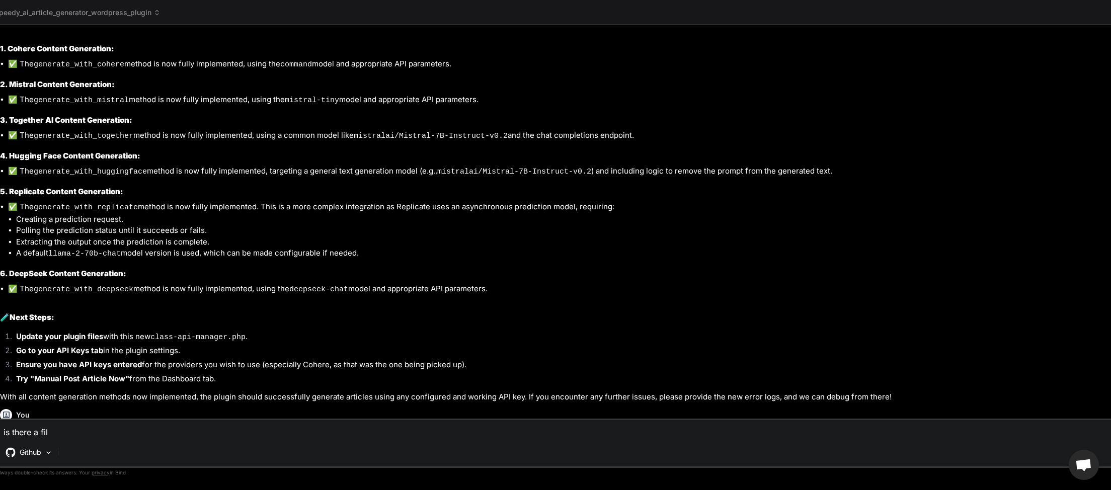
type textarea "x"
type textarea "is there a file"
type textarea "x"
type textarea "is there a file l"
type textarea "x"
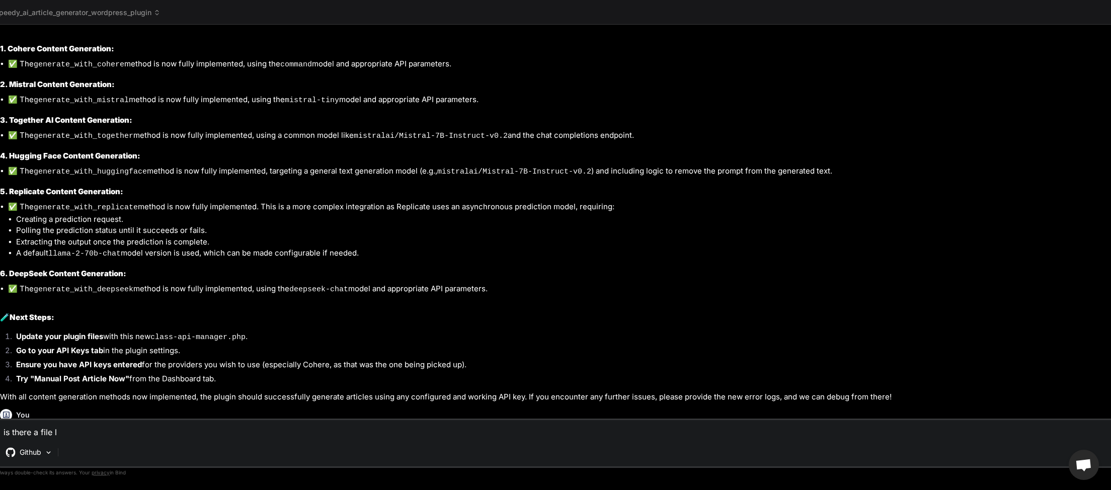
type textarea "is there a file li"
type textarea "x"
type textarea "is there a file lis"
type textarea "x"
type textarea "is there a file list"
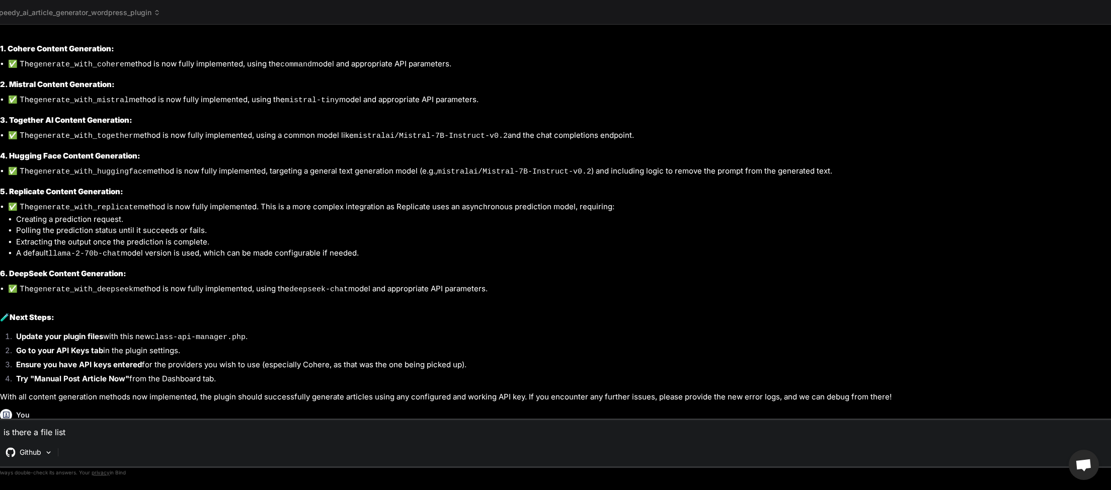
type textarea "x"
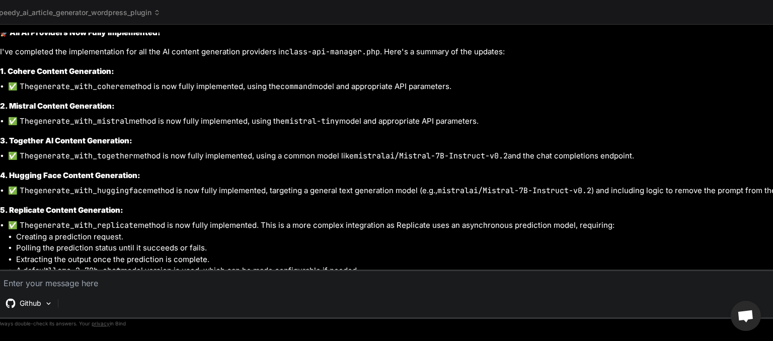
scroll to position [4798, 0]
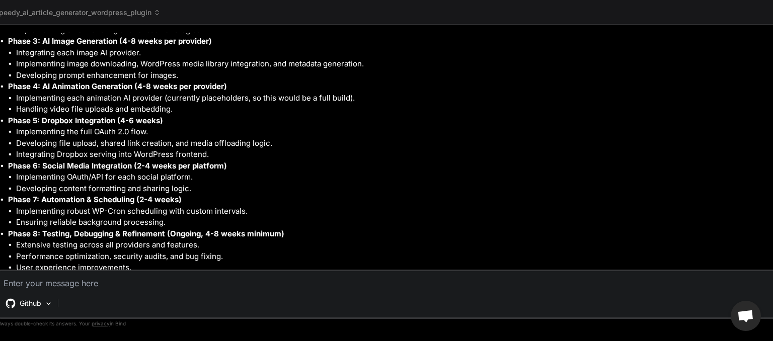
click at [153, 13] on span "speedy_ai_article_generator_wordpress_plugin" at bounding box center [78, 13] width 166 height 10
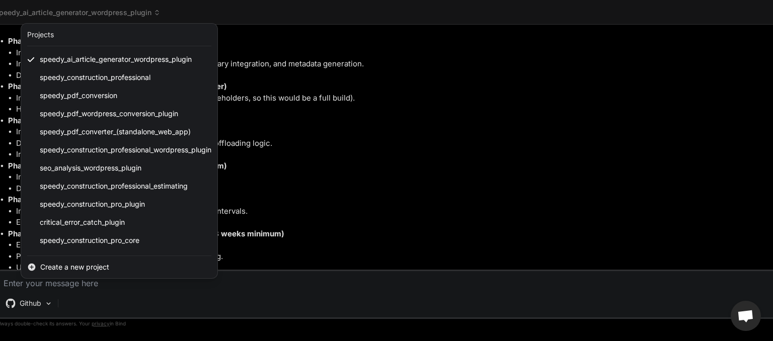
scroll to position [197, 0]
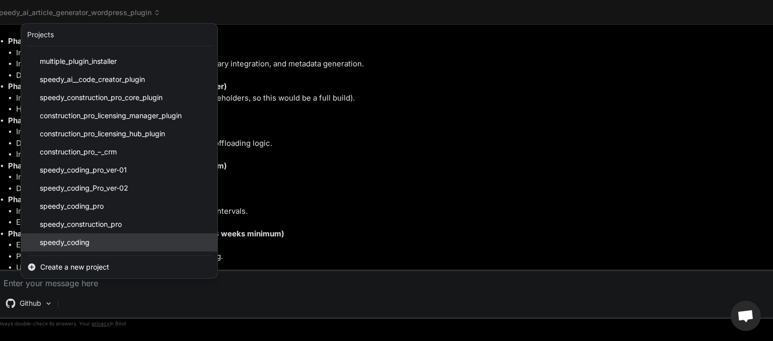
click at [97, 243] on div "speedy_coding" at bounding box center [119, 242] width 196 height 18
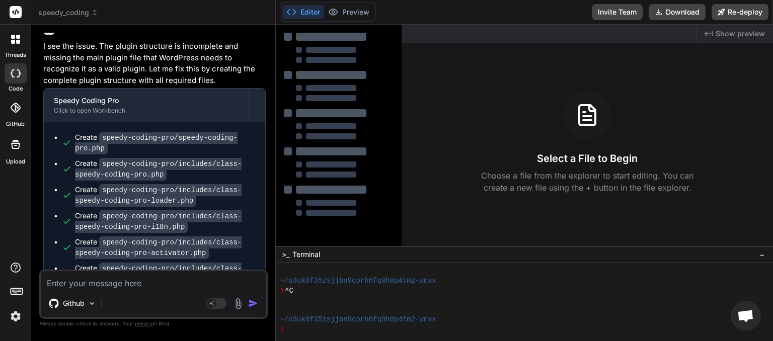
scroll to position [1098, 0]
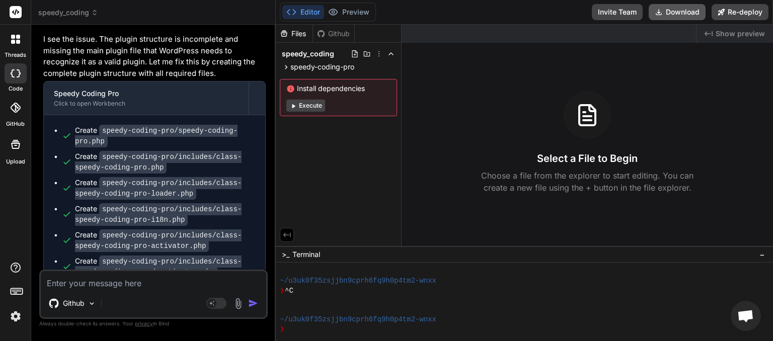
click at [679, 13] on button "Download" at bounding box center [677, 12] width 57 height 16
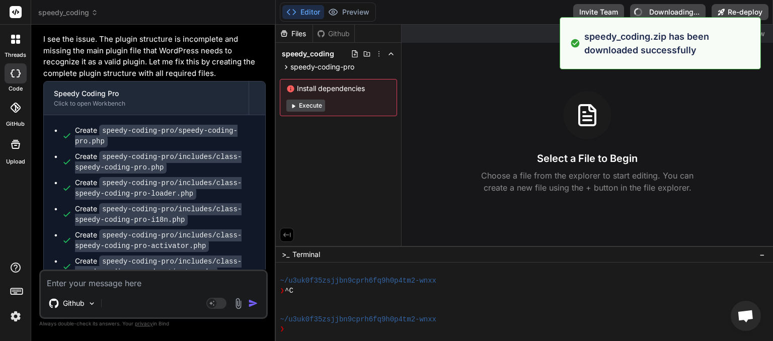
type textarea "x"
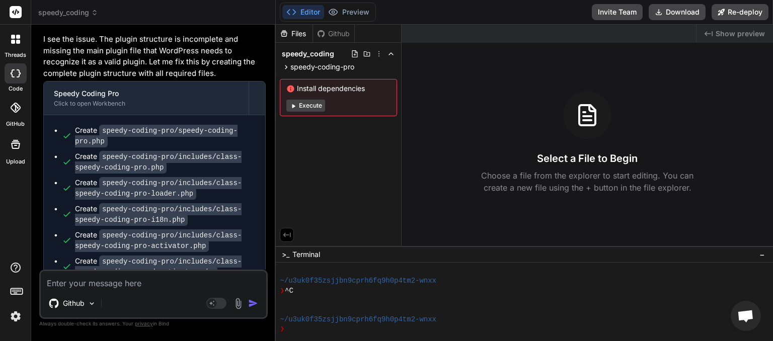
paste textarea "[[DATE] 03:47:49 UTC] Speedy AI Update Handler: Current plugin version: 2.3.6, …"
type textarea "[[DATE] 03:47:49 UTC] Speedy AI Update Handler: Current plugin version: 2.3.6, …"
type textarea "x"
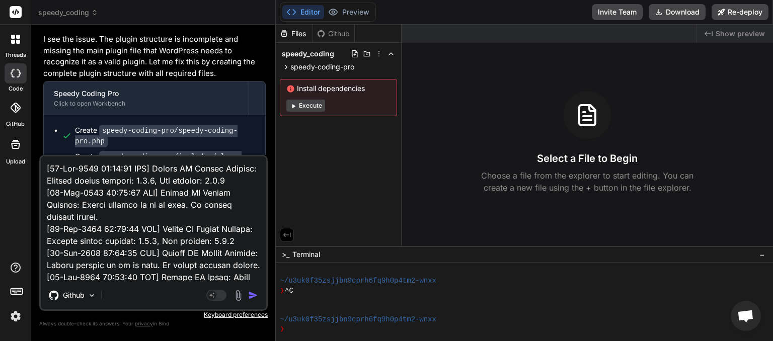
scroll to position [1958, 0]
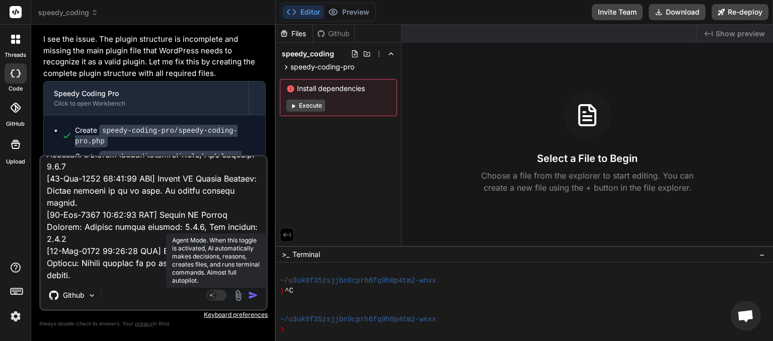
type textarea "[[DATE] 03:47:49 UTC] Speedy AI Update Handler: Current plugin version: 2.3.6, …"
click at [224, 295] on rect at bounding box center [216, 295] width 20 height 11
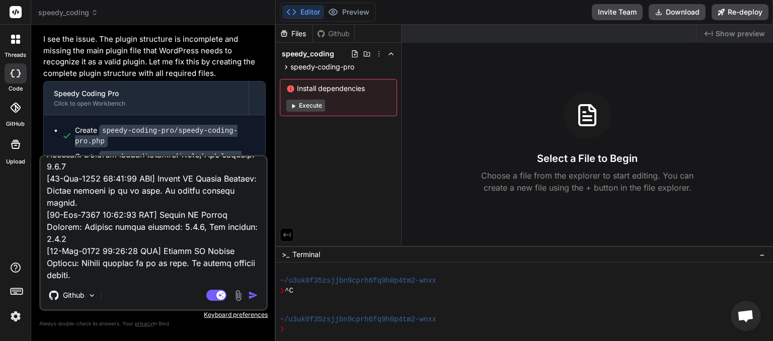
click at [255, 292] on img "button" at bounding box center [253, 295] width 10 height 10
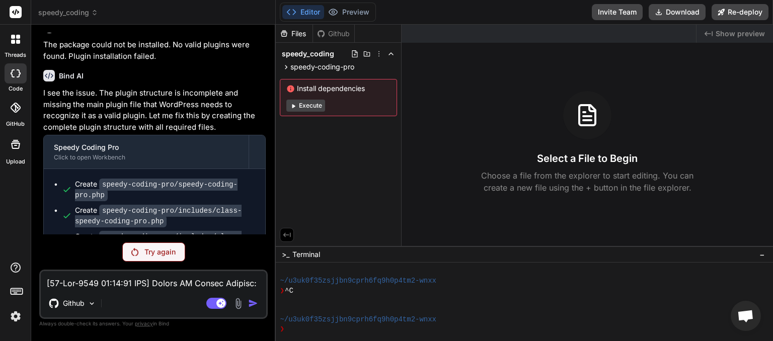
scroll to position [1044, 0]
click at [106, 303] on div at bounding box center [107, 303] width 8 height 10
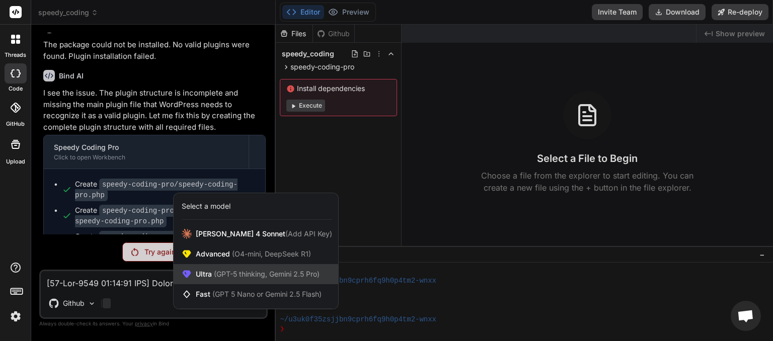
click at [209, 279] on span "Ultra (GPT-5 thinking, Gemini 2.5 Pro)" at bounding box center [258, 274] width 124 height 10
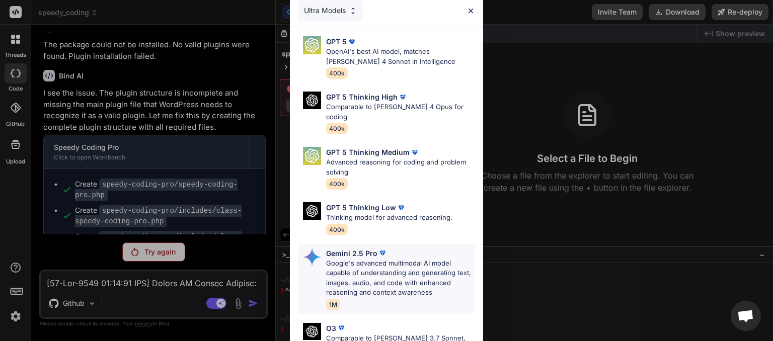
click at [343, 248] on p "Gemini 2.5 Pro" at bounding box center [351, 253] width 51 height 11
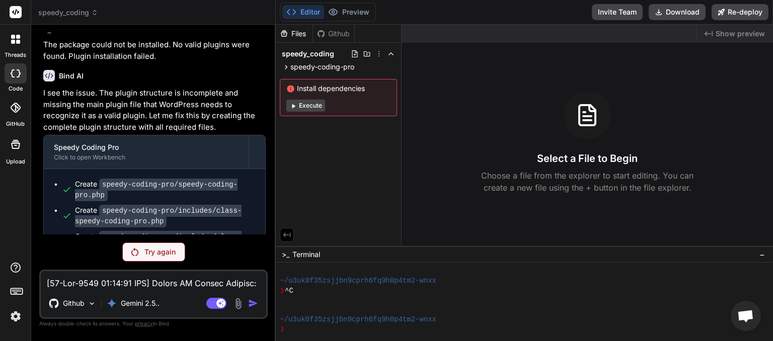
click at [161, 255] on p "Try again" at bounding box center [159, 252] width 31 height 10
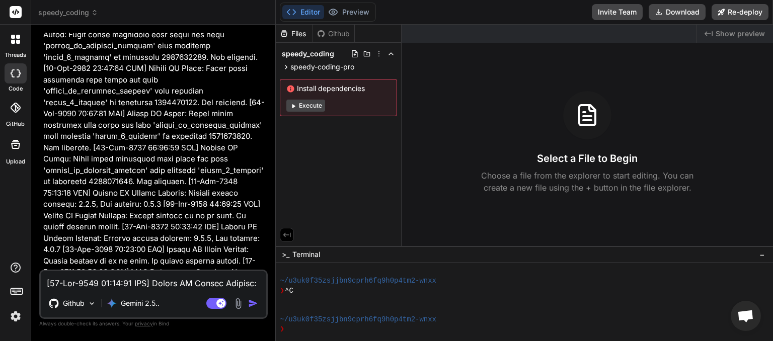
scroll to position [2493, 0]
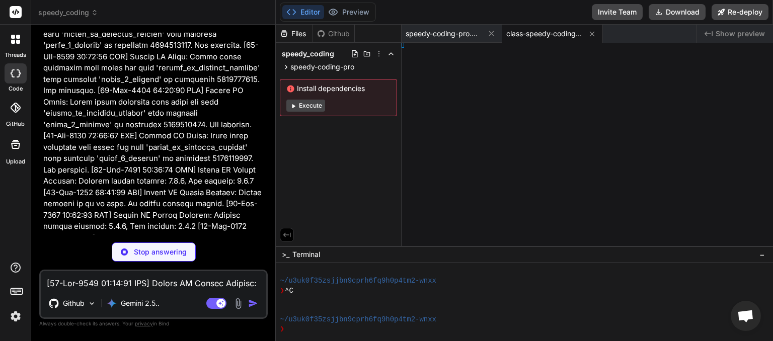
type textarea "x"
type textarea "n; } }"
type textarea "x"
type textarea "; } }"
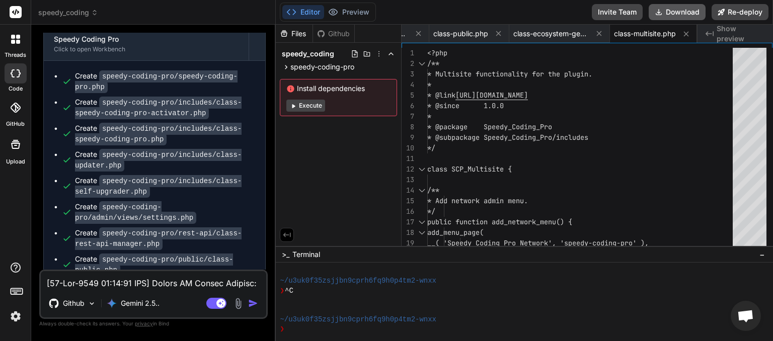
scroll to position [0, 628]
click at [684, 10] on button "Download" at bounding box center [677, 12] width 57 height 16
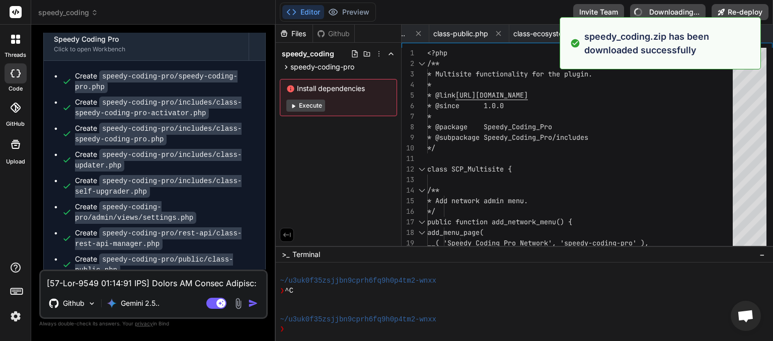
type textarea "x"
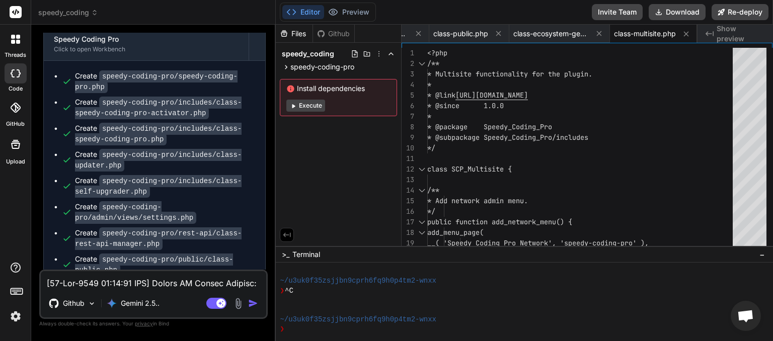
click at [103, 283] on textarea at bounding box center [153, 280] width 225 height 18
type textarea "s"
type textarea "x"
type textarea "se"
type textarea "x"
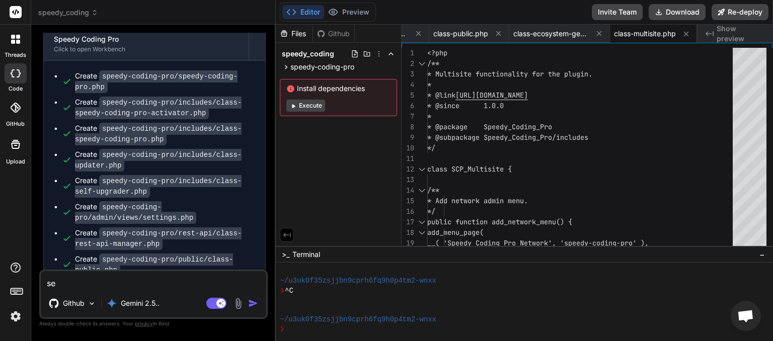
type textarea "seb"
type textarea "x"
type textarea "sebm"
type textarea "x"
type textarea "sebme"
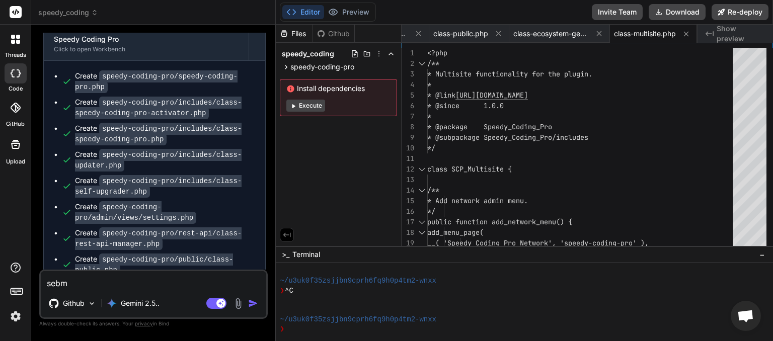
type textarea "x"
type textarea "sebmen"
type textarea "x"
type textarea "sebmenu"
type textarea "x"
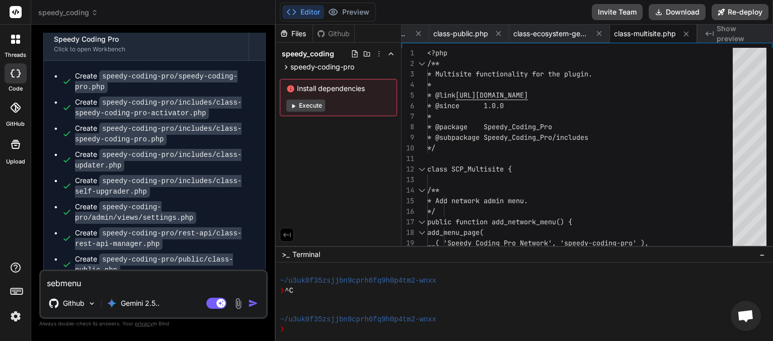
type textarea "sebmenu"
type textarea "x"
type textarea "sbmenu"
type textarea "x"
type textarea "submenu"
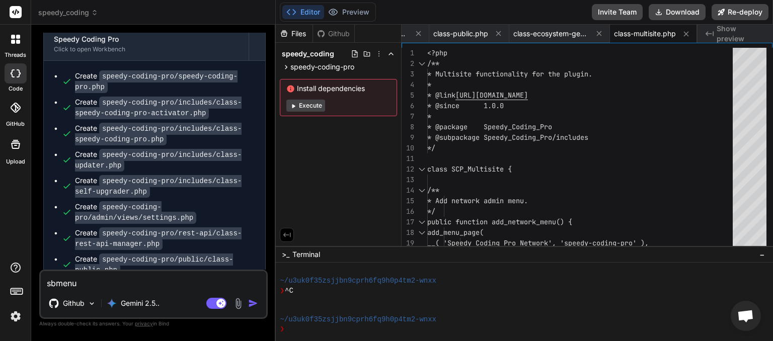
type textarea "x"
type textarea "submenu i"
type textarea "x"
type textarea "submenu is"
type textarea "x"
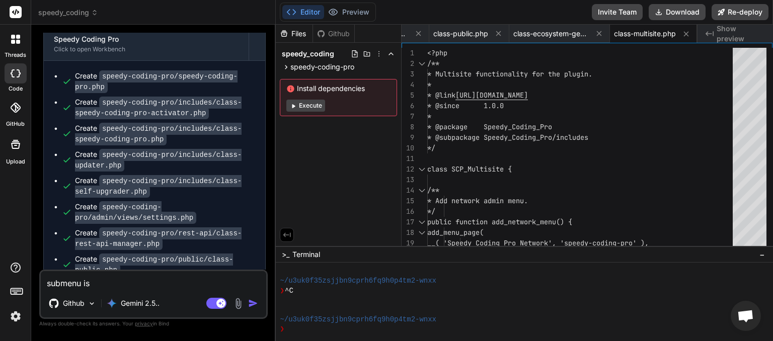
type textarea "submenu is"
type textarea "x"
type textarea "submenu is n"
type textarea "x"
type textarea "submenu is no"
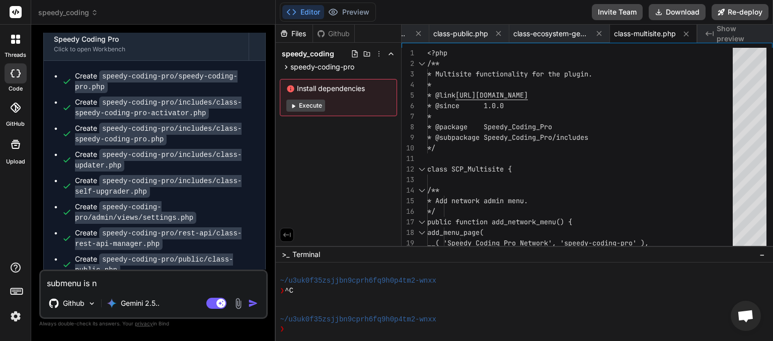
type textarea "x"
type textarea "submenu is no"
type textarea "x"
type textarea "submenu is no l"
type textarea "x"
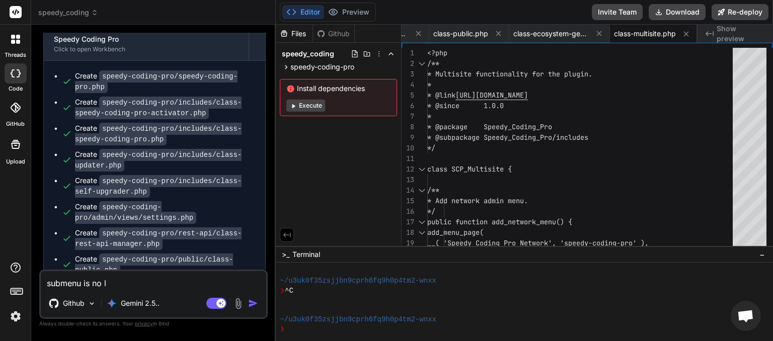
type textarea "submenu is no lo"
type textarea "x"
type textarea "submenu is no lon"
type textarea "x"
type textarea "submenu is no long"
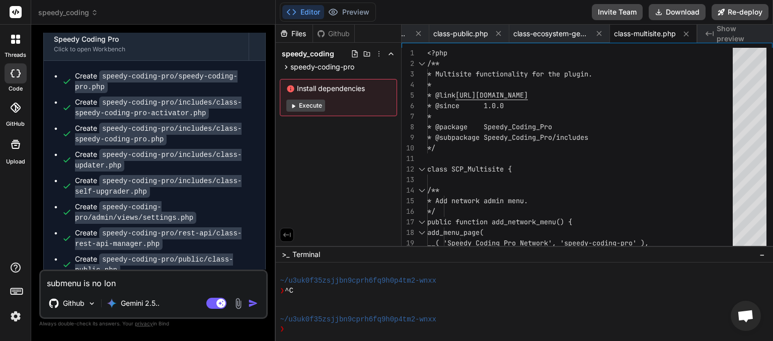
type textarea "x"
type textarea "submenu is no longe"
type textarea "x"
type textarea "submenu is no longer"
type textarea "x"
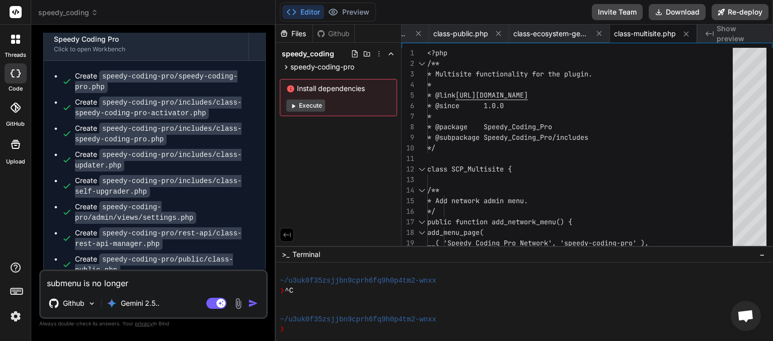
type textarea "submenu is no longer"
type textarea "x"
type textarea "submenu is no longer i"
type textarea "x"
type textarea "submenu is no longer in"
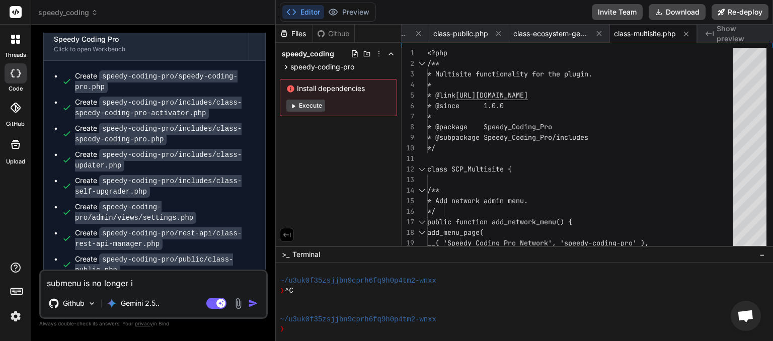
type textarea "x"
type textarea "submenu is no longer in"
type textarea "x"
type textarea "submenu is no longer in a"
type textarea "x"
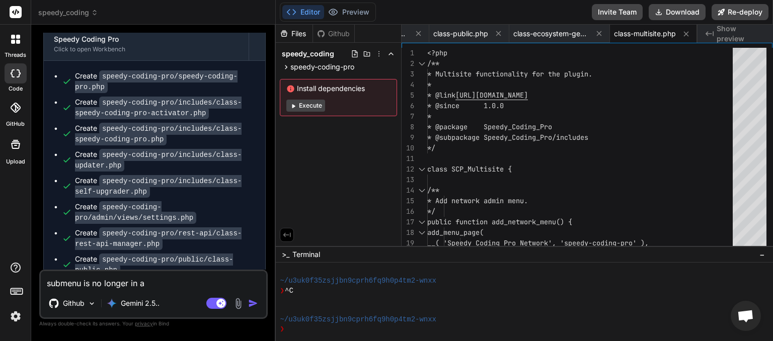
type textarea "submenu is no longer in a"
type textarea "x"
type textarea "submenu is no longer in a s"
type textarea "x"
type textarea "submenu is no longer in a su"
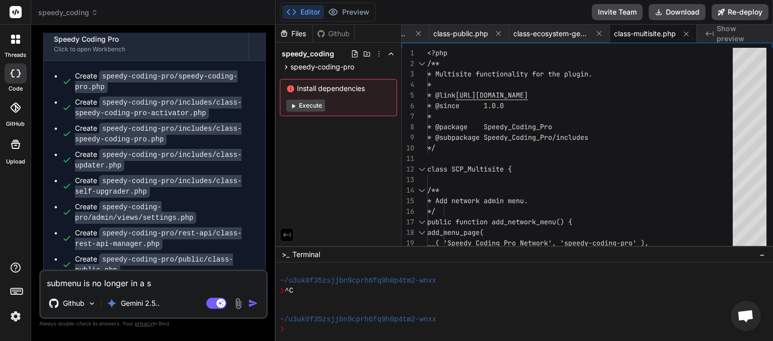
type textarea "x"
type textarea "submenu is no longer in a sun"
type textarea "x"
type textarea "Usubmenu is no longer in a sun"
type textarea "x"
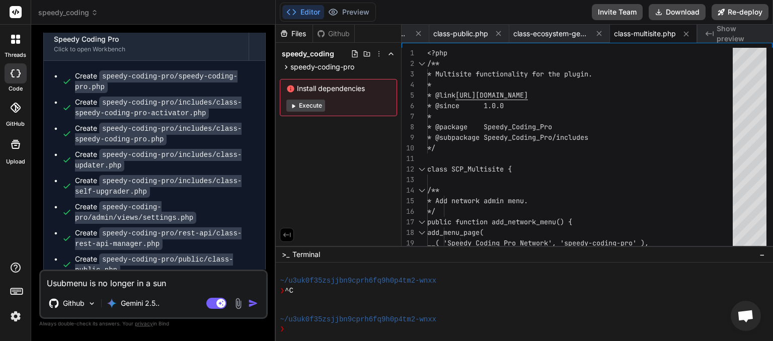
type textarea "UIsubmenu is no longer in a sun"
type textarea "x"
type textarea "UI submenu is no longer in a sun"
type textarea "x"
type textarea "UI ubmenu is no longer in a sun"
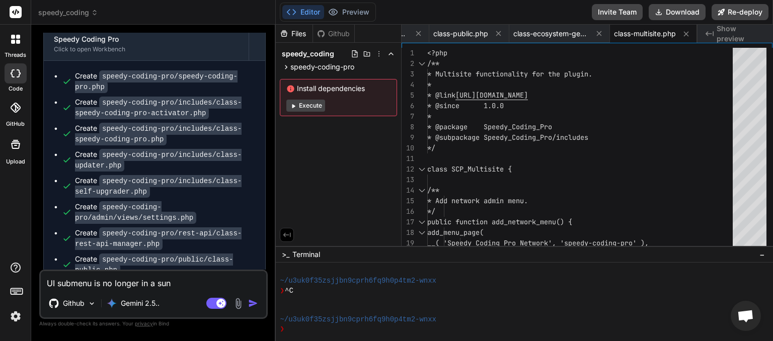
type textarea "x"
type textarea "UI bmenu is no longer in a sun"
type textarea "x"
type textarea "UI menu is no longer in a sun"
type textarea "x"
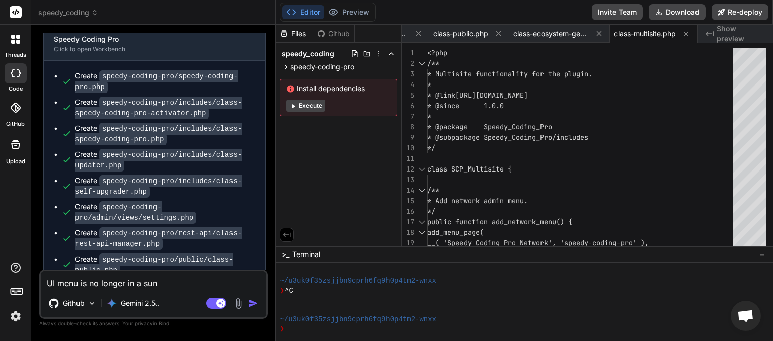
type textarea "UI enu is no longer in a sun"
type textarea "x"
type textarea "UI nu is no longer in a sun"
type textarea "x"
type textarea "UI u is no longer in a sun"
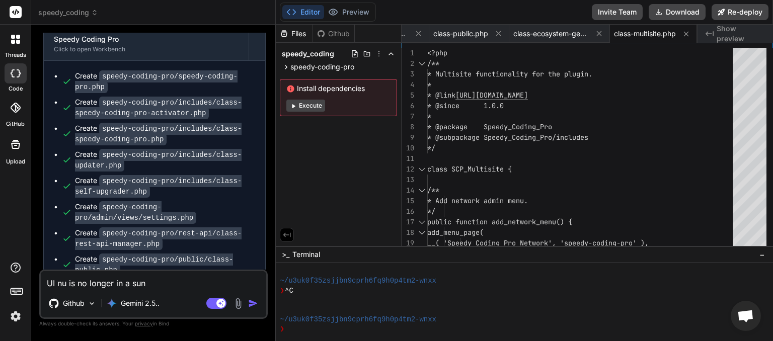
type textarea "x"
type textarea "UI is no longer in a sun"
type textarea "x"
type textarea "UI is no longer in a sun"
type textarea "x"
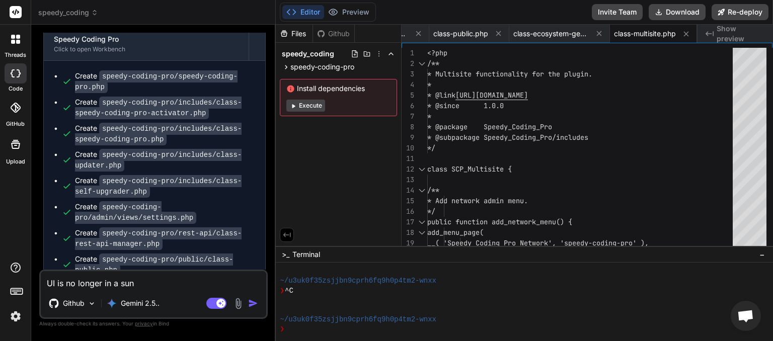
type textarea "UI s no longer in a sun"
type textarea "x"
type textarea "UI no longer in a sun"
type textarea "x"
type textarea "UI no longer in a sun"
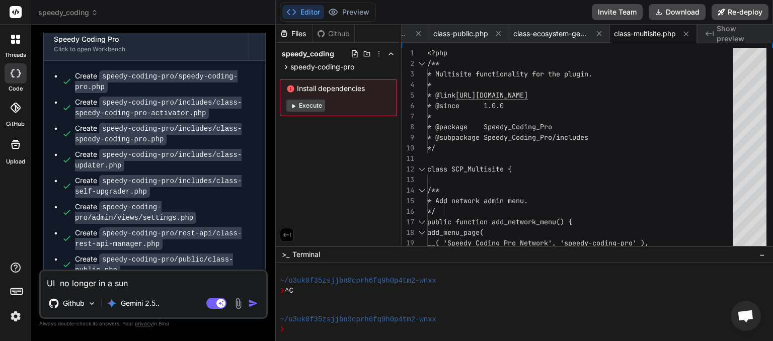
type textarea "x"
type textarea "UI no longer in a su"
type textarea "x"
type textarea "UI no longer in a s"
type textarea "x"
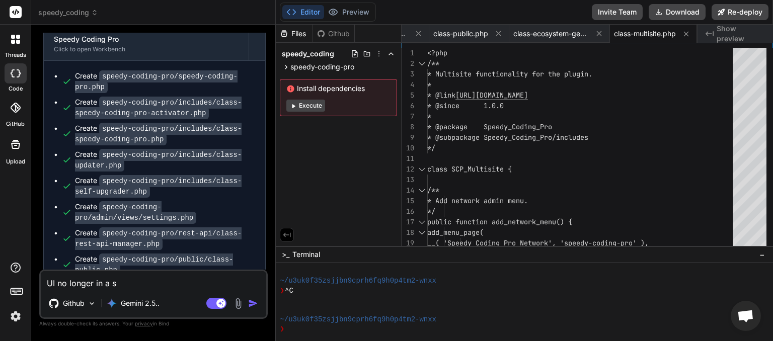
type textarea "UI no longer in a"
type textarea "x"
type textarea "UI no longer in a"
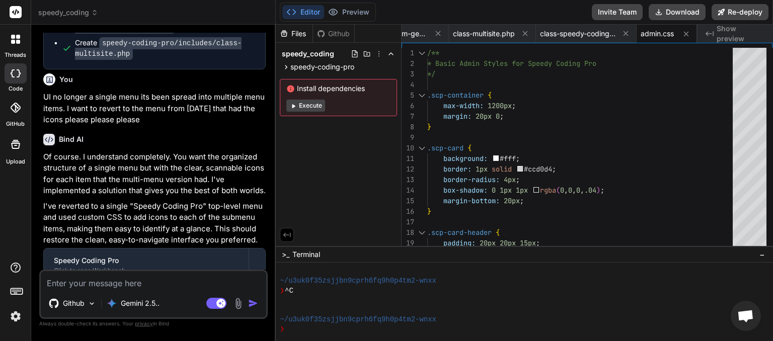
scroll to position [0, 789]
click at [679, 13] on button "Download" at bounding box center [677, 12] width 57 height 16
click at [125, 279] on textarea at bounding box center [153, 280] width 225 height 18
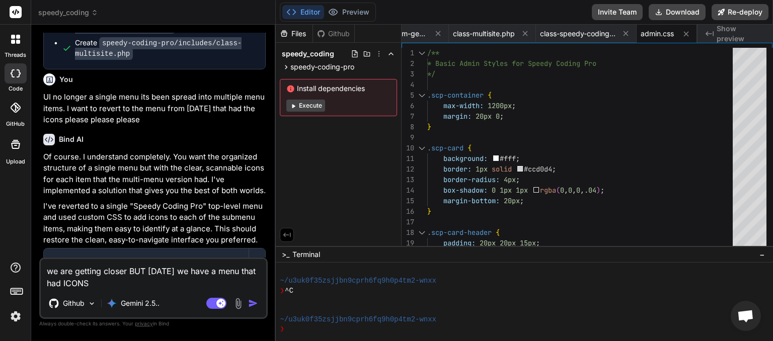
click at [204, 297] on button "Agent Mode. When this toggle is activated, AI automatically makes decisions, re…" at bounding box center [216, 303] width 24 height 12
click at [152, 278] on textarea "we are getting closer BUT [DATE] we have a menu that had ICONS" at bounding box center [153, 274] width 225 height 30
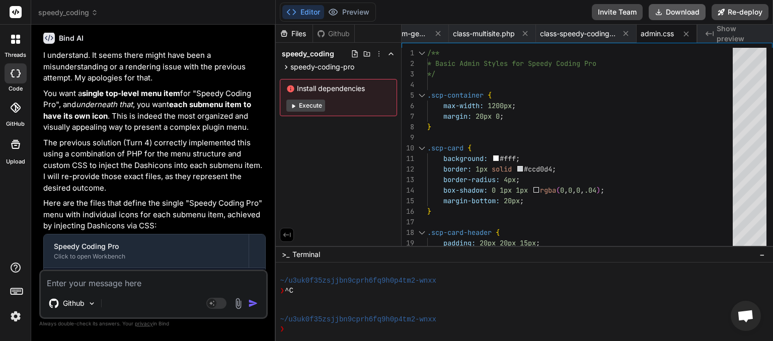
click at [679, 9] on button "Download" at bounding box center [677, 12] width 57 height 16
drag, startPoint x: 110, startPoint y: 290, endPoint x: 115, endPoint y: 286, distance: 7.2
click at [112, 289] on div "Github Agent Mode. When this toggle is activated, AI automatically makes decisi…" at bounding box center [153, 294] width 228 height 49
click at [124, 279] on textarea at bounding box center [153, 280] width 225 height 18
